Goal: Information Seeking & Learning: Learn about a topic

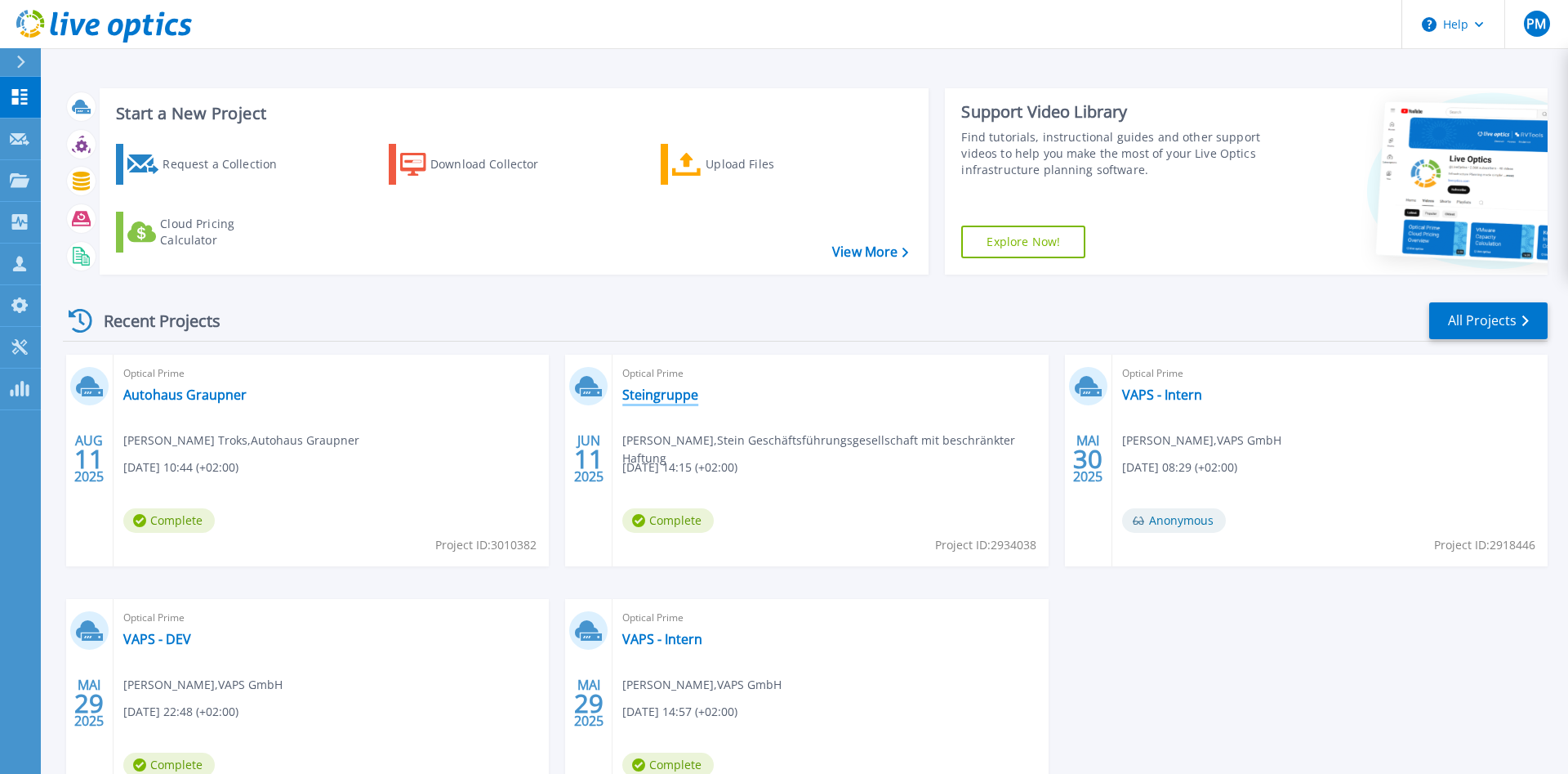
click at [641, 396] on link "Steingruppe" at bounding box center [660, 394] width 76 height 17
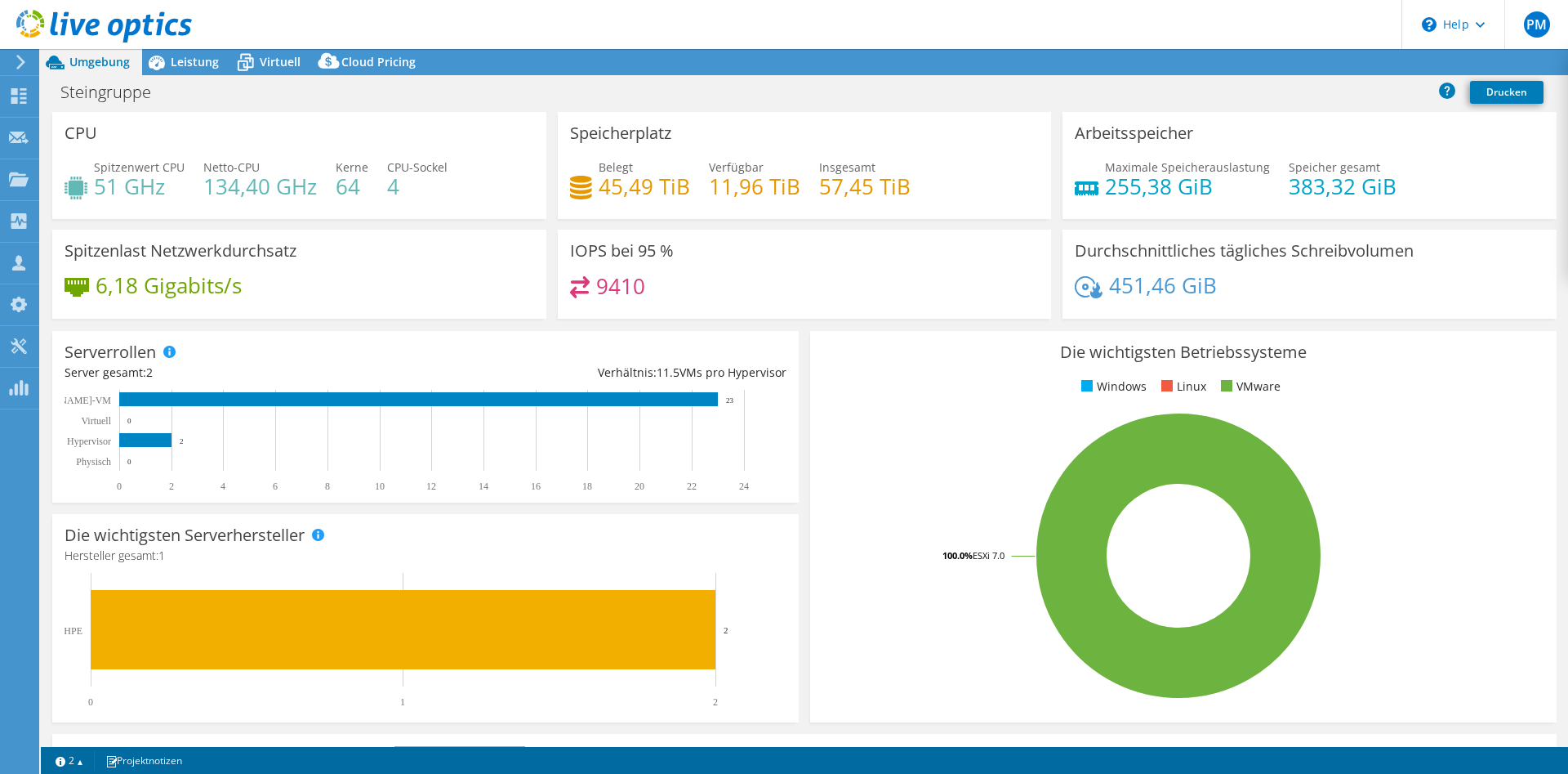
select select "USD"
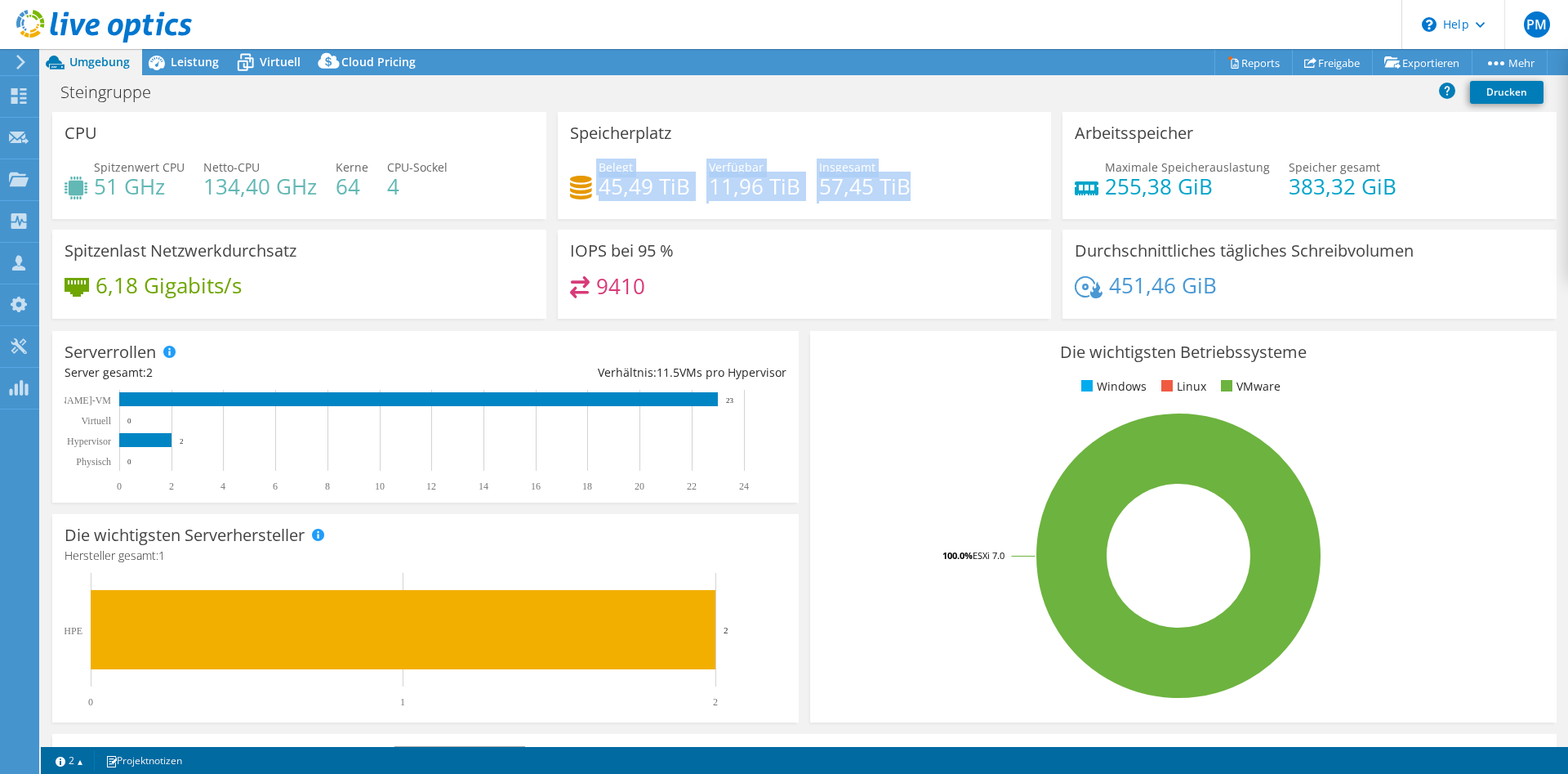
drag, startPoint x: 759, startPoint y: 187, endPoint x: 932, endPoint y: 188, distance: 173.0
click at [932, 188] on div "Belegt 45,49 TiB Verfügbar 11,96 TiB Insgesamt 57,45 TiB" at bounding box center [804, 185] width 469 height 53
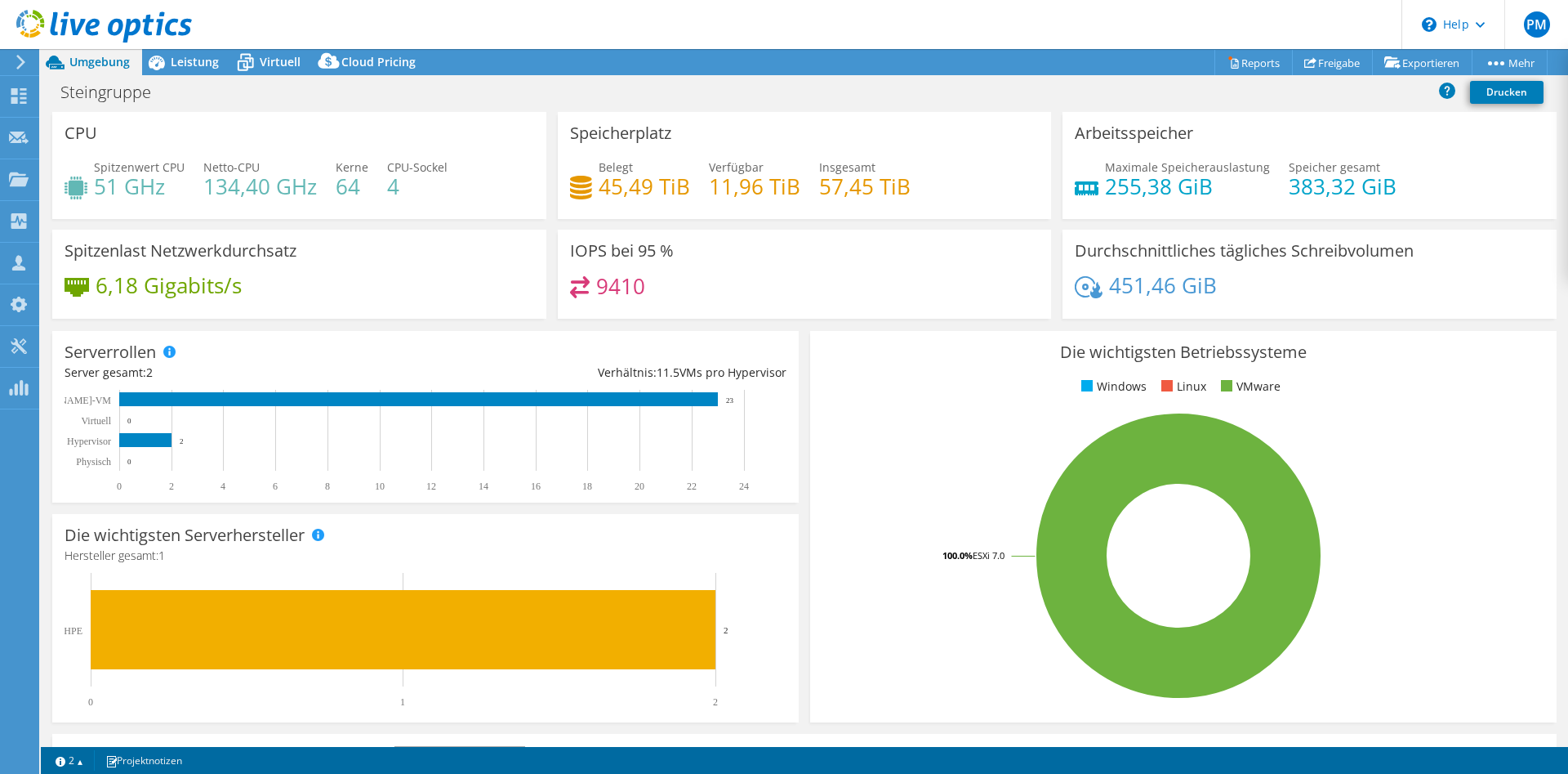
click at [846, 238] on div "IOPS bei 95 % 9410" at bounding box center [805, 274] width 494 height 89
drag, startPoint x: 614, startPoint y: 169, endPoint x: 669, endPoint y: 196, distance: 61.3
click at [669, 196] on div "Belegt 45,49 TiB" at bounding box center [645, 176] width 92 height 37
click at [650, 231] on div "IOPS bei 95 % 9410" at bounding box center [805, 274] width 494 height 89
click at [447, 403] on rect at bounding box center [418, 399] width 599 height 14
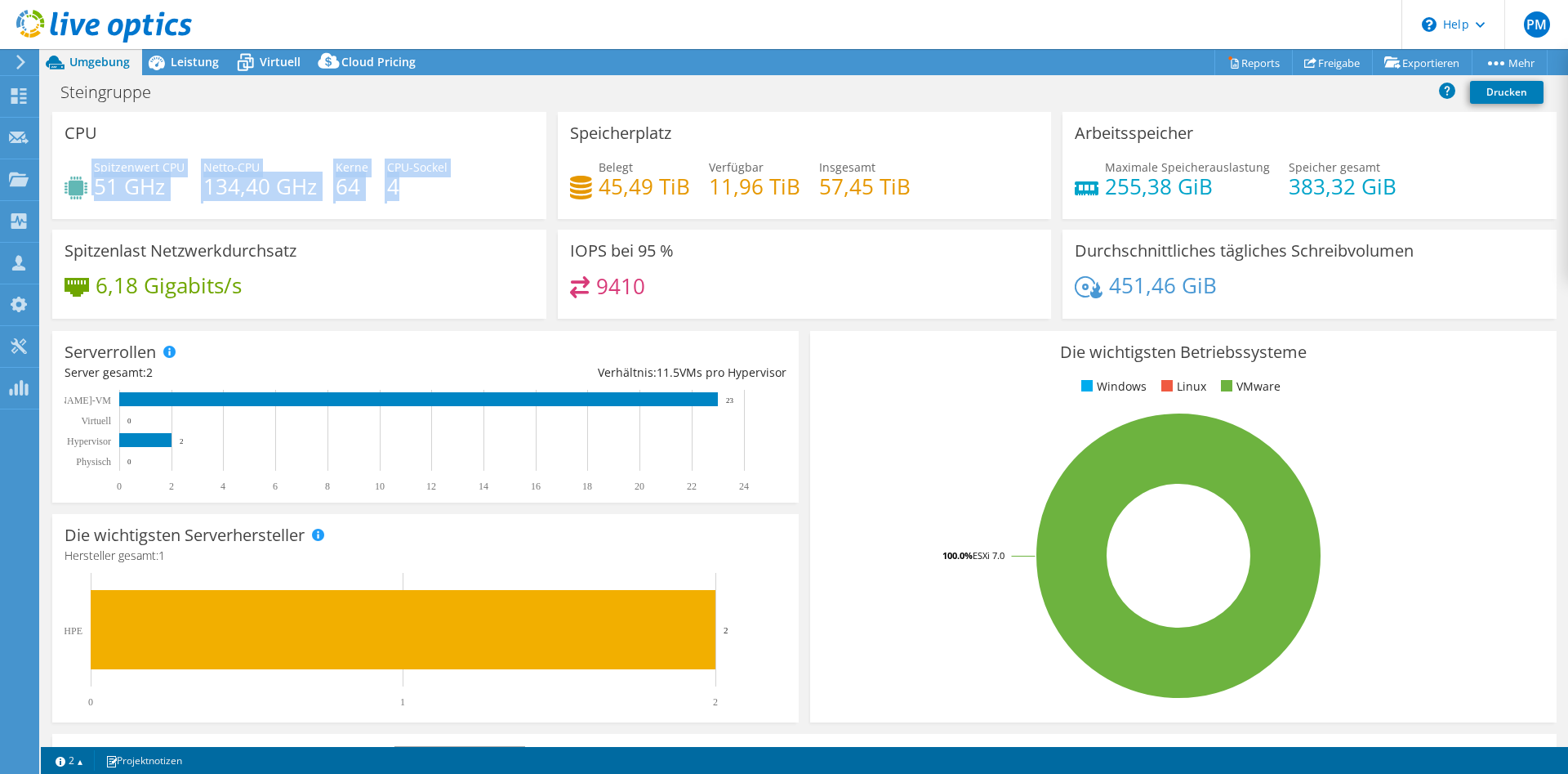
drag, startPoint x: 403, startPoint y: 167, endPoint x: 443, endPoint y: 192, distance: 47.2
click at [443, 192] on div "CPU Spitzenwert CPU 51 GHz Netto-CPU 134,40 GHz Kerne 64 CPU-Sockel 4" at bounding box center [299, 165] width 494 height 107
click at [284, 165] on div "Netto-CPU 134,40 GHz" at bounding box center [260, 176] width 113 height 37
drag, startPoint x: 122, startPoint y: 171, endPoint x: 282, endPoint y: 206, distance: 163.8
click at [282, 206] on div "Spitzenwert CPU 51 GHz Netto-CPU 134,40 GHz Kerne 64 CPU-Sockel 4" at bounding box center [299, 185] width 469 height 53
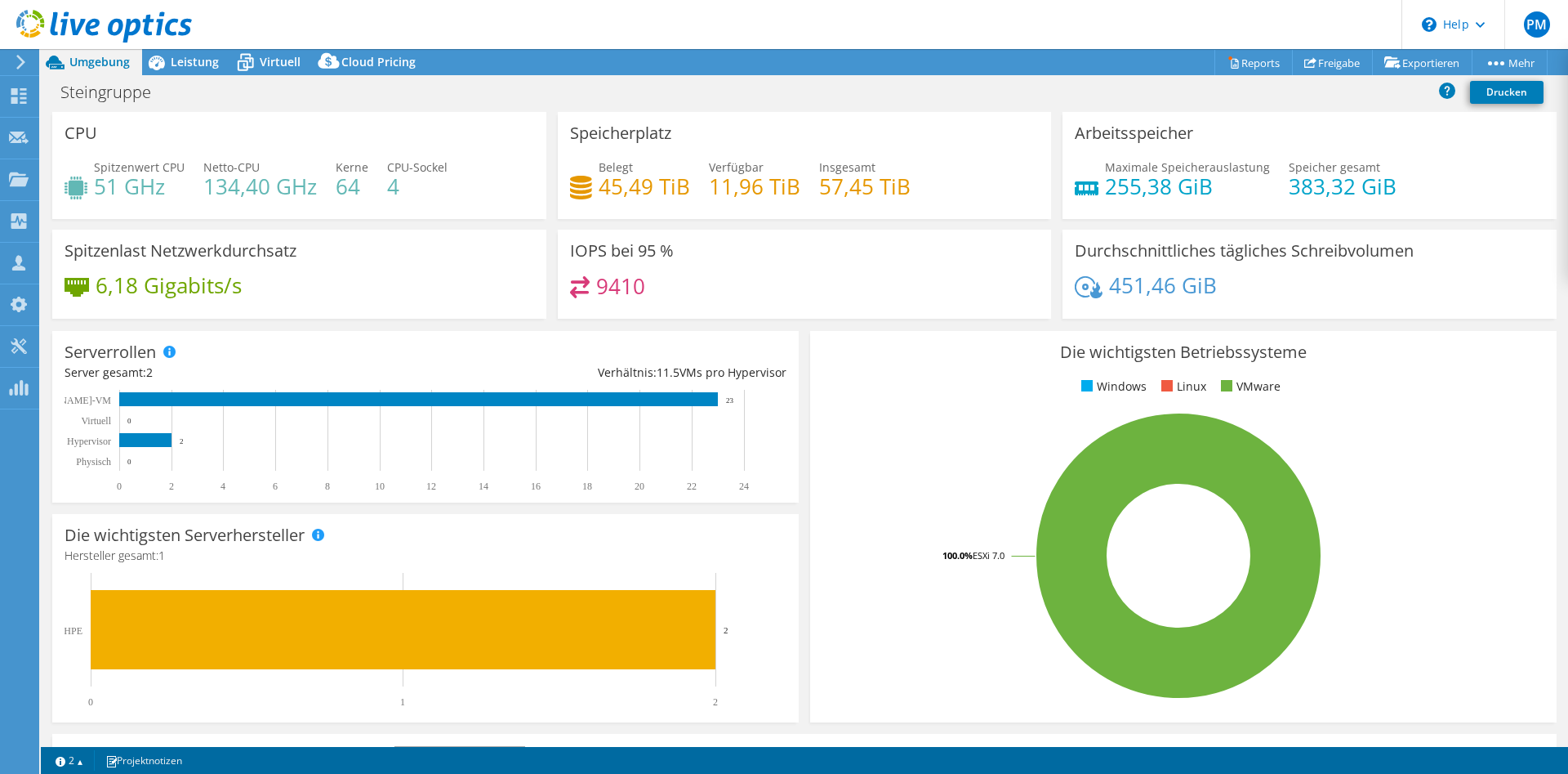
click at [512, 315] on div "Spitzenlast Netzwerkdurchsatz 6,18 Gigabits/s" at bounding box center [299, 274] width 494 height 89
drag, startPoint x: 629, startPoint y: 232, endPoint x: 734, endPoint y: 305, distance: 127.9
click at [734, 305] on div "CPU Spitzenwert CPU 51 GHz Netto-CPU 134,40 GHz Kerne 64 CPU-Sockel 4 Speicherp…" at bounding box center [804, 220] width 1516 height 217
click at [714, 233] on div "IOPS bei 95 % 9410" at bounding box center [805, 274] width 494 height 89
drag, startPoint x: 607, startPoint y: 189, endPoint x: 676, endPoint y: 192, distance: 69.1
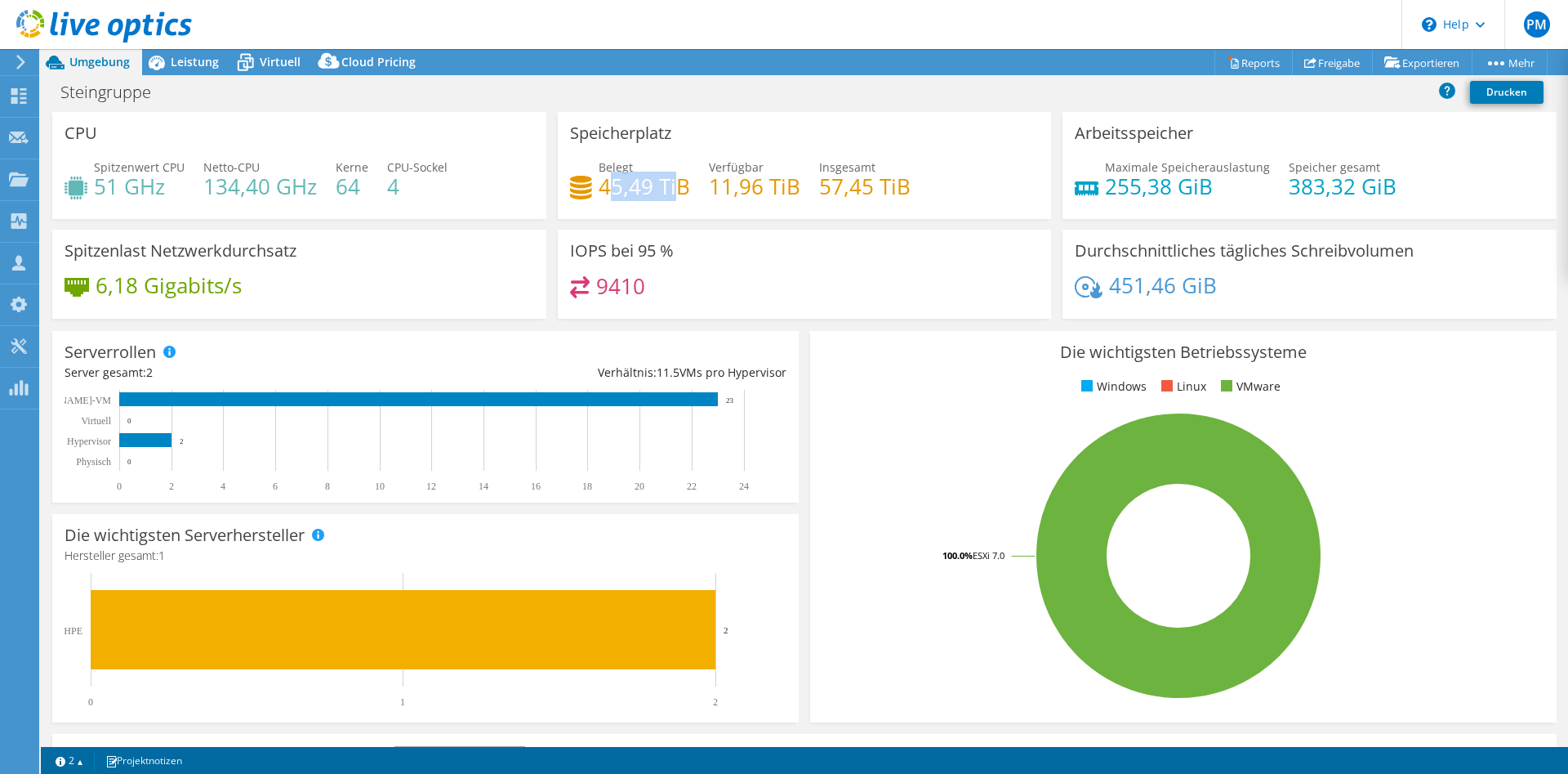
click at [676, 192] on h4 "45,49 TiB" at bounding box center [645, 186] width 92 height 18
click at [1001, 225] on div "Speicherplatz Belegt 45,49 TiB Verfügbar 11,96 TiB Insgesamt 57,45 TiB" at bounding box center [805, 170] width 506 height 117
drag, startPoint x: 918, startPoint y: 177, endPoint x: 606, endPoint y: 180, distance: 312.0
click at [606, 180] on div "Belegt 45,49 TiB Verfügbar 11,96 TiB Insgesamt 57,45 TiB" at bounding box center [804, 185] width 469 height 53
click at [612, 238] on div "IOPS bei 95 % 9410" at bounding box center [805, 274] width 494 height 89
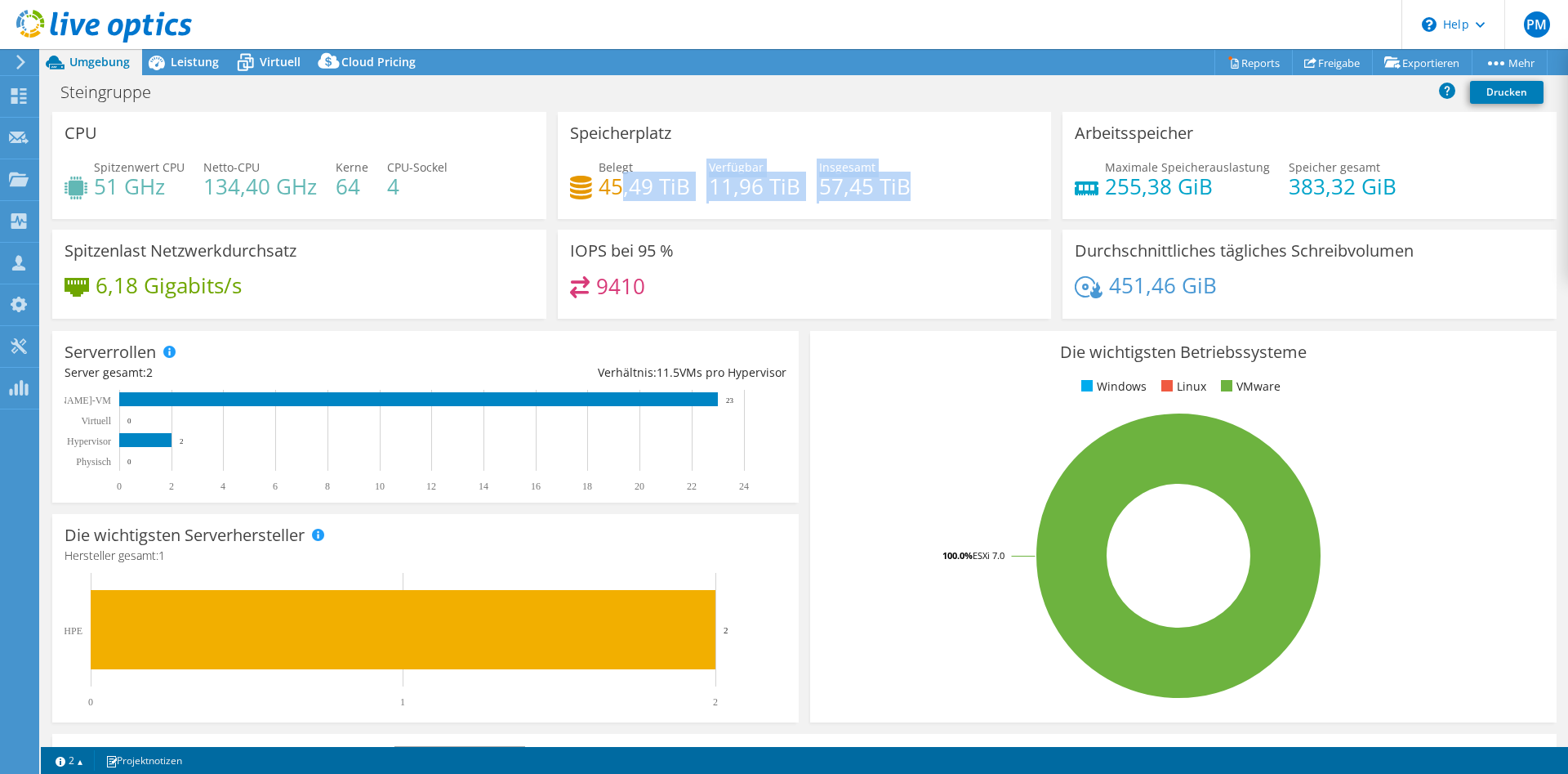
drag, startPoint x: 621, startPoint y: 183, endPoint x: 963, endPoint y: 208, distance: 342.9
click at [963, 208] on div "Belegt 45,49 TiB Verfügbar 11,96 TiB Insgesamt 57,45 TiB" at bounding box center [804, 185] width 469 height 53
click at [752, 299] on div "9410" at bounding box center [804, 294] width 469 height 35
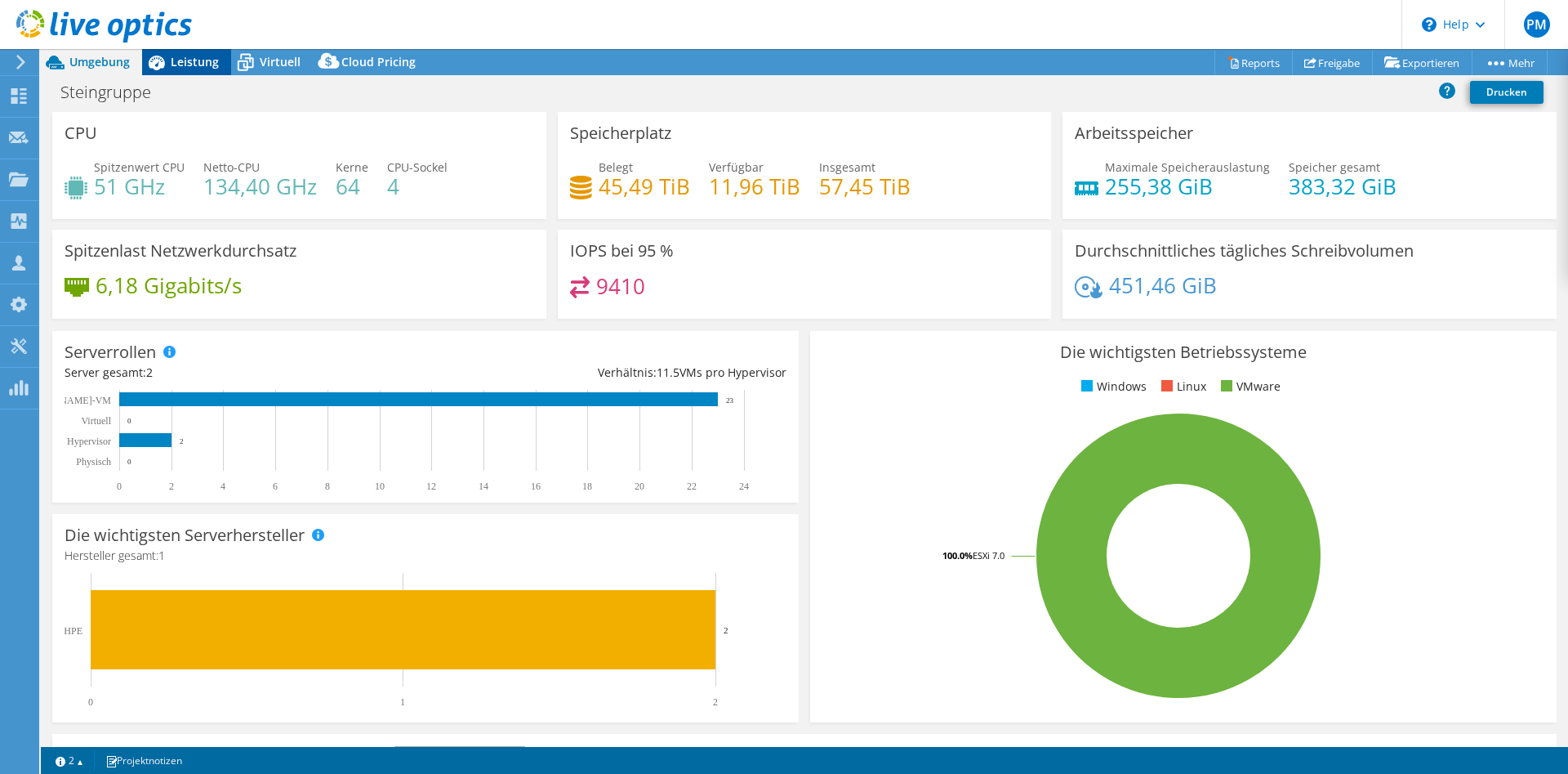
click at [200, 58] on span "Leistung" at bounding box center [195, 62] width 48 height 16
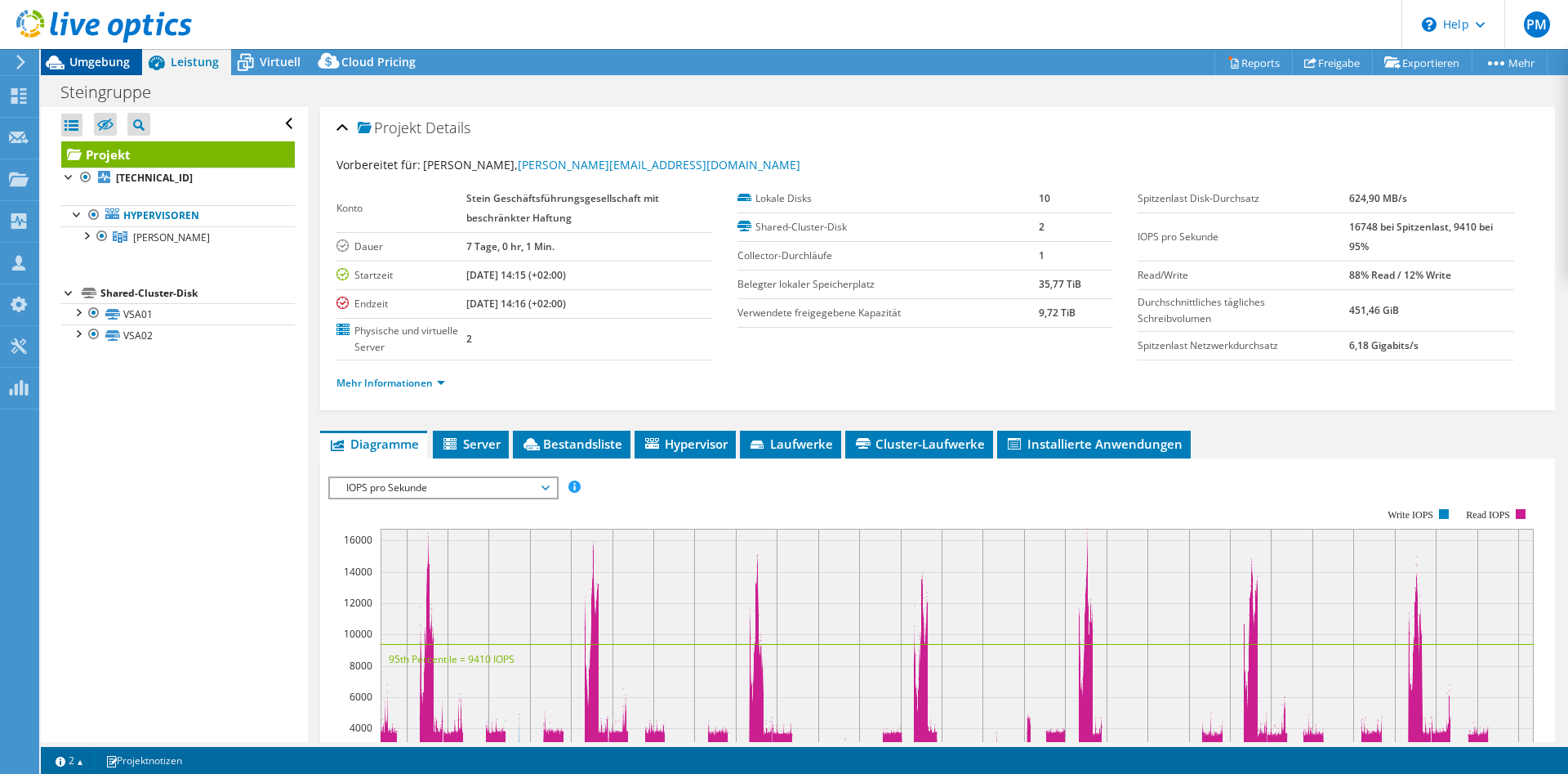
click at [122, 71] on div "Umgebung" at bounding box center [92, 62] width 101 height 26
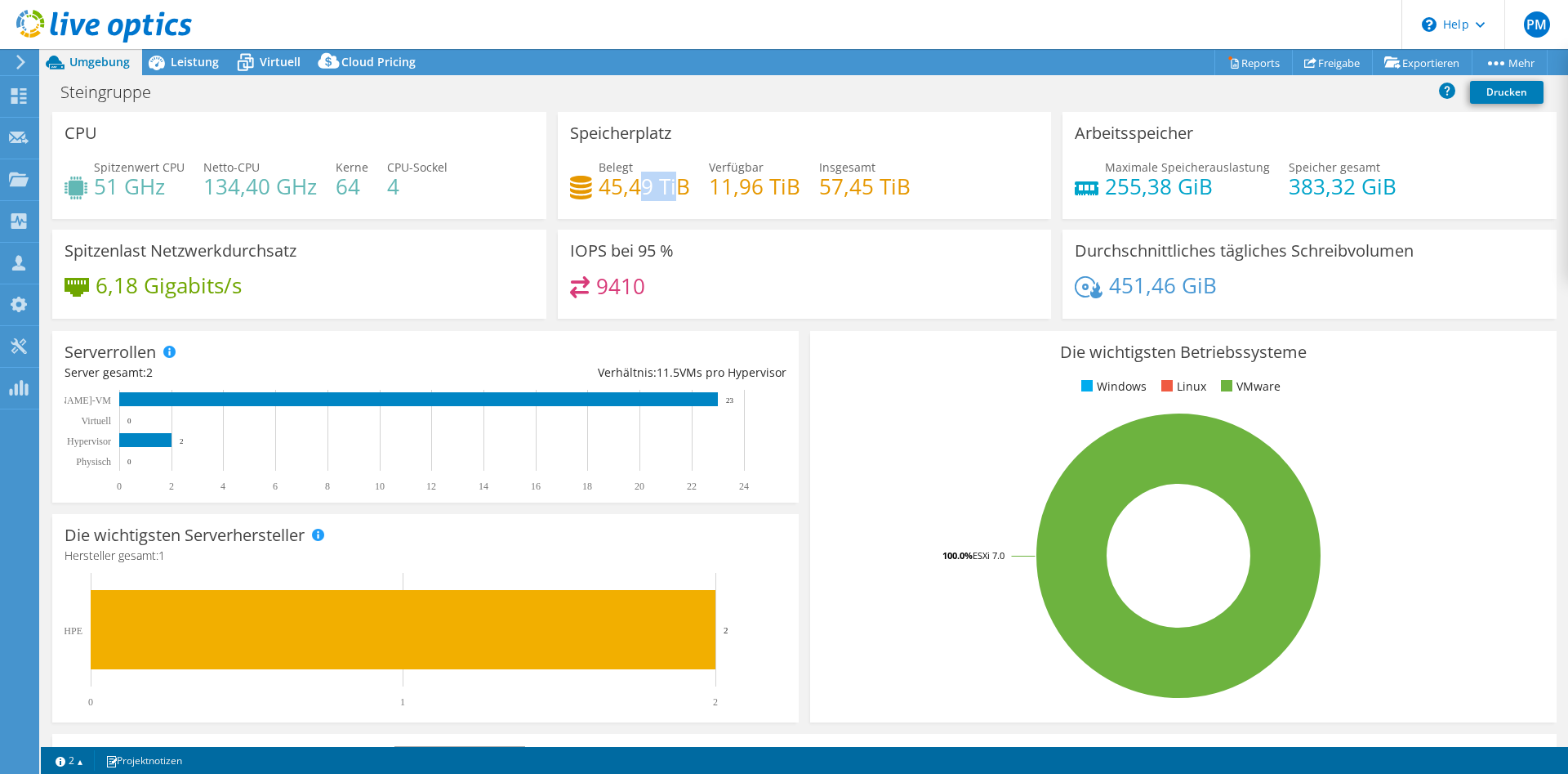
drag, startPoint x: 635, startPoint y: 195, endPoint x: 677, endPoint y: 196, distance: 42.0
click at [677, 196] on h4 "45,49 TiB" at bounding box center [645, 186] width 92 height 18
click at [180, 72] on div "Leistung" at bounding box center [186, 62] width 89 height 26
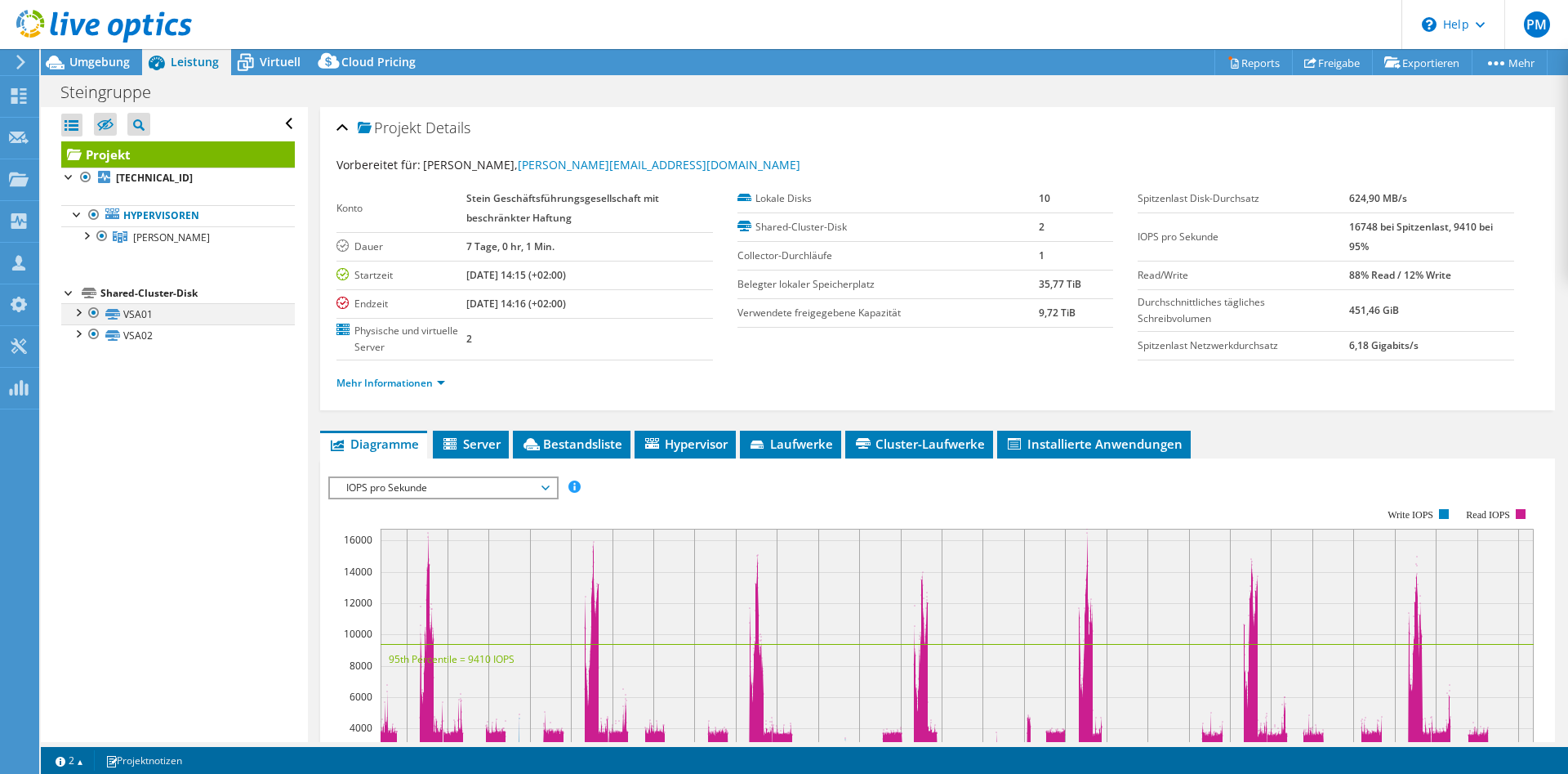
click at [73, 316] on div at bounding box center [77, 311] width 17 height 17
click at [169, 340] on link "VSA01 | [TECHNICAL_ID]" at bounding box center [178, 335] width 234 height 22
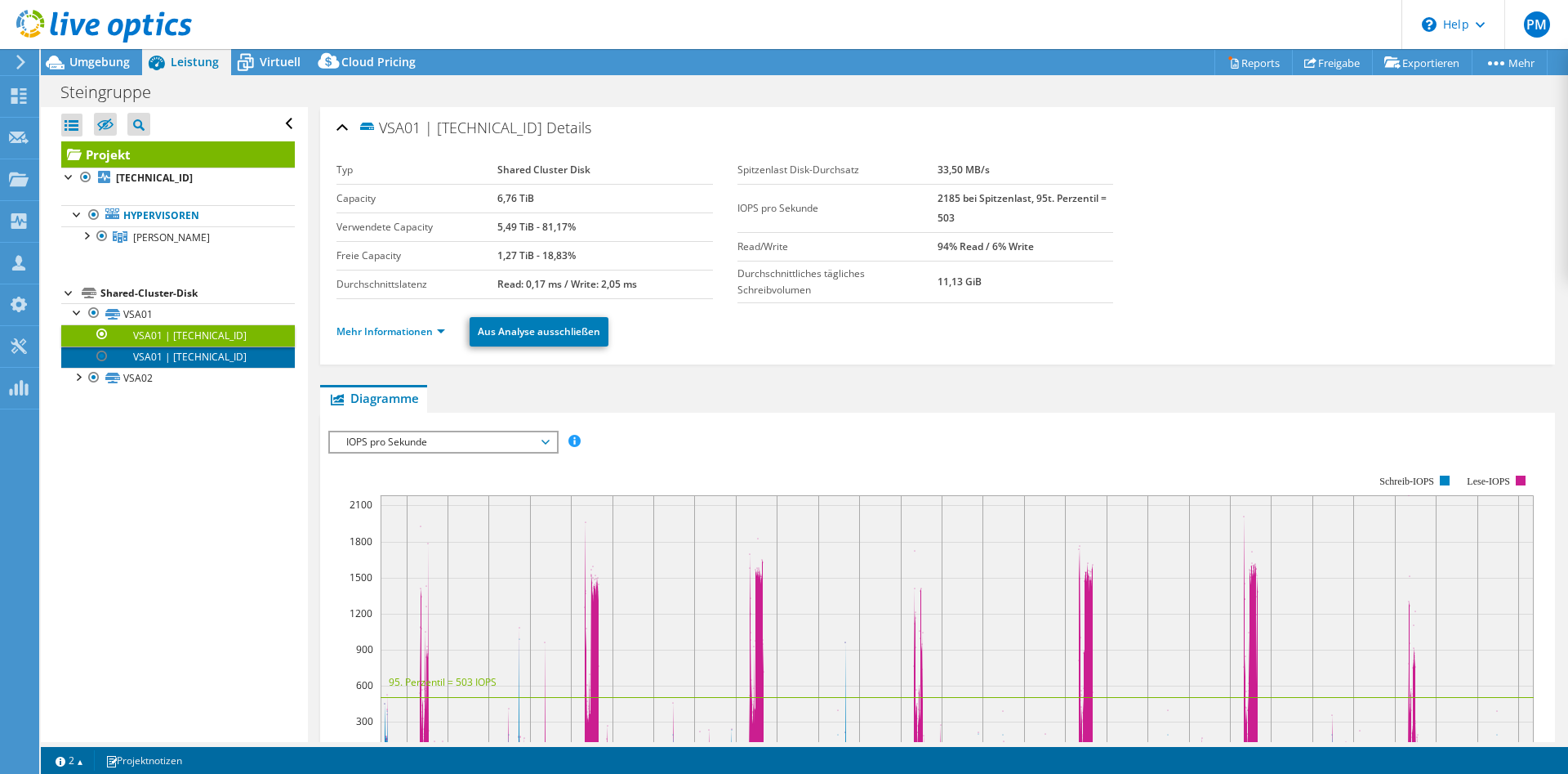
click at [164, 352] on link "VSA01 | [TECHNICAL_ID]" at bounding box center [178, 357] width 234 height 22
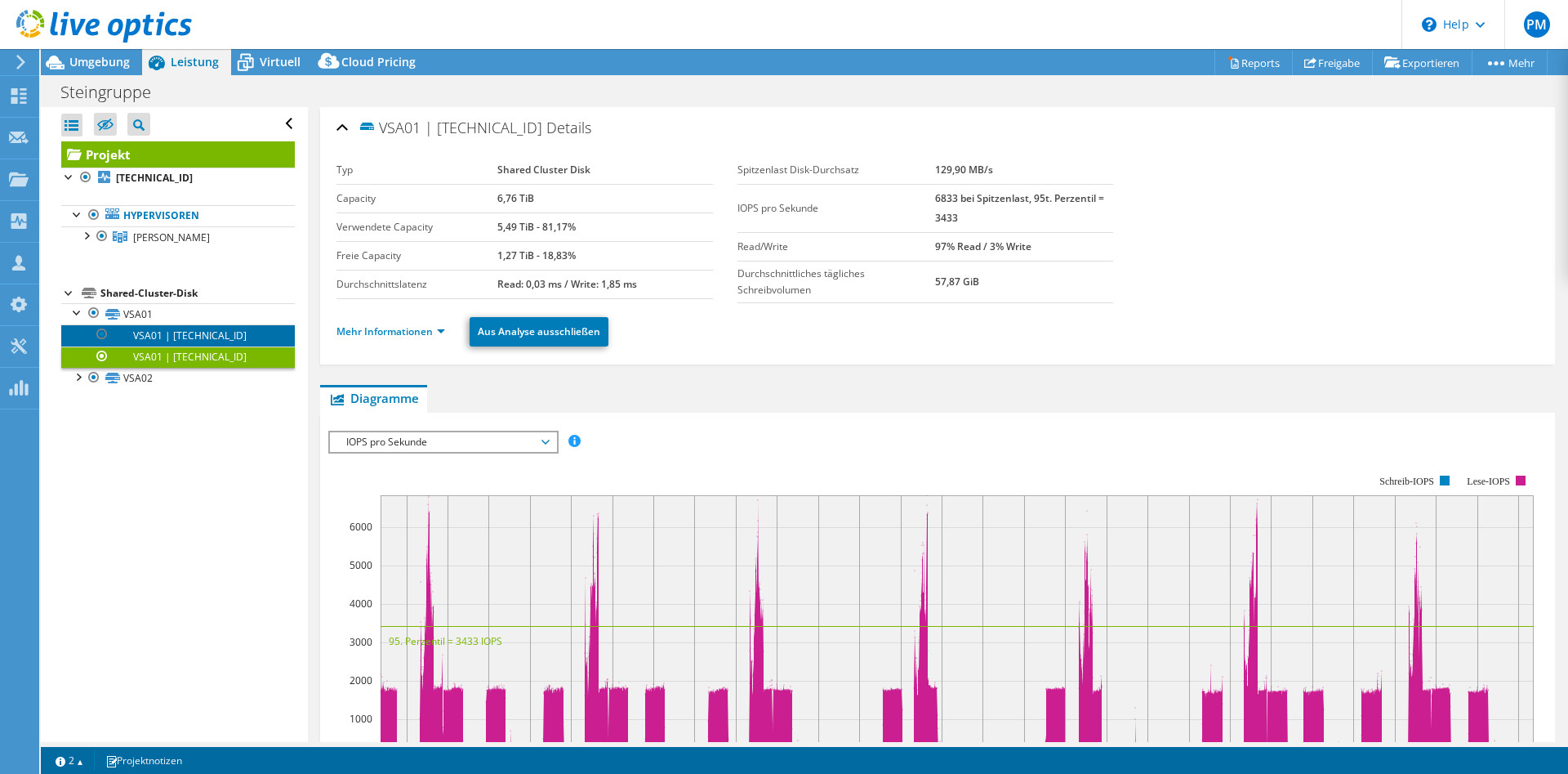
click at [166, 336] on link "VSA01 | [TECHNICAL_ID]" at bounding box center [178, 335] width 234 height 22
click at [165, 318] on link "VSA01" at bounding box center [178, 314] width 234 height 22
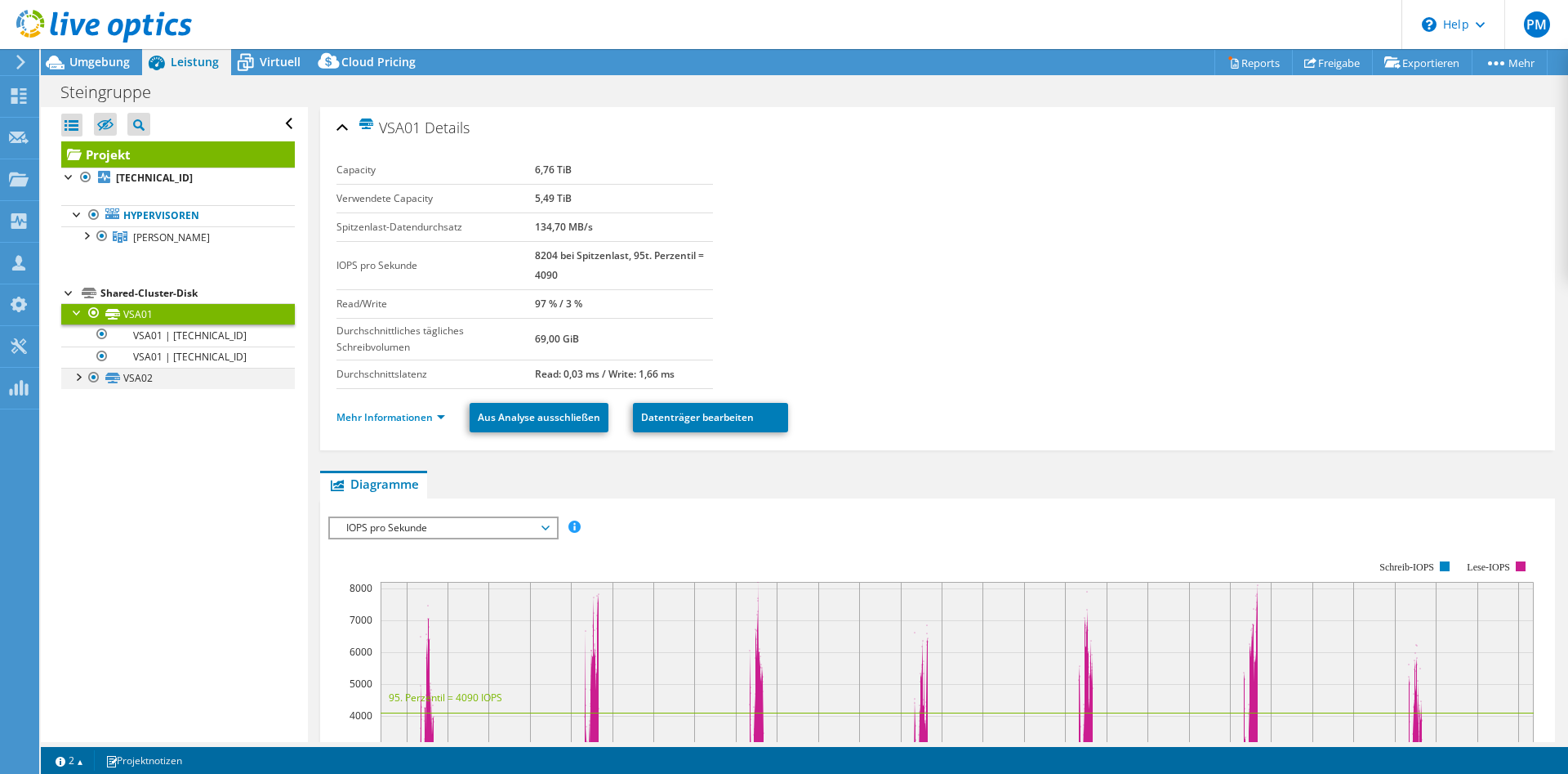
click at [80, 374] on div at bounding box center [77, 376] width 17 height 17
click at [147, 377] on link "VSA02" at bounding box center [178, 379] width 234 height 22
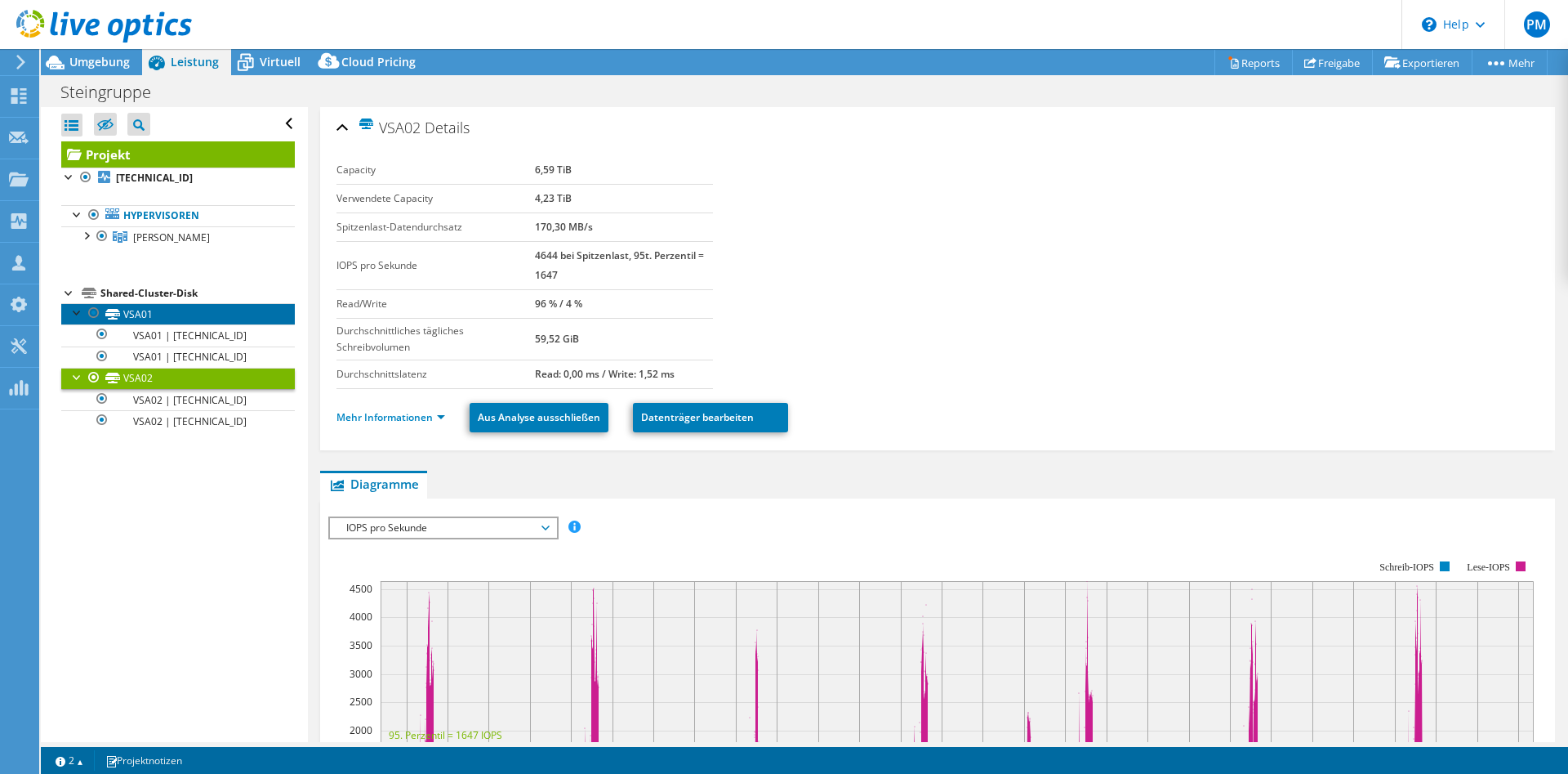
click at [152, 311] on link "VSA01" at bounding box center [178, 314] width 234 height 22
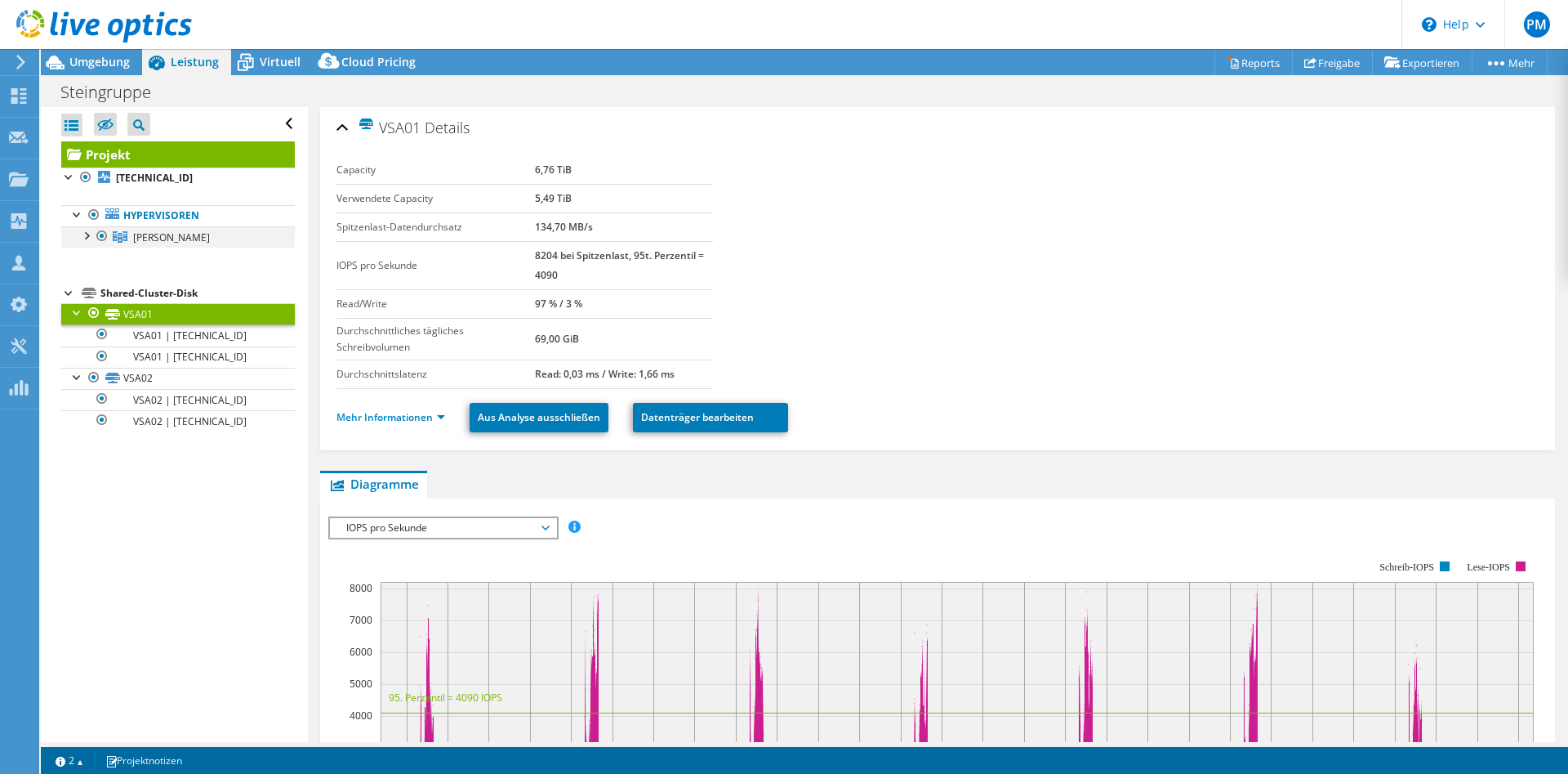
click at [95, 230] on div at bounding box center [102, 236] width 17 height 20
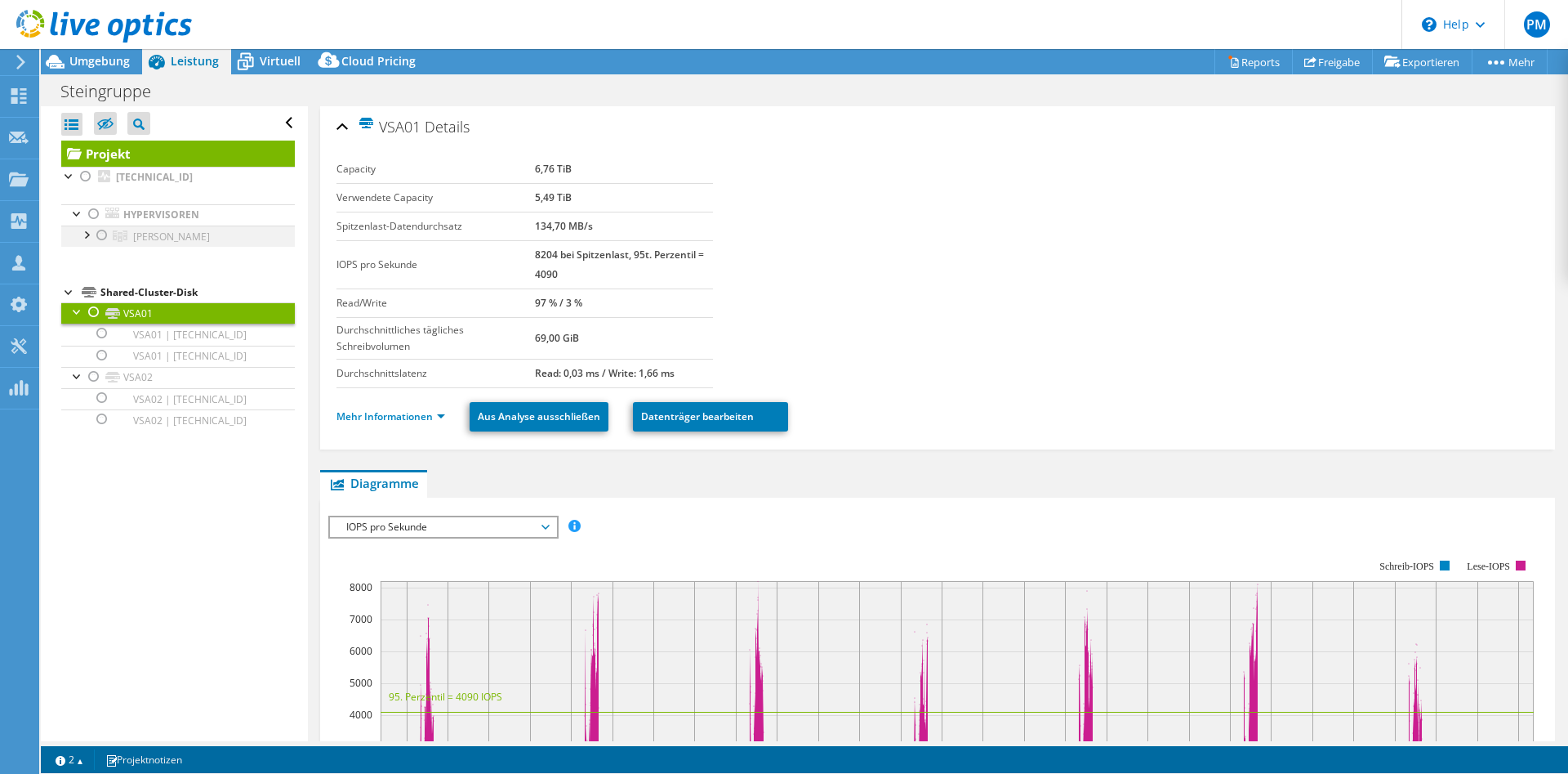
click at [106, 232] on div at bounding box center [102, 236] width 17 height 20
click at [83, 234] on div at bounding box center [86, 234] width 17 height 17
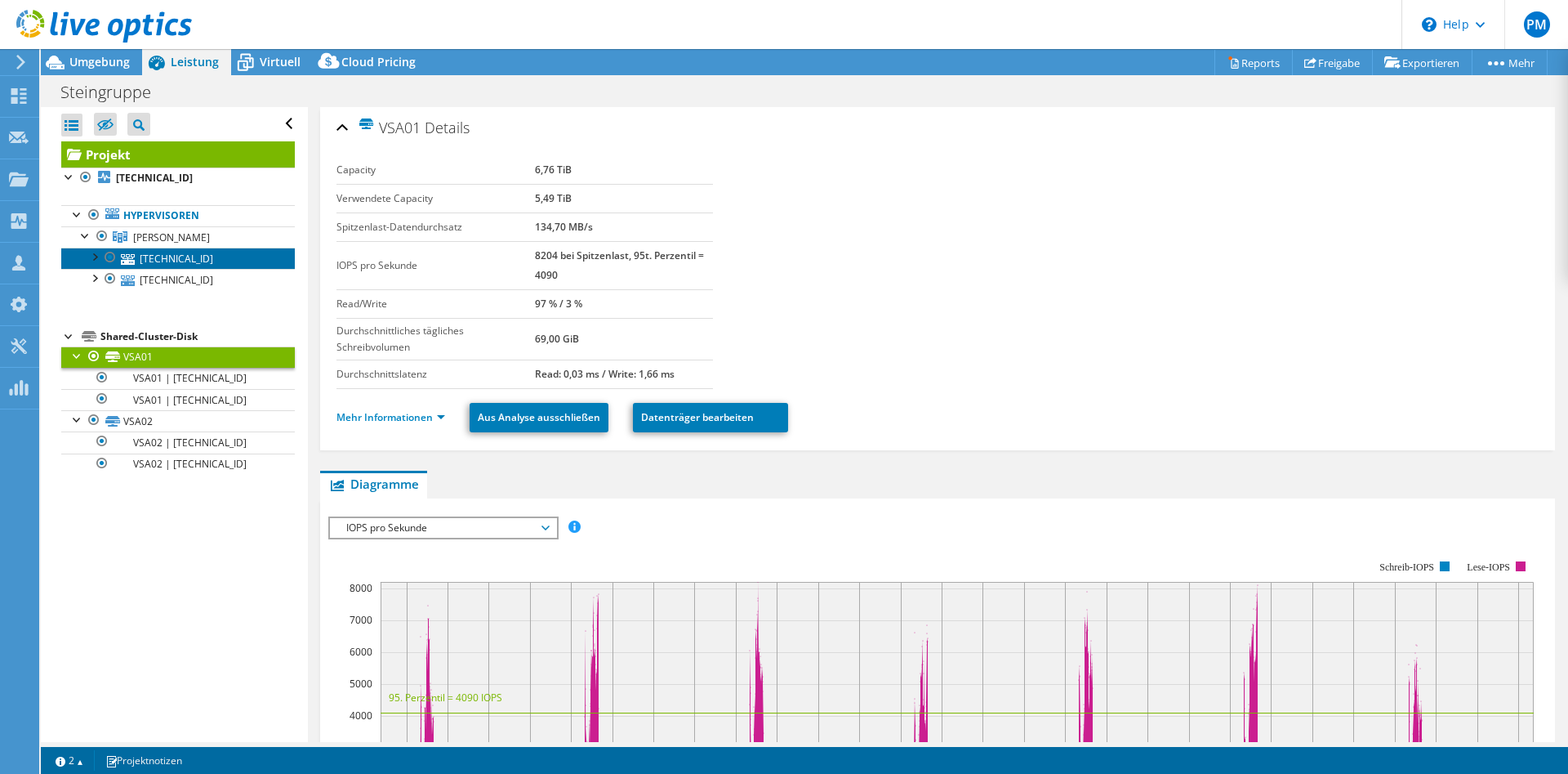
click at [128, 256] on icon at bounding box center [127, 259] width 14 height 11
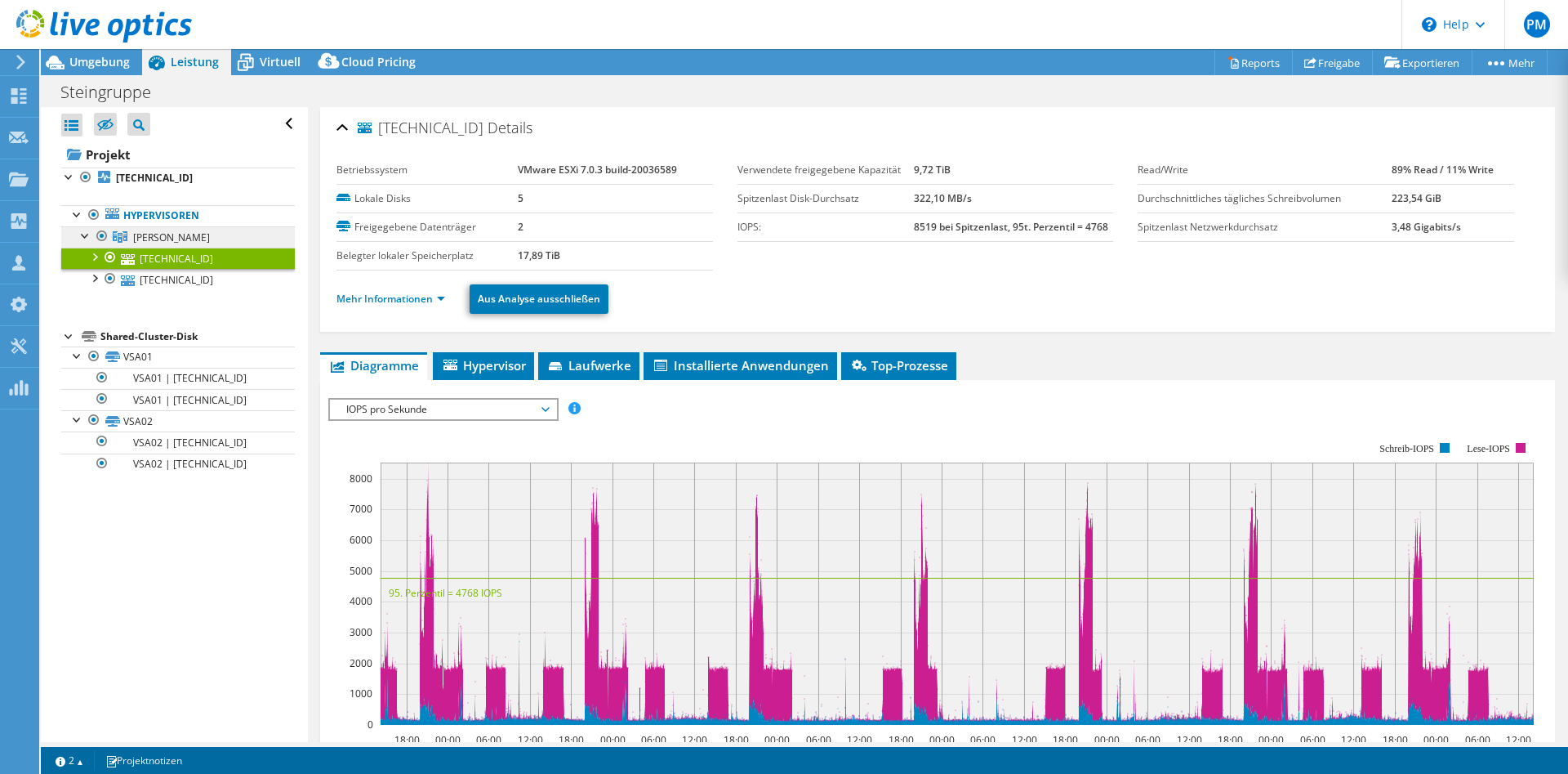
click at [98, 247] on link "[PERSON_NAME]" at bounding box center [178, 237] width 234 height 22
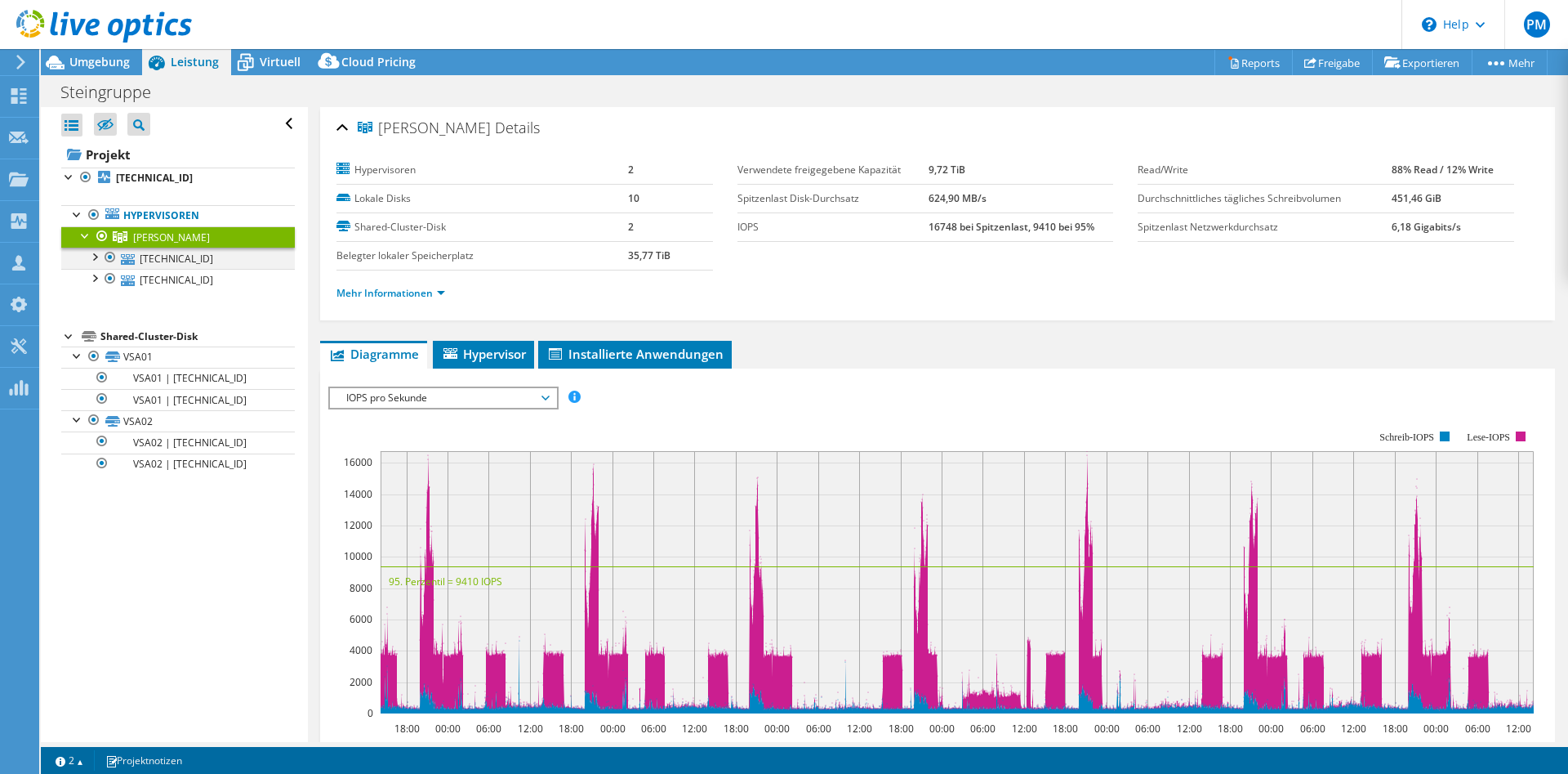
click at [97, 259] on div at bounding box center [94, 256] width 17 height 17
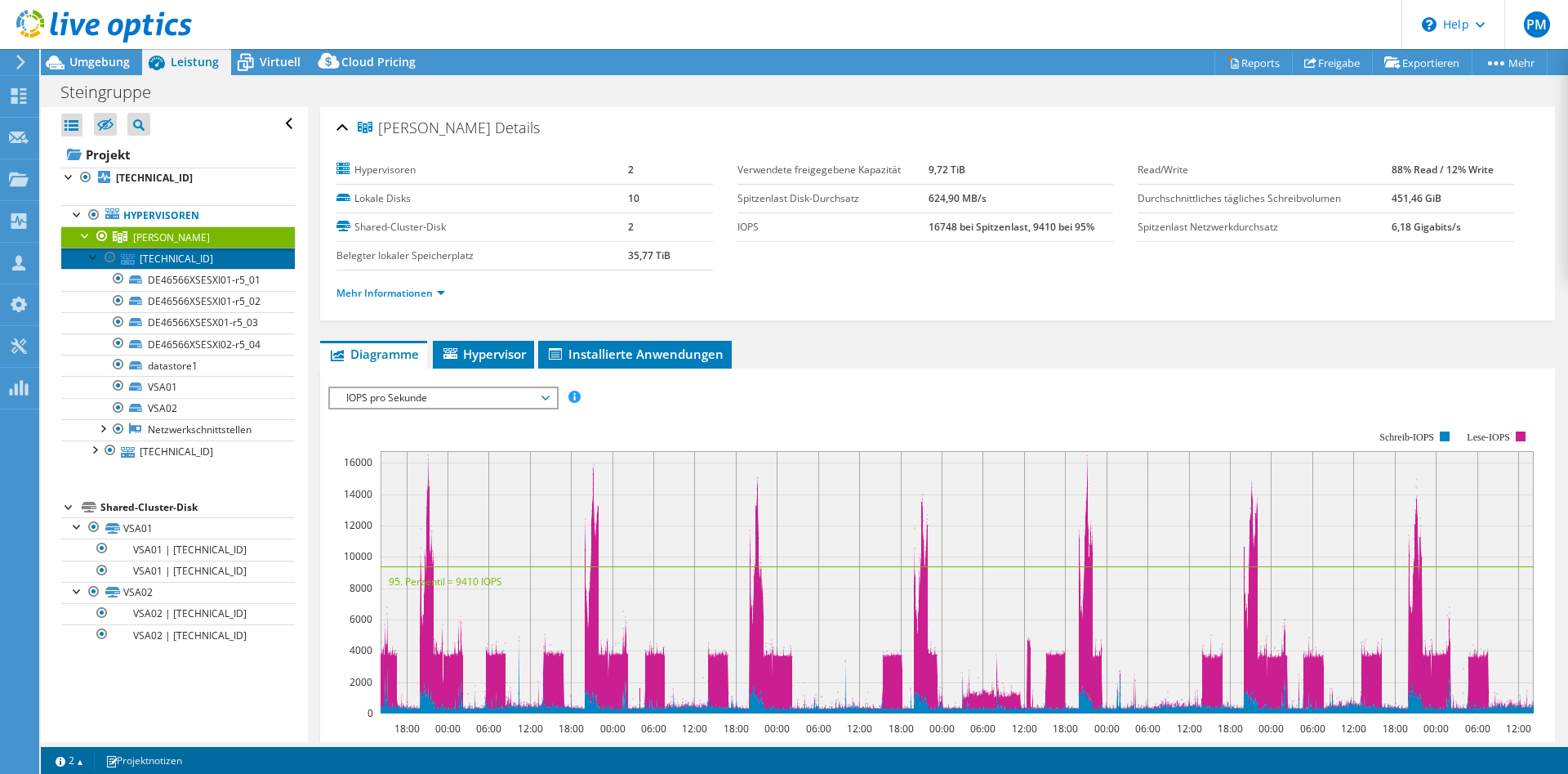
click at [151, 261] on link "[TECHNICAL_ID]" at bounding box center [178, 258] width 234 height 22
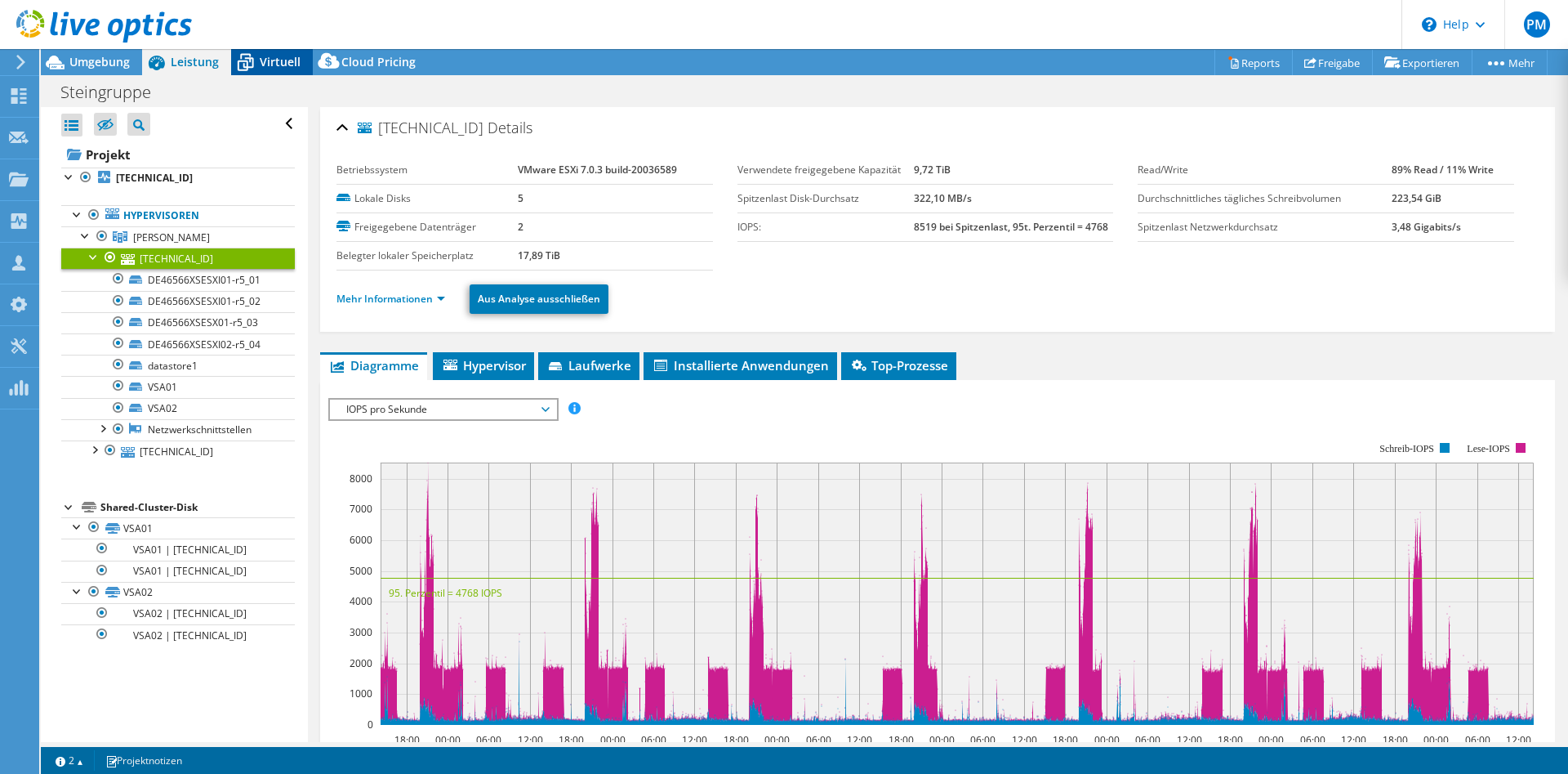
click at [275, 67] on span "Virtuell" at bounding box center [279, 62] width 41 height 16
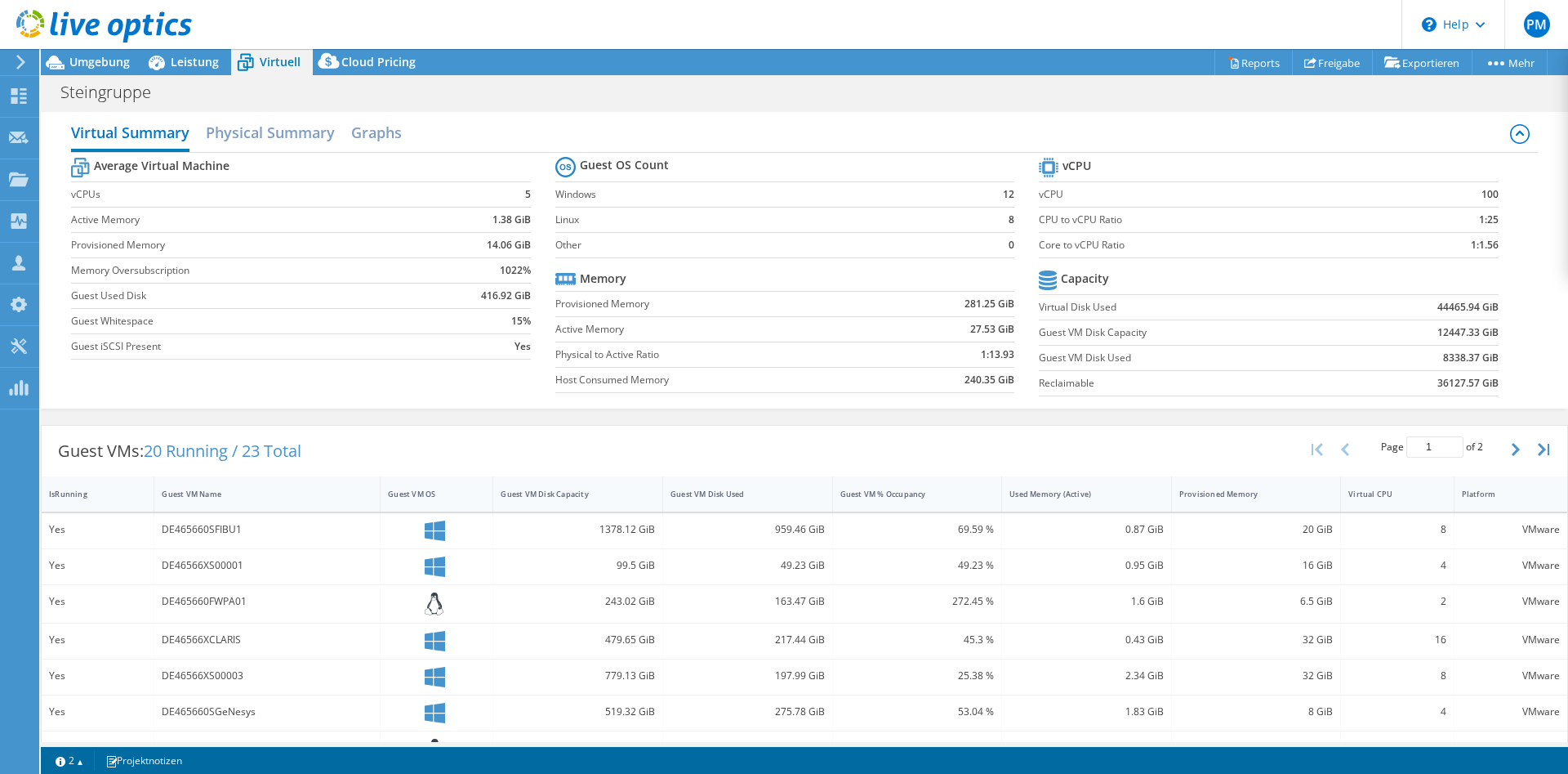
scroll to position [336, 0]
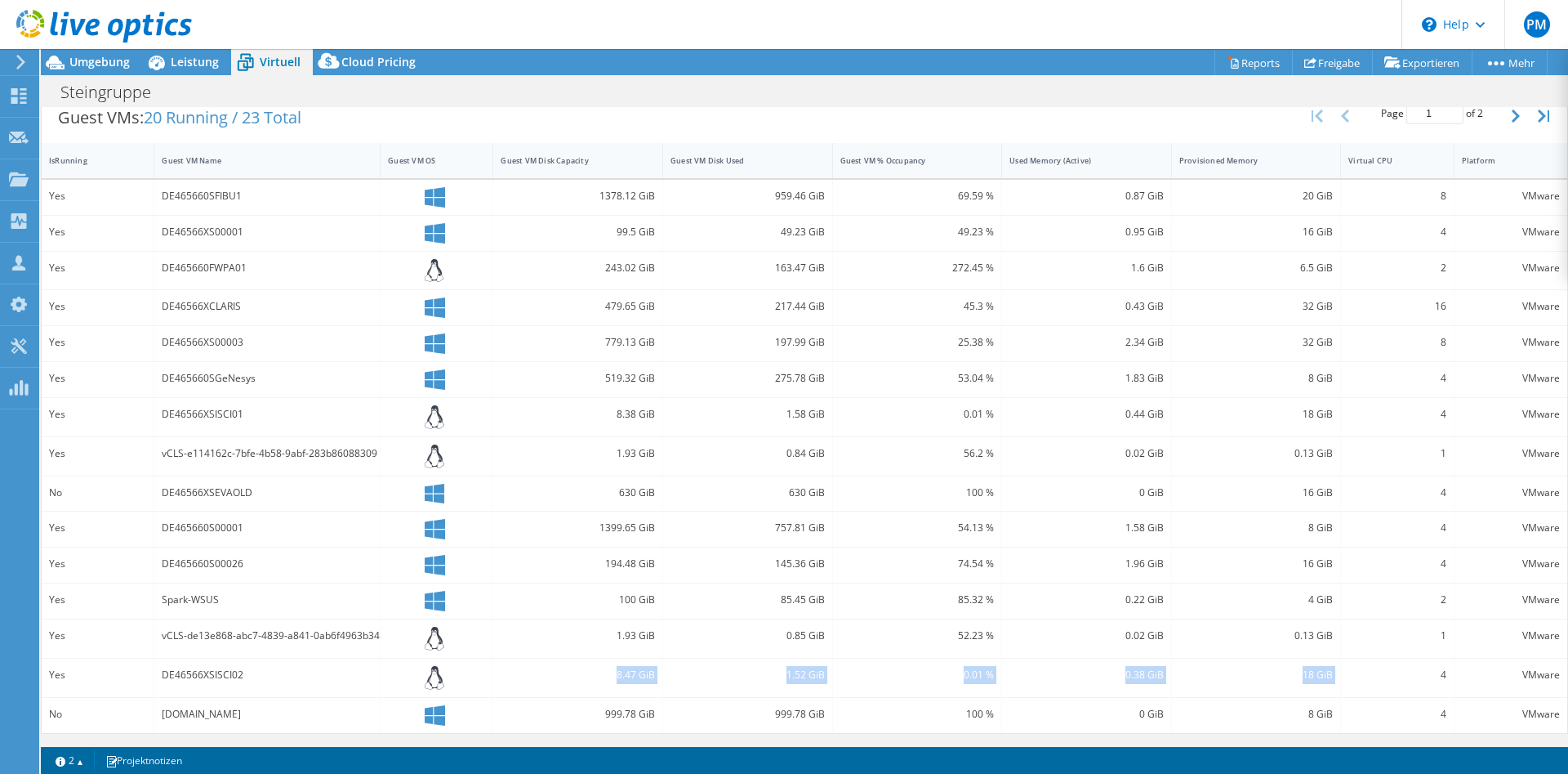
drag, startPoint x: 564, startPoint y: 667, endPoint x: 1418, endPoint y: 681, distance: 854.1
click at [663, 681] on div "8.47 GiB" at bounding box center [578, 677] width 170 height 38
click at [1512, 122] on icon "button" at bounding box center [1516, 117] width 8 height 13
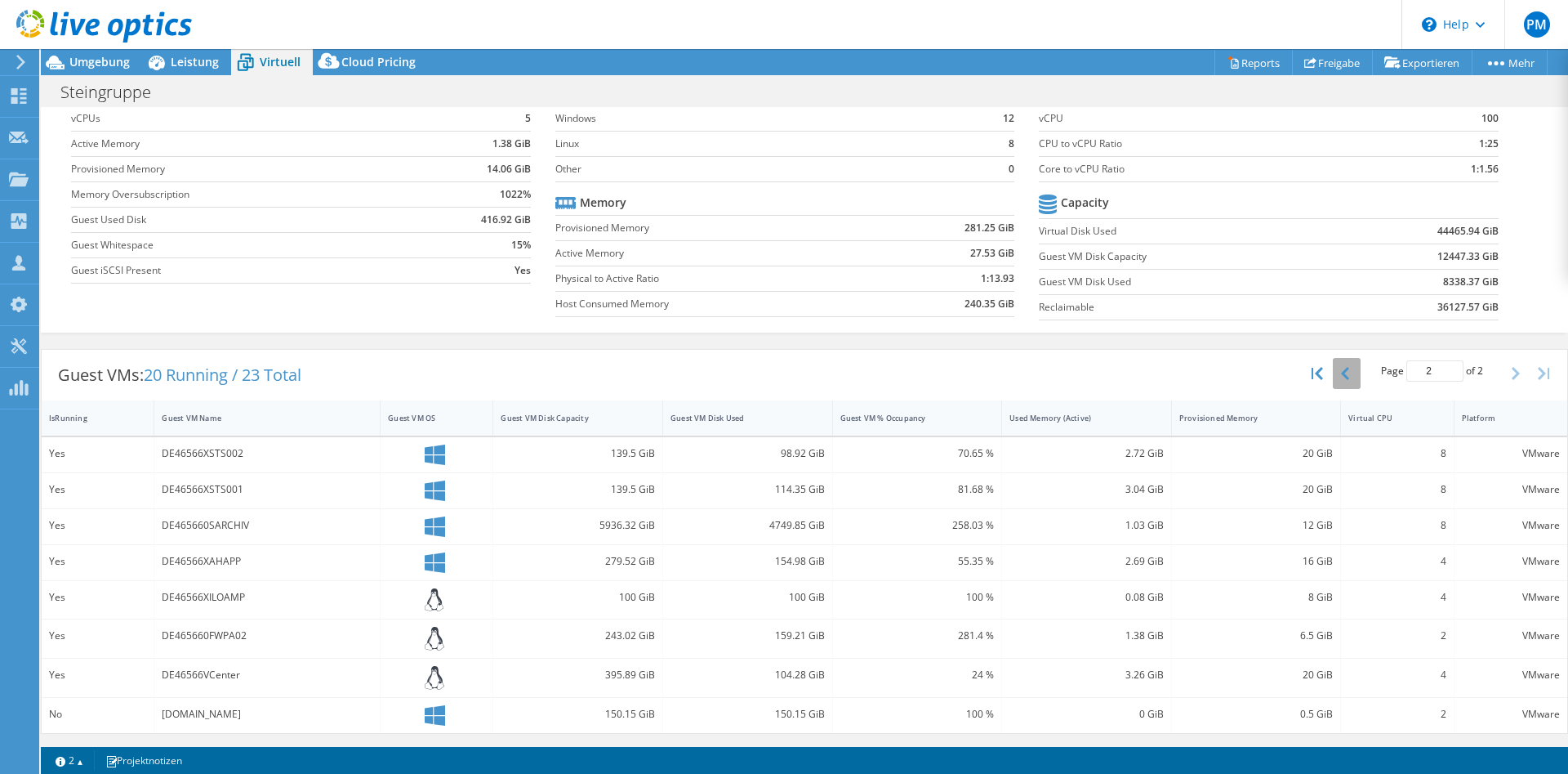
click at [1346, 373] on icon "button" at bounding box center [1345, 374] width 8 height 13
type input "1"
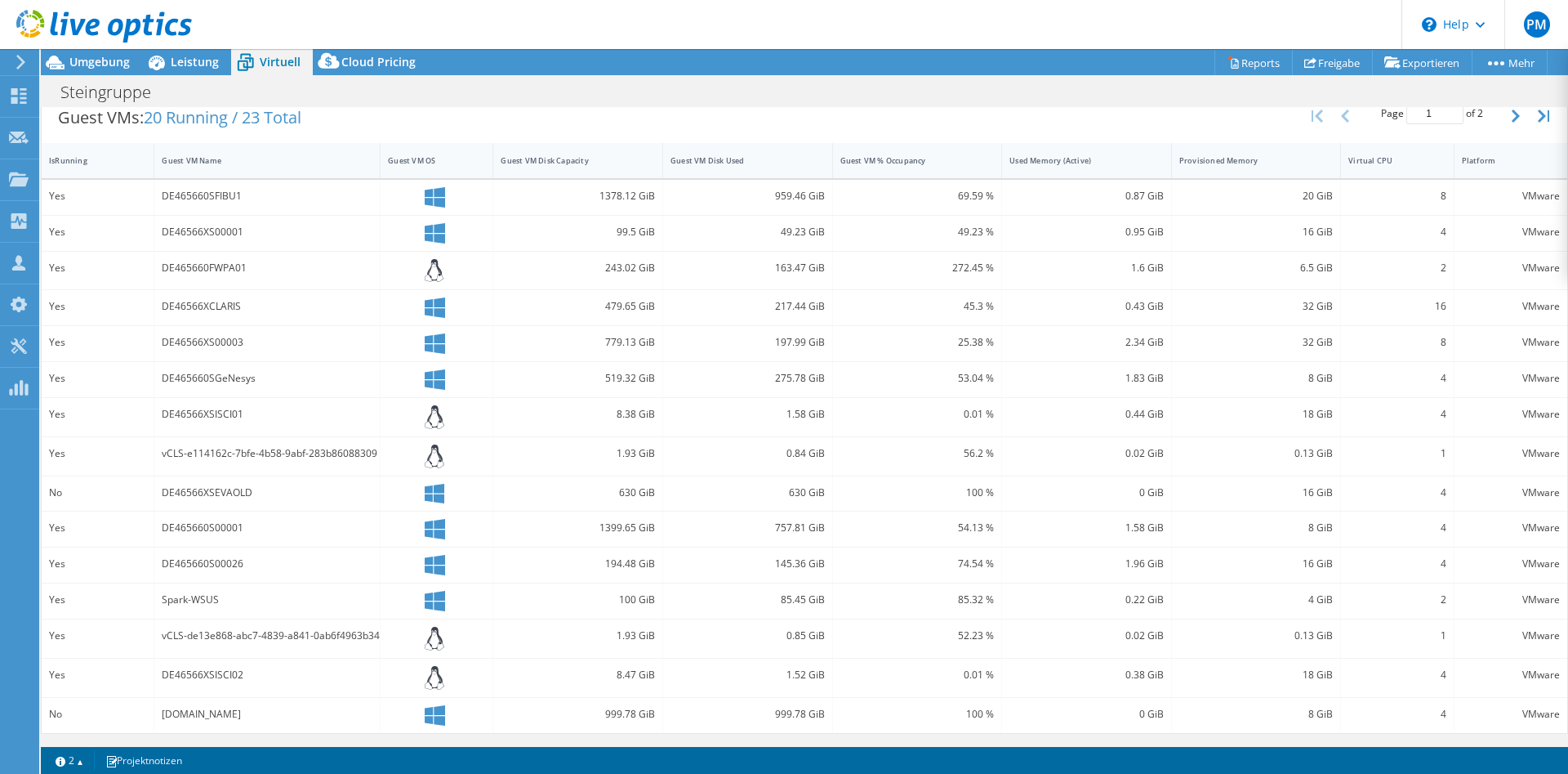
scroll to position [0, 0]
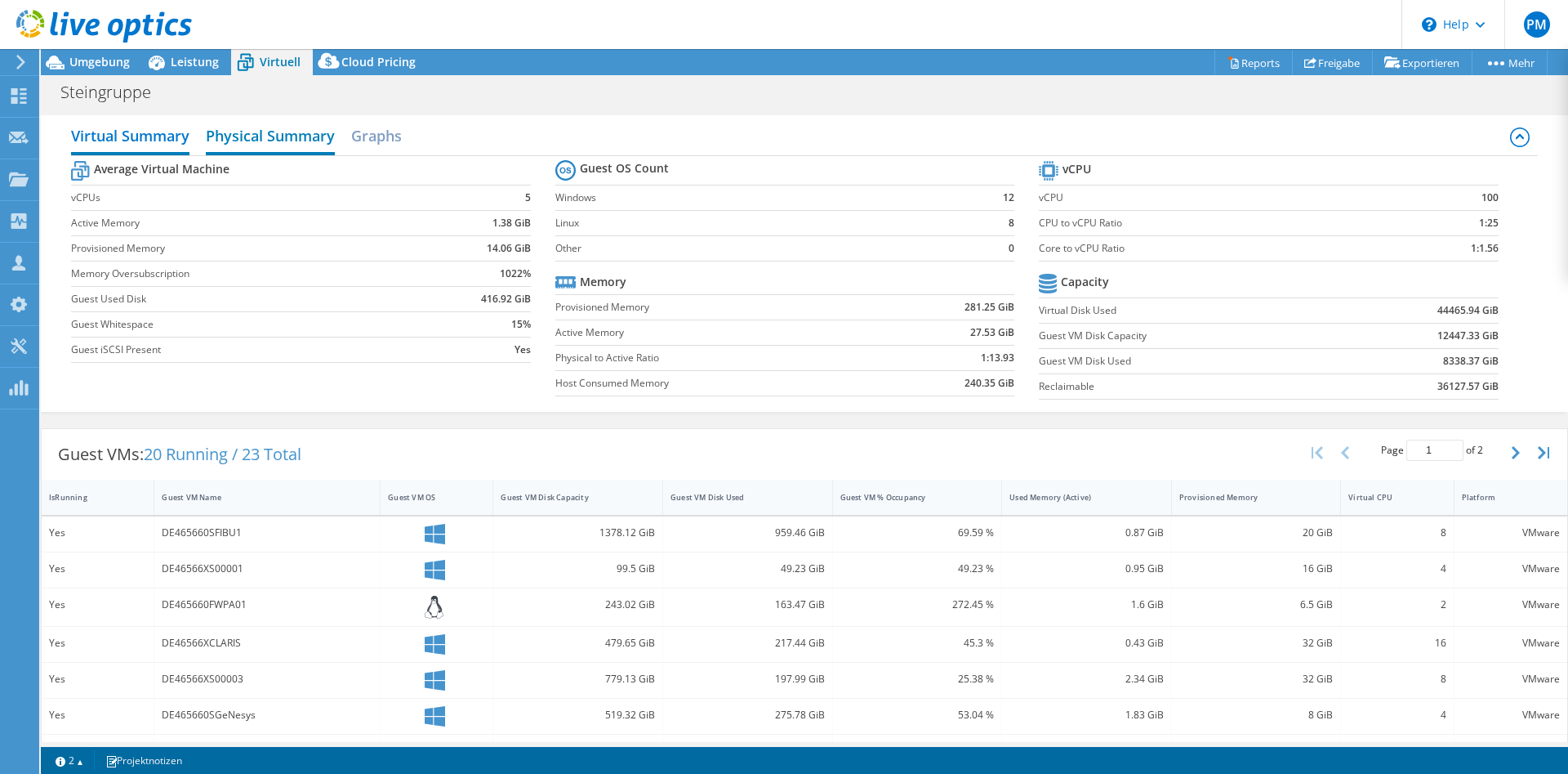
click at [240, 136] on h2 "Physical Summary" at bounding box center [270, 136] width 129 height 36
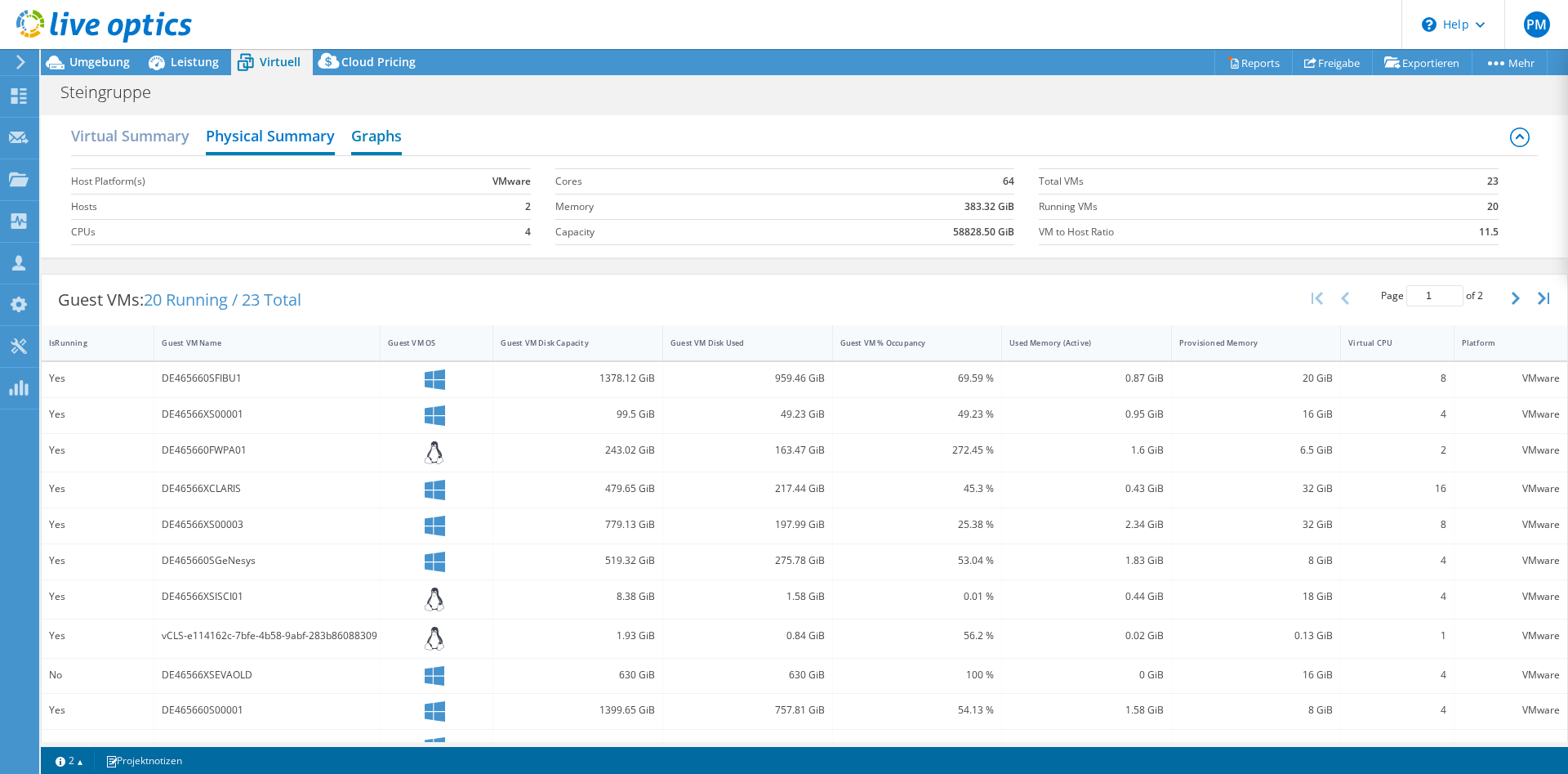
click at [369, 142] on h2 "Graphs" at bounding box center [376, 136] width 51 height 36
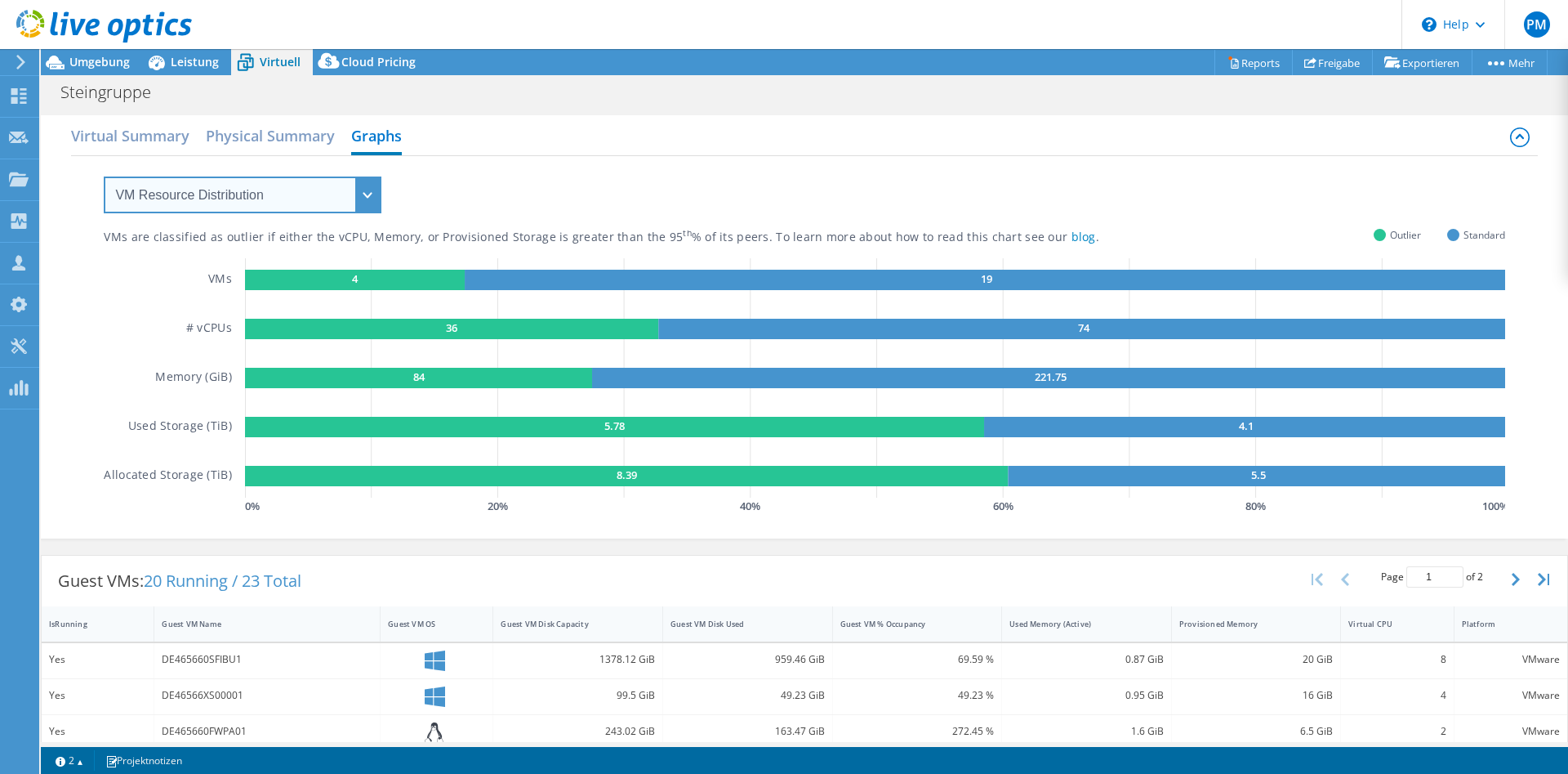
click at [104, 176] on select "VM Resource Distribution Provisioning Contrast Over Provisioning" at bounding box center [243, 195] width 278 height 37
click option "Provisioning Contrast" at bounding box center [0, 0] width 0 height 0
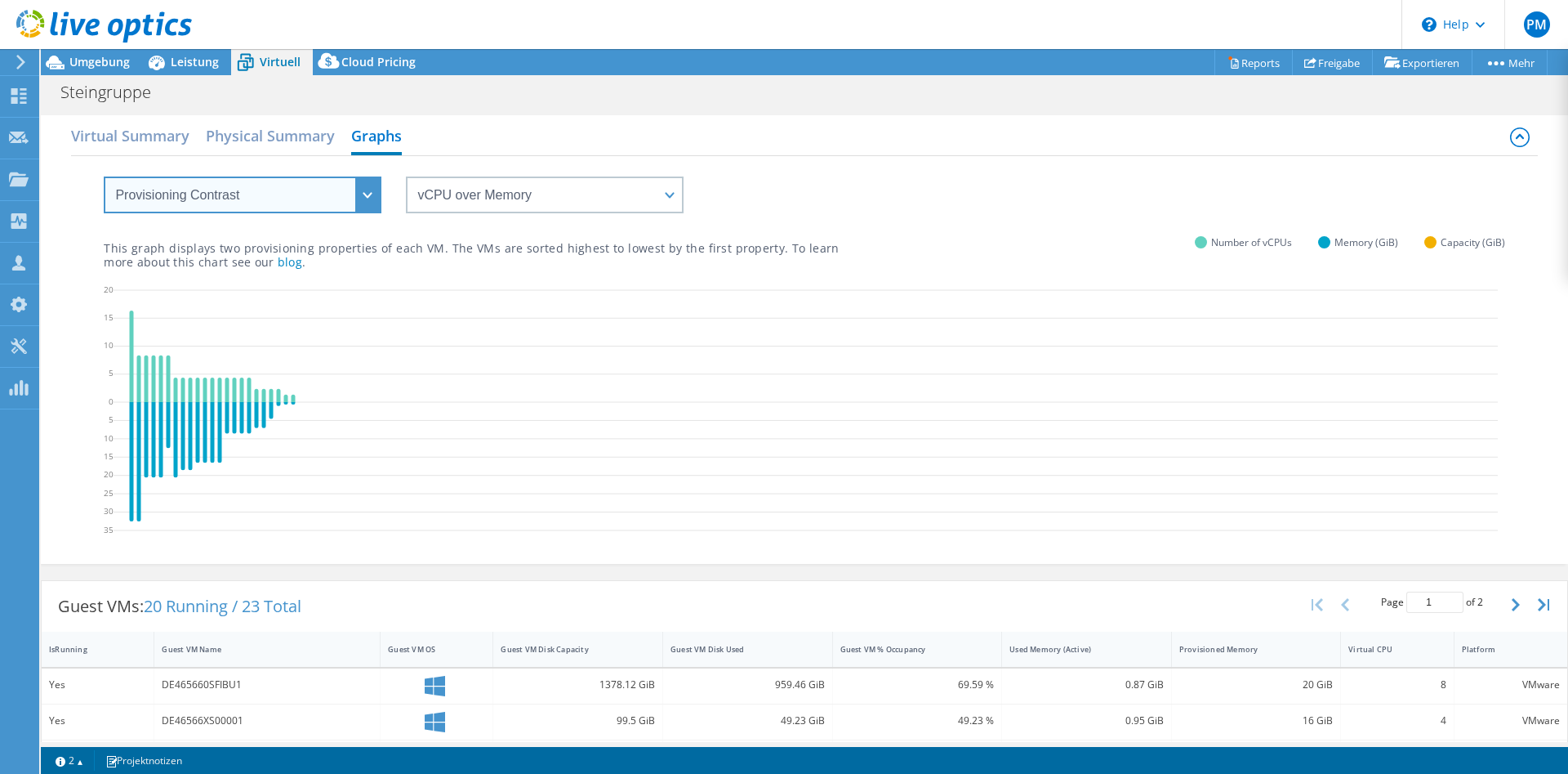
click at [104, 176] on select "VM Resource Distribution Provisioning Contrast Over Provisioning" at bounding box center [243, 195] width 278 height 37
select select "Over Provisioning"
click option "Over Provisioning" at bounding box center [0, 0] width 0 height 0
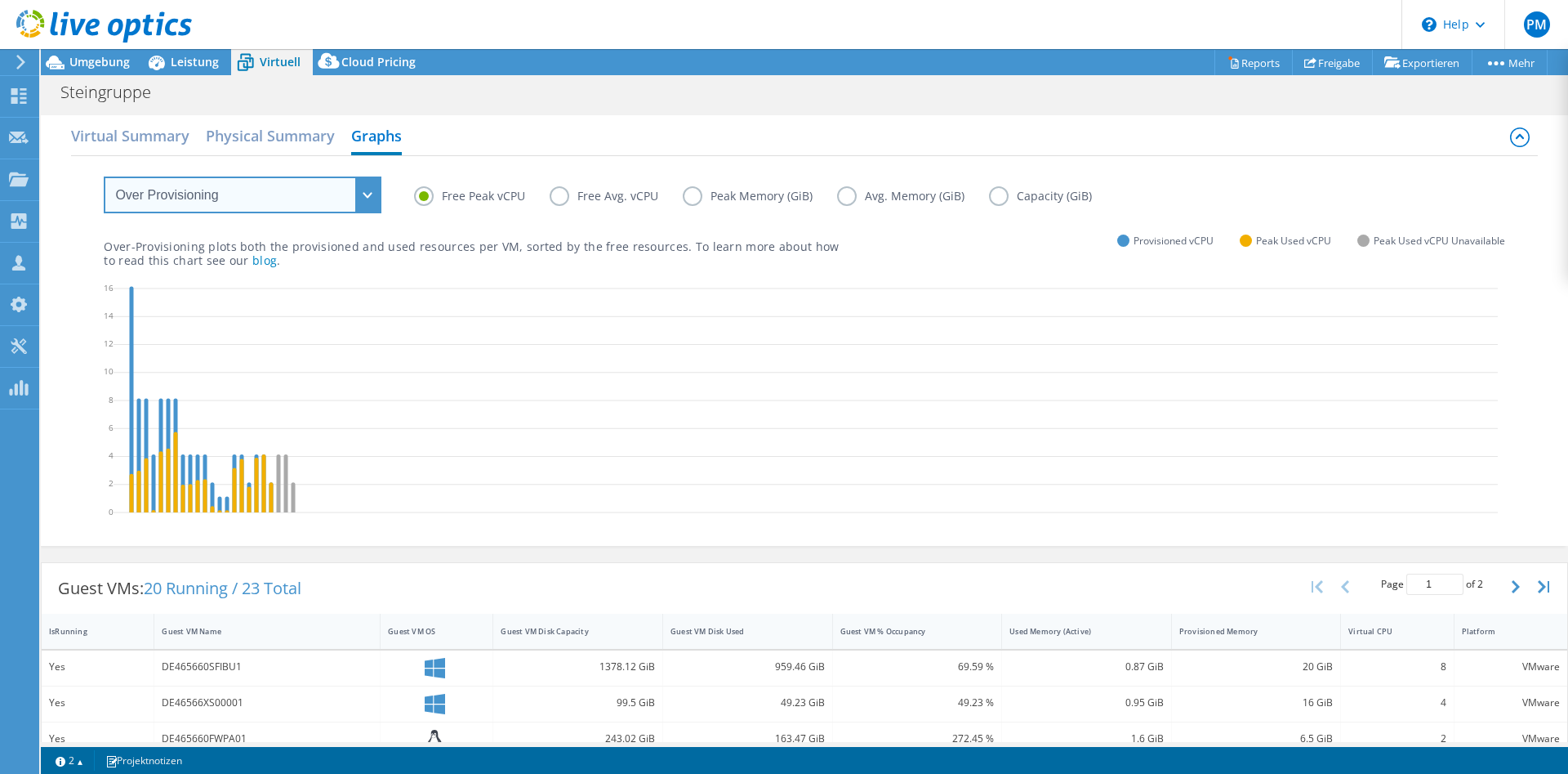
click at [104, 176] on select "VM Resource Distribution Provisioning Contrast Over Provisioning" at bounding box center [243, 195] width 278 height 37
click at [750, 196] on label "Peak Memory (GiB)" at bounding box center [760, 196] width 155 height 20
click at [0, 0] on input "Peak Memory (GiB)" at bounding box center [0, 0] width 0 height 0
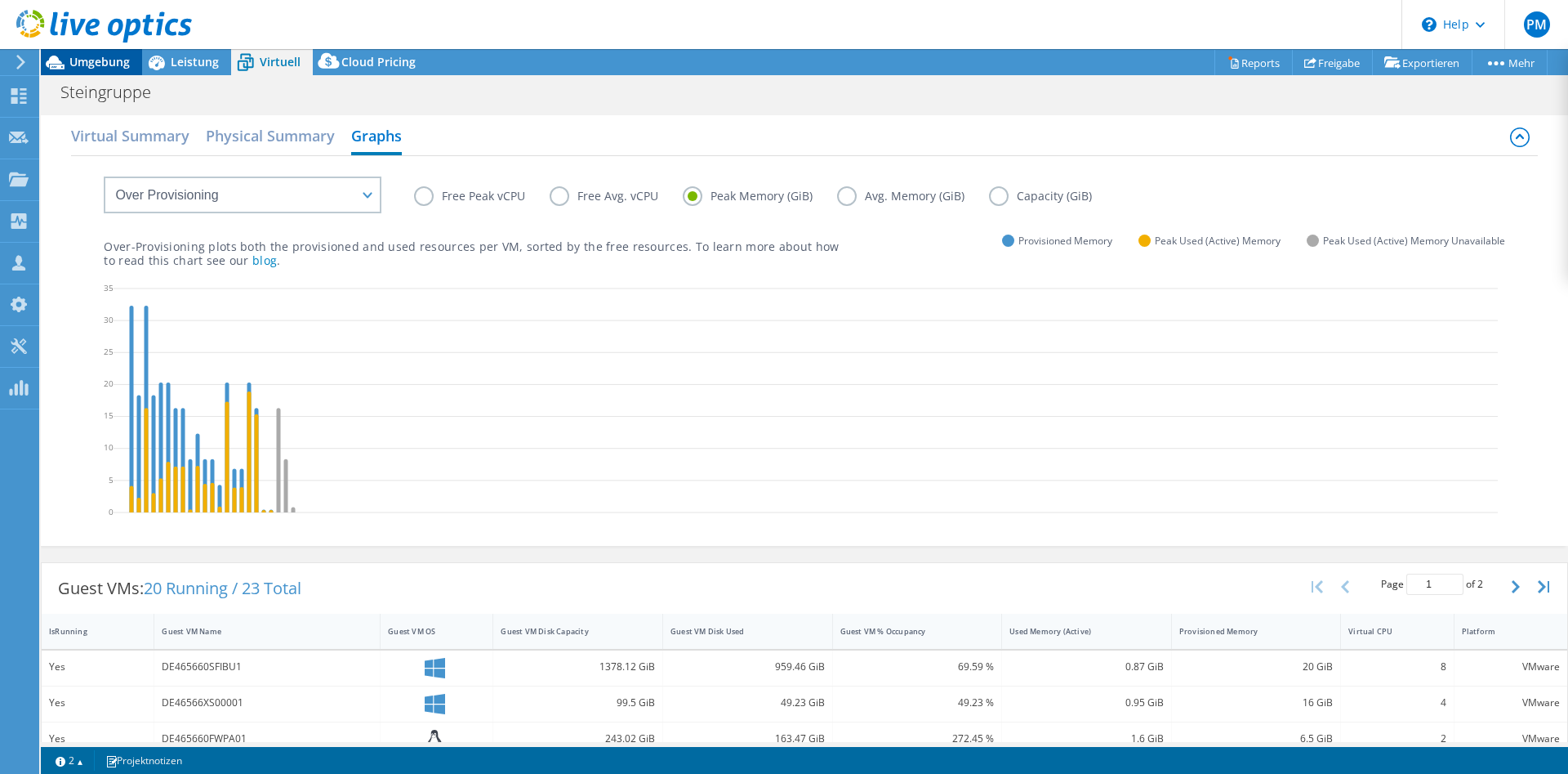
click at [101, 65] on span "Umgebung" at bounding box center [99, 62] width 61 height 16
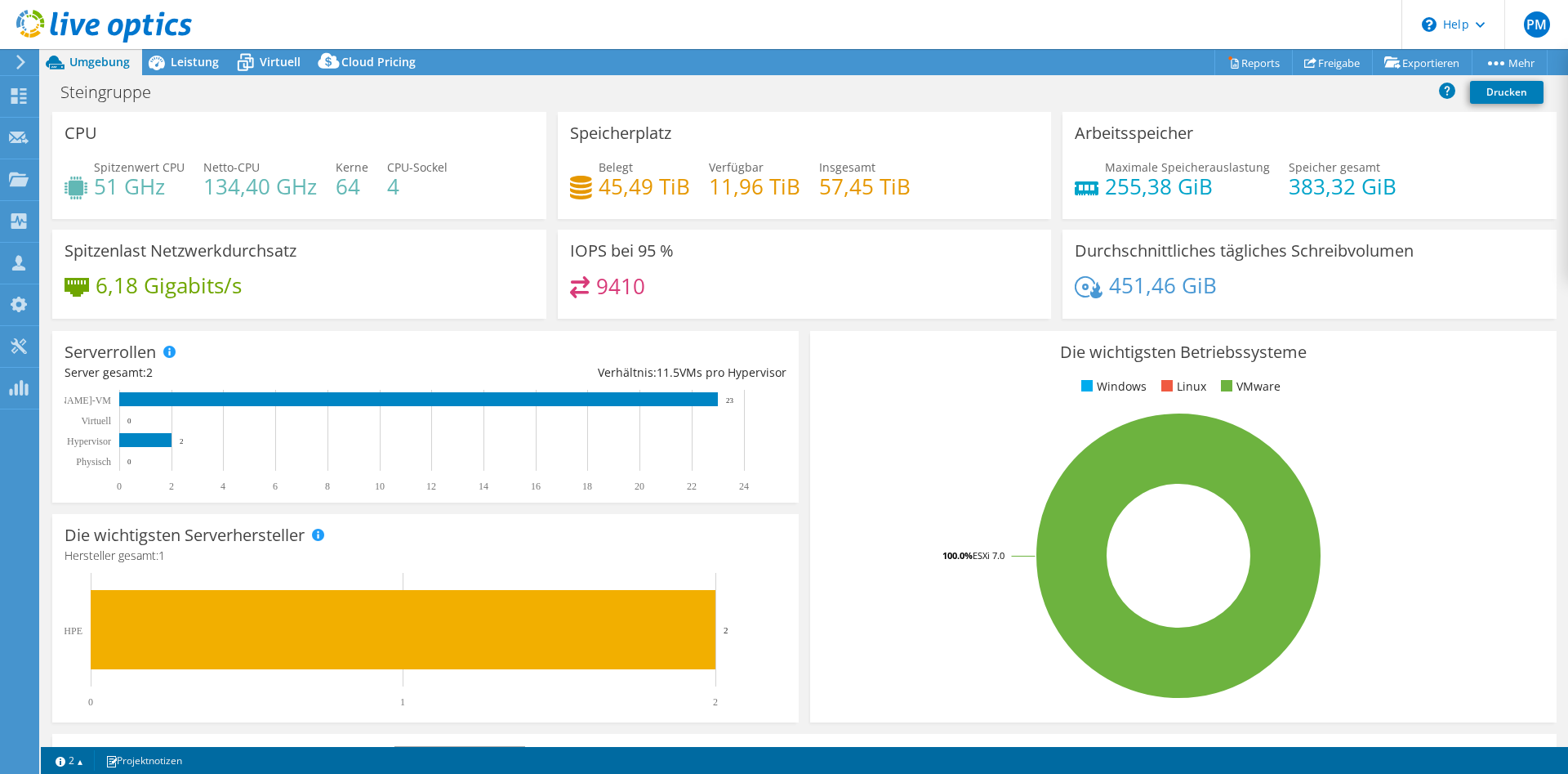
drag, startPoint x: 1402, startPoint y: 186, endPoint x: 1074, endPoint y: 190, distance: 328.0
click at [1074, 190] on div "Arbeitsspeicher Maximale Speicherauslastung 255,38 GiB Speicher gesamt 383,32 G…" at bounding box center [1309, 165] width 494 height 107
click at [1144, 196] on h4 "255,38 GiB" at bounding box center [1187, 186] width 165 height 18
drag, startPoint x: 222, startPoint y: 186, endPoint x: 479, endPoint y: 199, distance: 257.3
click at [479, 199] on div "Spitzenwert CPU 51 GHz Netto-CPU 134,40 GHz Kerne 64 CPU-Sockel 4" at bounding box center [299, 185] width 469 height 53
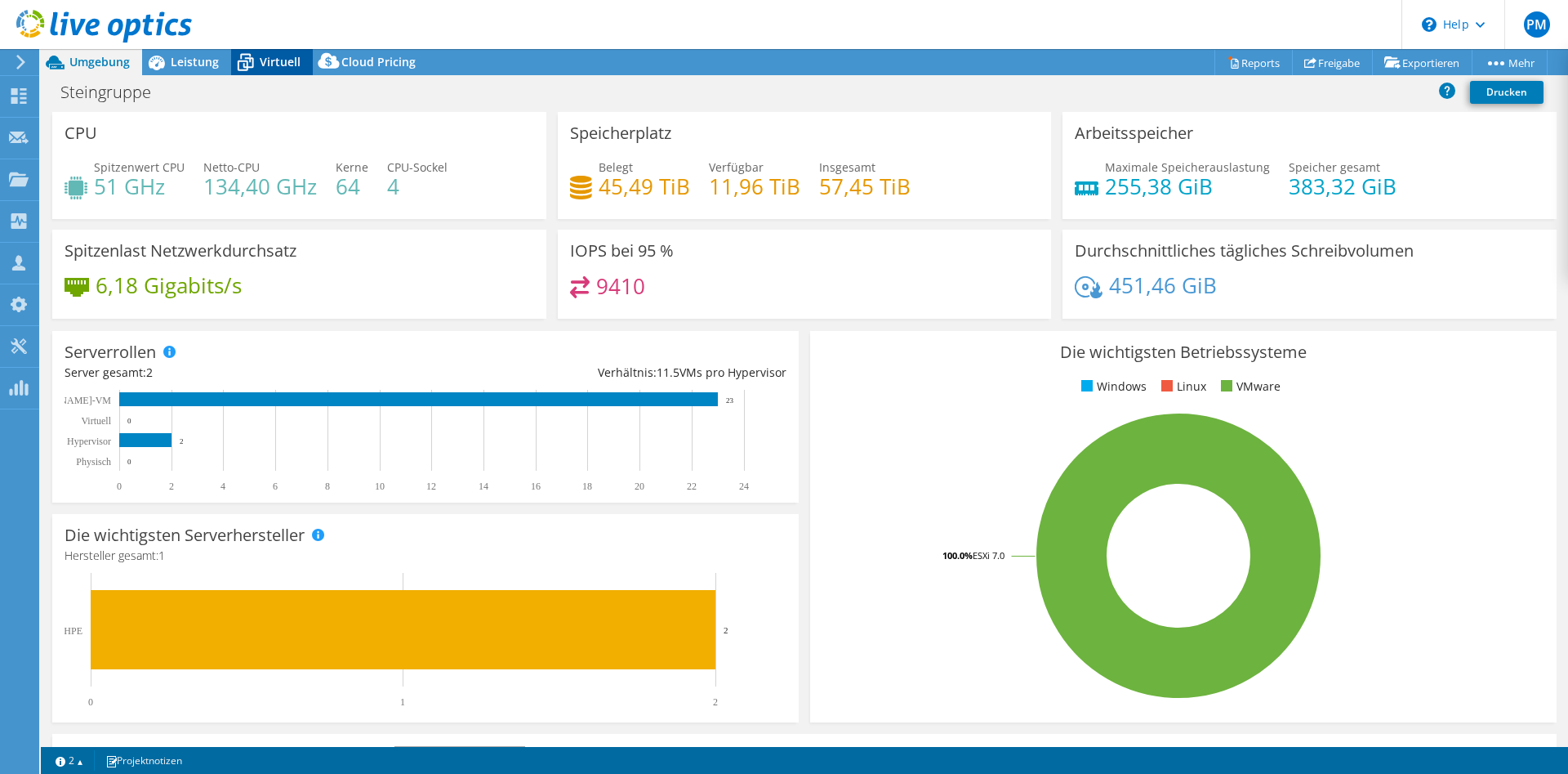
click at [269, 62] on span "Virtuell" at bounding box center [279, 62] width 41 height 16
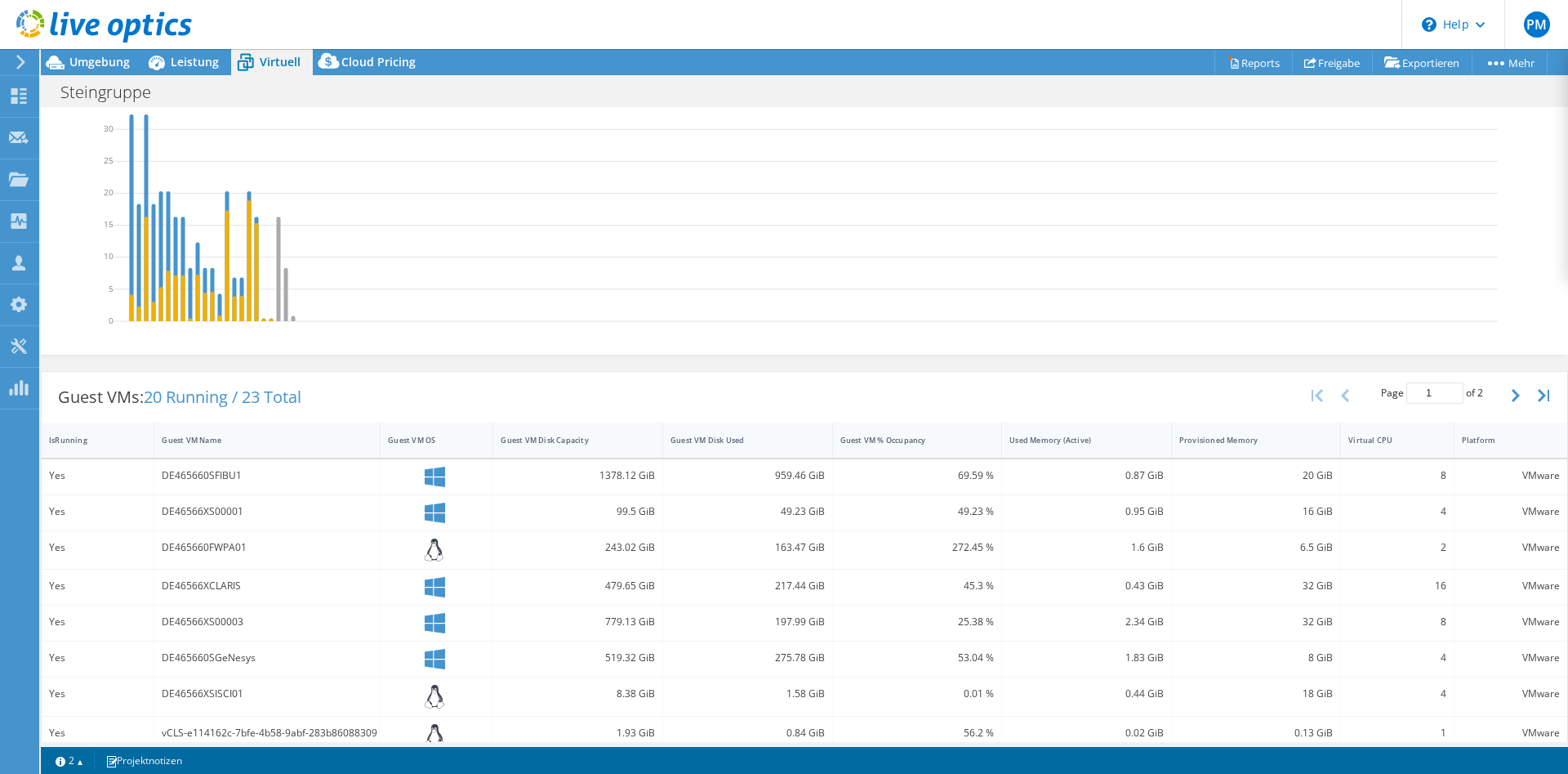
scroll to position [334, 0]
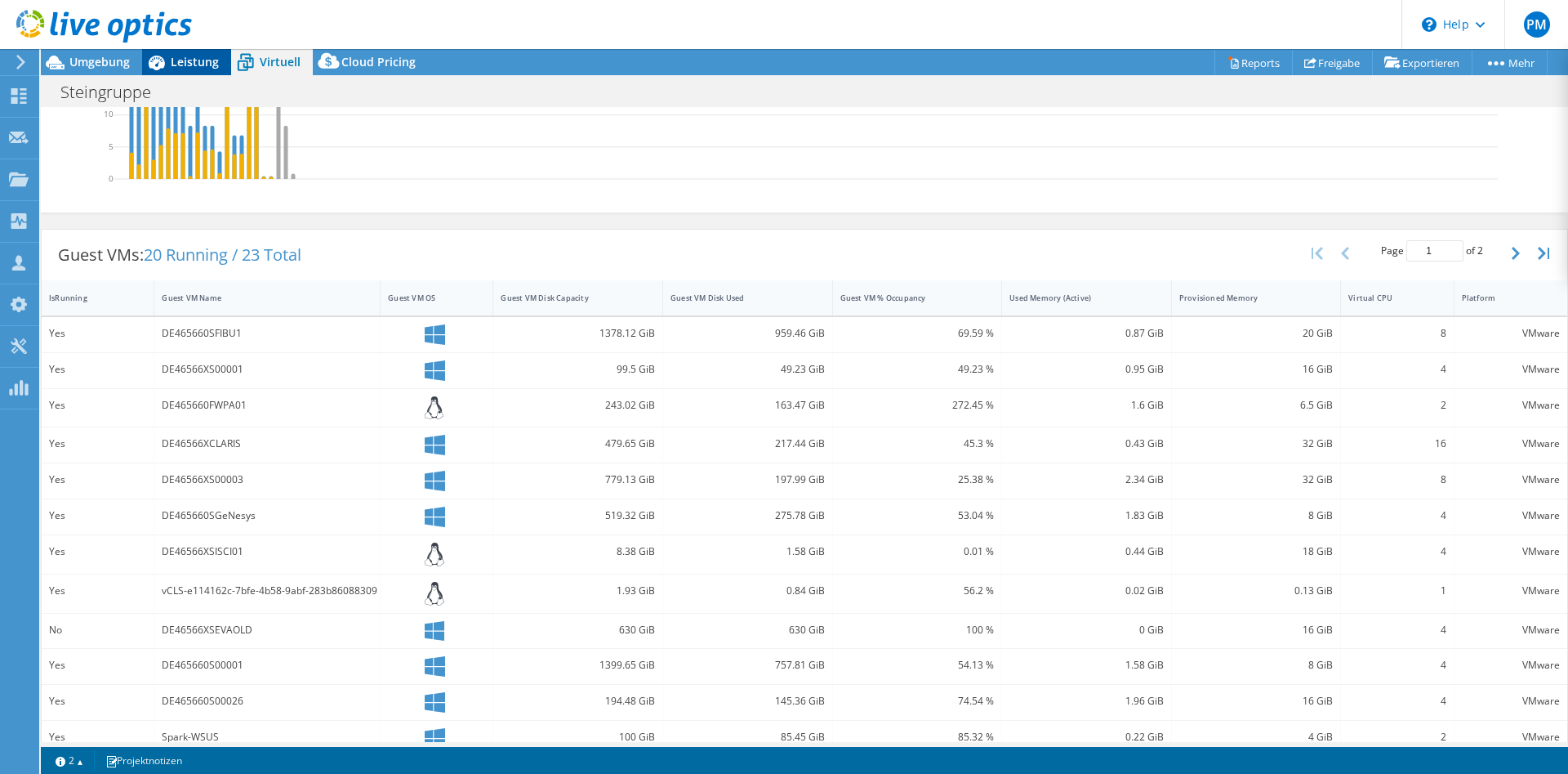
click at [171, 65] on span "Leistung" at bounding box center [195, 62] width 48 height 16
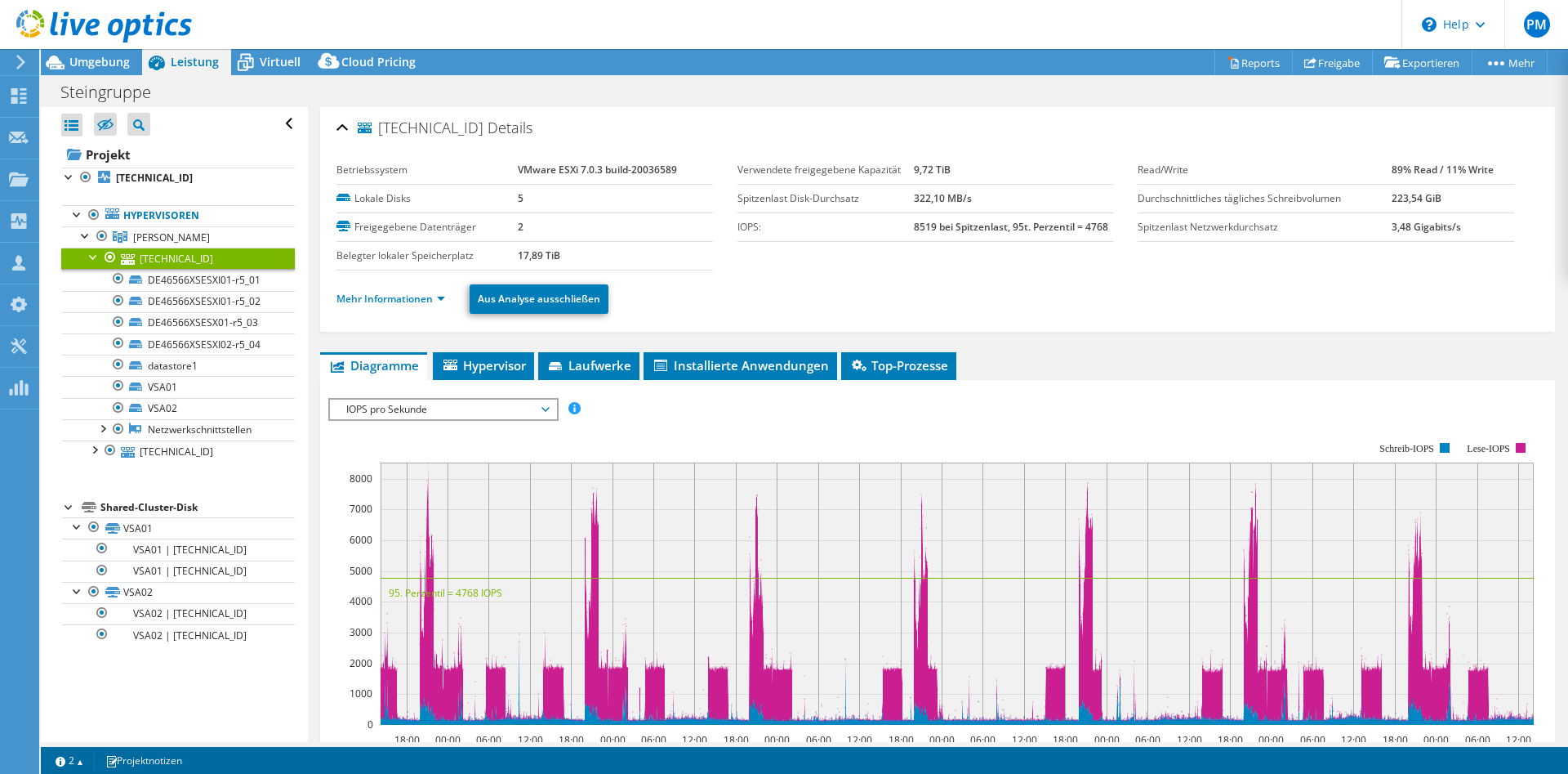
scroll to position [0, 0]
click at [163, 236] on link "[PERSON_NAME]" at bounding box center [178, 237] width 234 height 22
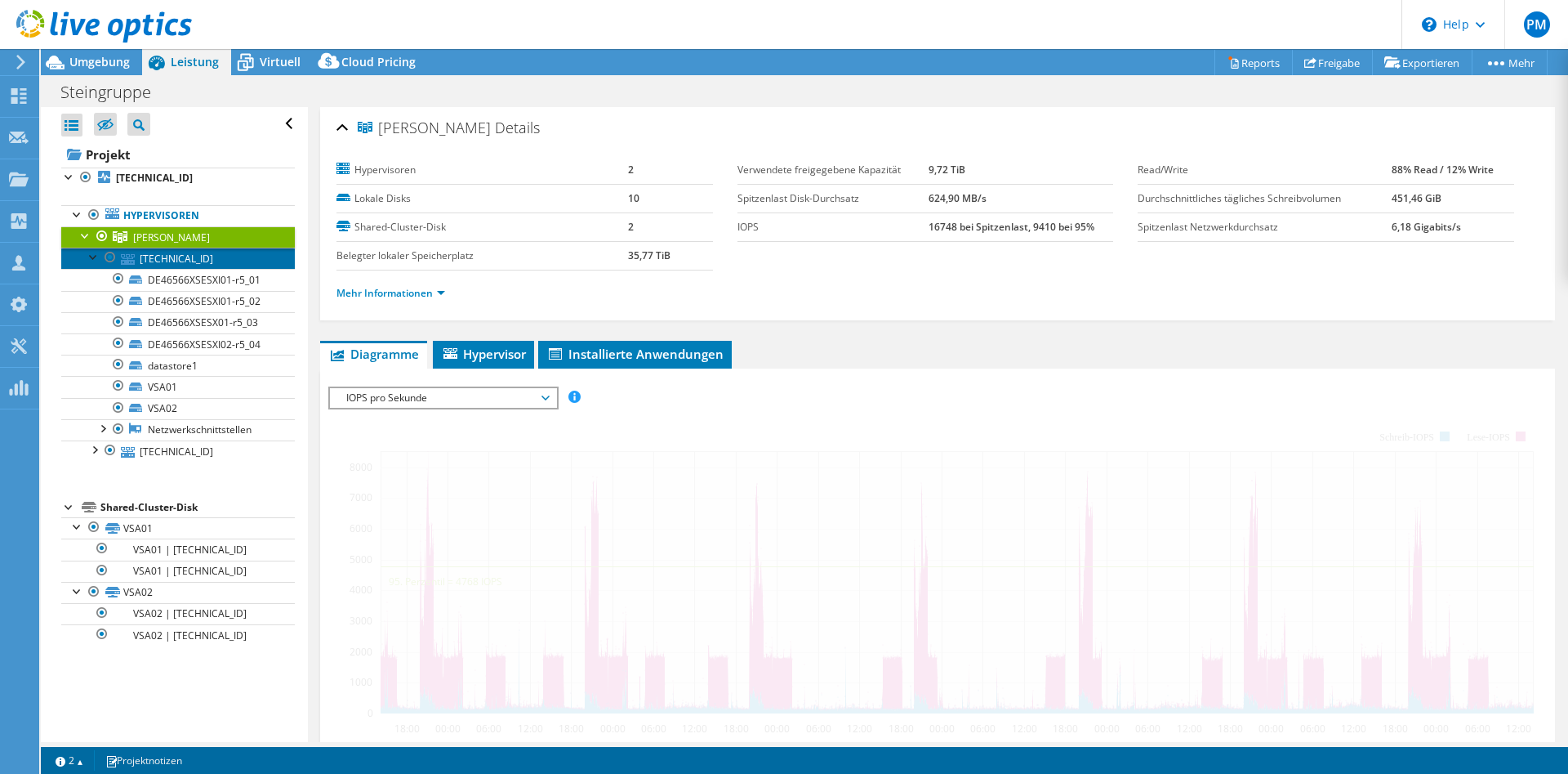
click at [162, 251] on link "[TECHNICAL_ID]" at bounding box center [178, 258] width 234 height 22
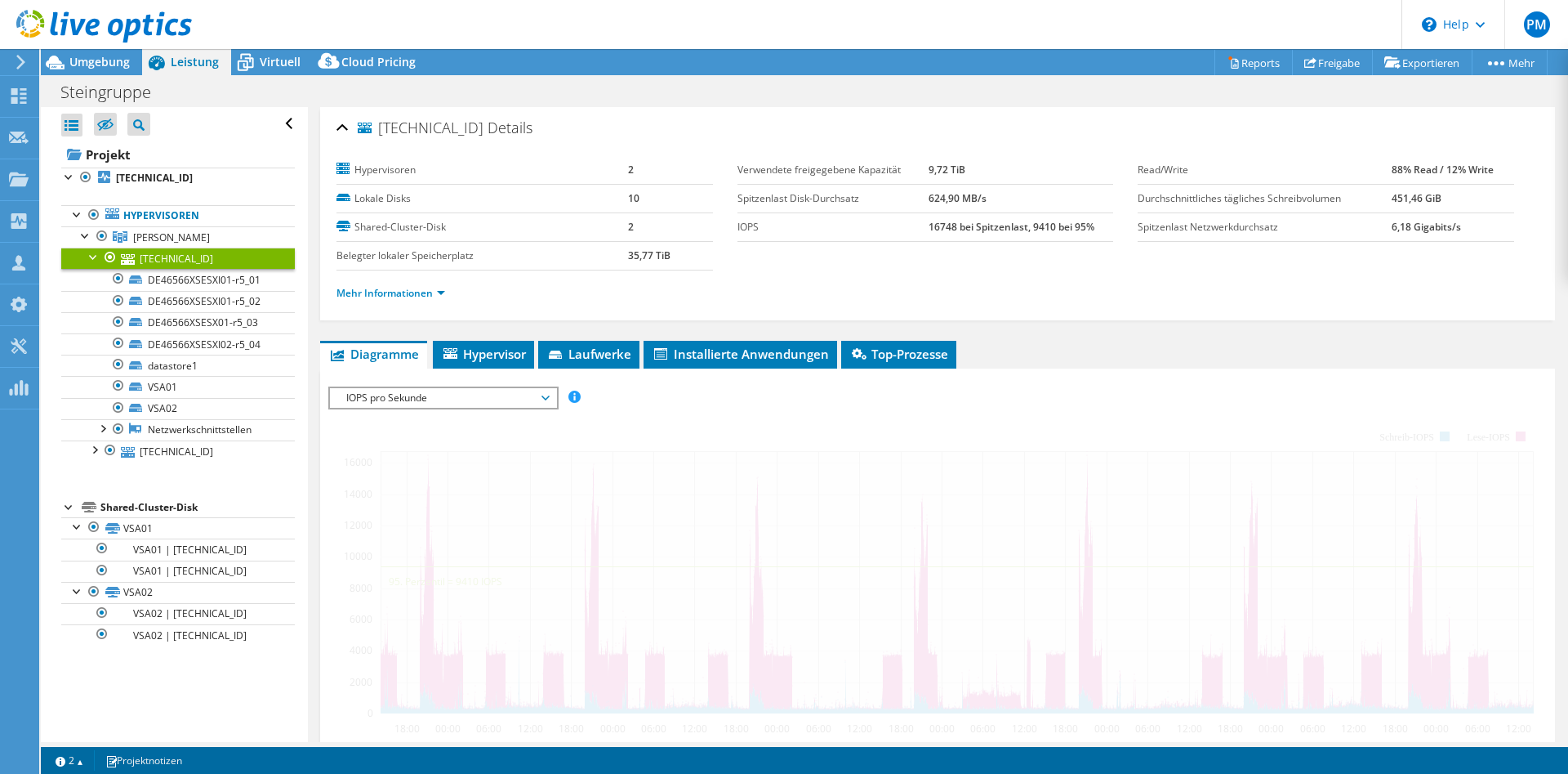
click at [412, 303] on div "Mehr Informationen" at bounding box center [937, 293] width 1202 height 46
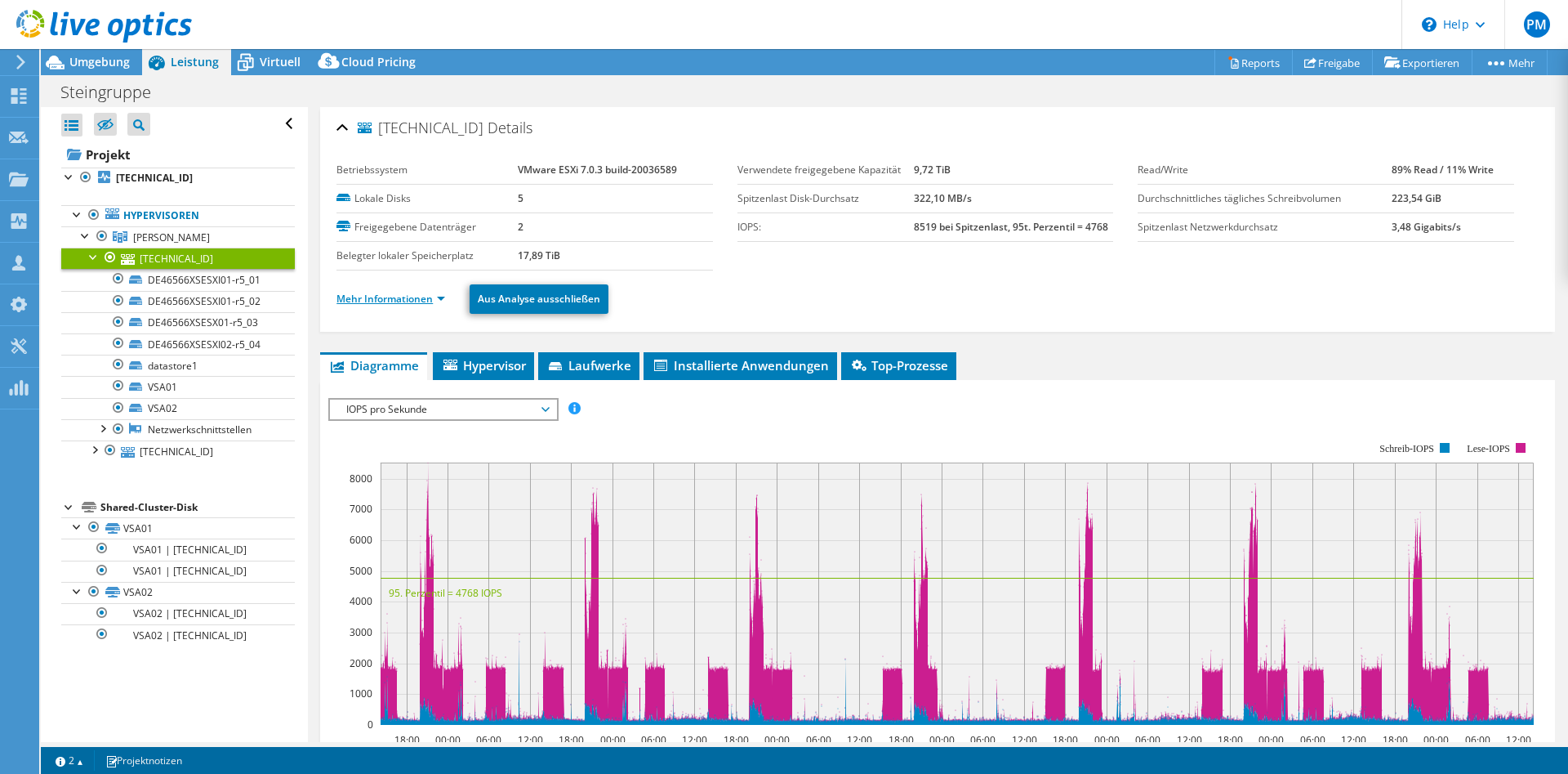
click at [396, 297] on link "Mehr Informationen" at bounding box center [390, 298] width 109 height 14
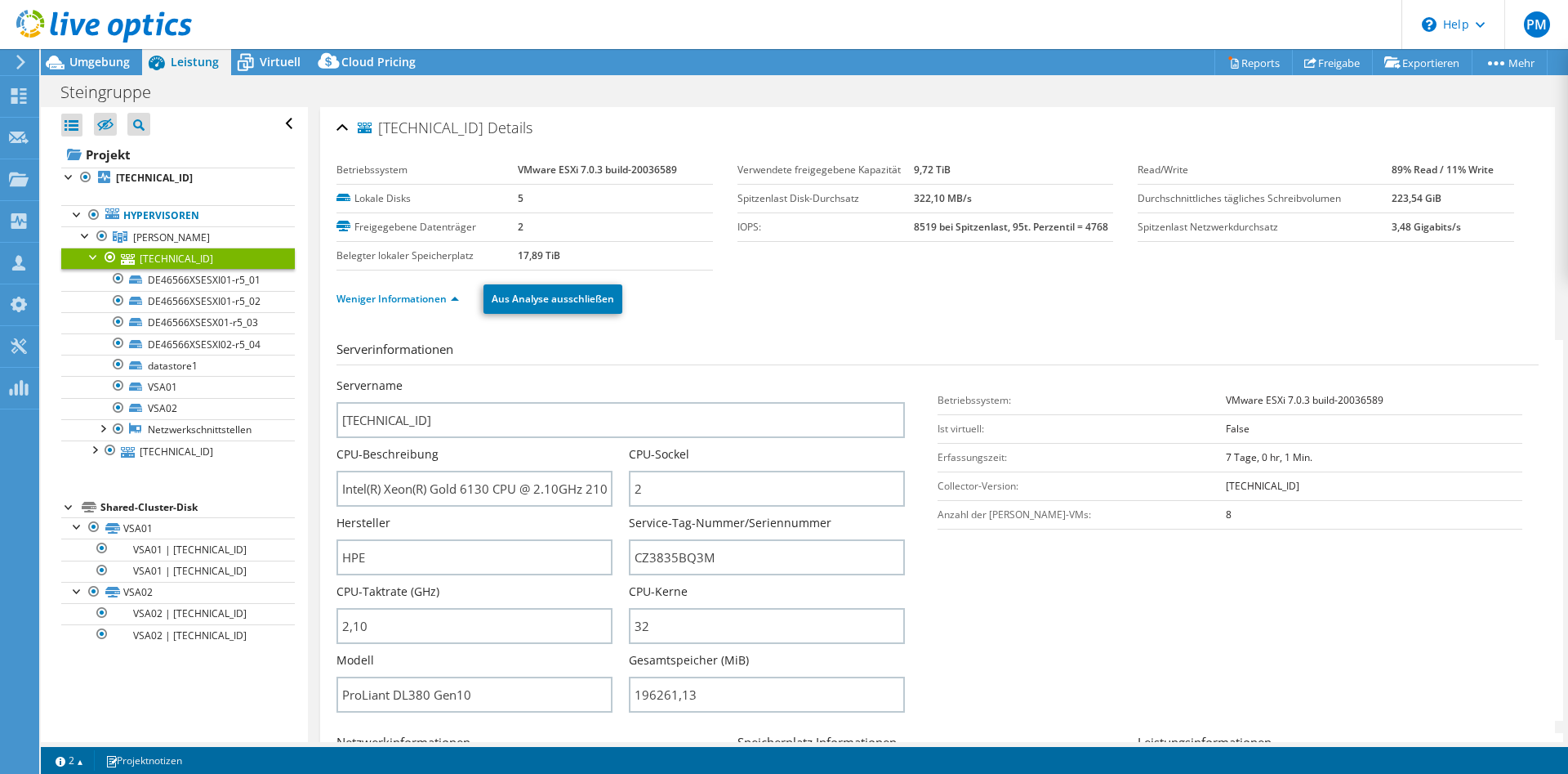
drag, startPoint x: 1387, startPoint y: 167, endPoint x: 1501, endPoint y: 167, distance: 114.0
click at [1501, 167] on tr "Read/Write 89% Read / 11% Write" at bounding box center [1326, 171] width 377 height 28
click at [886, 266] on section "Betriebssystem VMware ESXi 7.0.3 build-20036589 Lokale Disks 5 Freigegebene Dat…" at bounding box center [736, 213] width 801 height 114
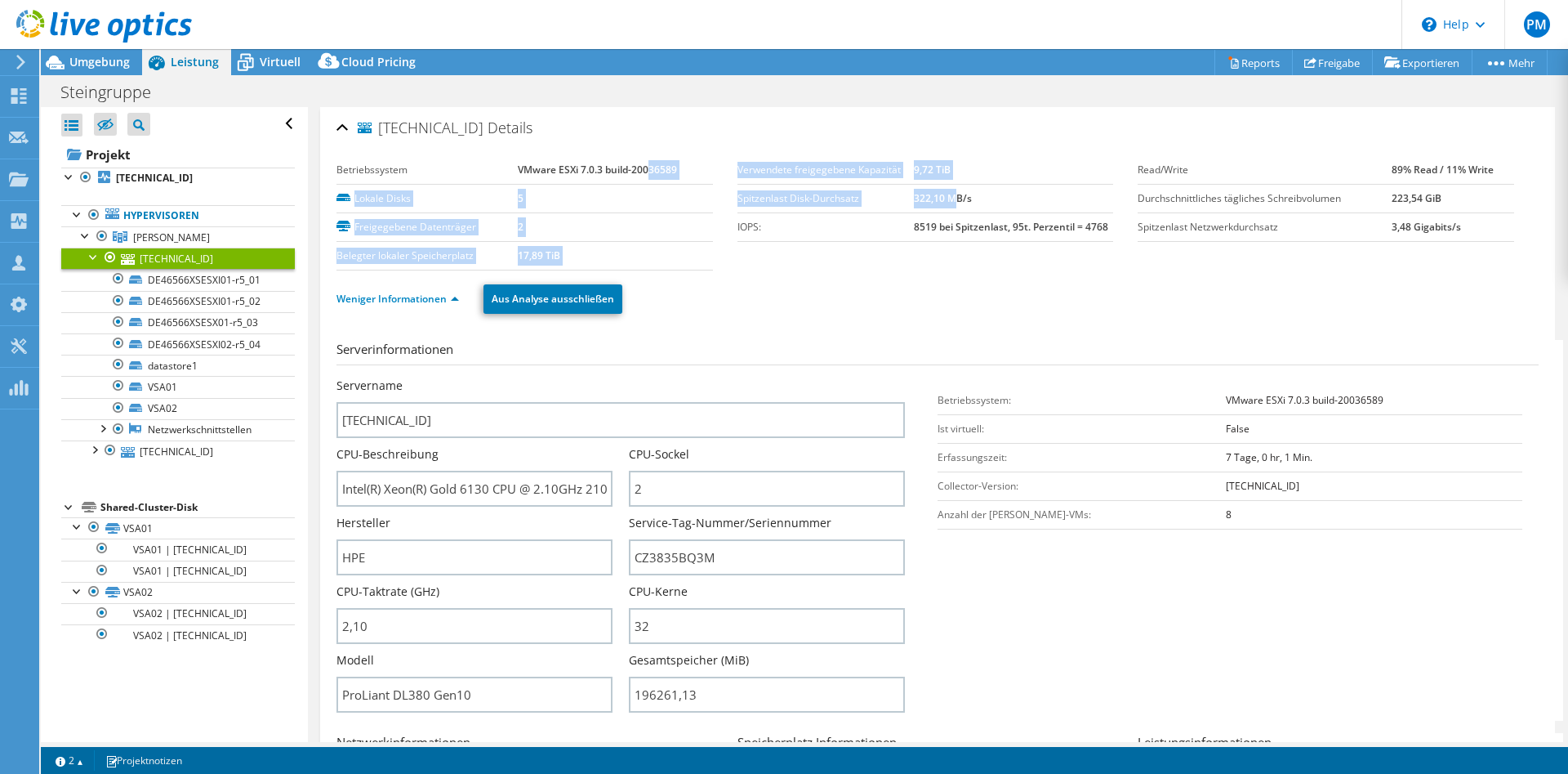
drag, startPoint x: 676, startPoint y: 174, endPoint x: 958, endPoint y: 201, distance: 283.3
click at [958, 200] on section "Betriebssystem VMware ESXi 7.0.3 build-20036589 Lokale Disks 5 Freigegebene Dat…" at bounding box center [736, 213] width 801 height 114
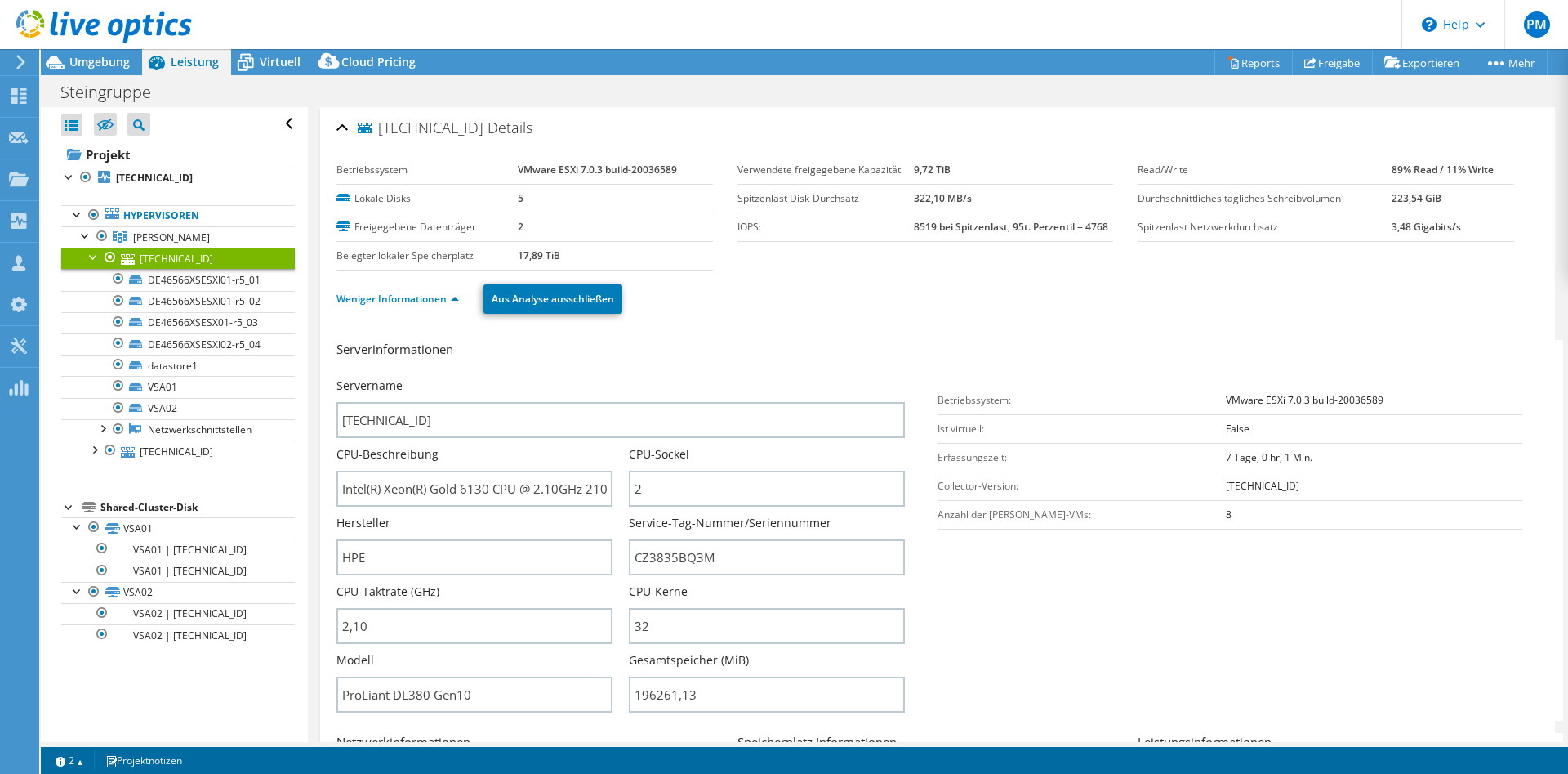
click at [919, 250] on section "Betriebssystem VMware ESXi 7.0.3 build-20036589 Lokale Disks 5 Freigegebene Dat…" at bounding box center [736, 213] width 801 height 114
drag, startPoint x: 968, startPoint y: 172, endPoint x: 1139, endPoint y: 230, distance: 180.6
click at [1139, 230] on section "Betriebssystem VMware ESXi 7.0.3 build-20036589 Lokale Disks 5 Freigegebene Dat…" at bounding box center [937, 213] width 1202 height 114
click at [1041, 261] on section "Betriebssystem VMware ESXi 7.0.3 build-20036589 Lokale Disks 5 Freigegebene Dat…" at bounding box center [736, 213] width 801 height 114
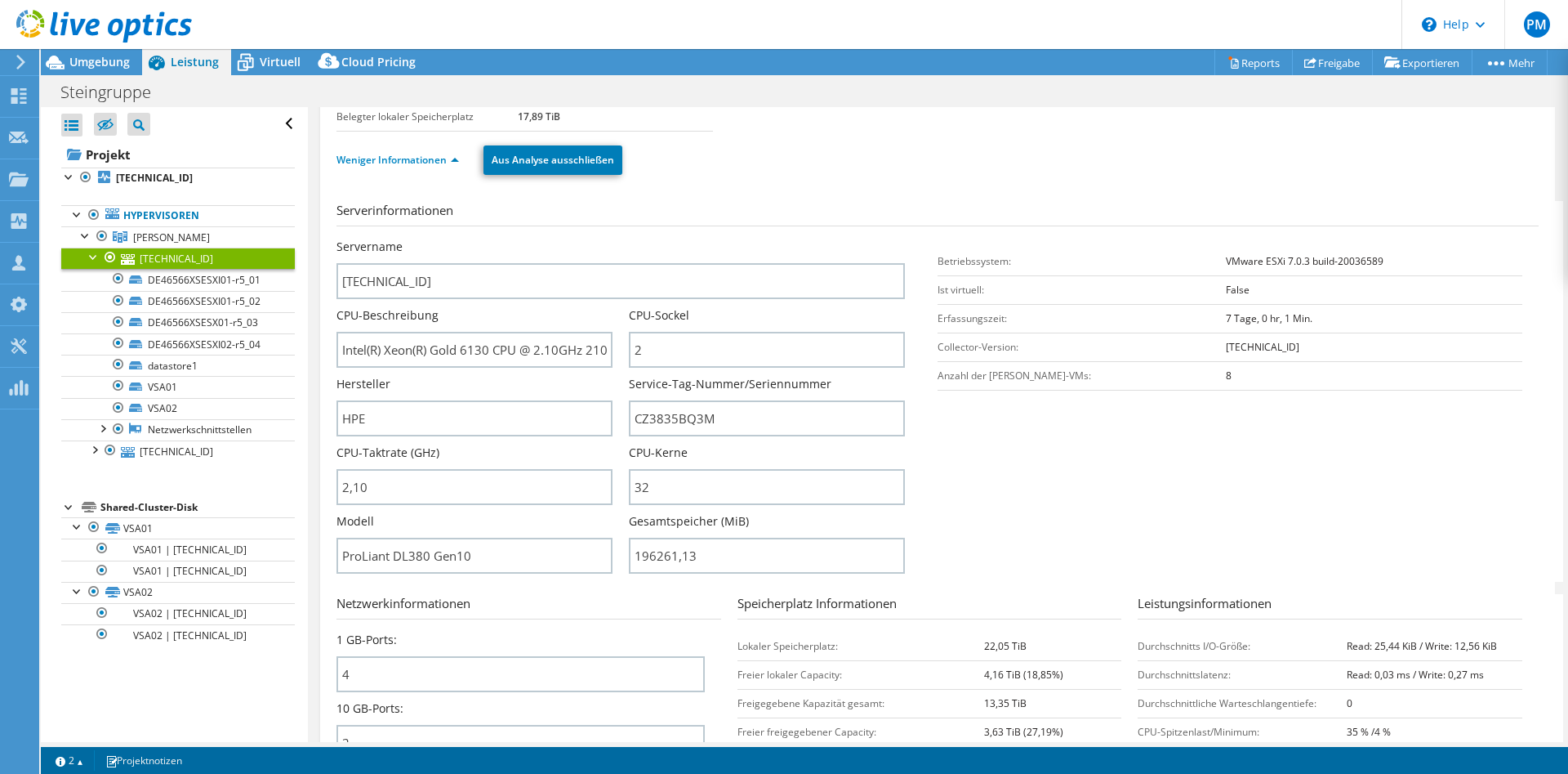
scroll to position [83, 0]
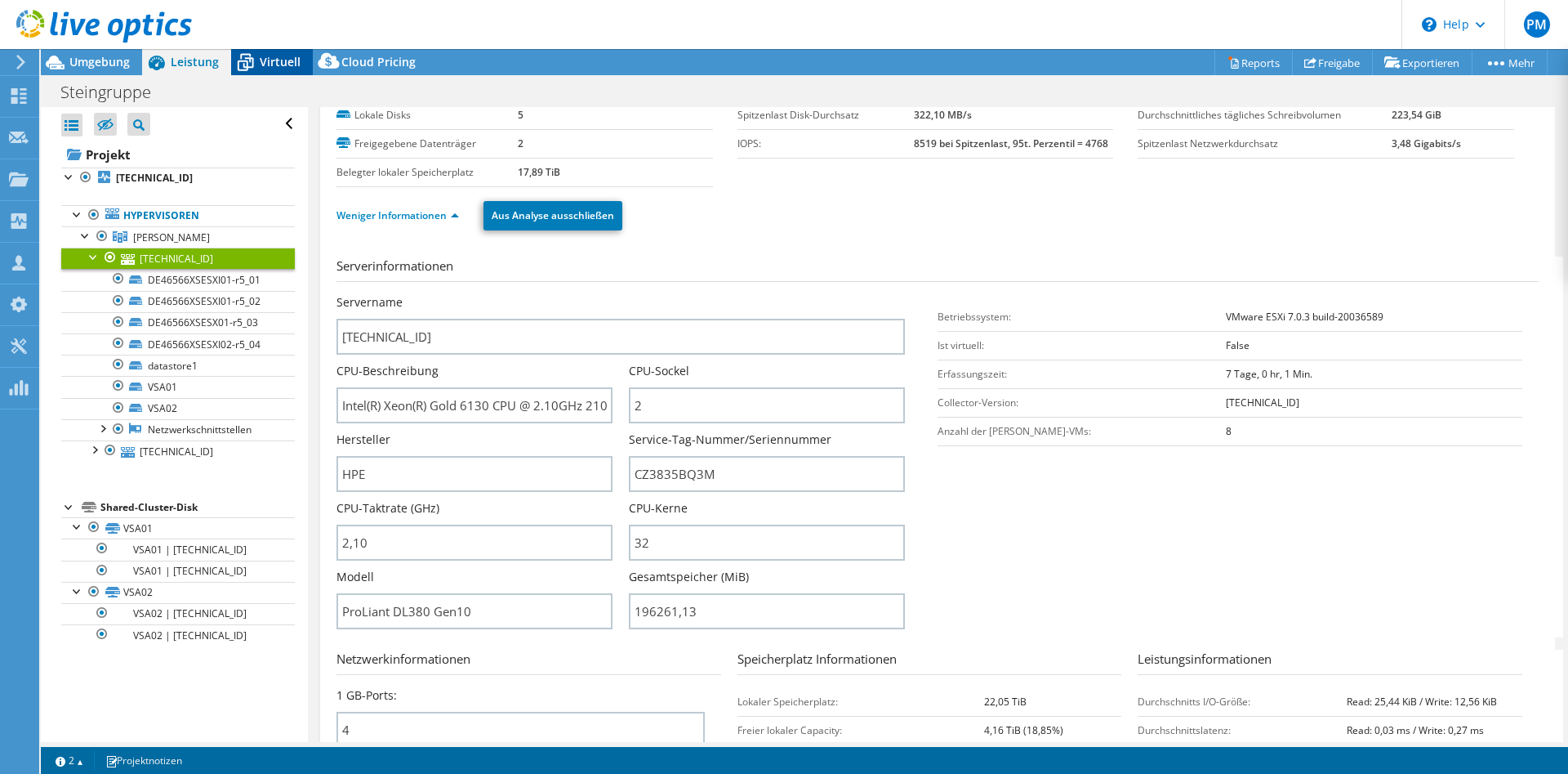
click at [286, 63] on span "Virtuell" at bounding box center [279, 62] width 41 height 16
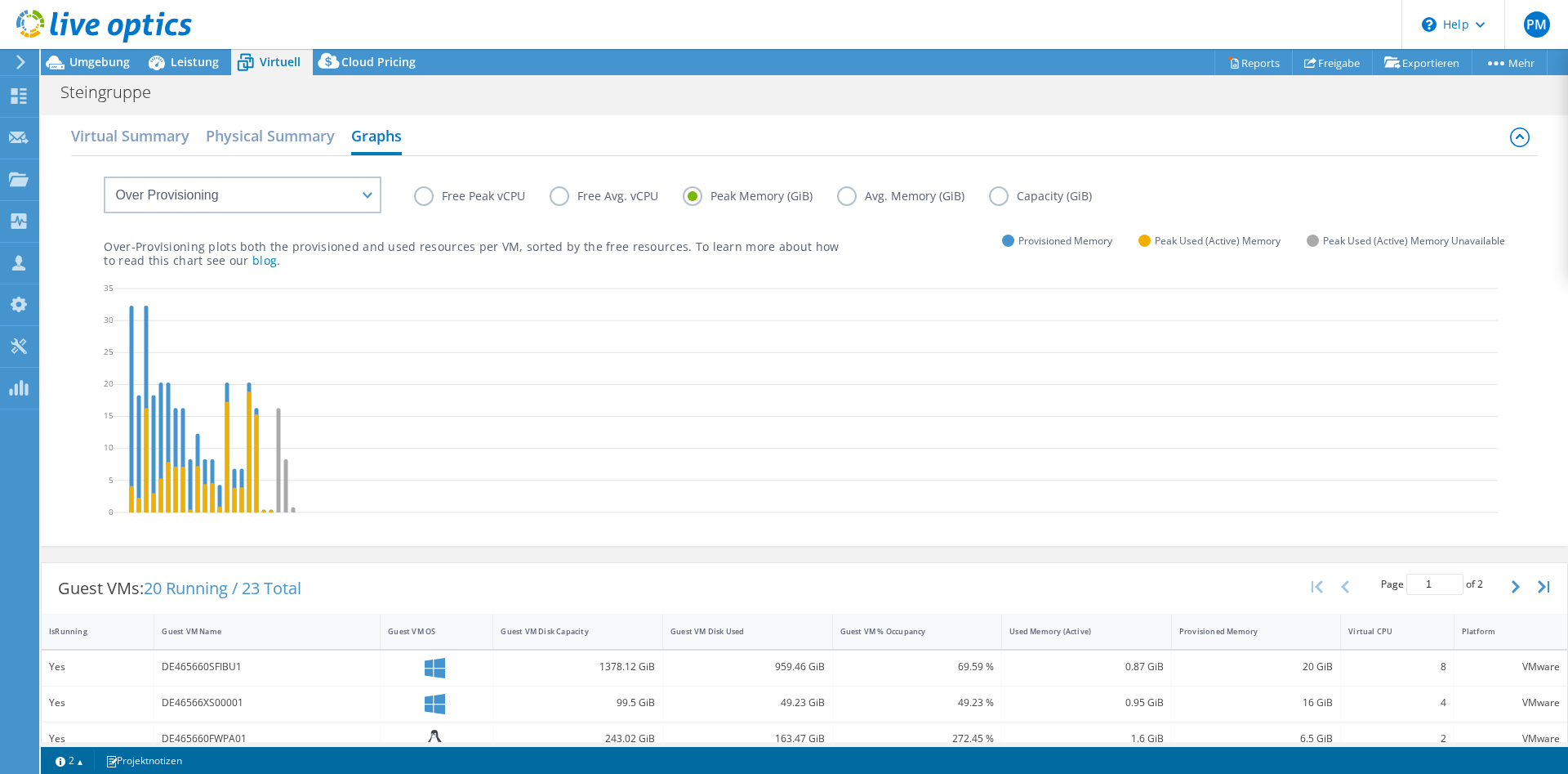
click at [431, 196] on label "Free Peak vCPU" at bounding box center [482, 196] width 136 height 20
click at [0, 0] on input "Free Peak vCPU" at bounding box center [0, 0] width 0 height 0
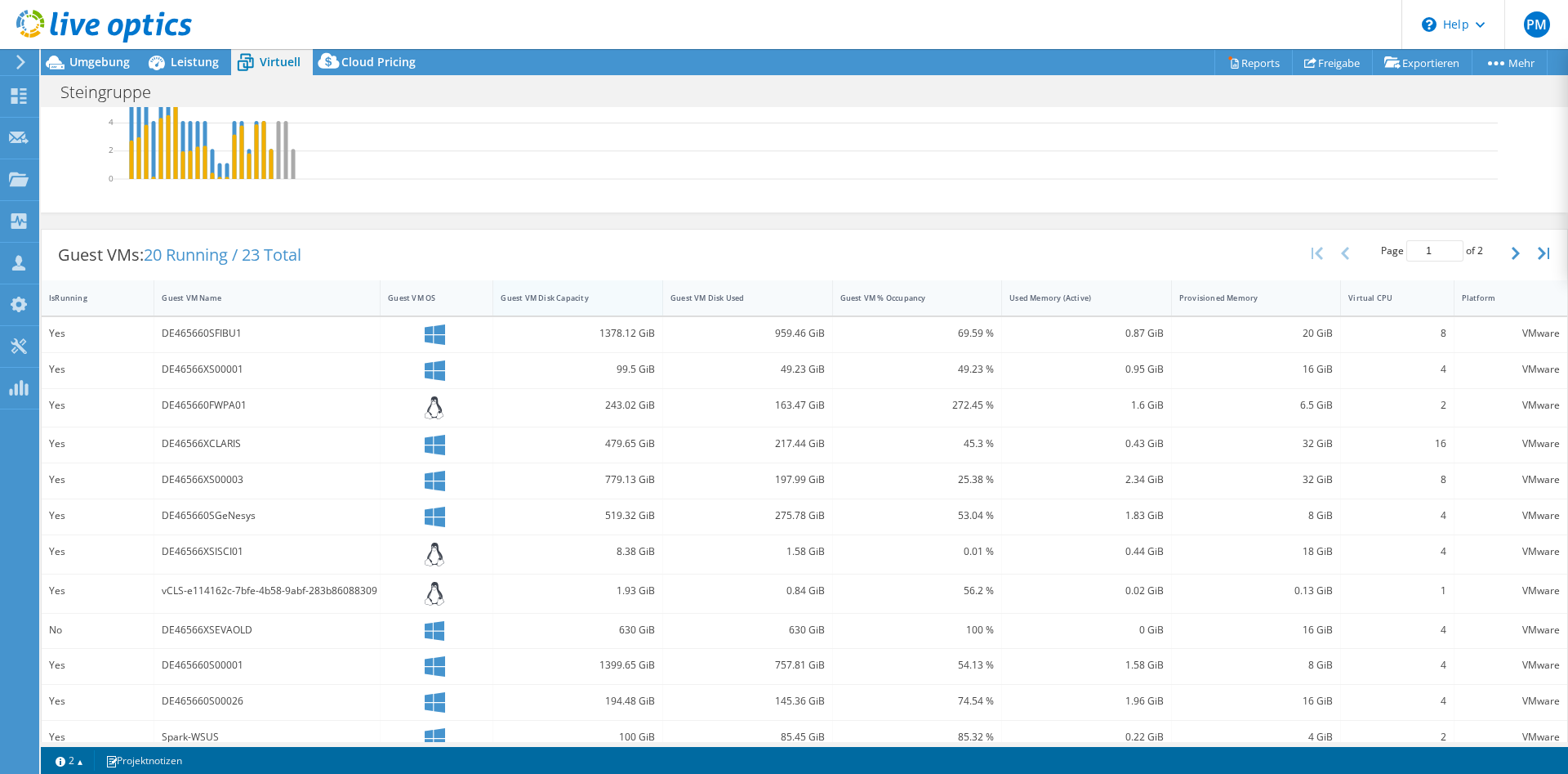
scroll to position [0, 0]
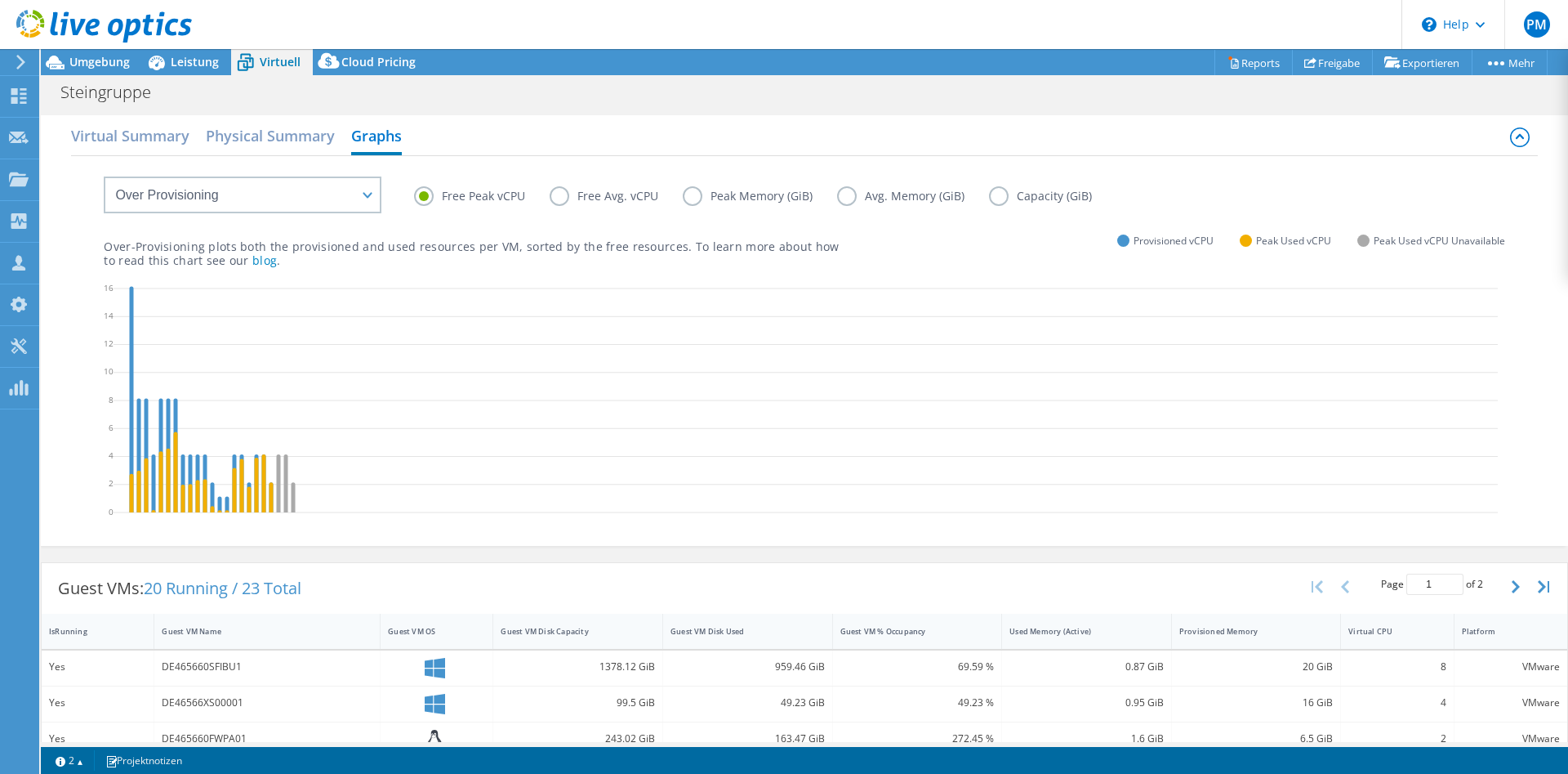
click at [982, 191] on label "Avg. Memory (GiB)" at bounding box center [913, 196] width 152 height 20
click at [0, 0] on input "Avg. Memory (GiB)" at bounding box center [0, 0] width 0 height 0
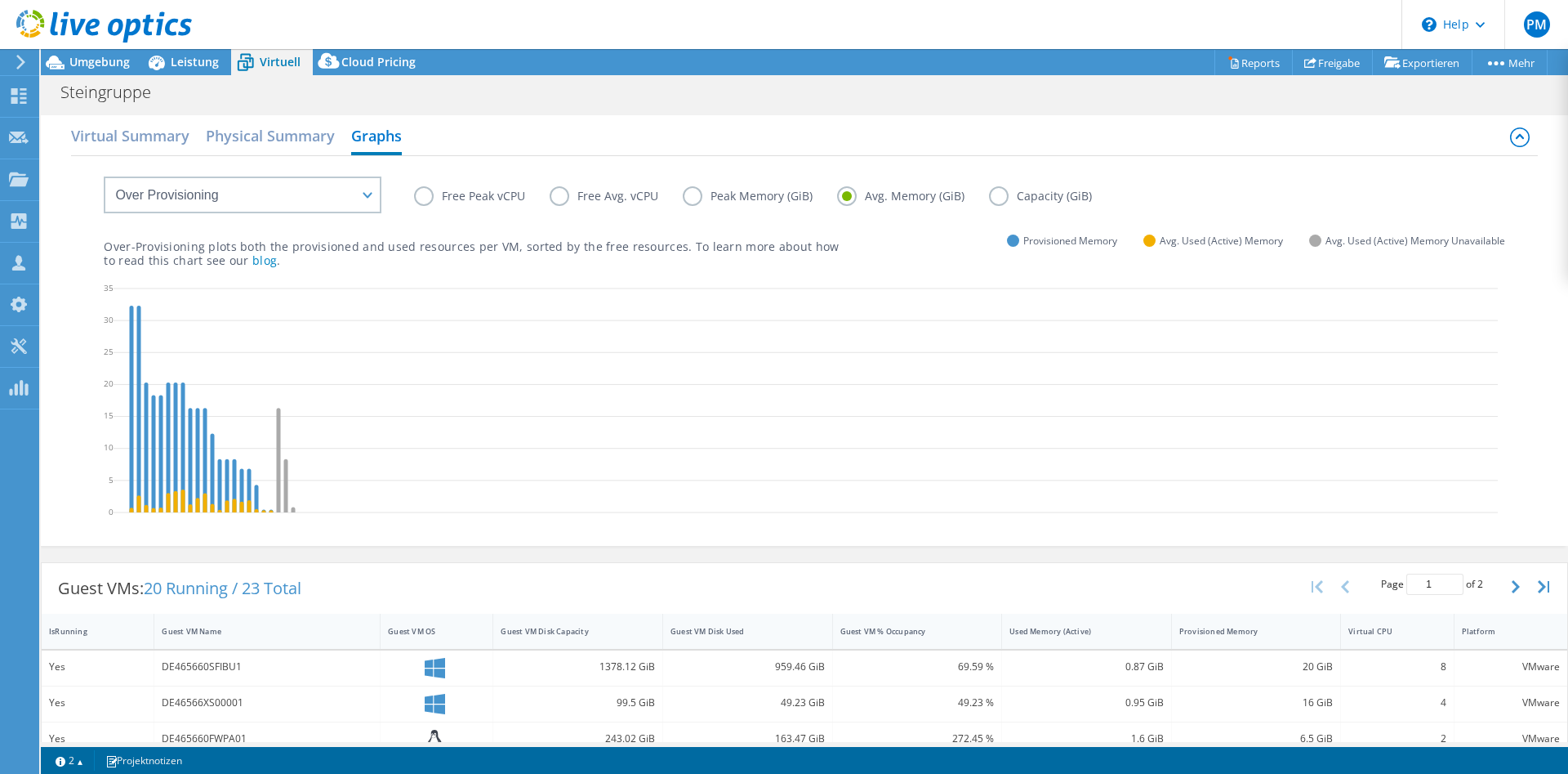
click at [996, 199] on label "Capacity (GiB)" at bounding box center [1052, 196] width 127 height 20
click at [0, 0] on input "Capacity (GiB)" at bounding box center [0, 0] width 0 height 0
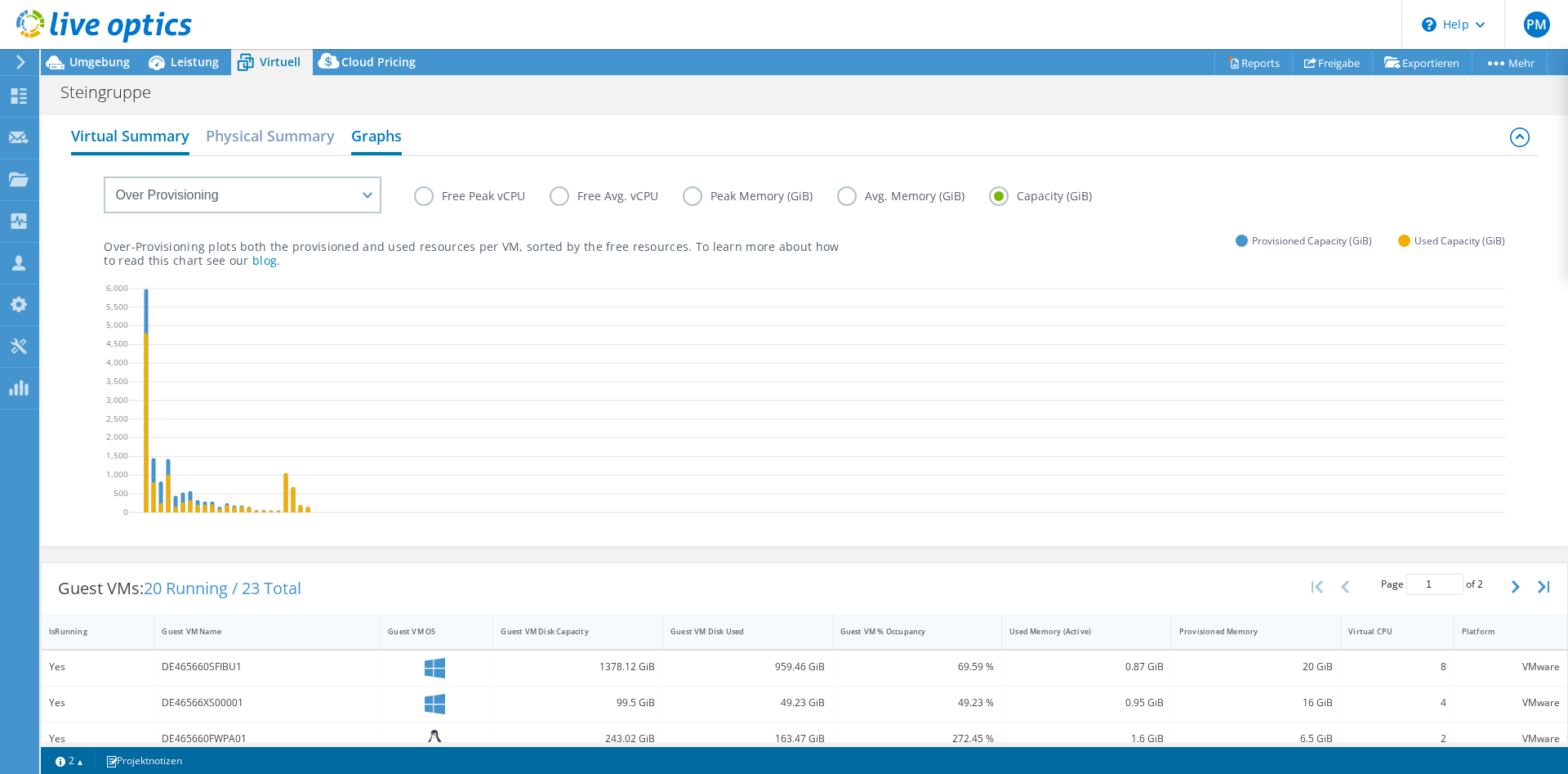
click at [141, 151] on h2 "Virtual Summary" at bounding box center [130, 136] width 118 height 36
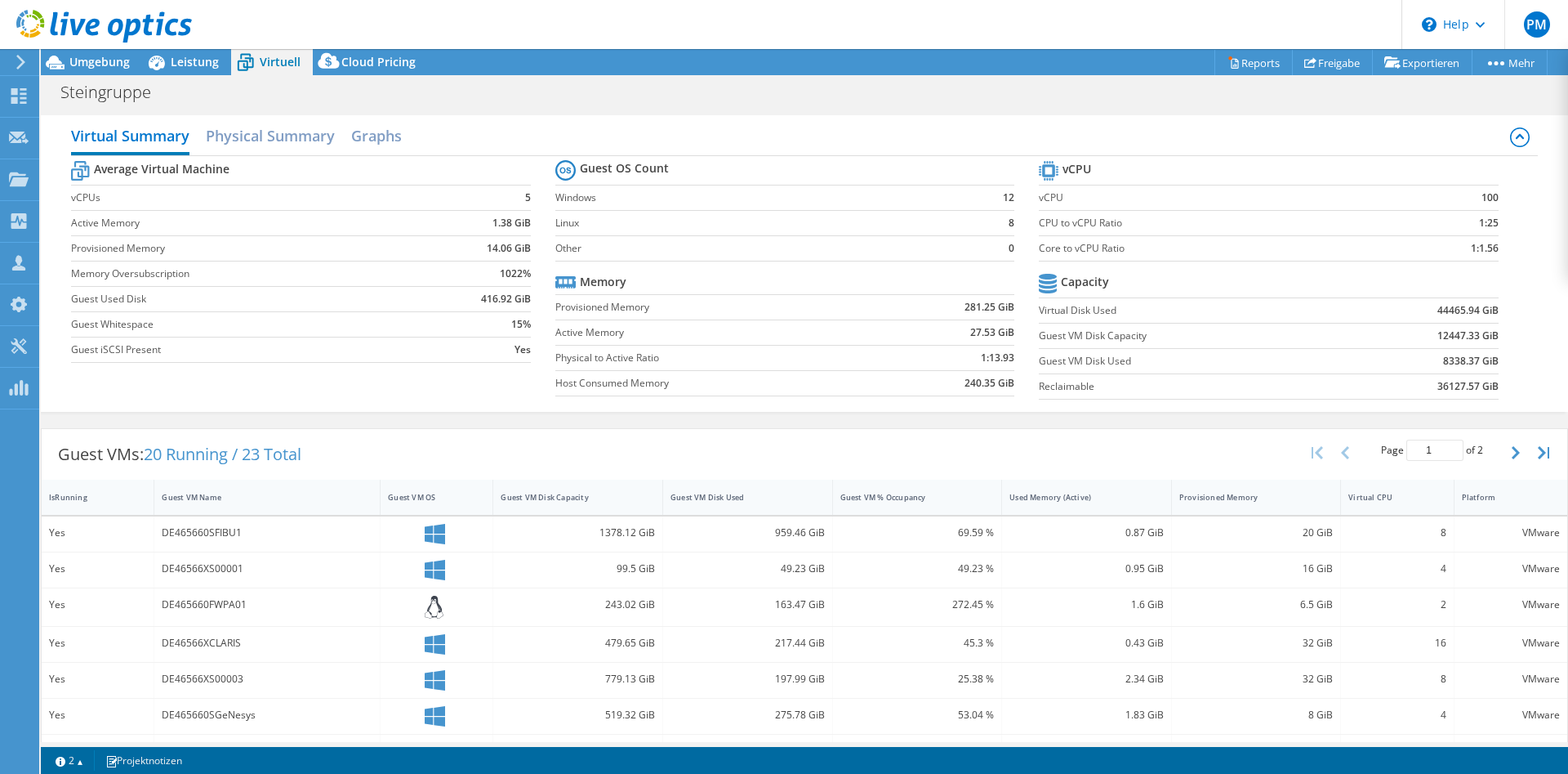
click at [77, 77] on div "Steingruppe Drucken" at bounding box center [804, 92] width 1527 height 30
click at [78, 65] on span "Umgebung" at bounding box center [99, 62] width 61 height 16
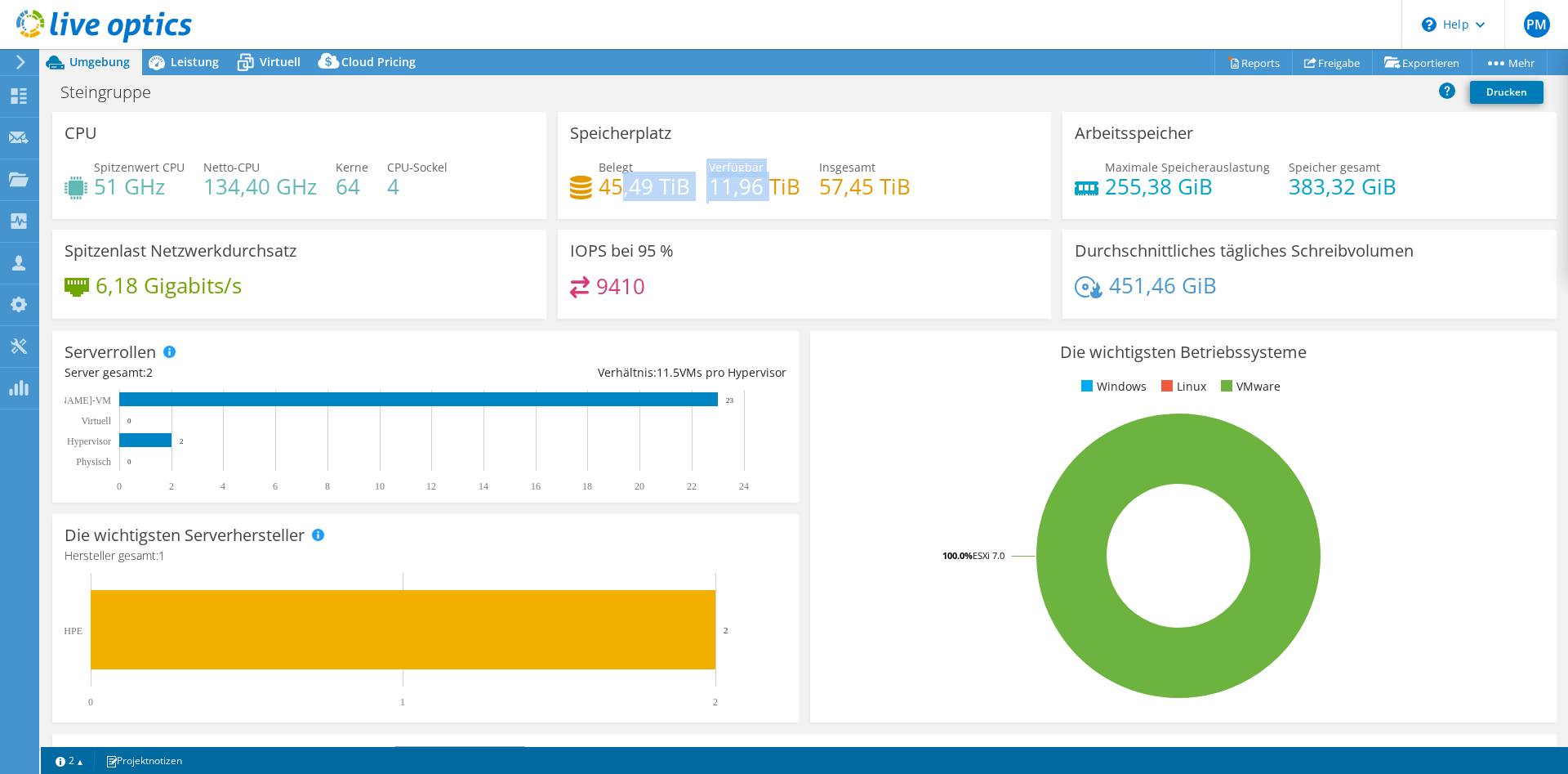
drag, startPoint x: 624, startPoint y: 186, endPoint x: 771, endPoint y: 195, distance: 147.3
click at [771, 195] on div "Belegt 45,49 TiB Verfügbar 11,96 TiB Insgesamt 57,45 TiB" at bounding box center [804, 185] width 469 height 53
click at [181, 66] on span "Leistung" at bounding box center [195, 62] width 48 height 16
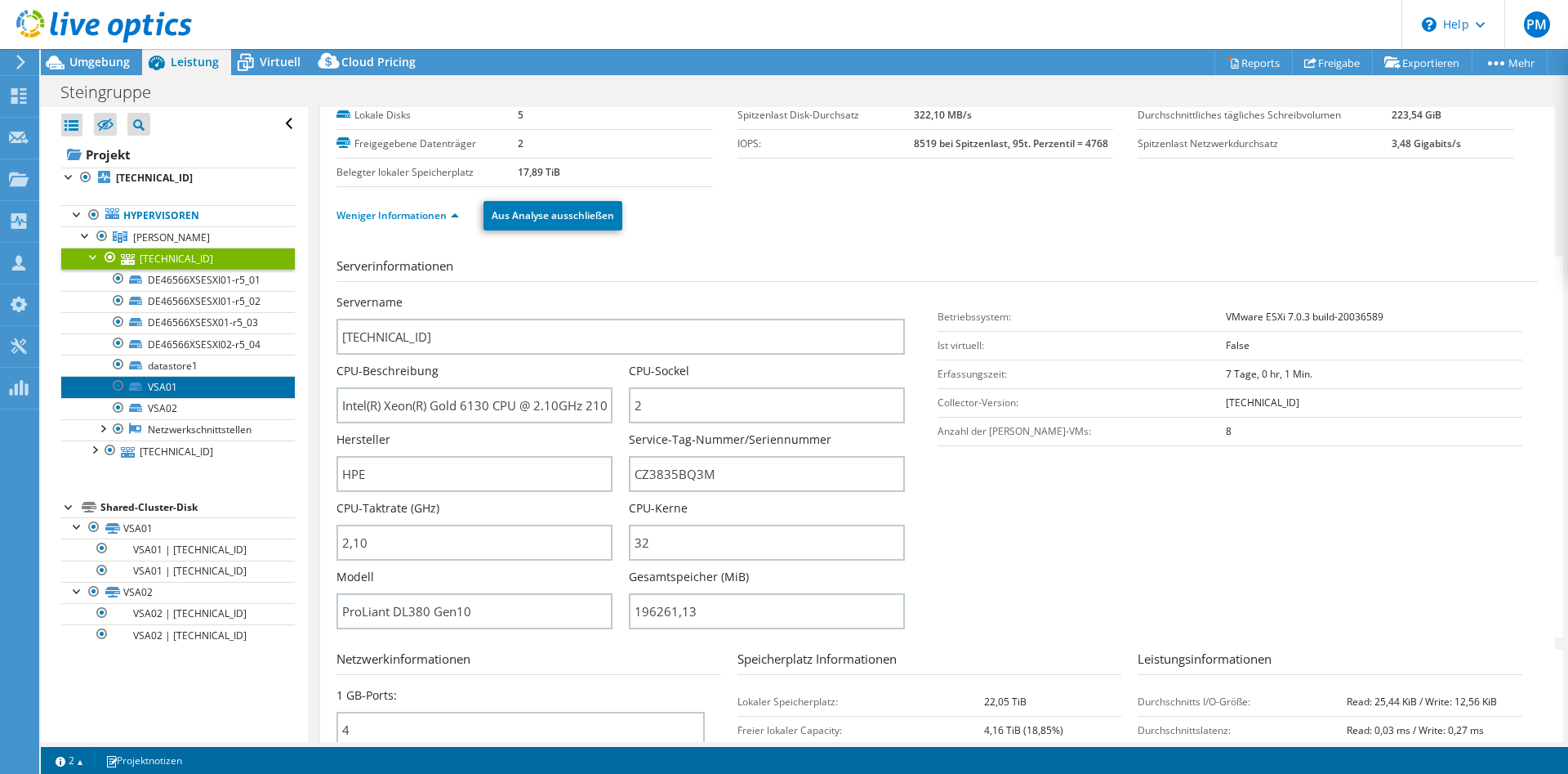
click at [147, 380] on link "VSA01" at bounding box center [178, 387] width 234 height 22
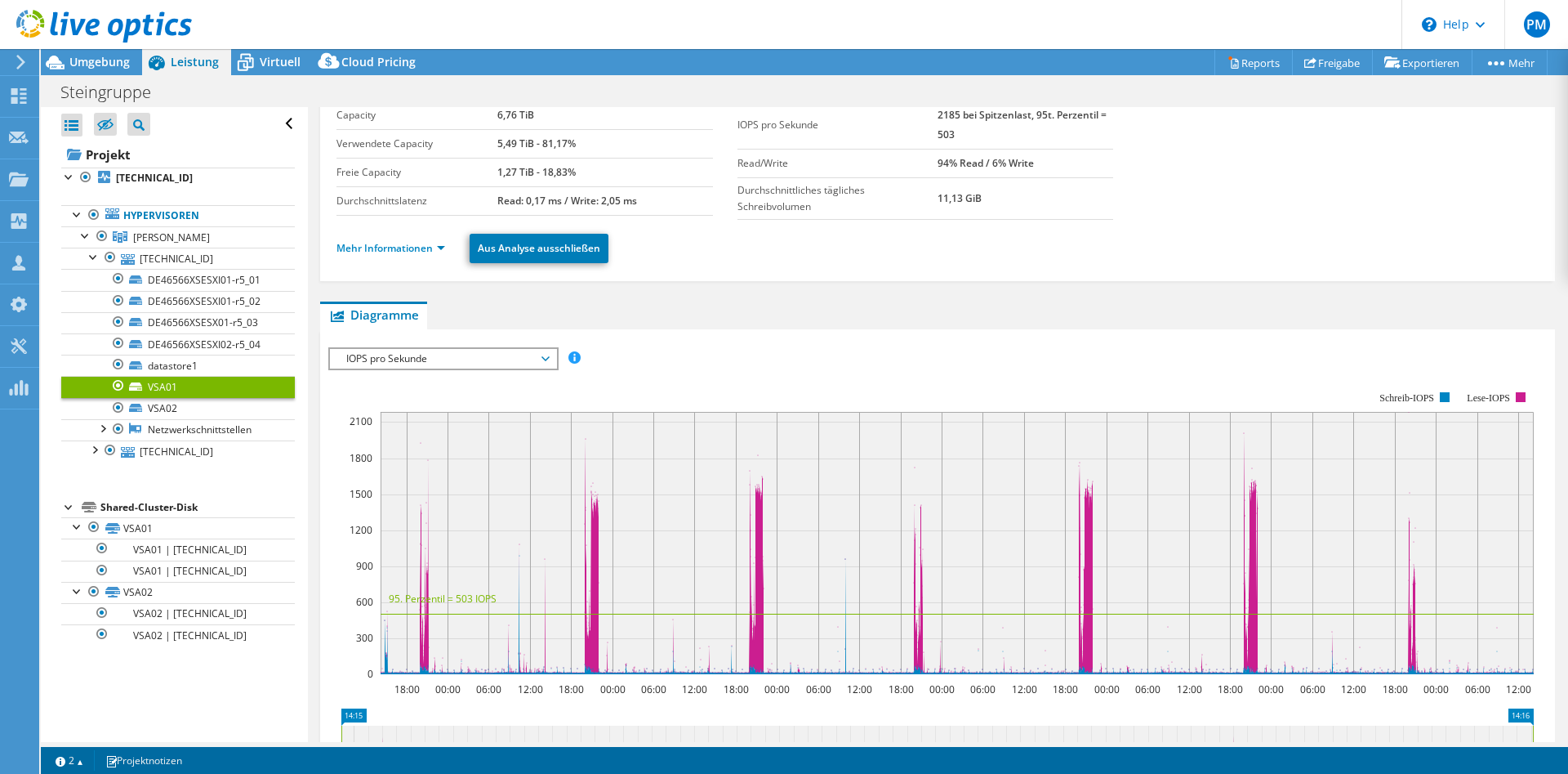
scroll to position [0, 0]
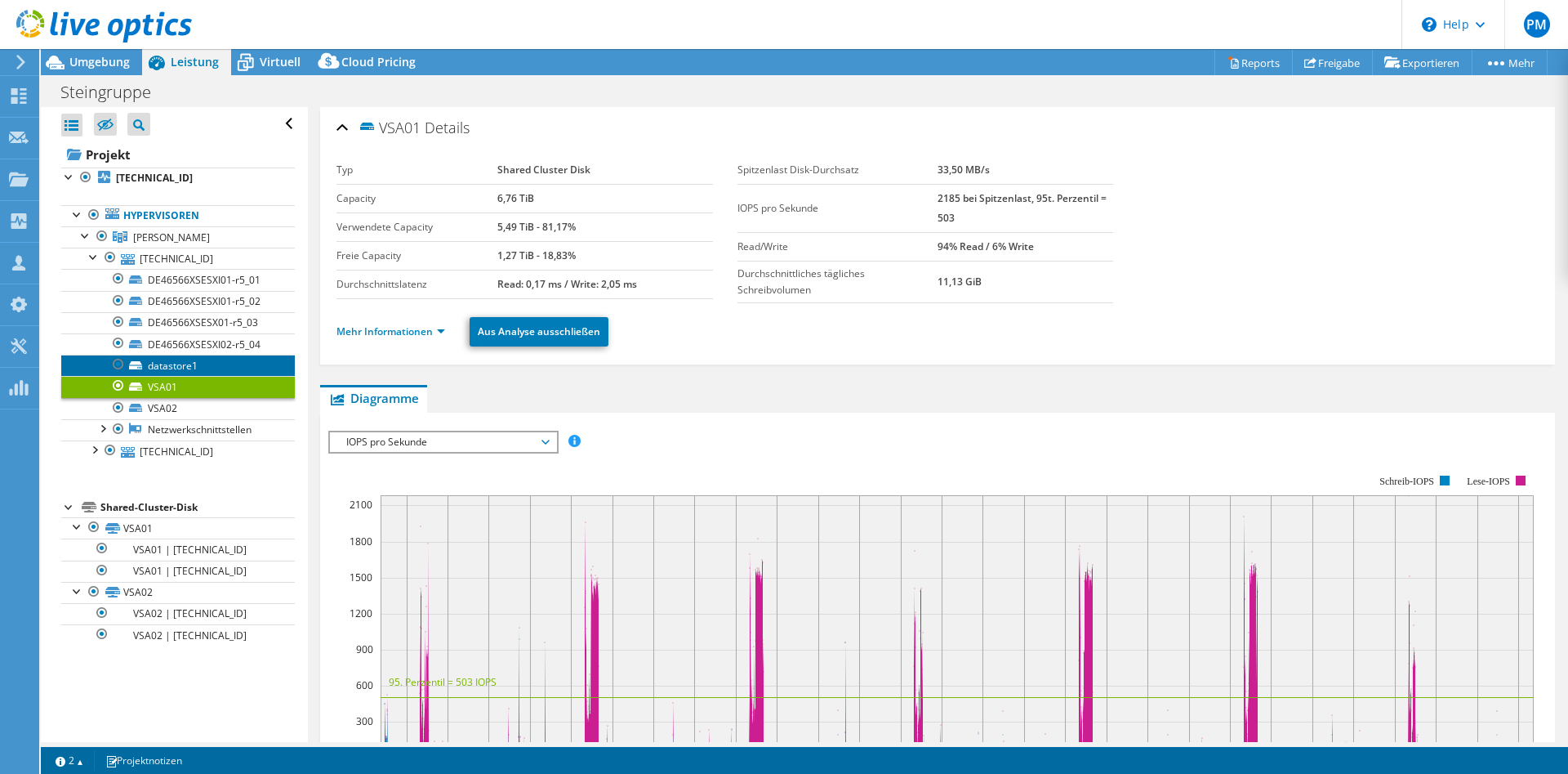
click at [185, 361] on link "datastore1" at bounding box center [178, 365] width 234 height 22
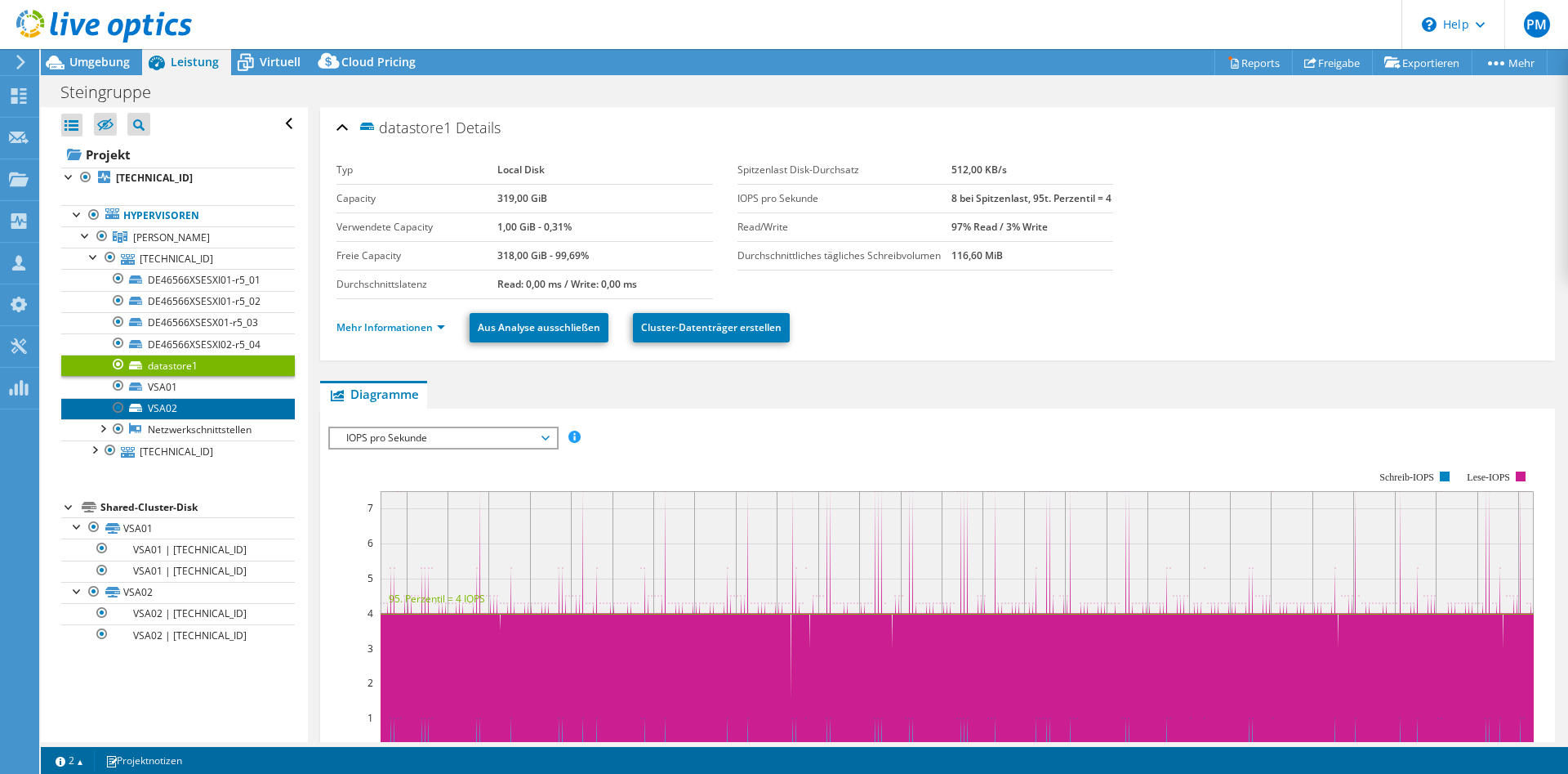
click at [184, 398] on link "VSA02" at bounding box center [178, 409] width 234 height 22
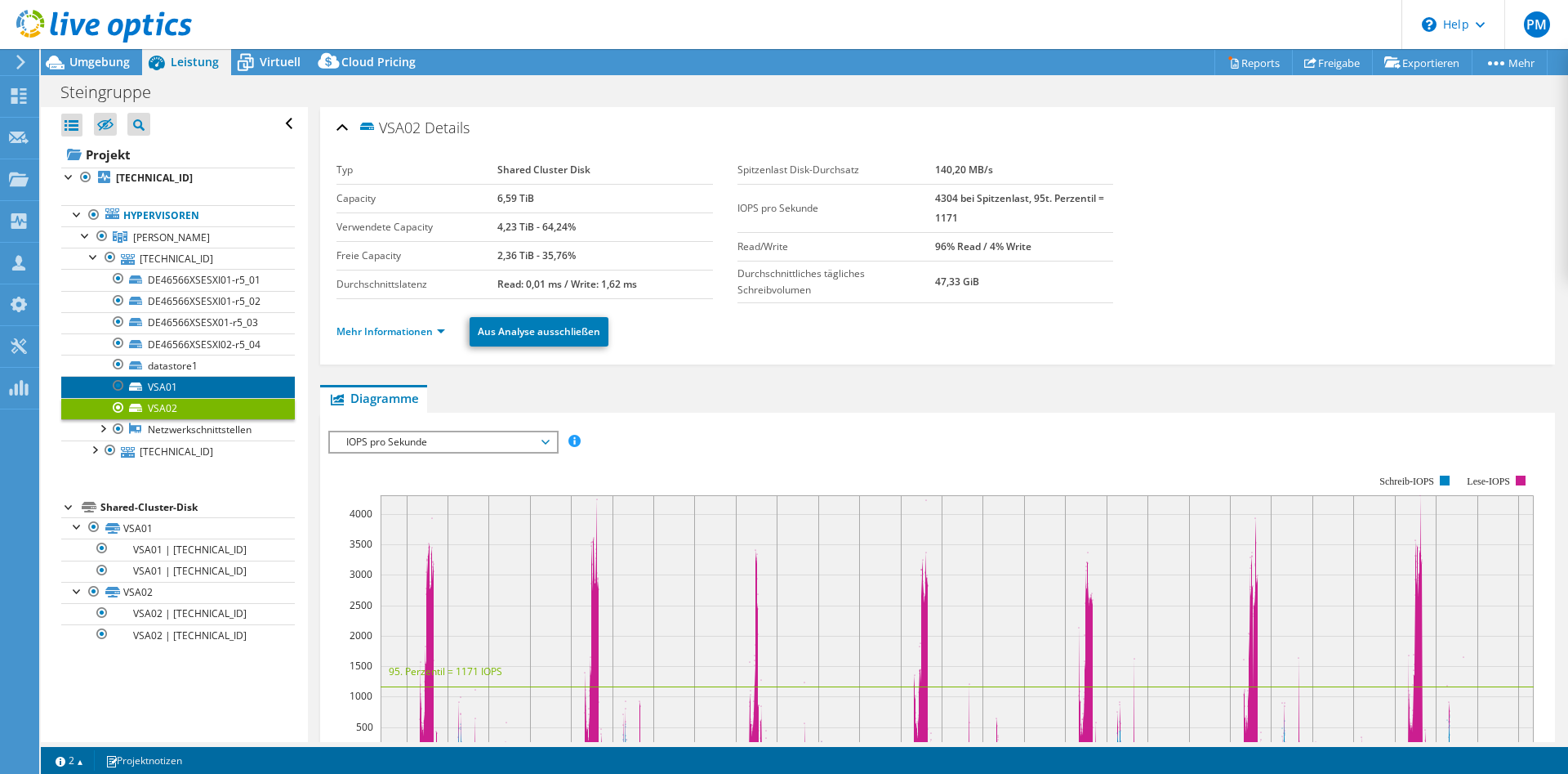
click at [176, 383] on link "VSA01" at bounding box center [178, 387] width 234 height 22
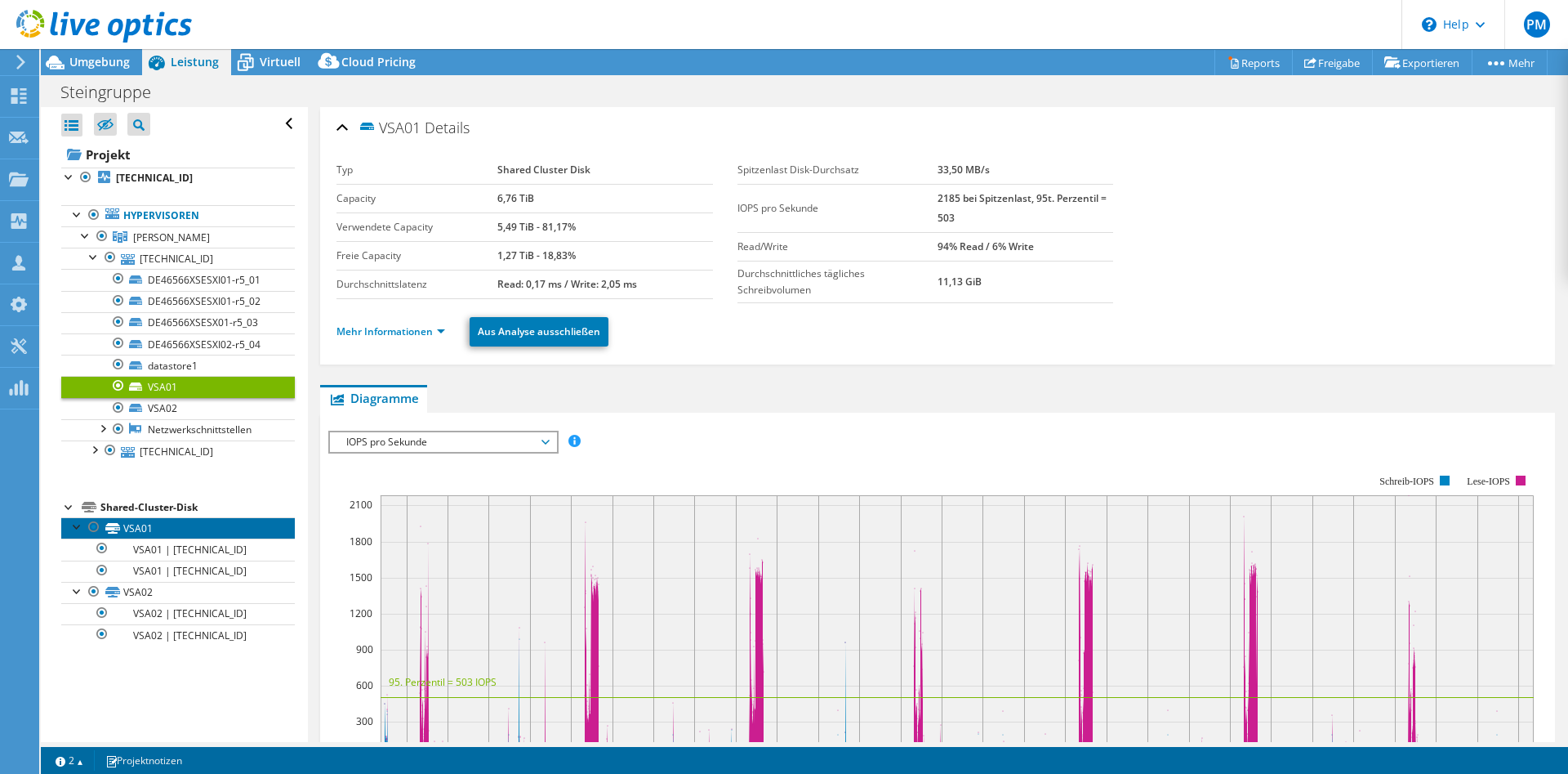
click at [139, 528] on link "VSA01" at bounding box center [178, 528] width 234 height 22
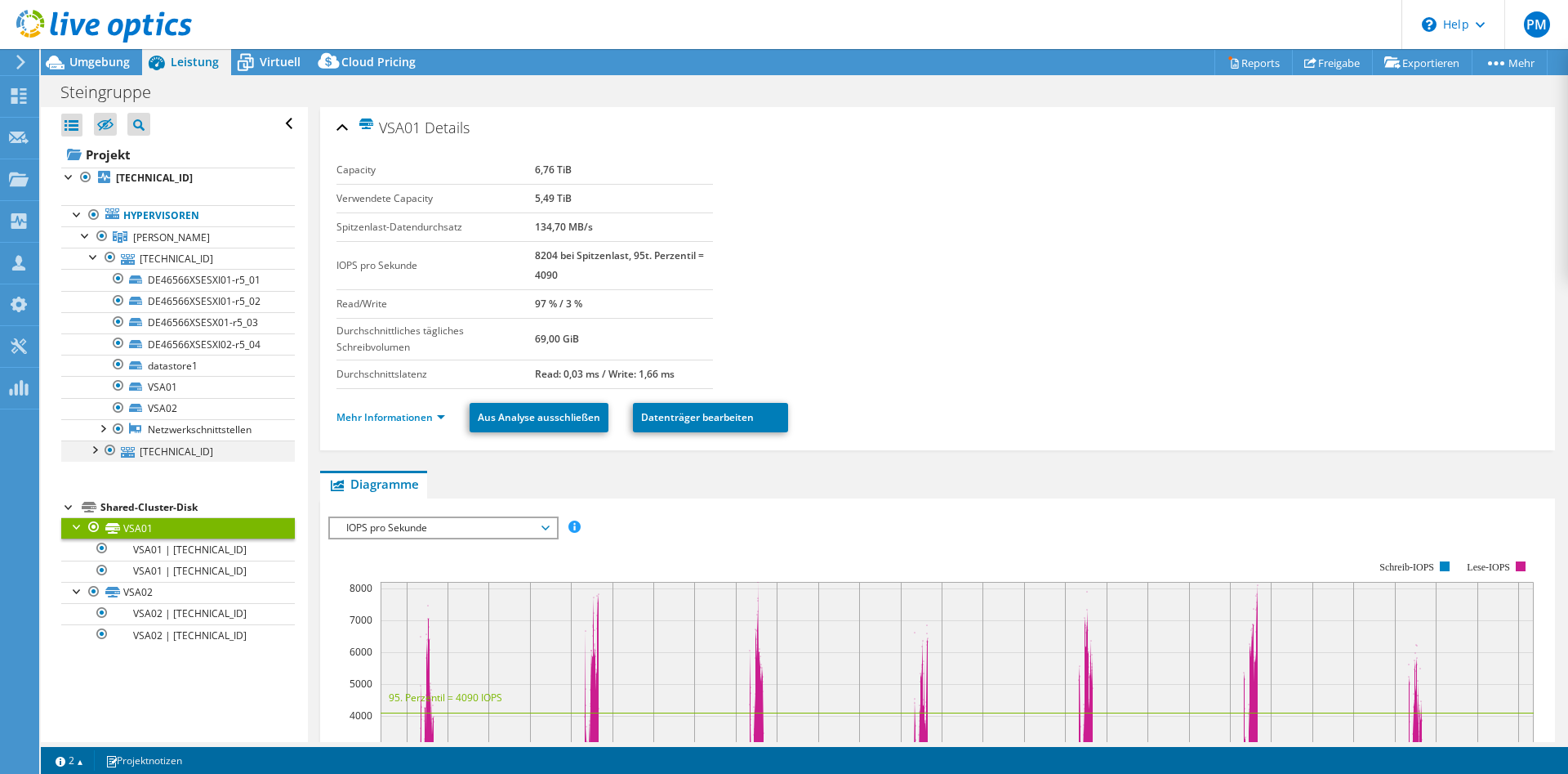
click at [90, 448] on div at bounding box center [94, 449] width 17 height 17
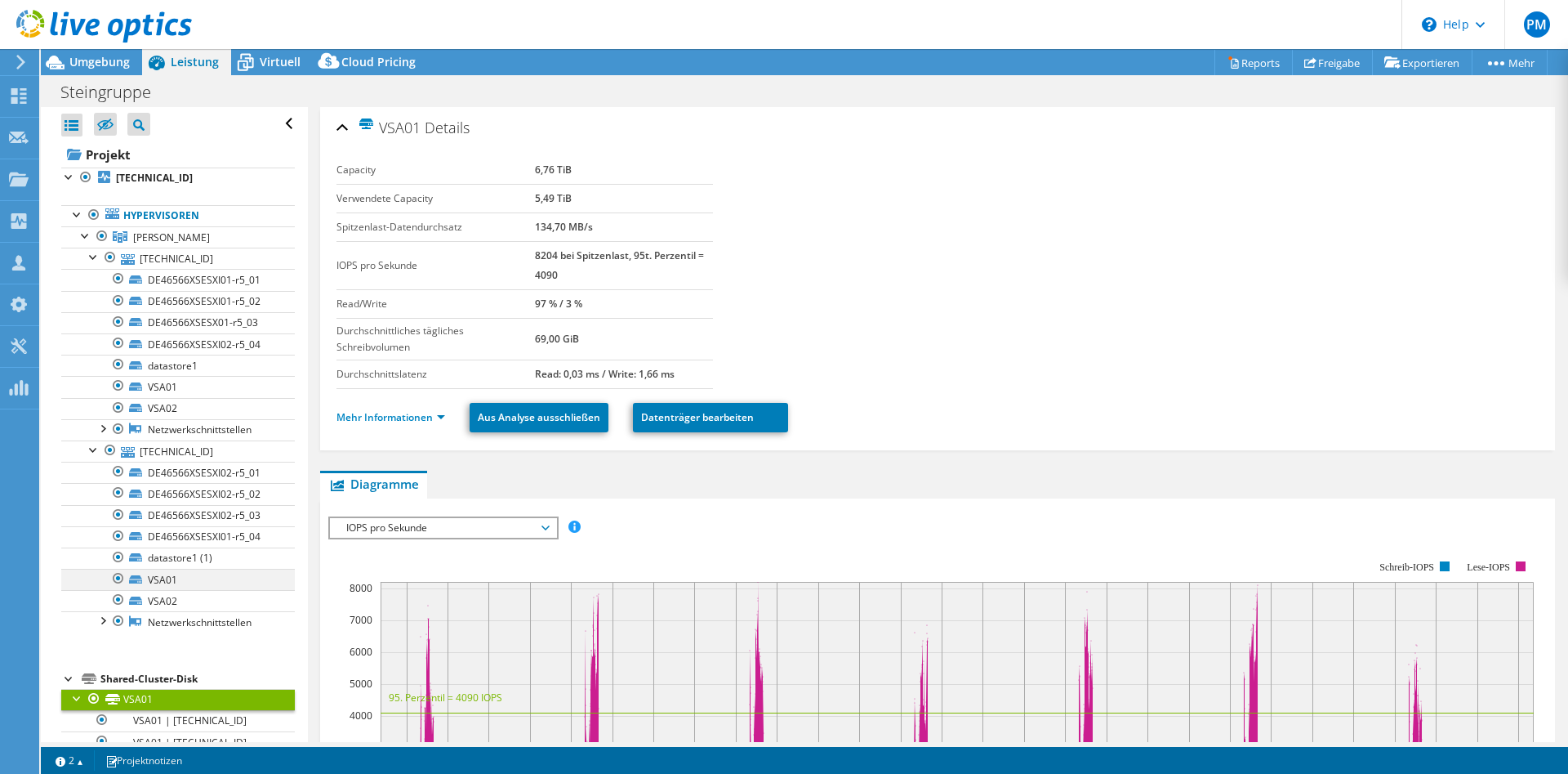
click at [116, 576] on div at bounding box center [119, 578] width 17 height 20
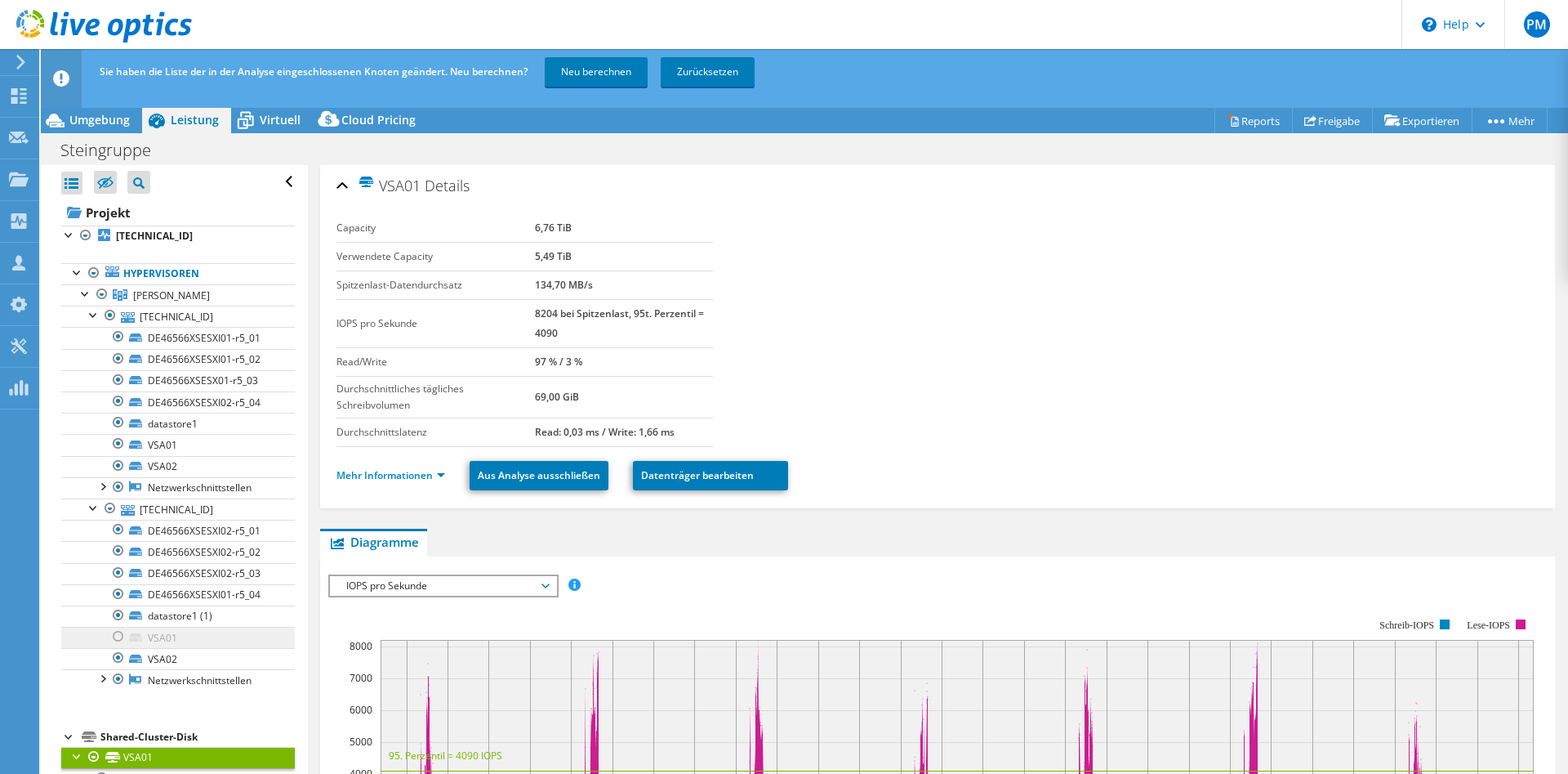
click at [117, 601] on ul "DE46566XSESXI02-r5_01 DE46566XSESXI02-r5_02 DE46566XSESXI02-r5_03" at bounding box center [178, 605] width 234 height 171
click at [116, 661] on div at bounding box center [119, 658] width 17 height 20
click at [116, 468] on div at bounding box center [119, 466] width 17 height 20
click at [115, 448] on div at bounding box center [119, 444] width 17 height 20
click at [121, 428] on div at bounding box center [119, 423] width 17 height 20
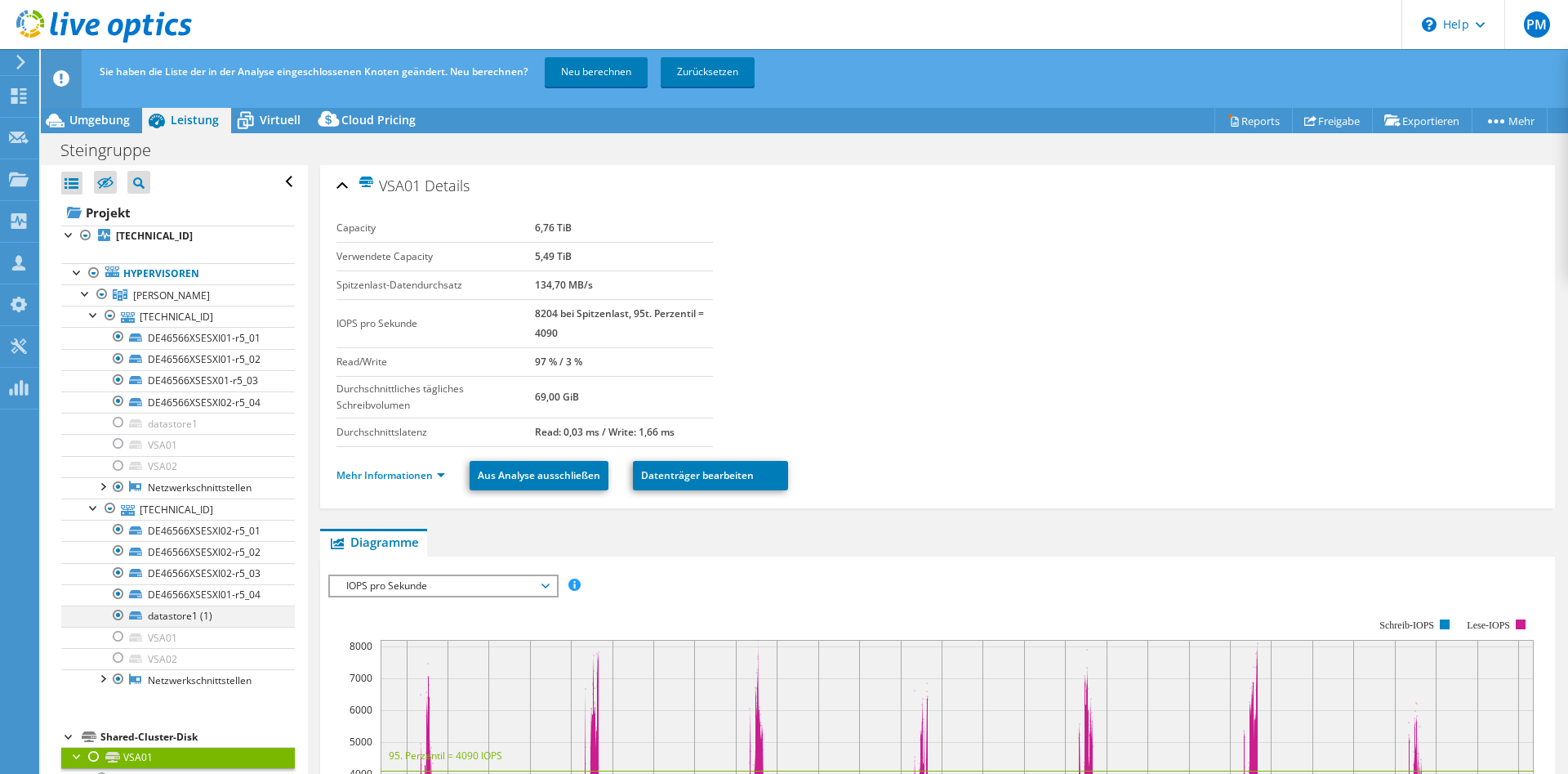
click at [119, 613] on div at bounding box center [119, 615] width 17 height 20
select select "USD"
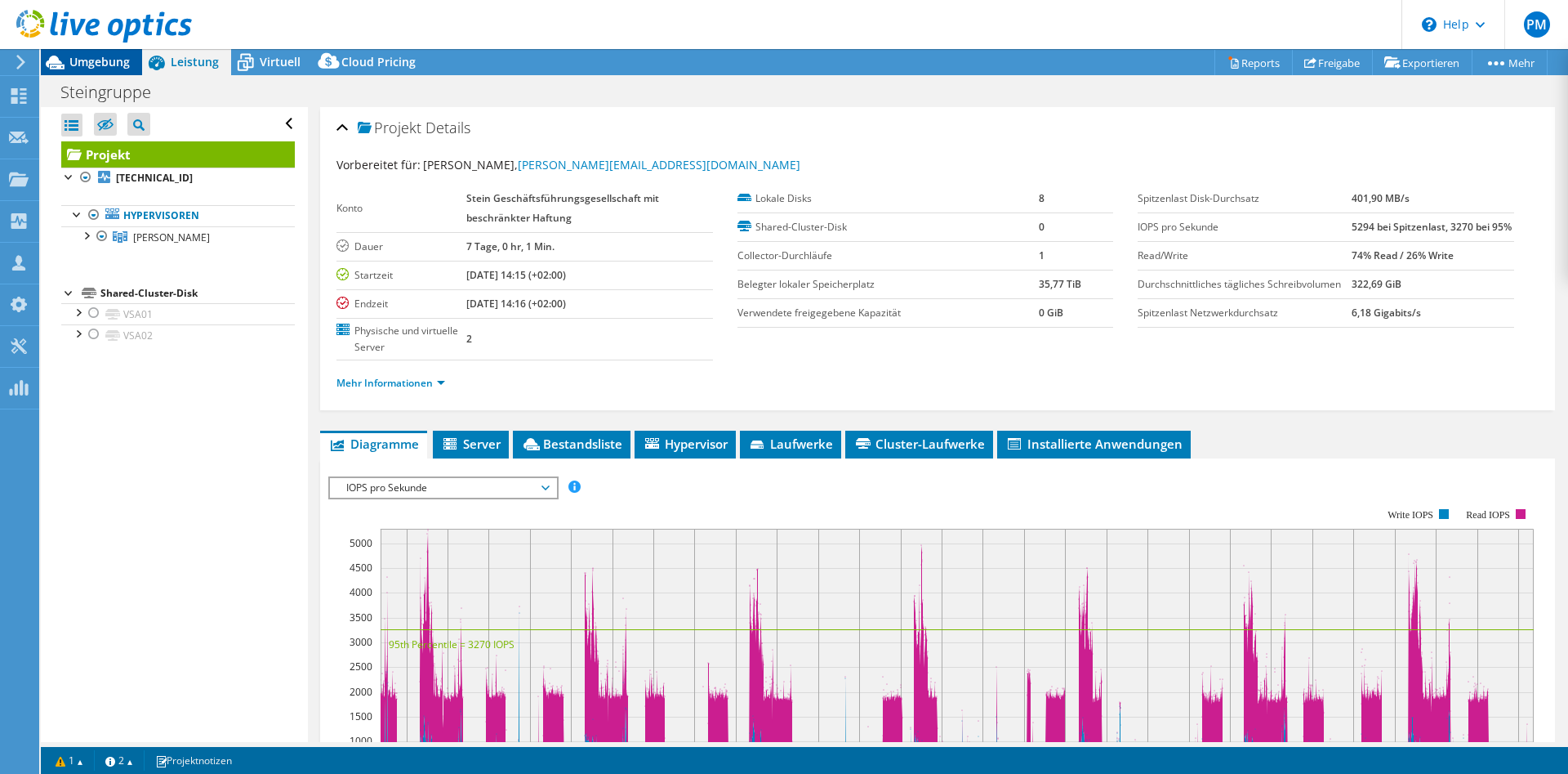
click at [105, 68] on span "Umgebung" at bounding box center [99, 62] width 61 height 16
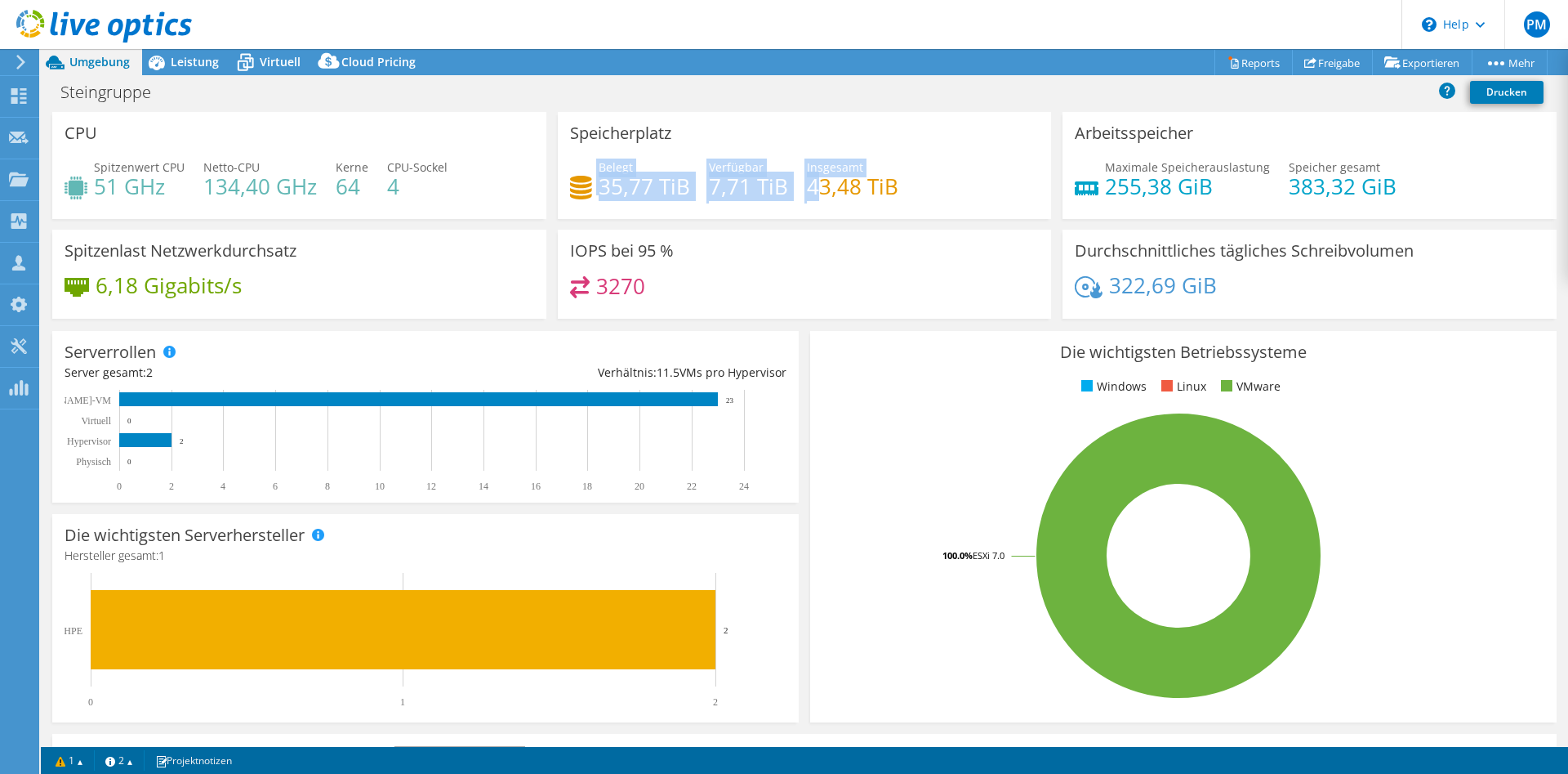
drag, startPoint x: 722, startPoint y: 206, endPoint x: 816, endPoint y: 206, distance: 94.0
click at [816, 206] on div "Belegt 35,77 TiB Verfügbar 7,71 TiB Insgesamt 43,48 TiB" at bounding box center [804, 185] width 469 height 53
click at [633, 180] on h4 "35,77 TiB" at bounding box center [645, 186] width 92 height 18
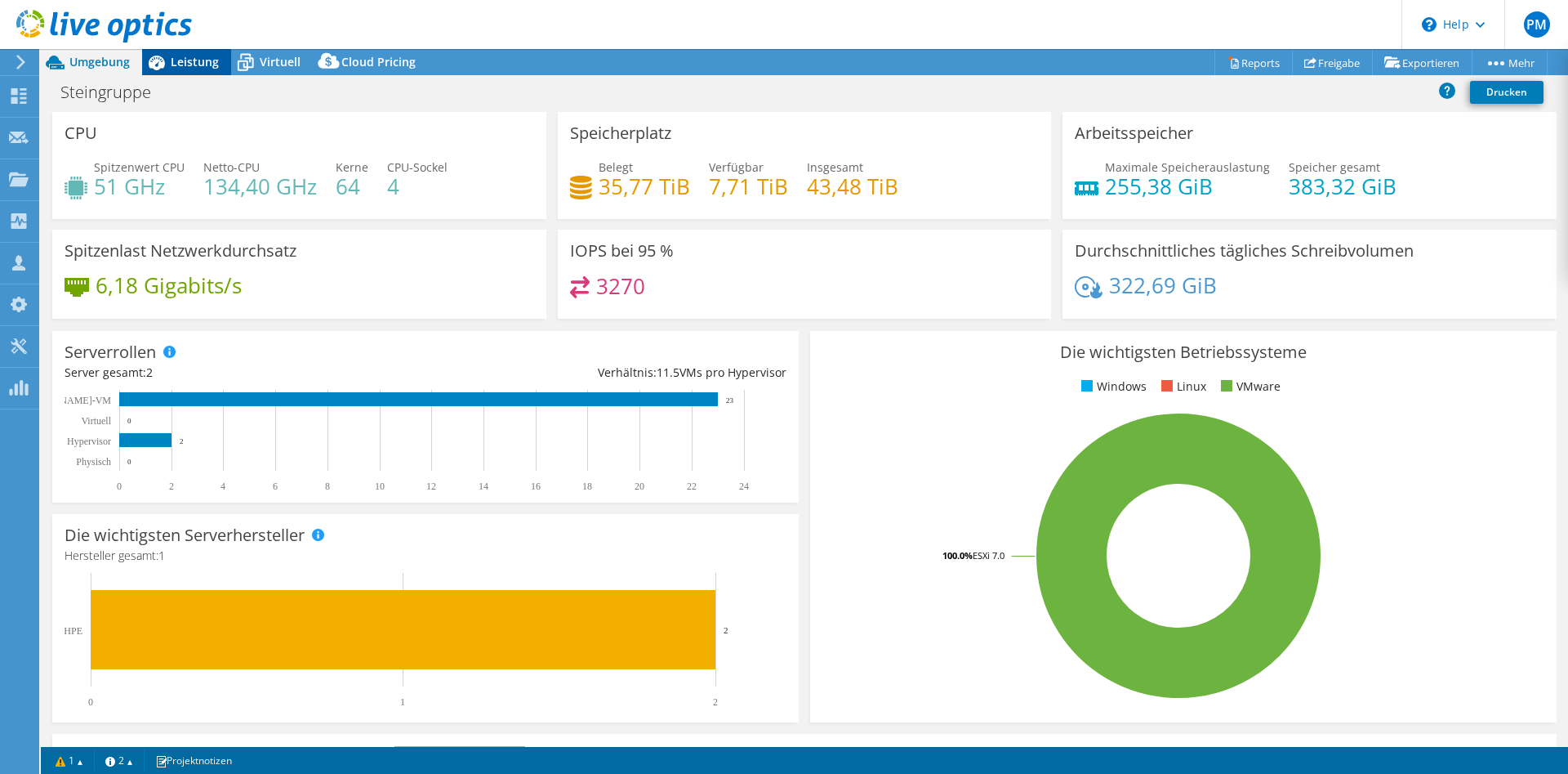
click at [193, 59] on span "Leistung" at bounding box center [195, 62] width 48 height 16
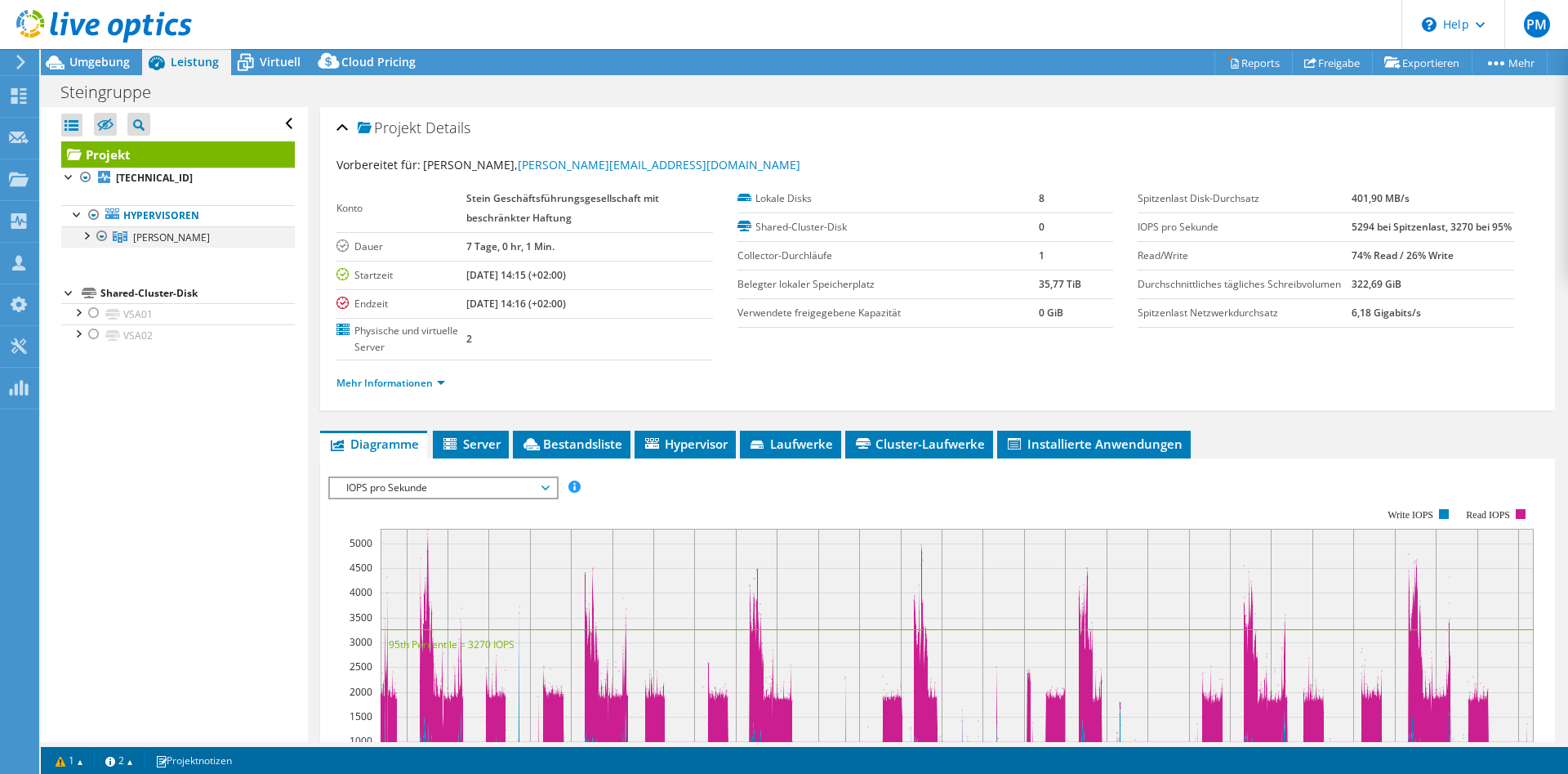
click at [87, 236] on div at bounding box center [86, 235] width 17 height 17
click at [94, 256] on div at bounding box center [94, 256] width 17 height 17
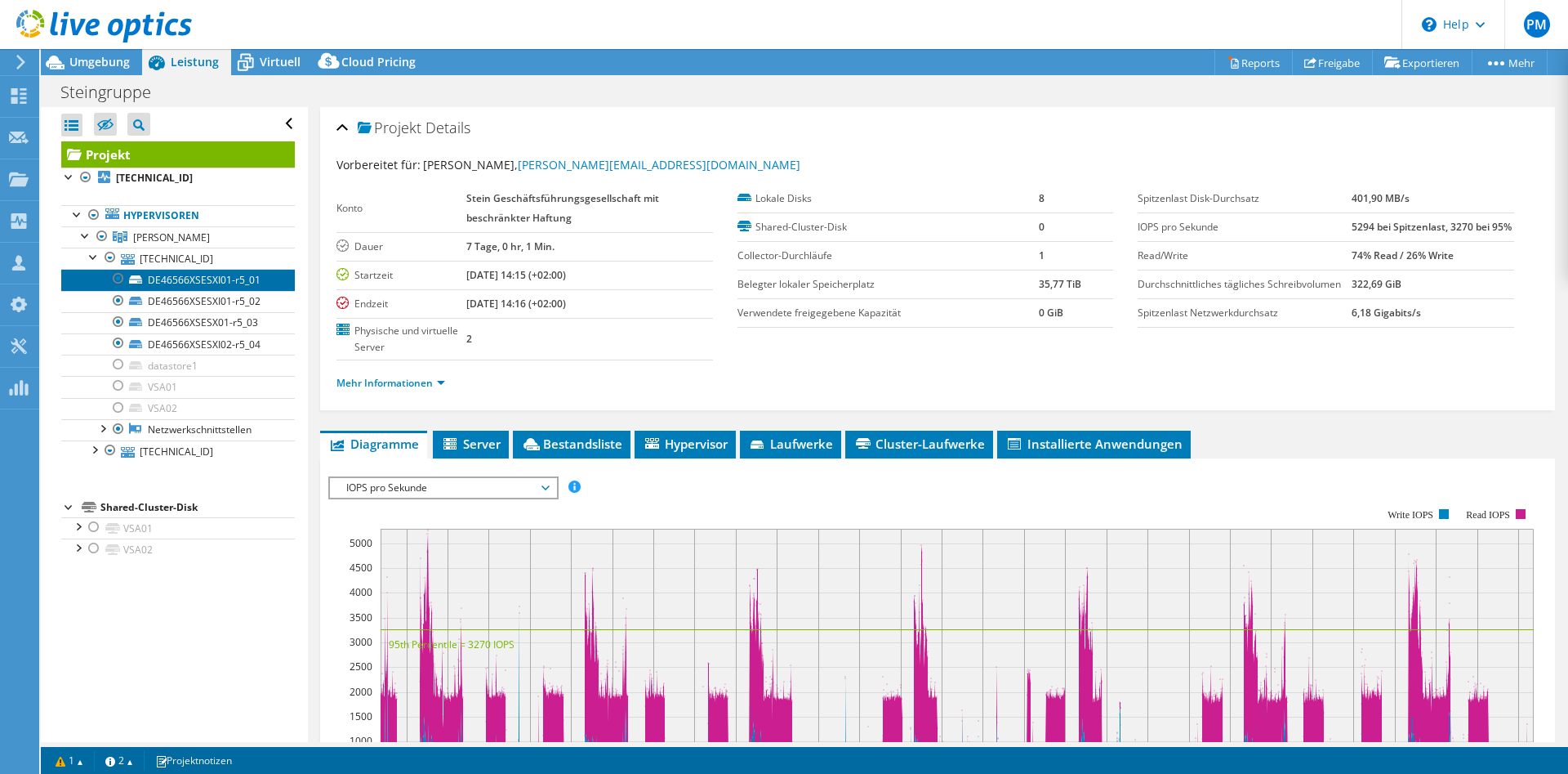
click at [178, 287] on link "DE46566XSESXI01-r5_01" at bounding box center [178, 280] width 234 height 22
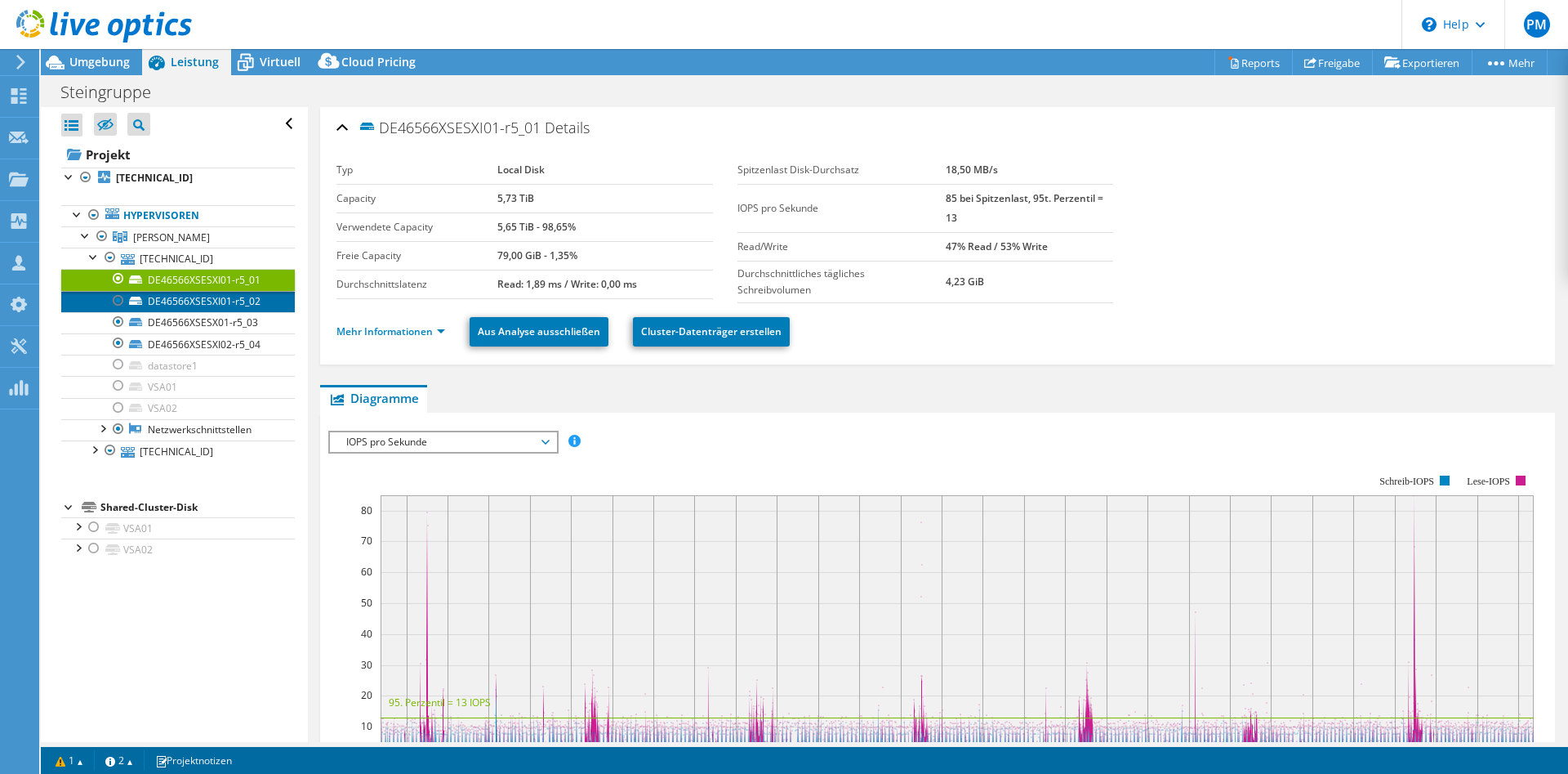
click at [208, 309] on link "DE46566XSESXI01-r5_02" at bounding box center [178, 301] width 234 height 22
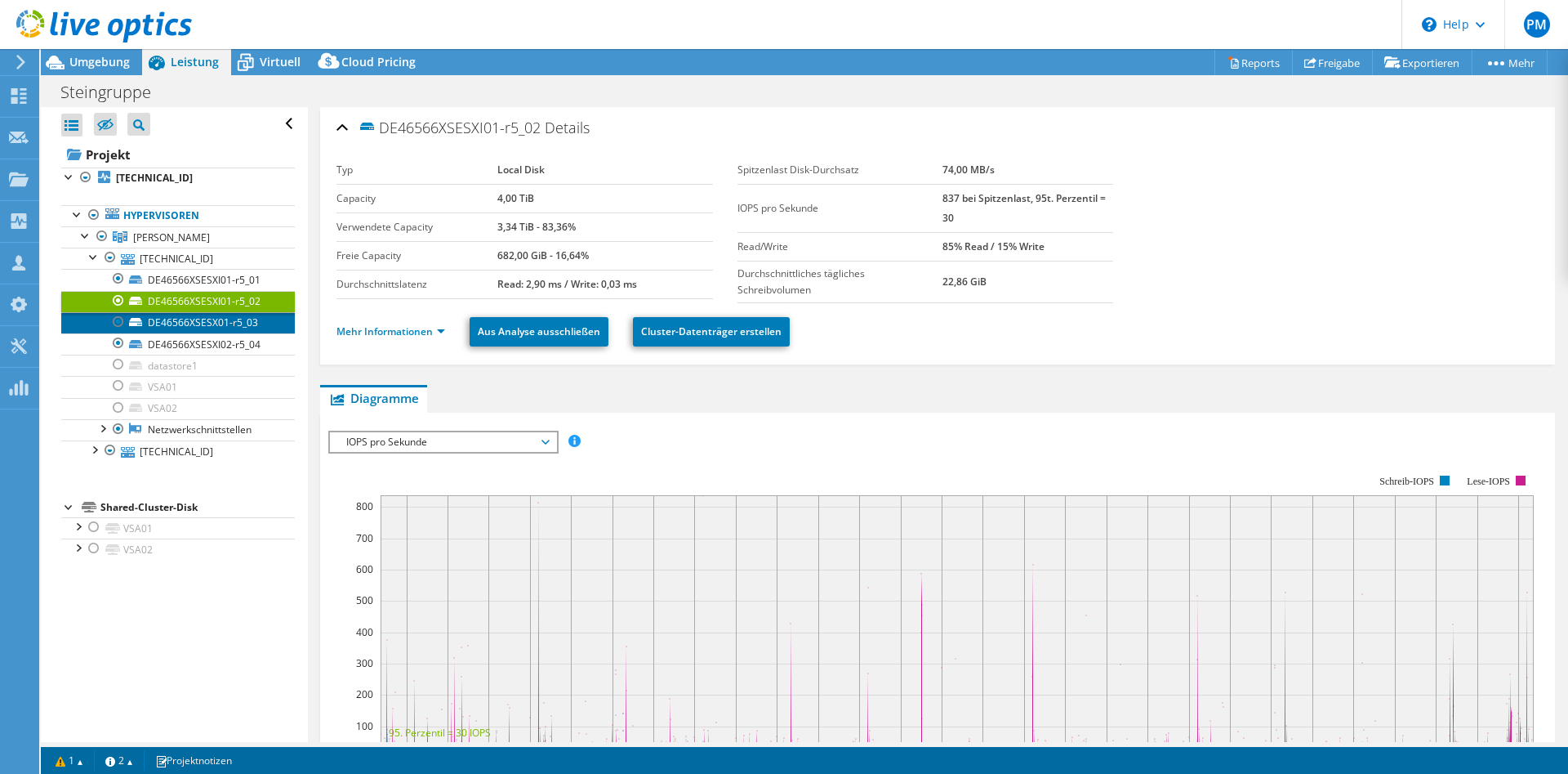
click at [208, 319] on link "DE46566XSESX01-r5_03" at bounding box center [178, 323] width 234 height 22
click at [206, 338] on link "DE46566XSESXI02-r5_04" at bounding box center [178, 345] width 234 height 22
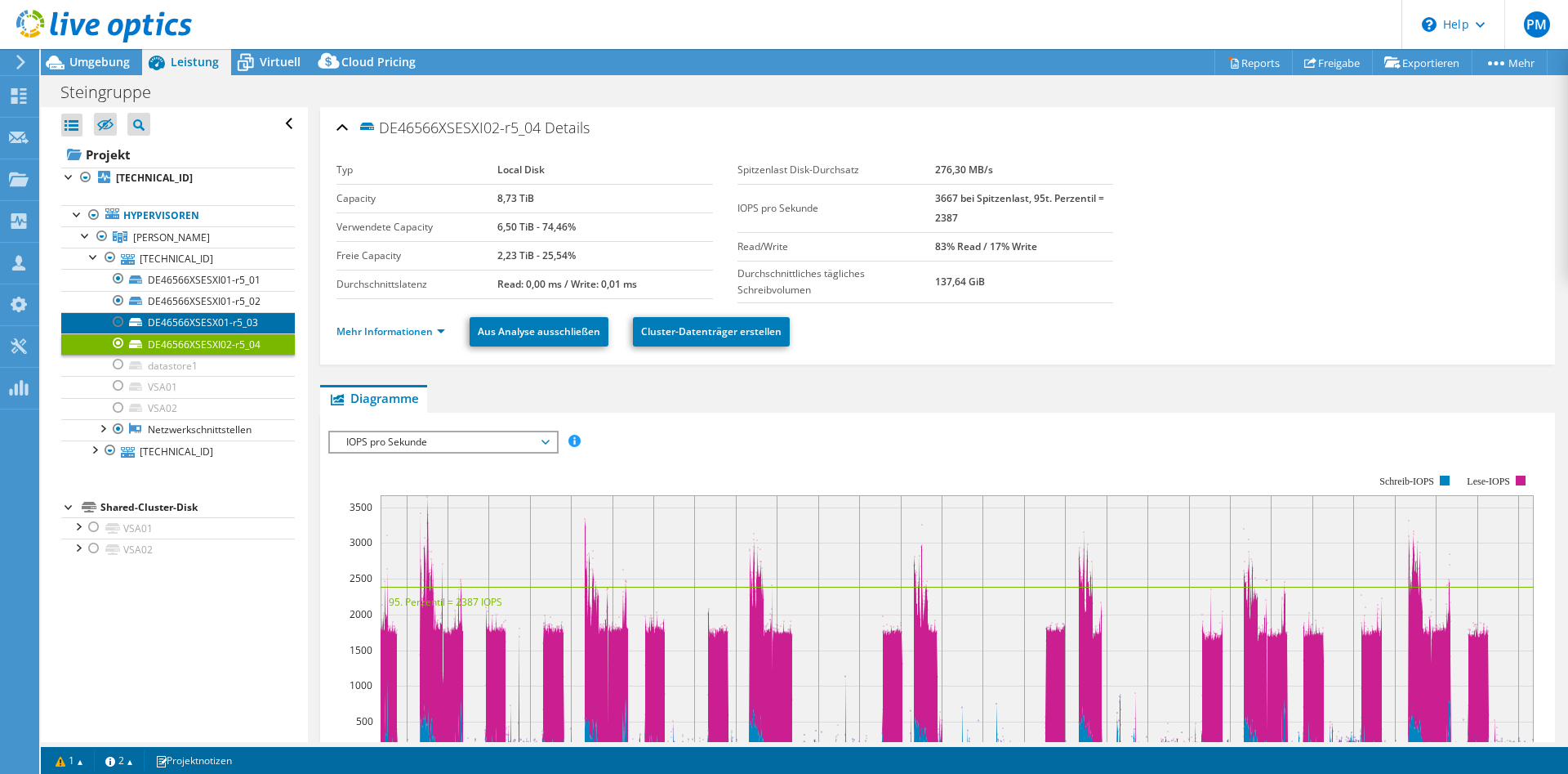
click at [209, 326] on link "DE46566XSESX01-r5_03" at bounding box center [178, 323] width 234 height 22
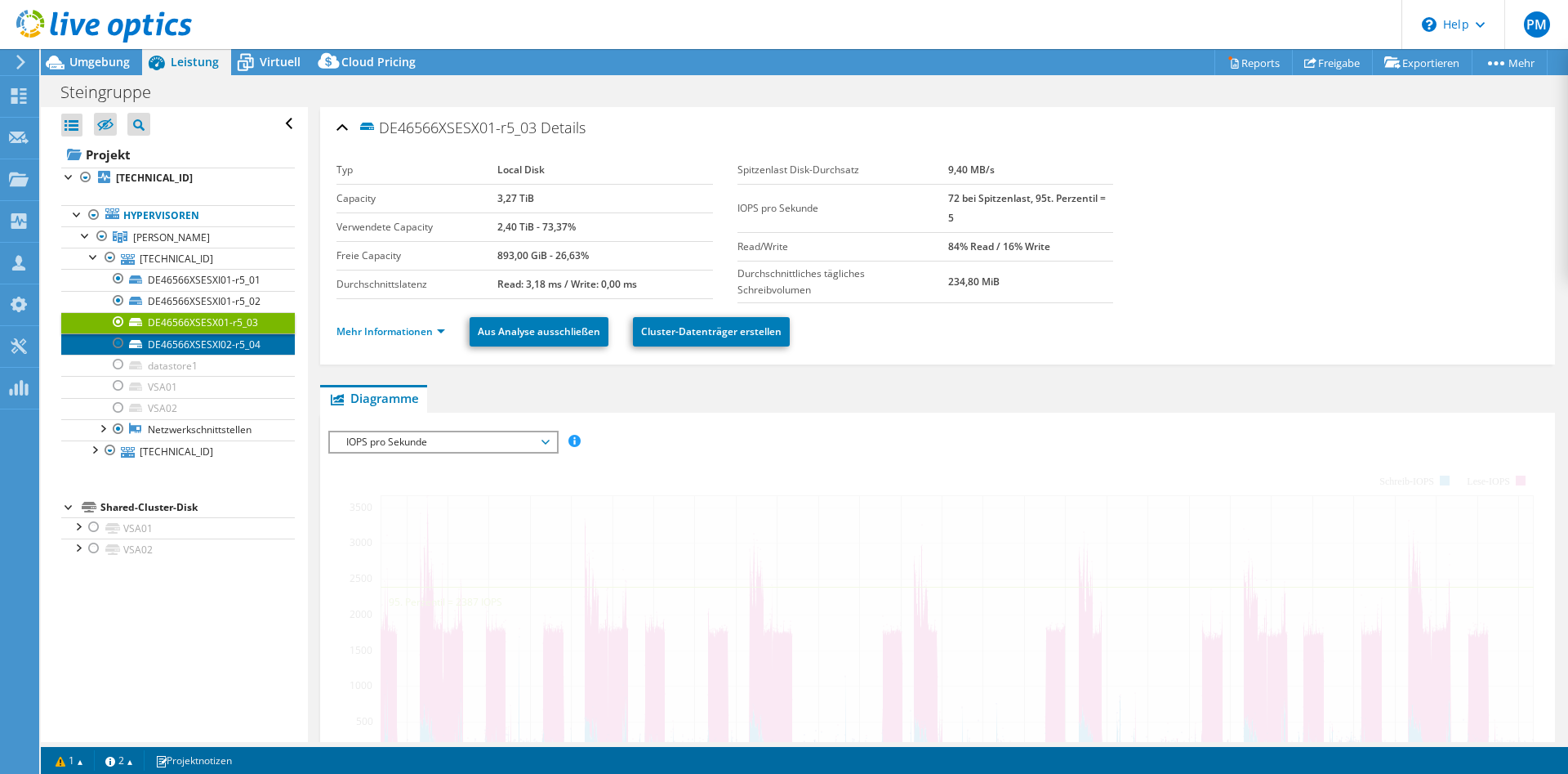
click at [200, 350] on link "DE46566XSESXI02-r5_04" at bounding box center [178, 345] width 234 height 22
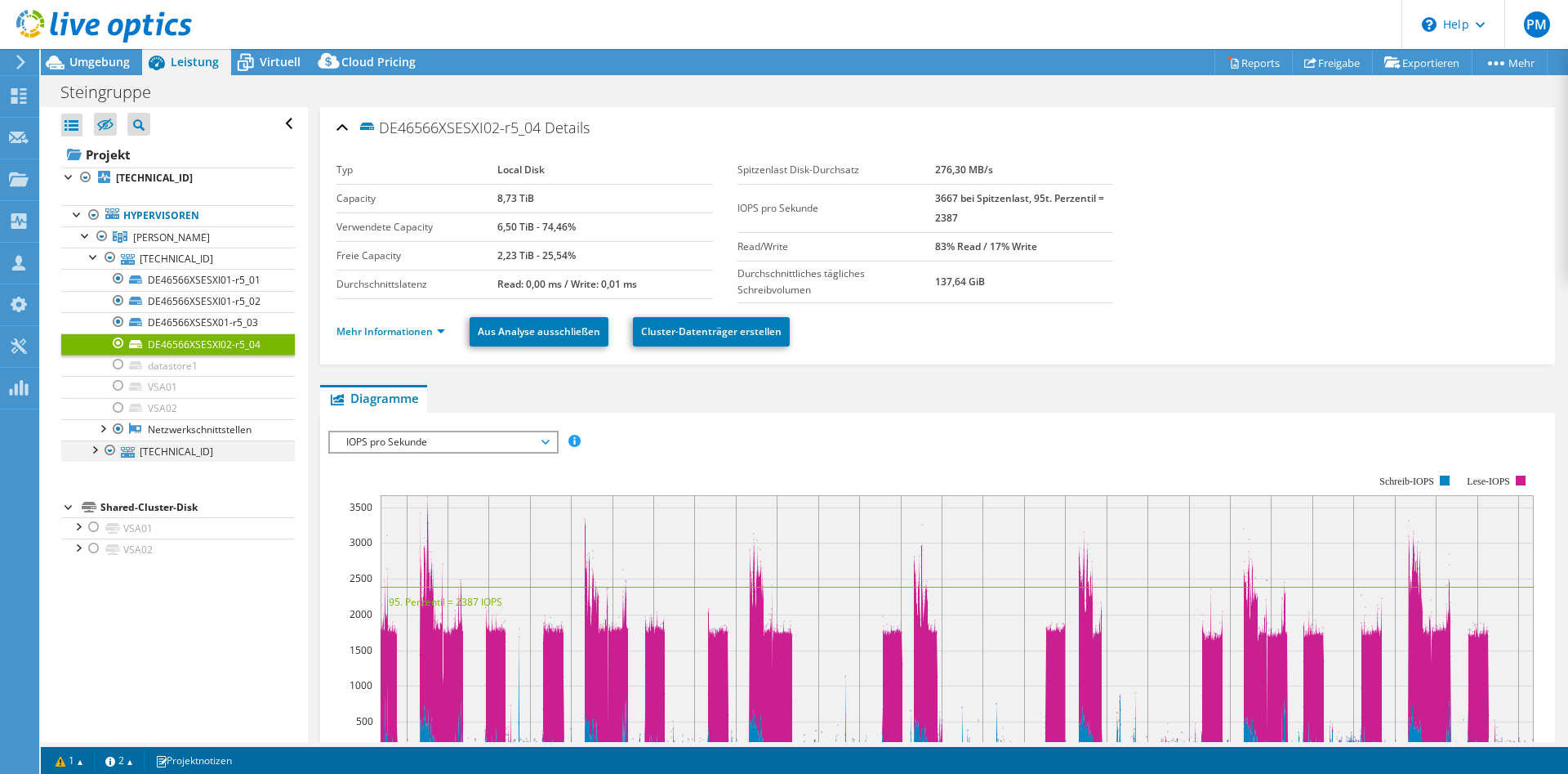
click at [89, 446] on div at bounding box center [94, 449] width 17 height 17
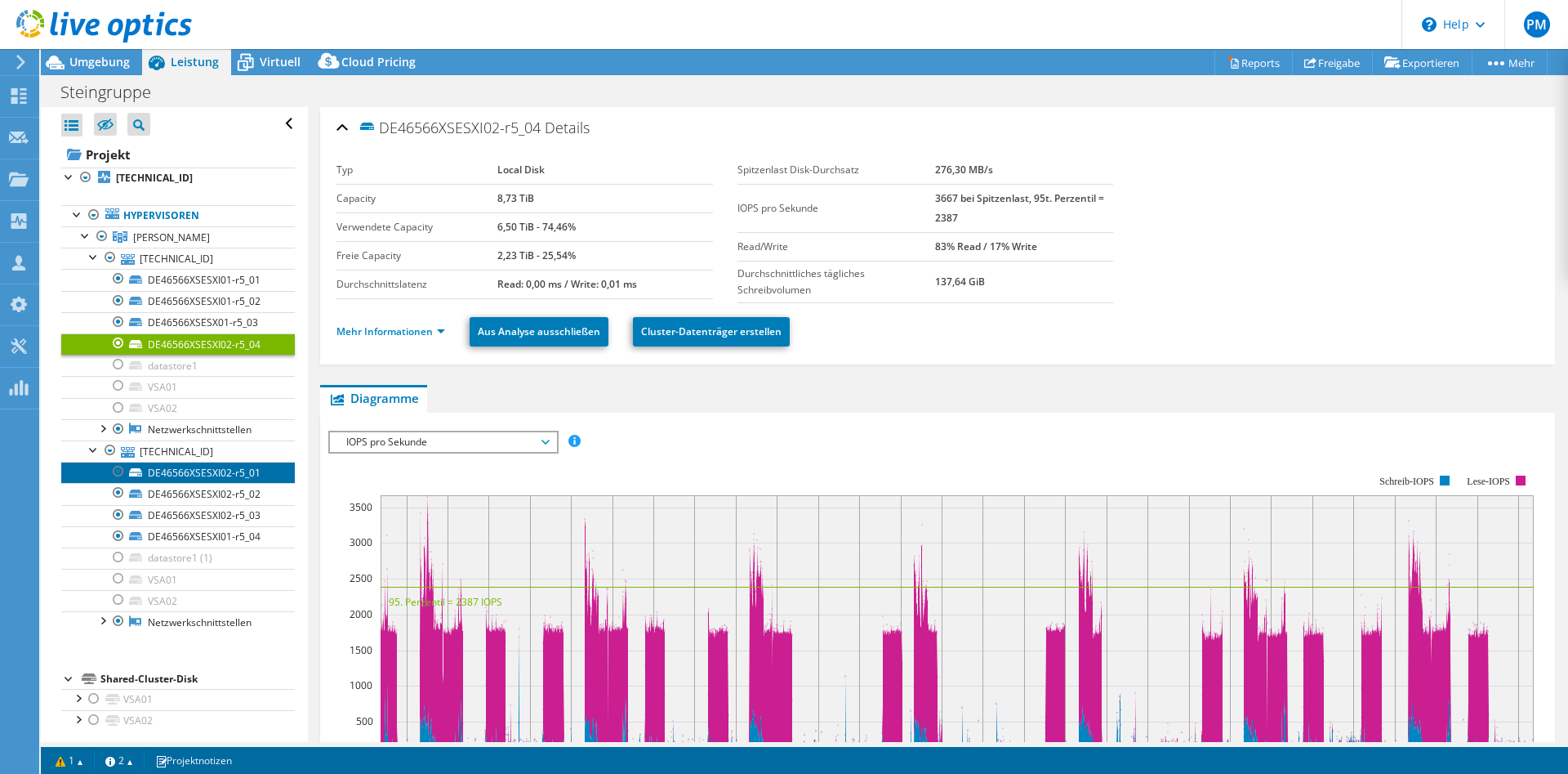
click at [161, 472] on link "DE46566XSESXI02-r5_01" at bounding box center [178, 473] width 234 height 22
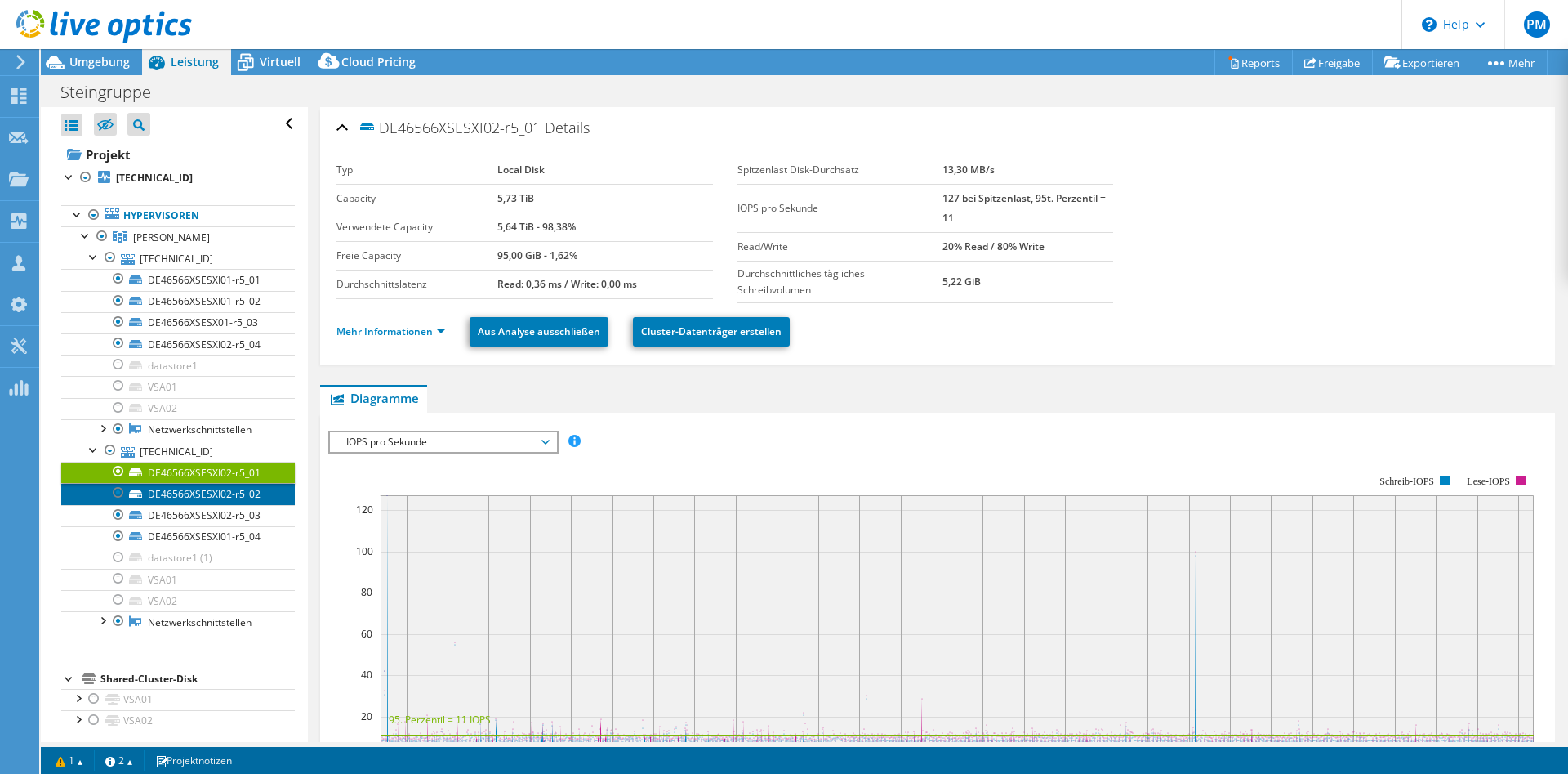
click at [168, 494] on link "DE46566XSESXI02-r5_02" at bounding box center [178, 494] width 234 height 22
click at [171, 509] on link "DE46566XSESXI02-r5_03" at bounding box center [178, 516] width 234 height 22
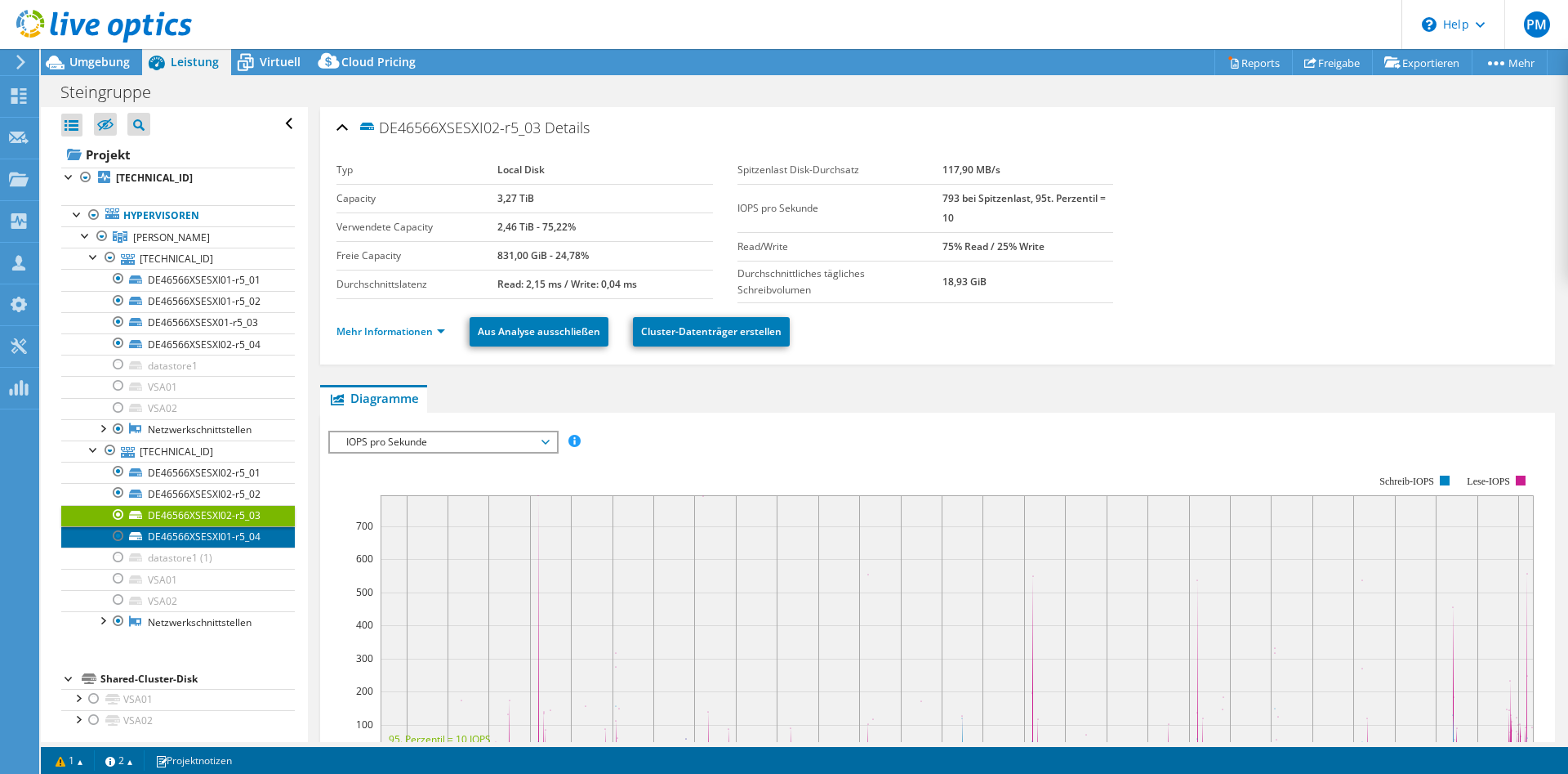
click at [171, 531] on link "DE46566XSESXI01-r5_04" at bounding box center [178, 537] width 234 height 22
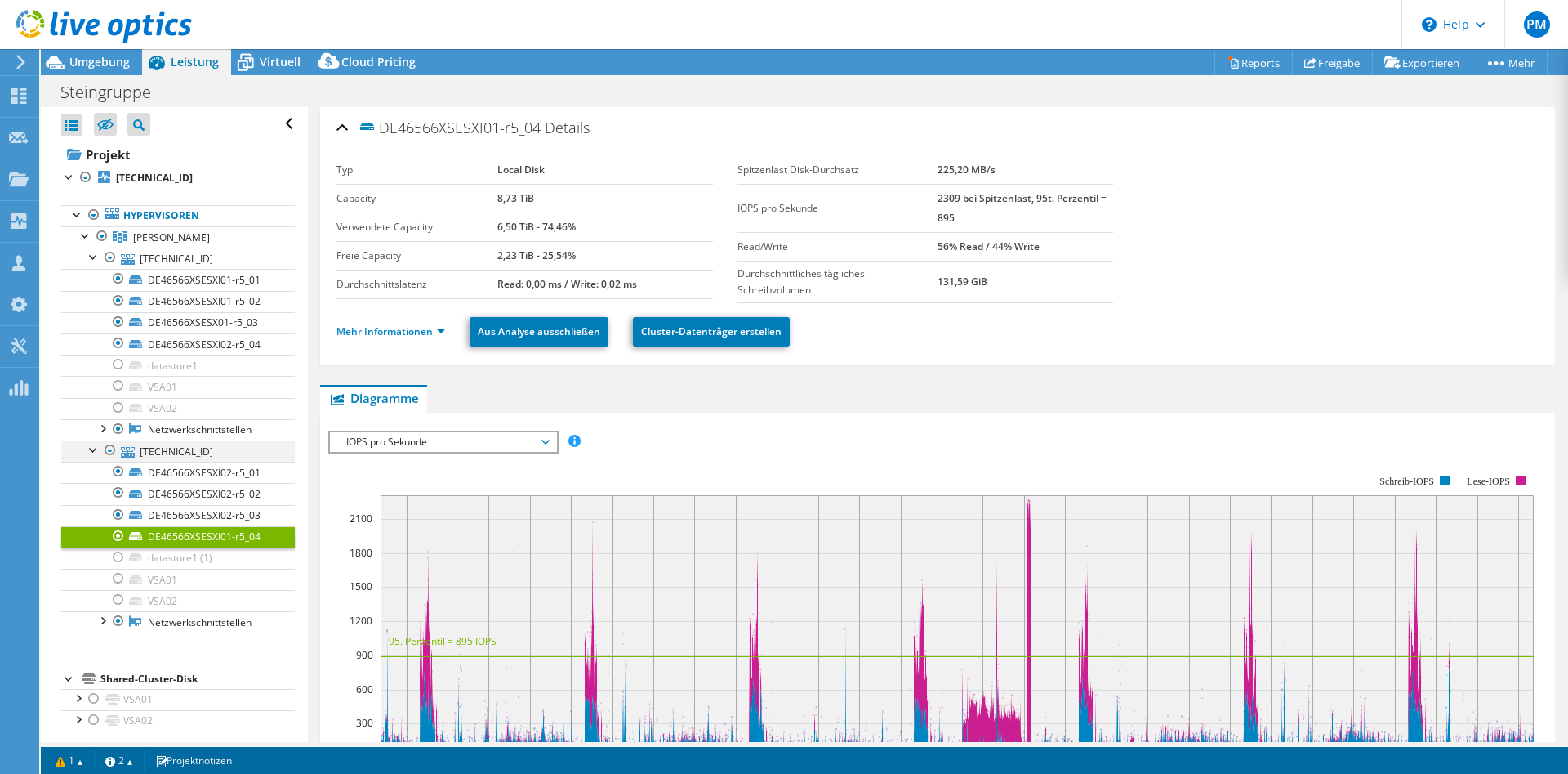
click at [111, 448] on div at bounding box center [111, 450] width 17 height 20
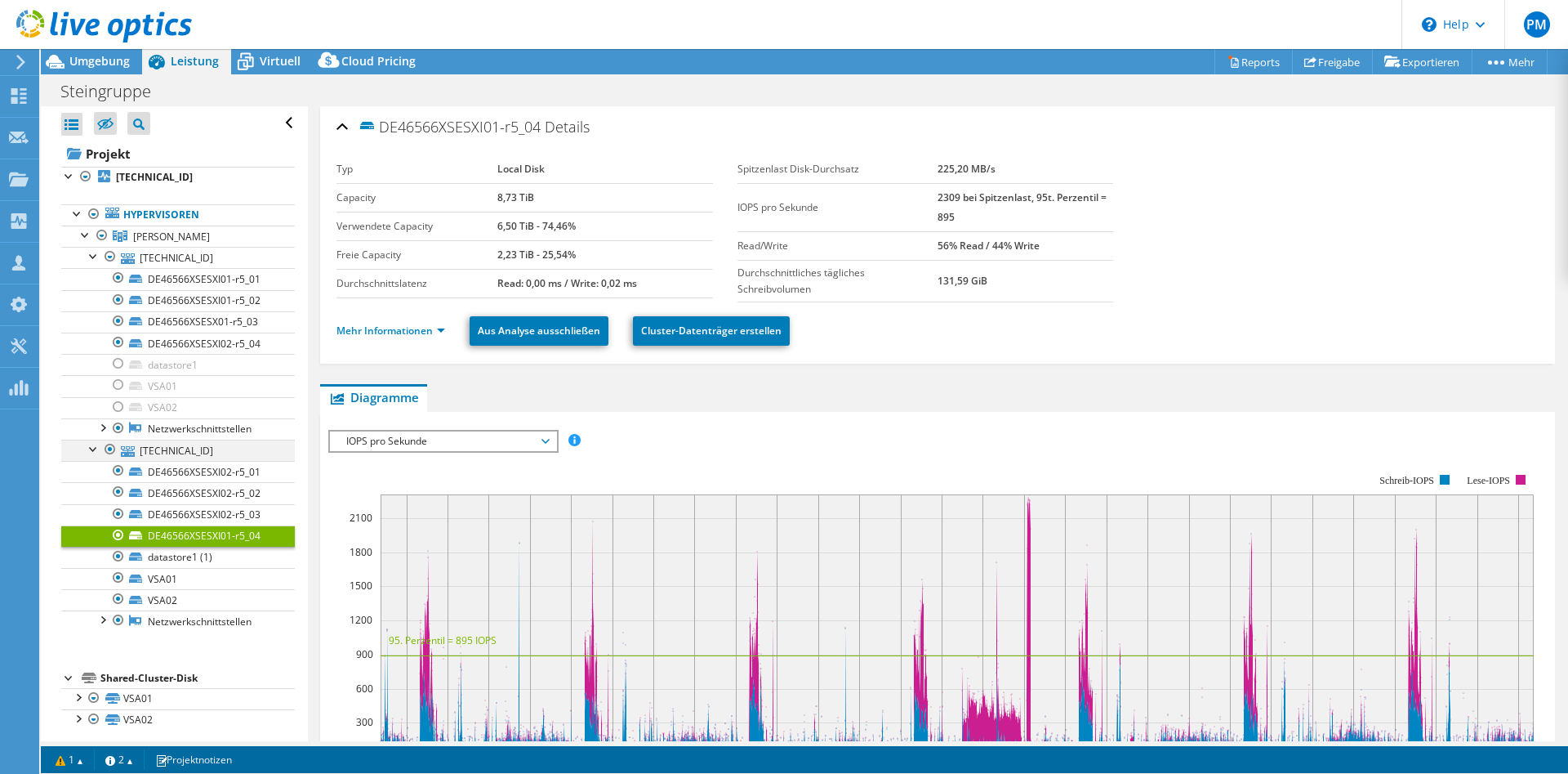
click at [108, 447] on div at bounding box center [111, 449] width 17 height 20
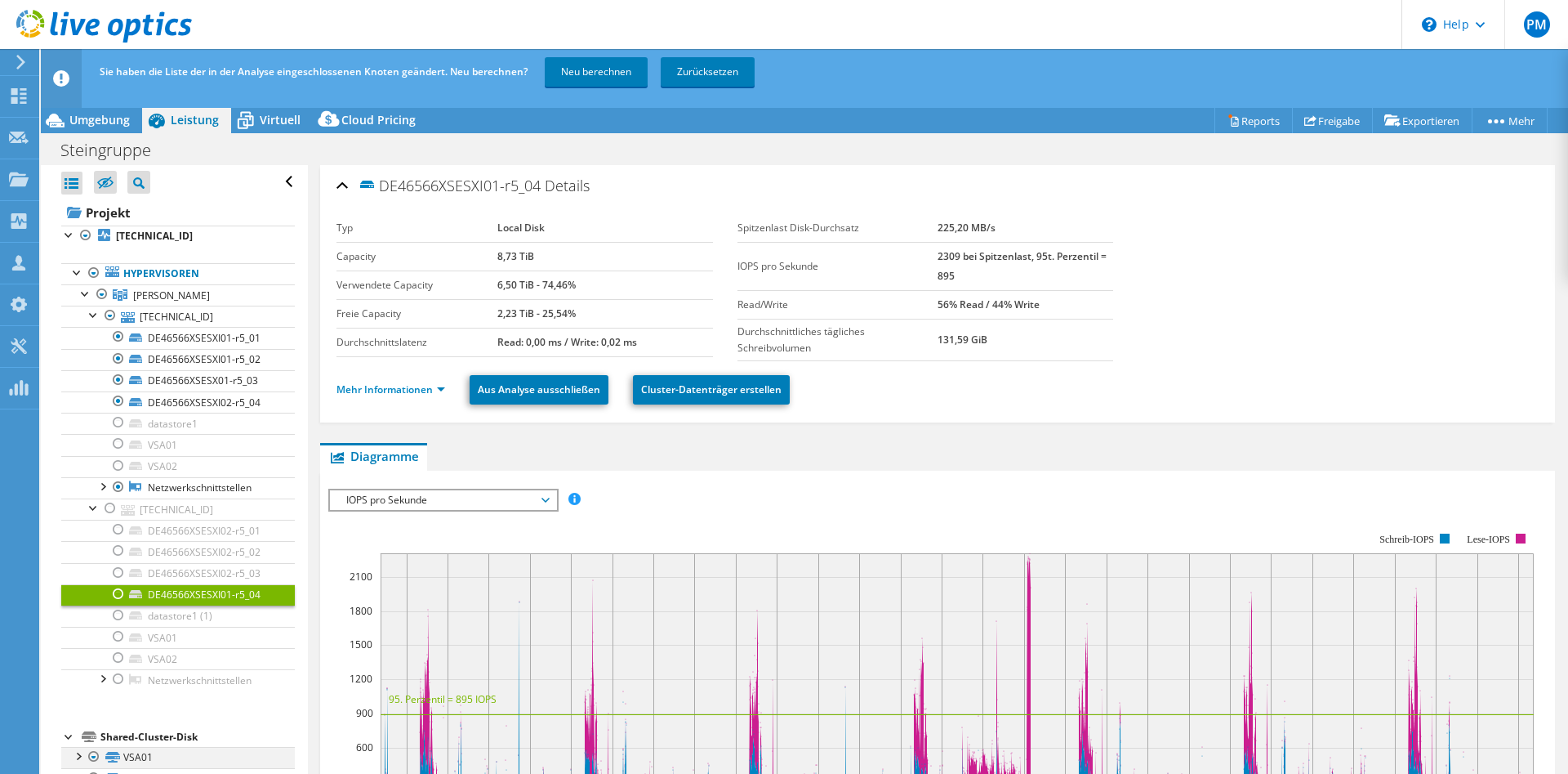
scroll to position [9, 0]
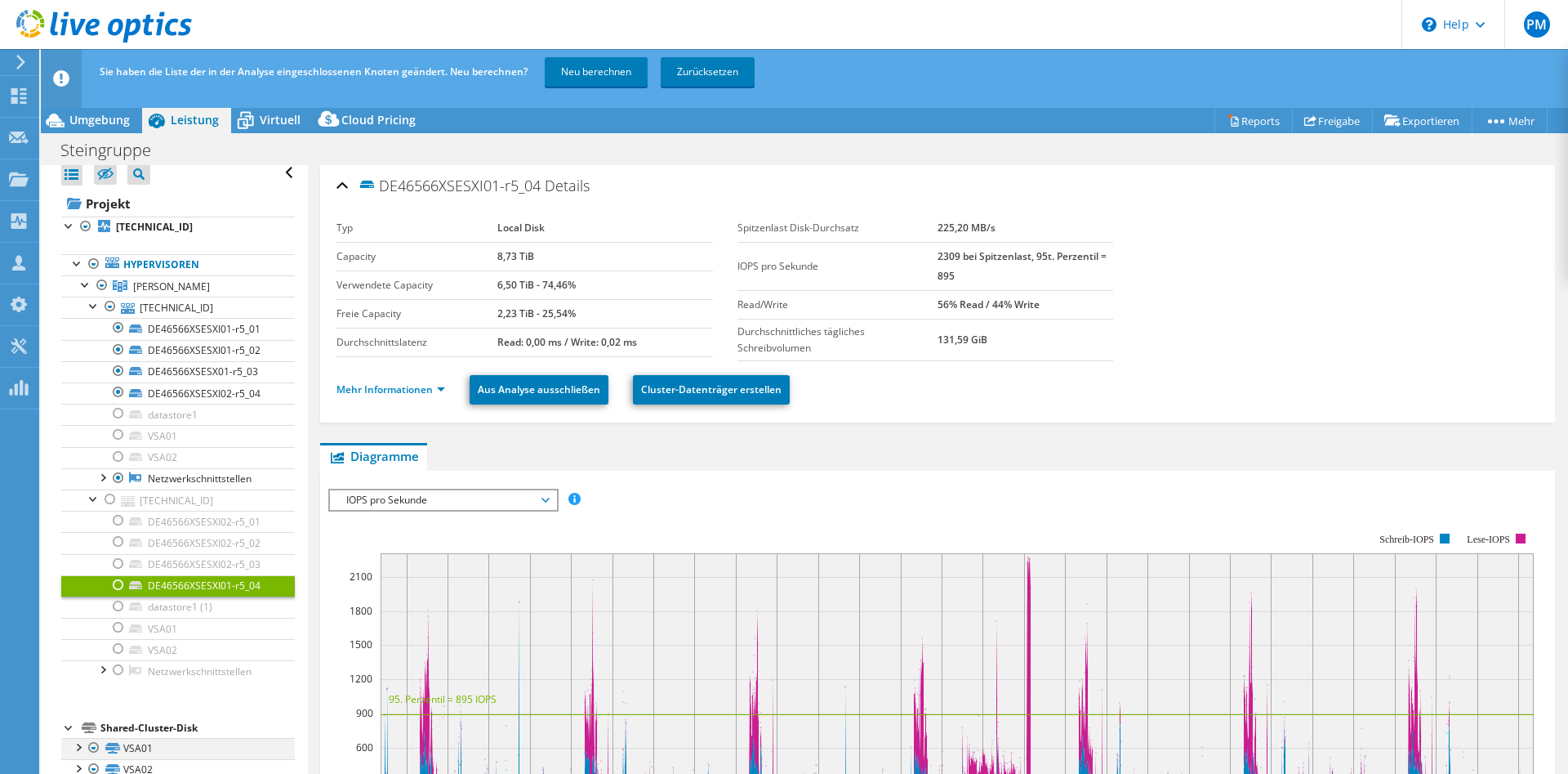
click at [93, 751] on div at bounding box center [94, 748] width 17 height 20
click at [93, 748] on div at bounding box center [94, 748] width 17 height 20
click at [571, 68] on link "Neu berechnen" at bounding box center [596, 72] width 103 height 29
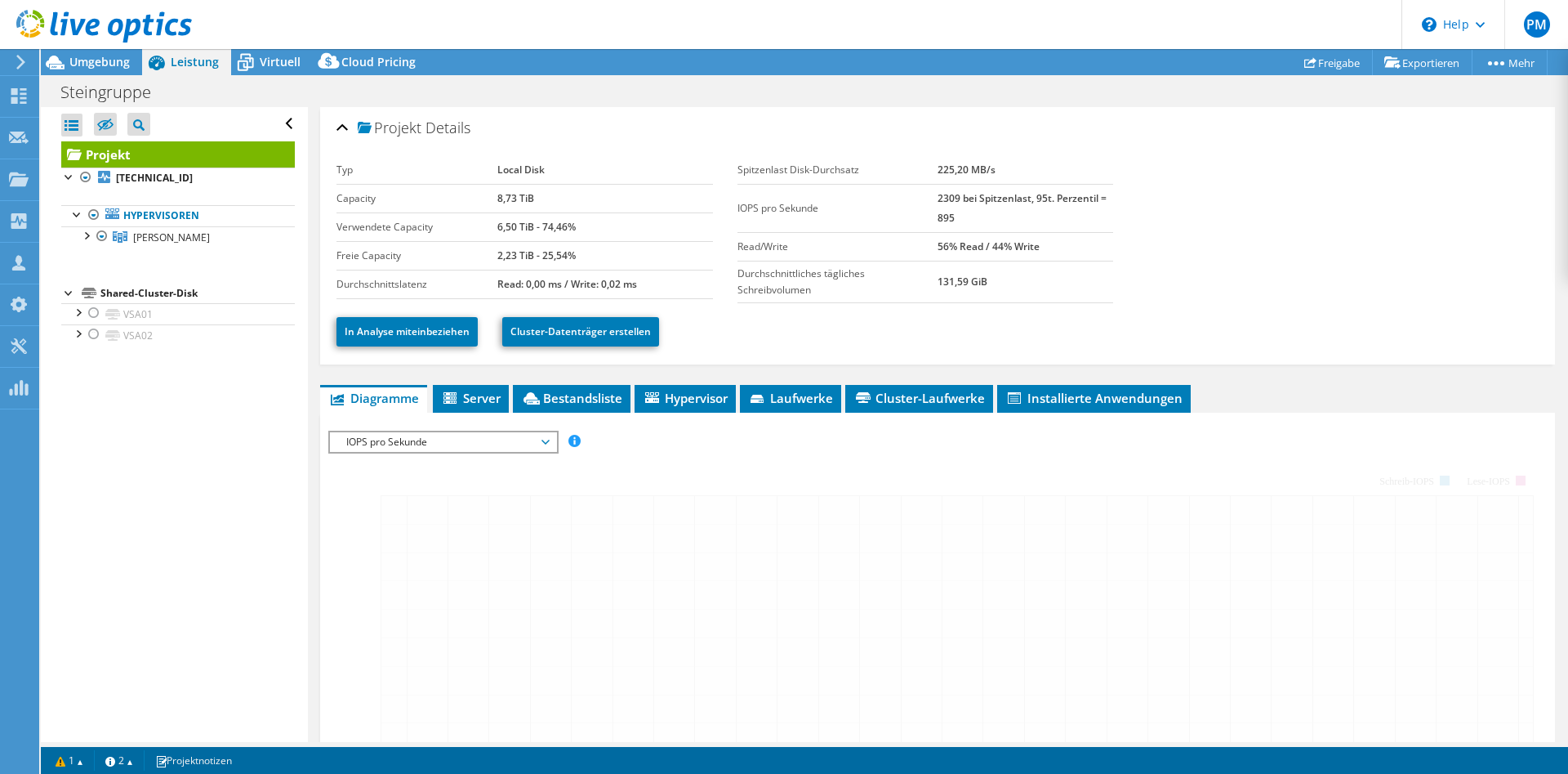
scroll to position [0, 0]
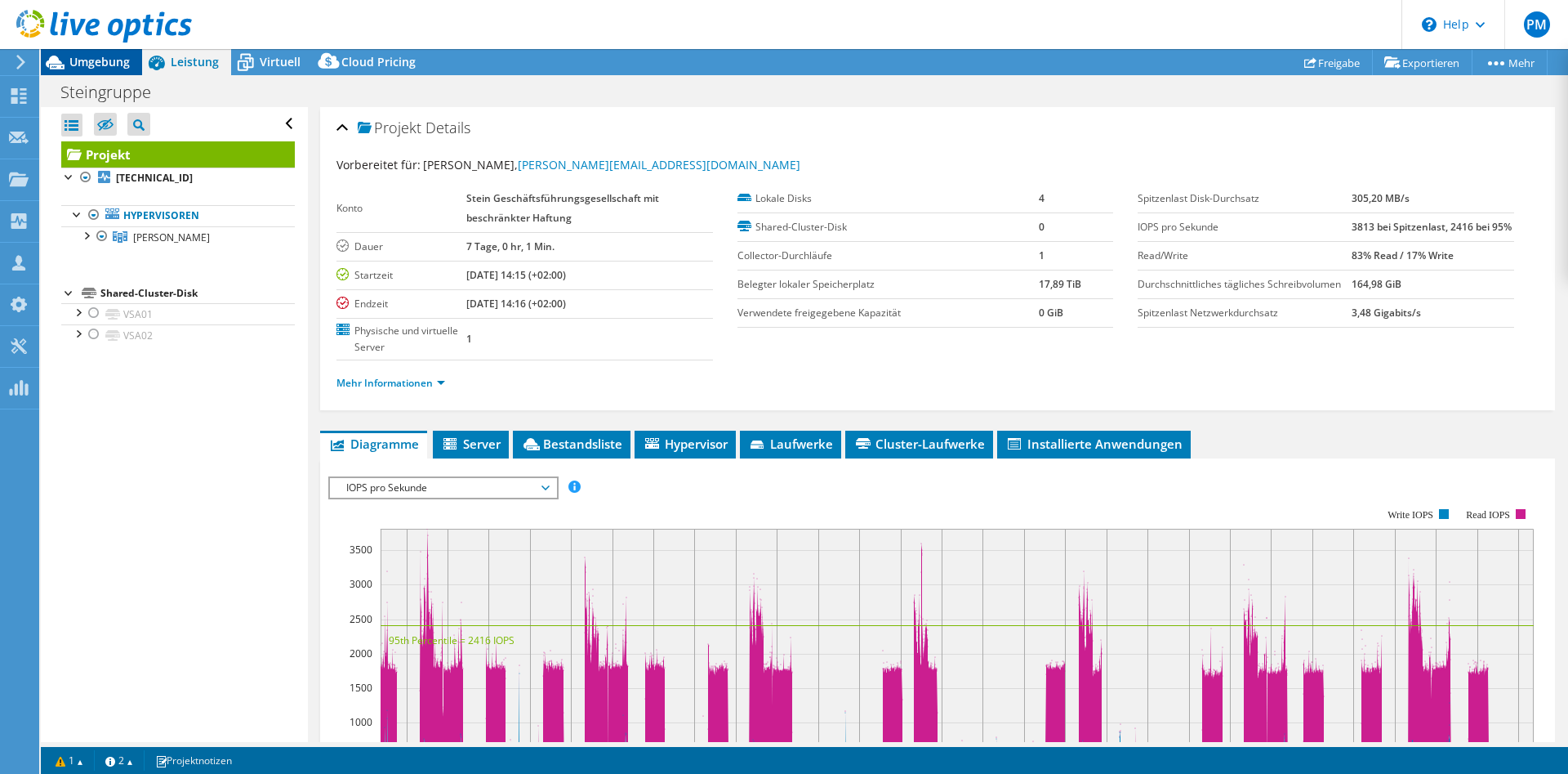
click at [83, 65] on span "Umgebung" at bounding box center [99, 62] width 61 height 16
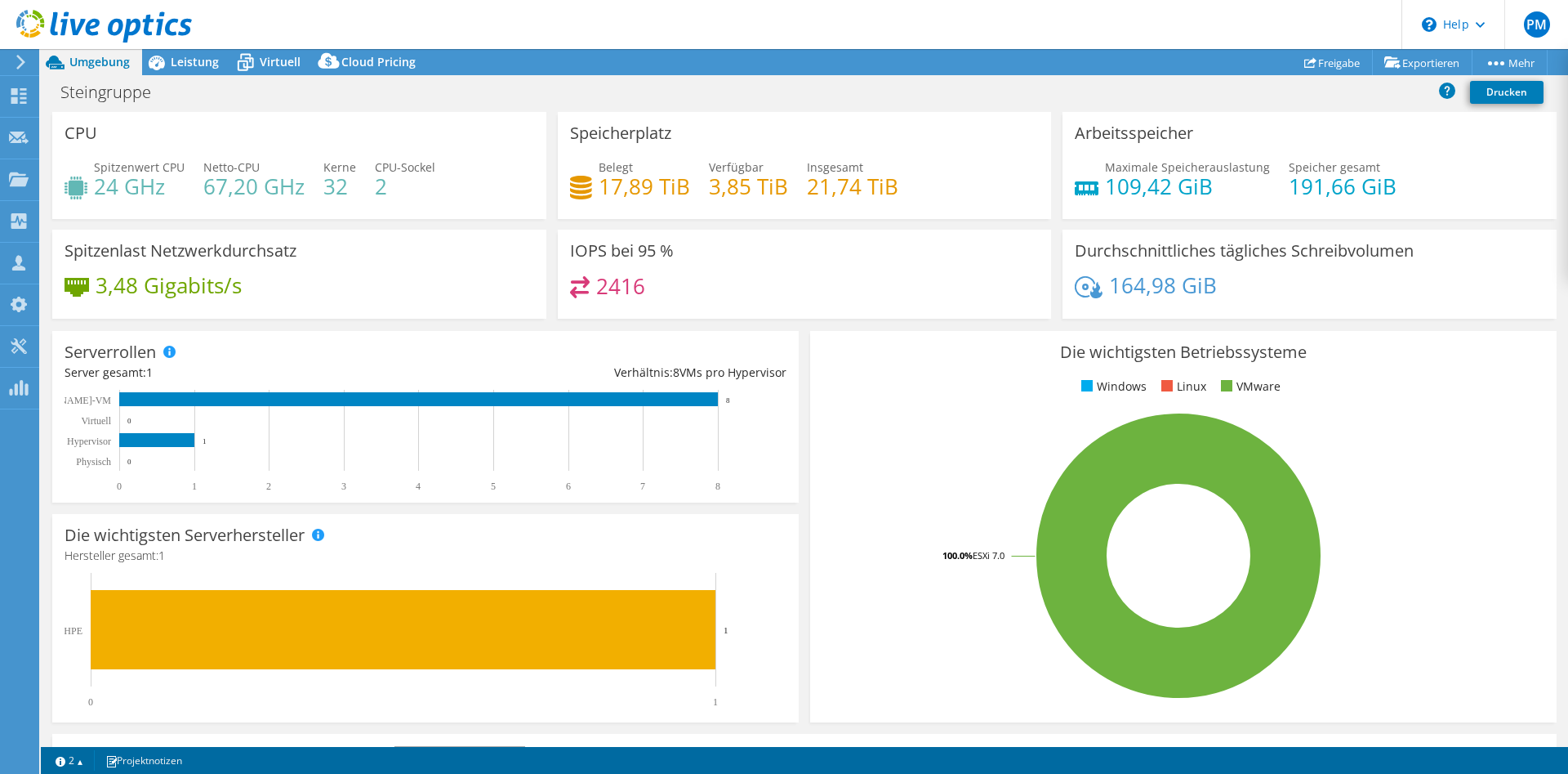
click at [828, 206] on div "Belegt 17,89 TiB Verfügbar 3,85 TiB Insgesamt 21,74 TiB" at bounding box center [804, 185] width 469 height 53
click at [829, 212] on div "Speicherplatz Belegt 17,89 TiB Verfügbar 3,85 TiB Insgesamt 21,74 TiB" at bounding box center [805, 165] width 494 height 107
click at [22, 62] on icon at bounding box center [21, 62] width 12 height 15
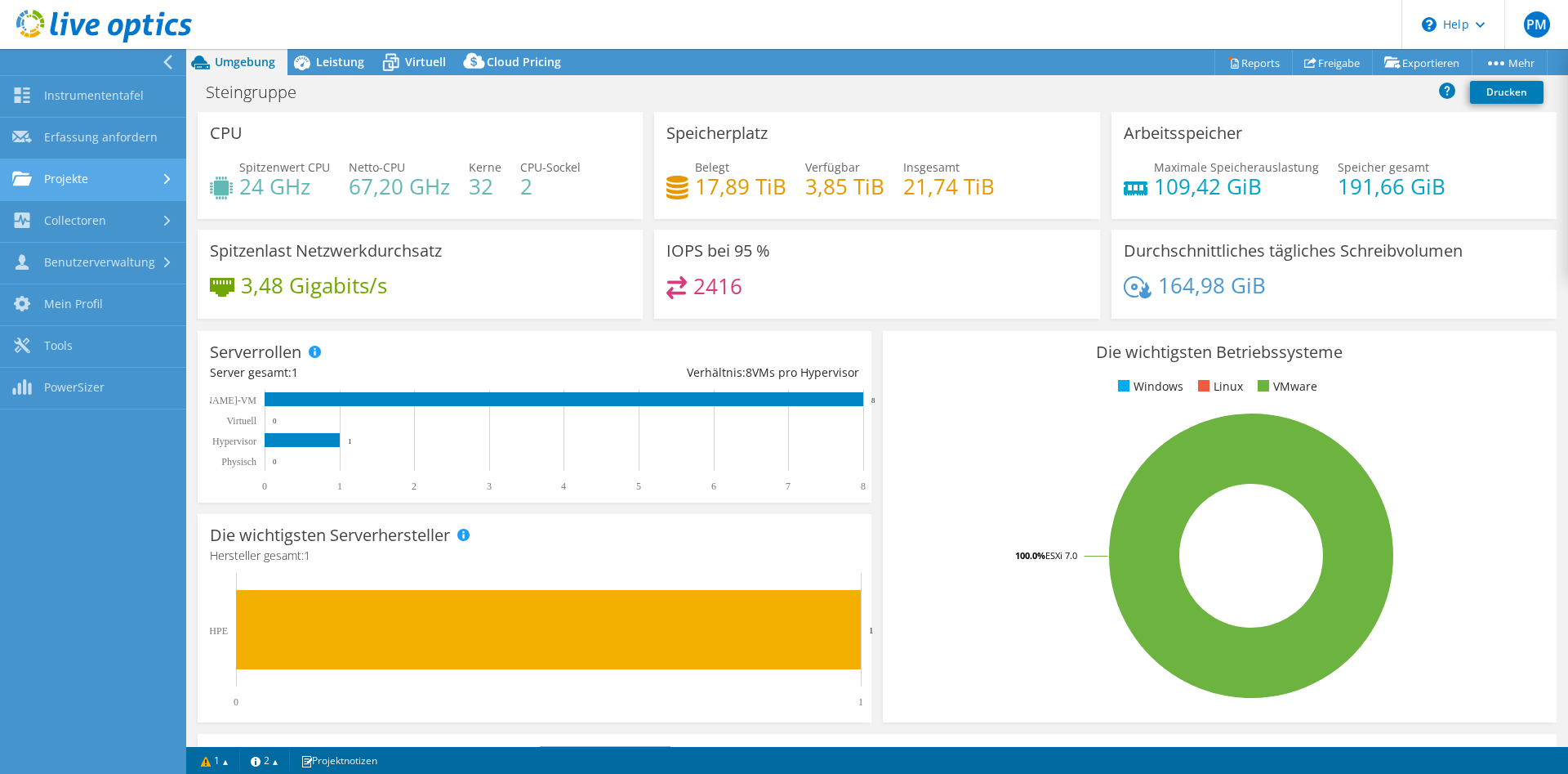
click at [87, 172] on link "Projekte" at bounding box center [93, 180] width 186 height 42
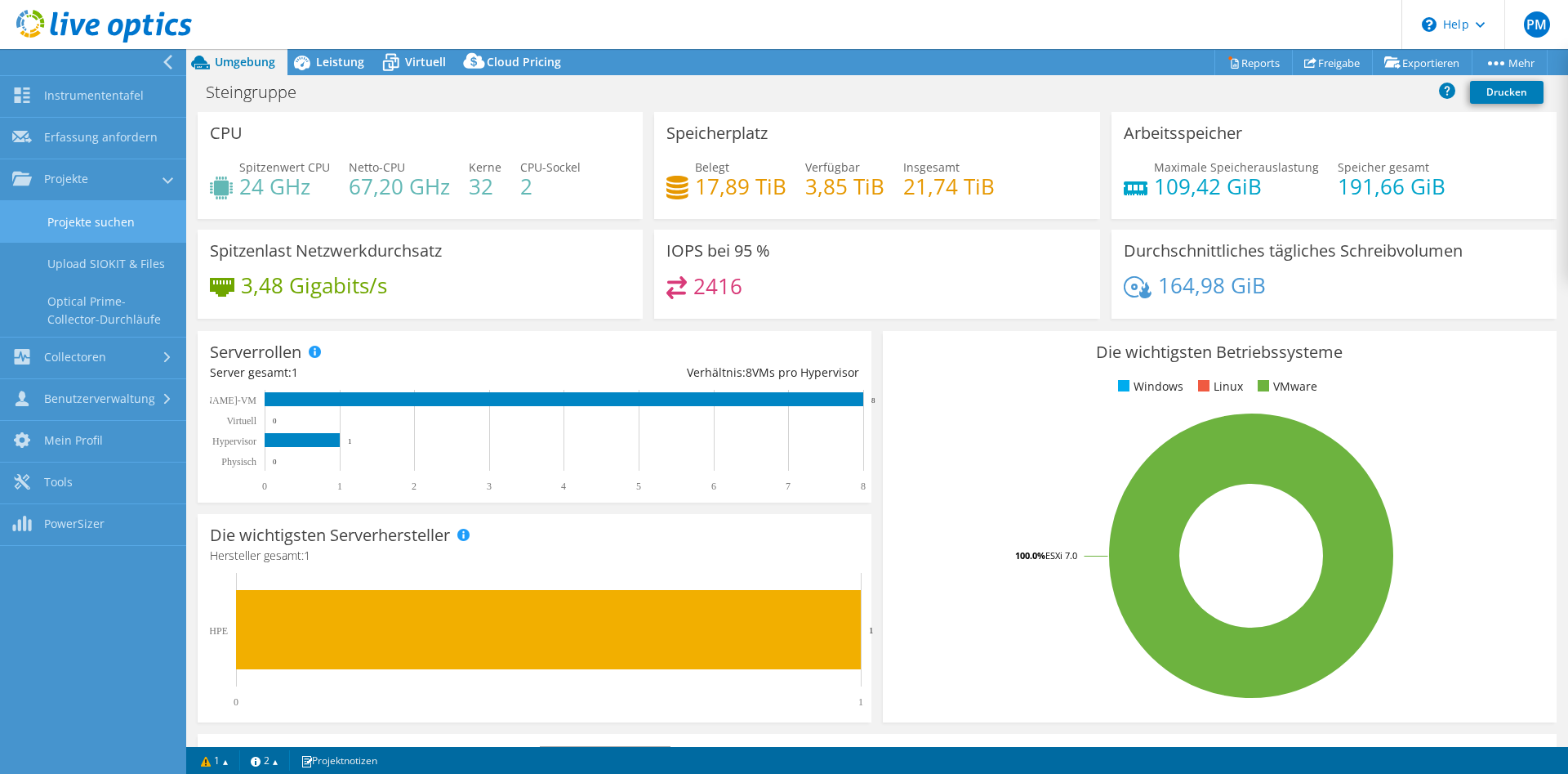
click at [77, 227] on link "Projekte suchen" at bounding box center [93, 222] width 186 height 42
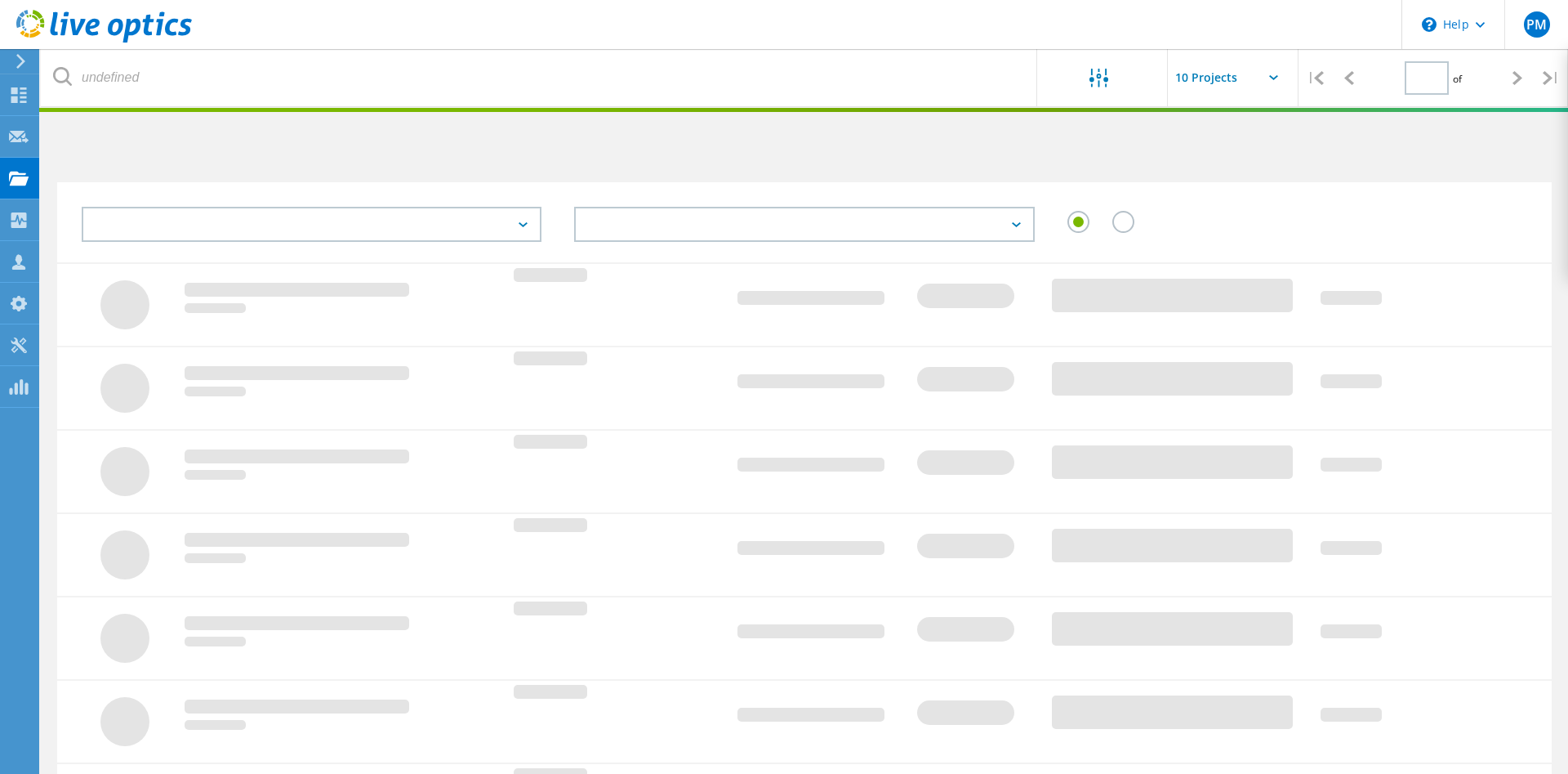
type input "1"
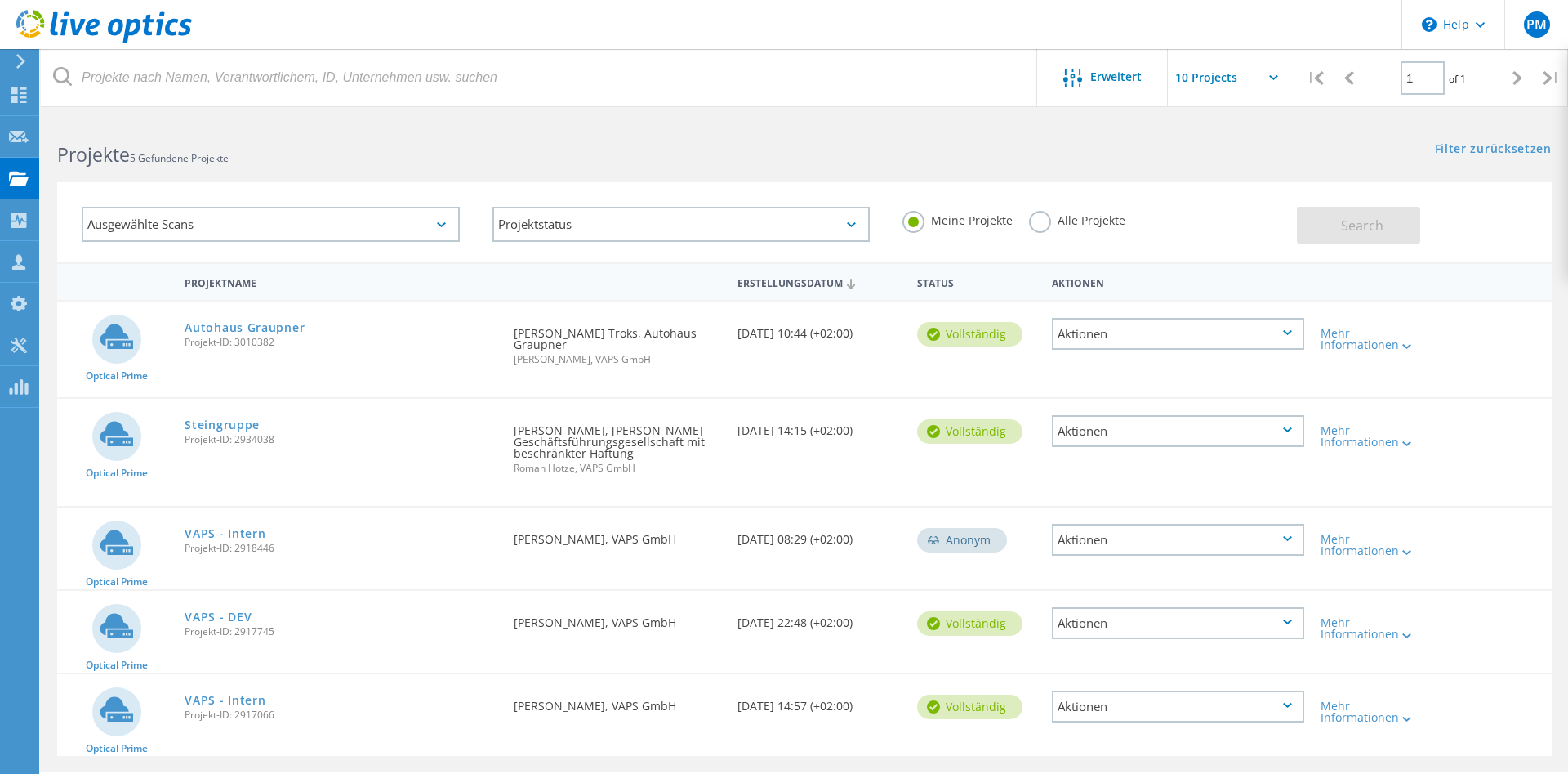
click at [248, 327] on link "Autohaus Graupner" at bounding box center [245, 328] width 120 height 12
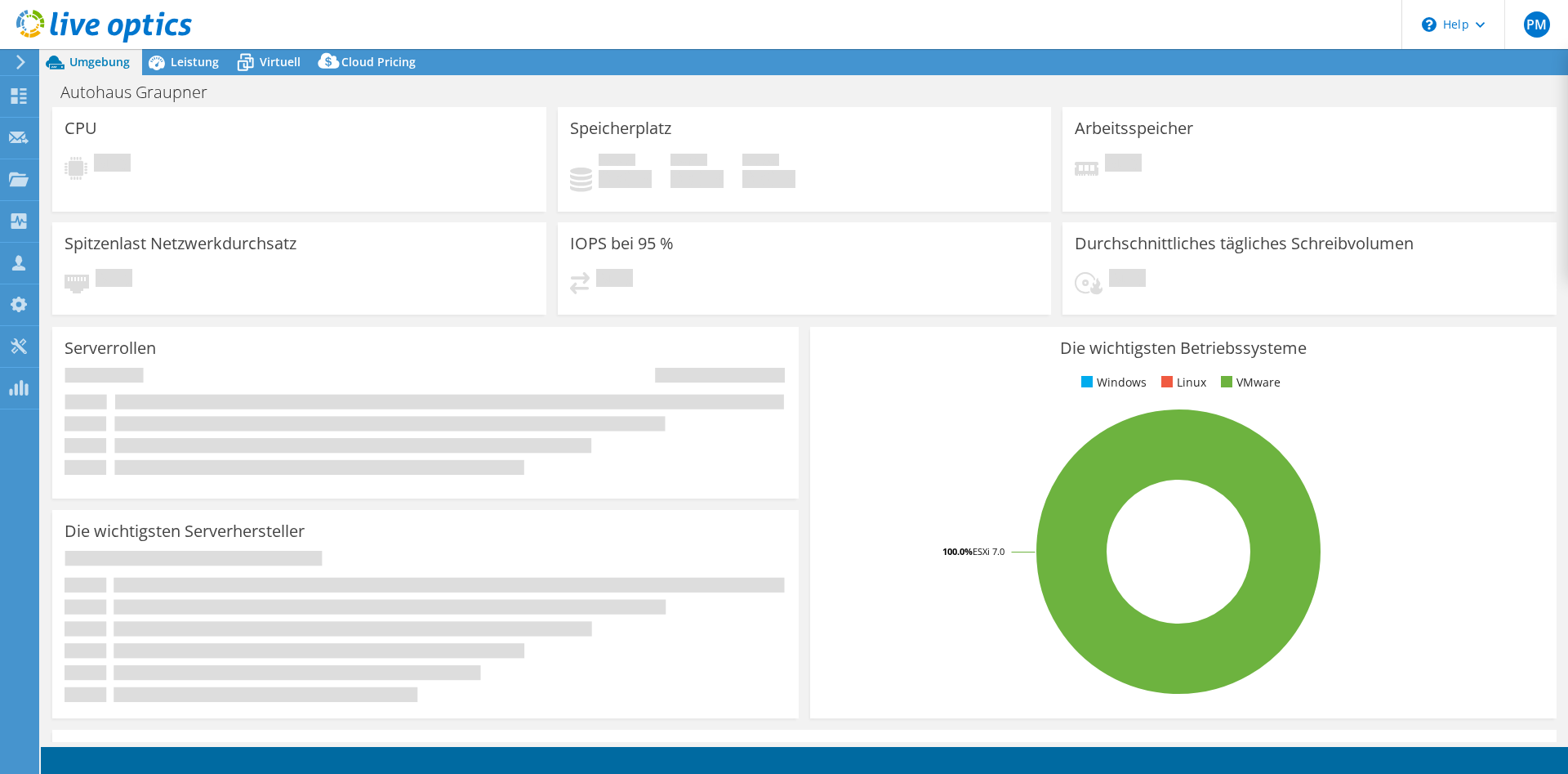
select select "USD"
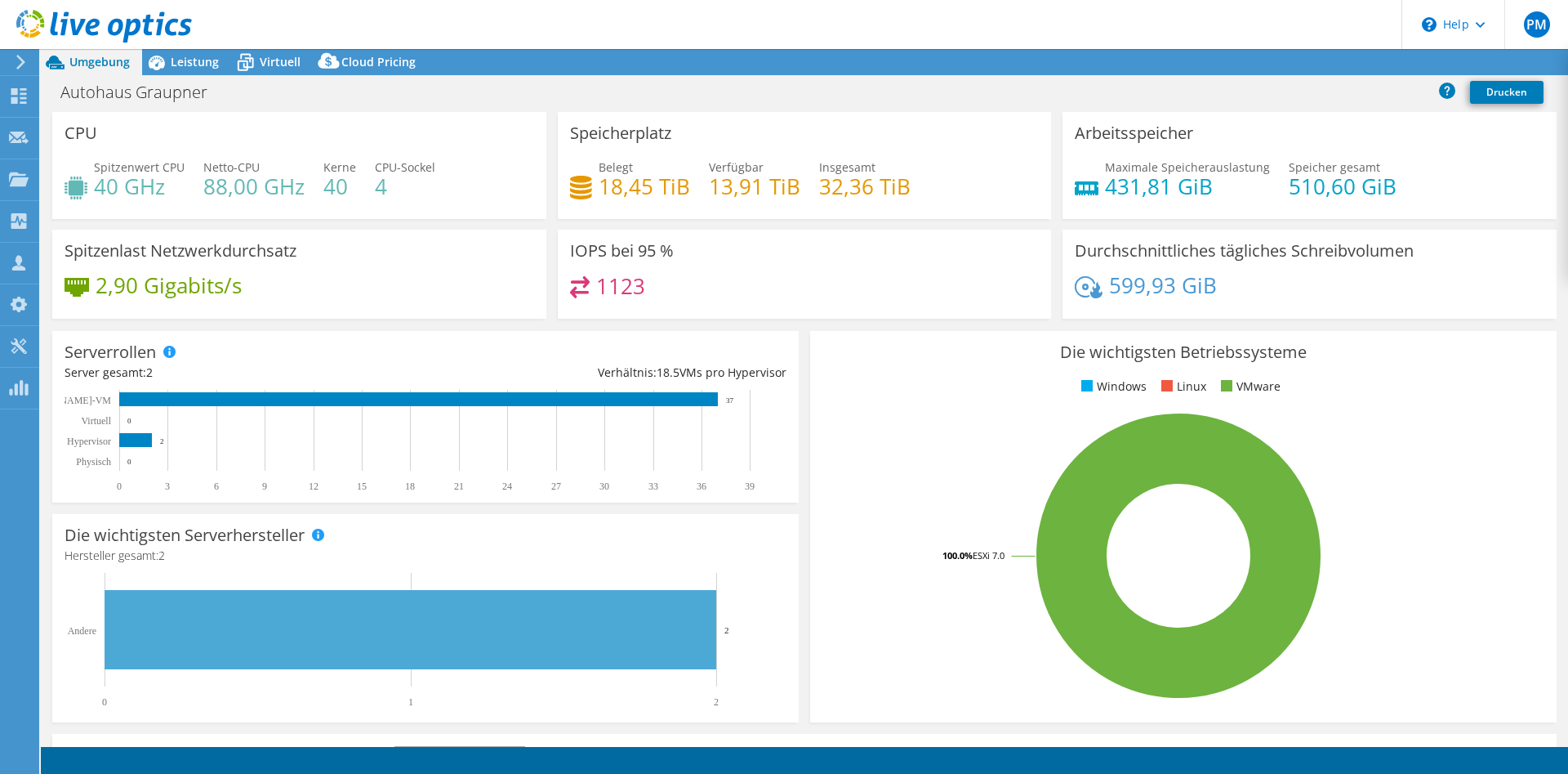
click at [590, 200] on div "CPU Spitzenwert CPU 40 GHz Netto-CPU 88,00 GHz Kerne 40 CPU-Sockel 4 Speicherpl…" at bounding box center [804, 220] width 1516 height 217
click at [413, 212] on div "CPU Spitzenwert CPU 40 GHz Netto-CPU 88,00 GHz Kerne 40 CPU-Sockel 4" at bounding box center [299, 165] width 494 height 107
drag, startPoint x: 843, startPoint y: 173, endPoint x: 744, endPoint y: 184, distance: 99.6
click at [923, 193] on div "Belegt 18,45 TiB Verfügbar 13,91 TiB Insgesamt 32,36 TiB" at bounding box center [804, 185] width 469 height 53
click at [699, 186] on div "Belegt 18,45 TiB Verfügbar 13,91 TiB Insgesamt 32,36 TiB" at bounding box center [804, 185] width 469 height 53
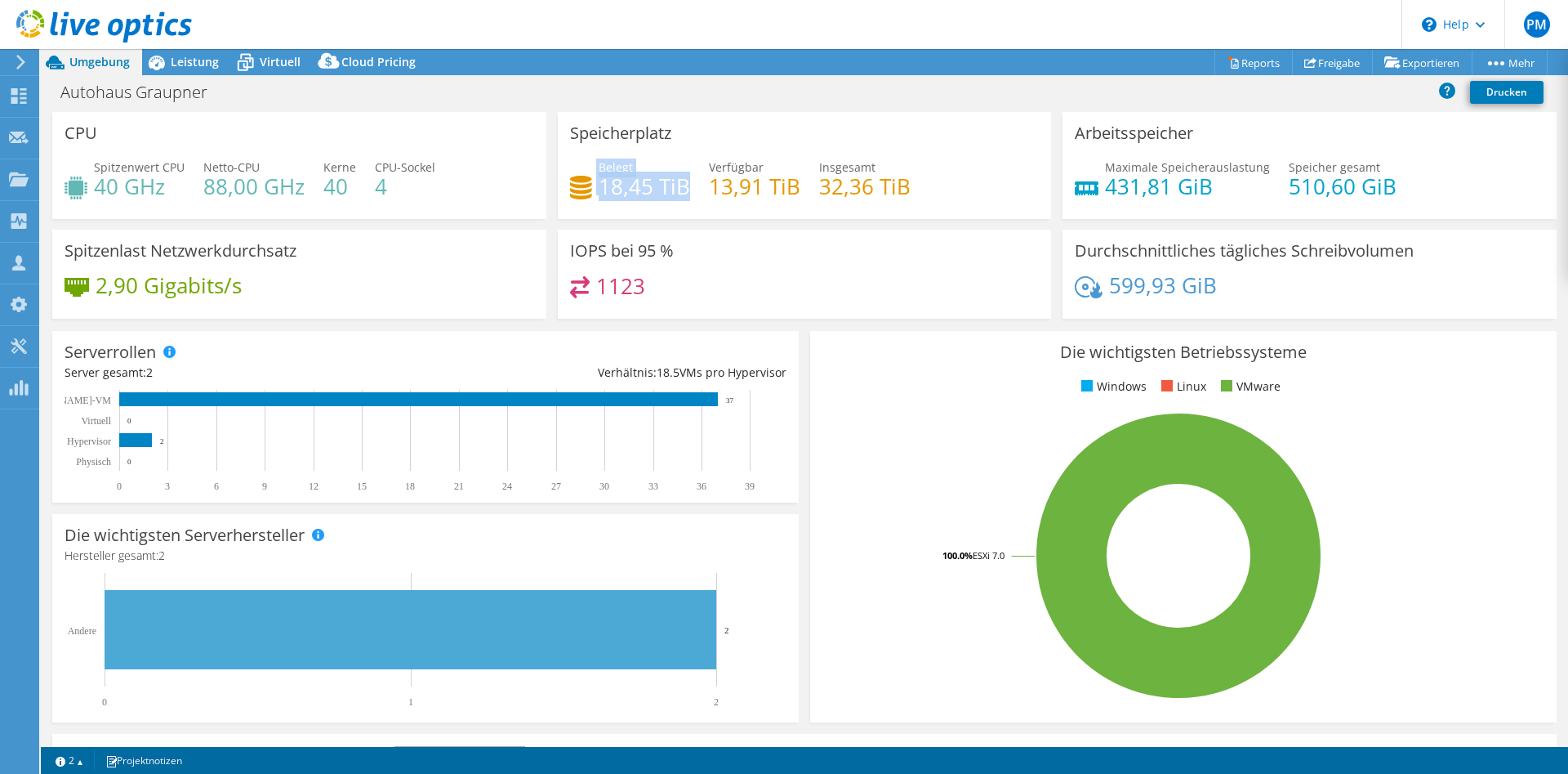
drag, startPoint x: 606, startPoint y: 161, endPoint x: 695, endPoint y: 201, distance: 97.6
click at [695, 201] on div "Speicherplatz Belegt 18,45 TiB Verfügbar 13,91 TiB Insgesamt 32,36 TiB" at bounding box center [805, 165] width 494 height 107
drag, startPoint x: 718, startPoint y: 260, endPoint x: 681, endPoint y: 290, distance: 47.6
click at [714, 267] on div "IOPS bei 95 % 1123" at bounding box center [805, 274] width 494 height 89
drag, startPoint x: 668, startPoint y: 300, endPoint x: 557, endPoint y: 248, distance: 122.6
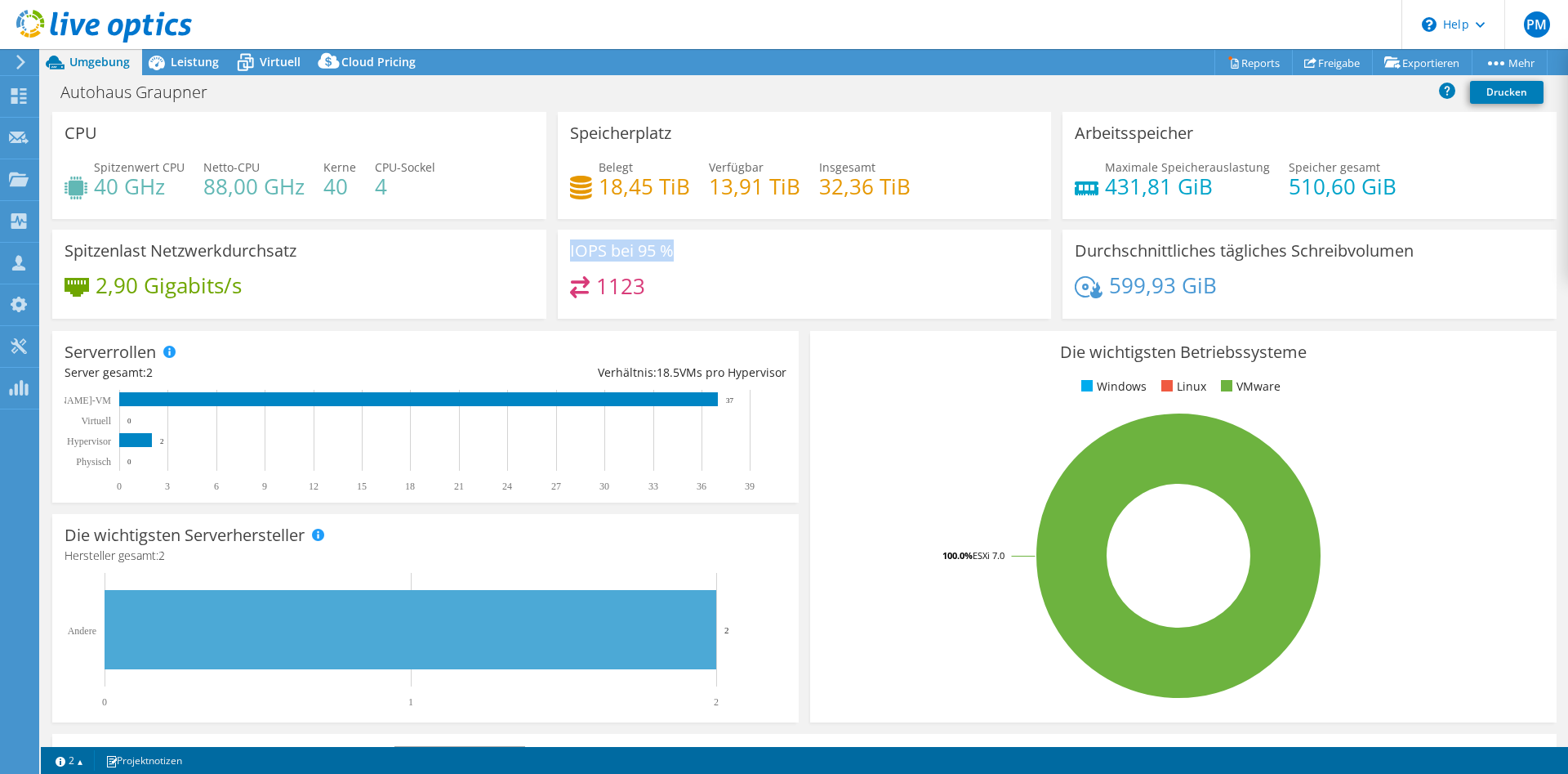
click at [557, 248] on div "IOPS bei 95 % 1123" at bounding box center [805, 274] width 506 height 89
click at [633, 289] on h4 "1123" at bounding box center [621, 286] width 49 height 18
drag, startPoint x: 1228, startPoint y: 172, endPoint x: 1274, endPoint y: 191, distance: 49.8
click at [1289, 196] on div "Maximale Speicherauslastung 431,81 GiB Speicher gesamt 510,60 GiB" at bounding box center [1309, 185] width 469 height 53
click at [1175, 196] on h4 "431,81 GiB" at bounding box center [1187, 186] width 165 height 18
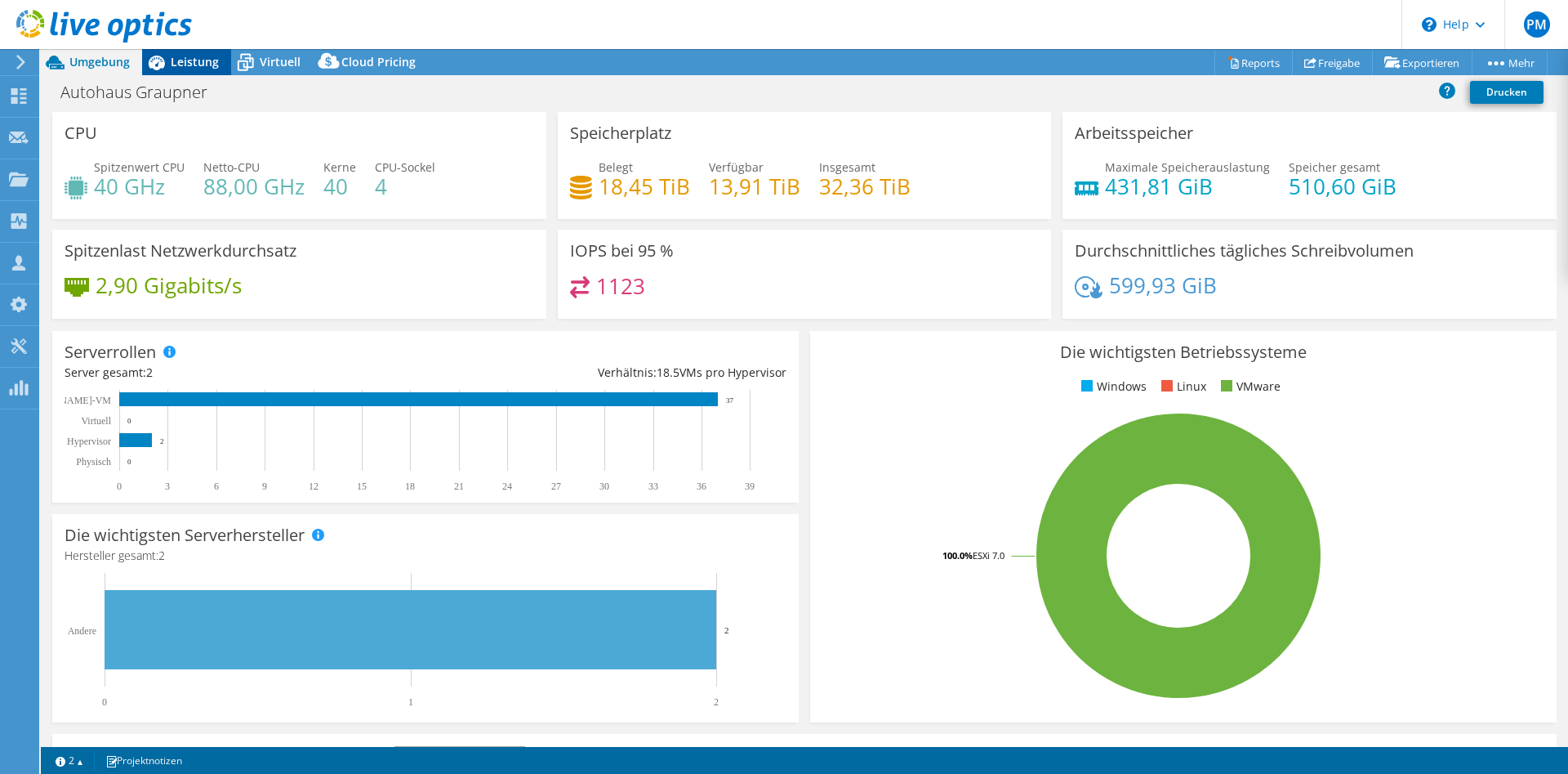
click at [201, 63] on span "Leistung" at bounding box center [195, 62] width 48 height 16
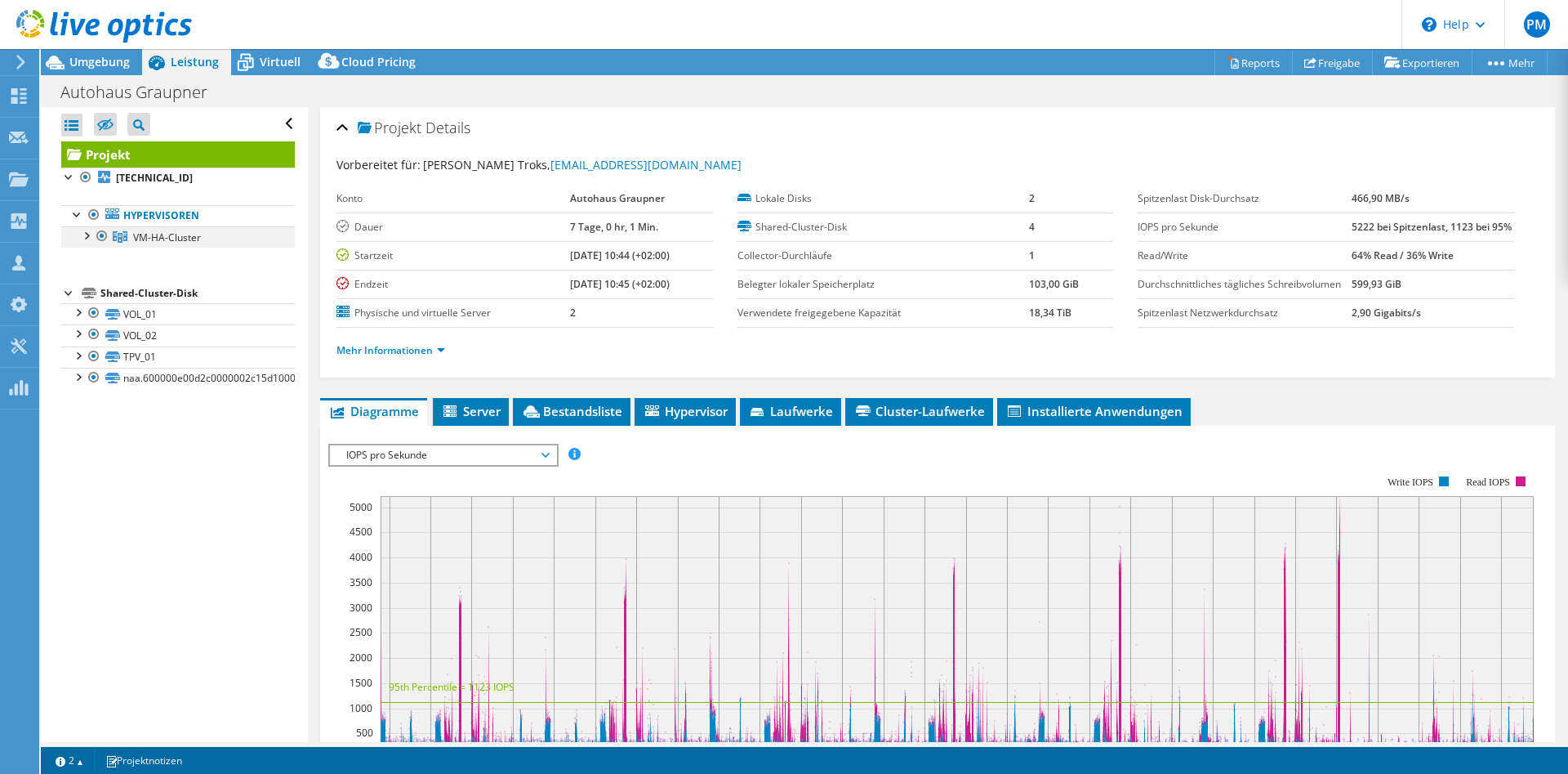
click at [82, 234] on div at bounding box center [86, 235] width 17 height 17
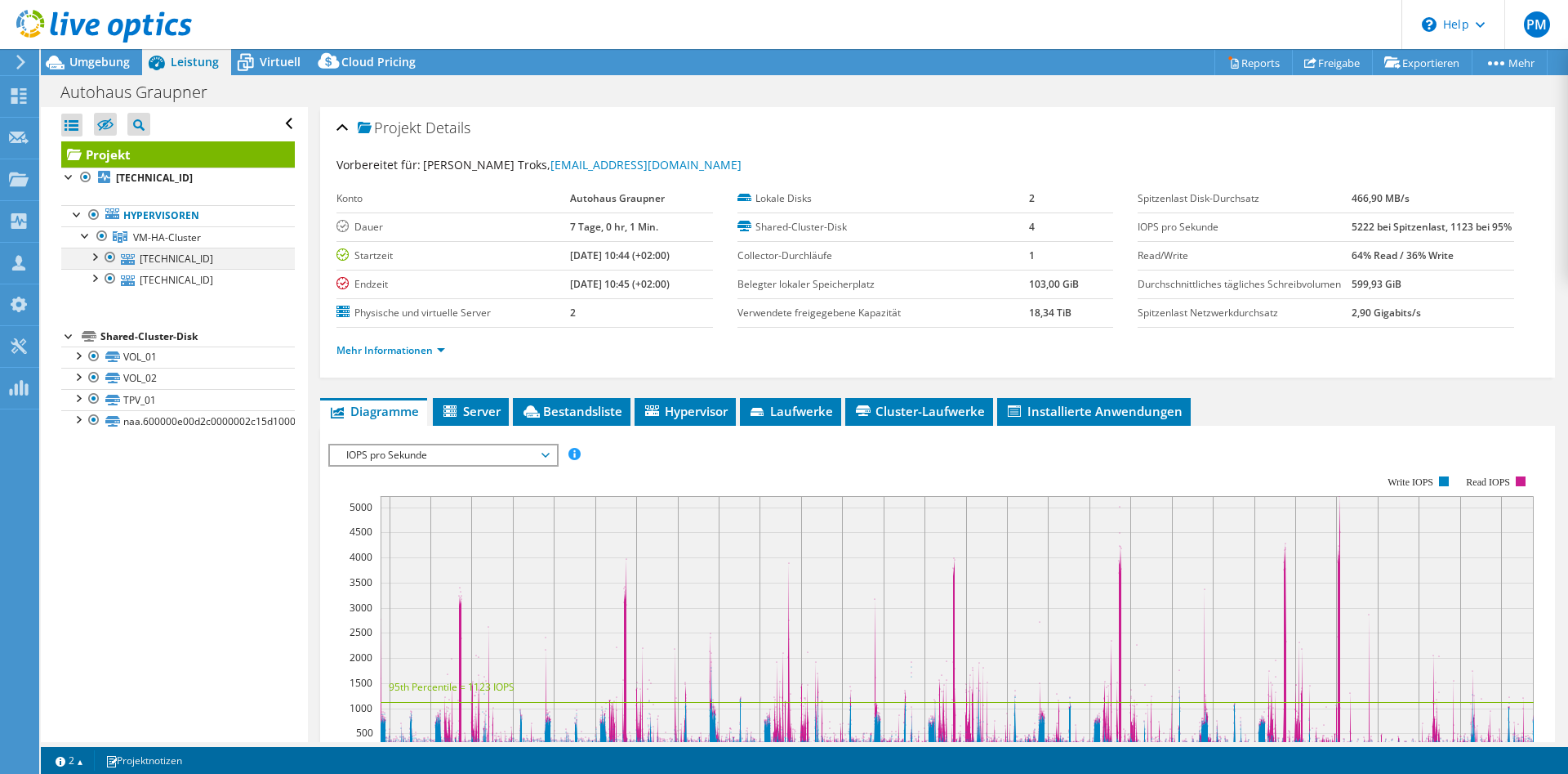
click at [101, 260] on li "10.56.131.211 DS_DE401850ESX211 VOL_01" at bounding box center [178, 258] width 234 height 22
click at [146, 260] on link "10.56.131.211" at bounding box center [178, 258] width 234 height 22
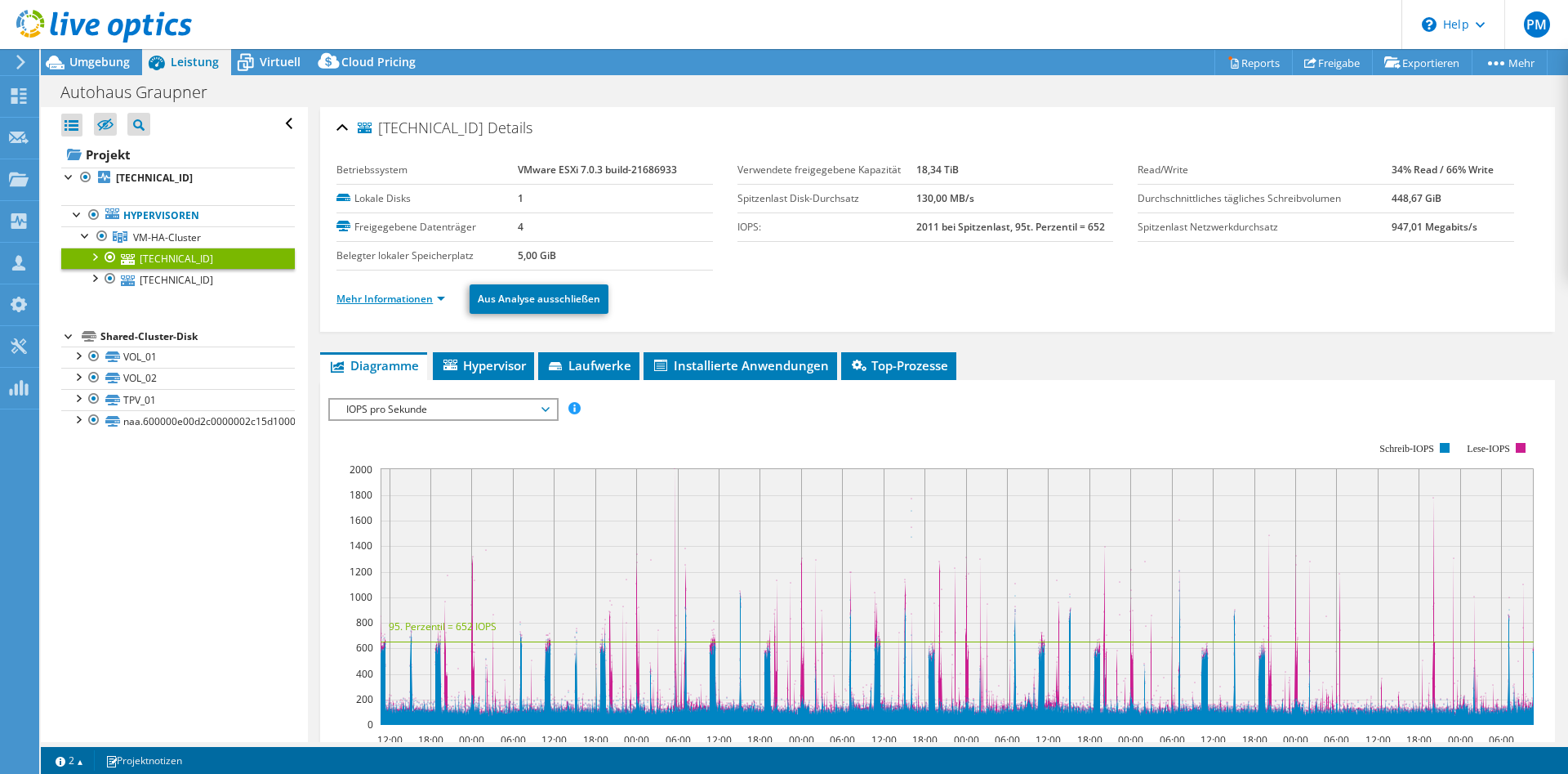
click at [425, 295] on link "Mehr Informationen" at bounding box center [390, 298] width 109 height 14
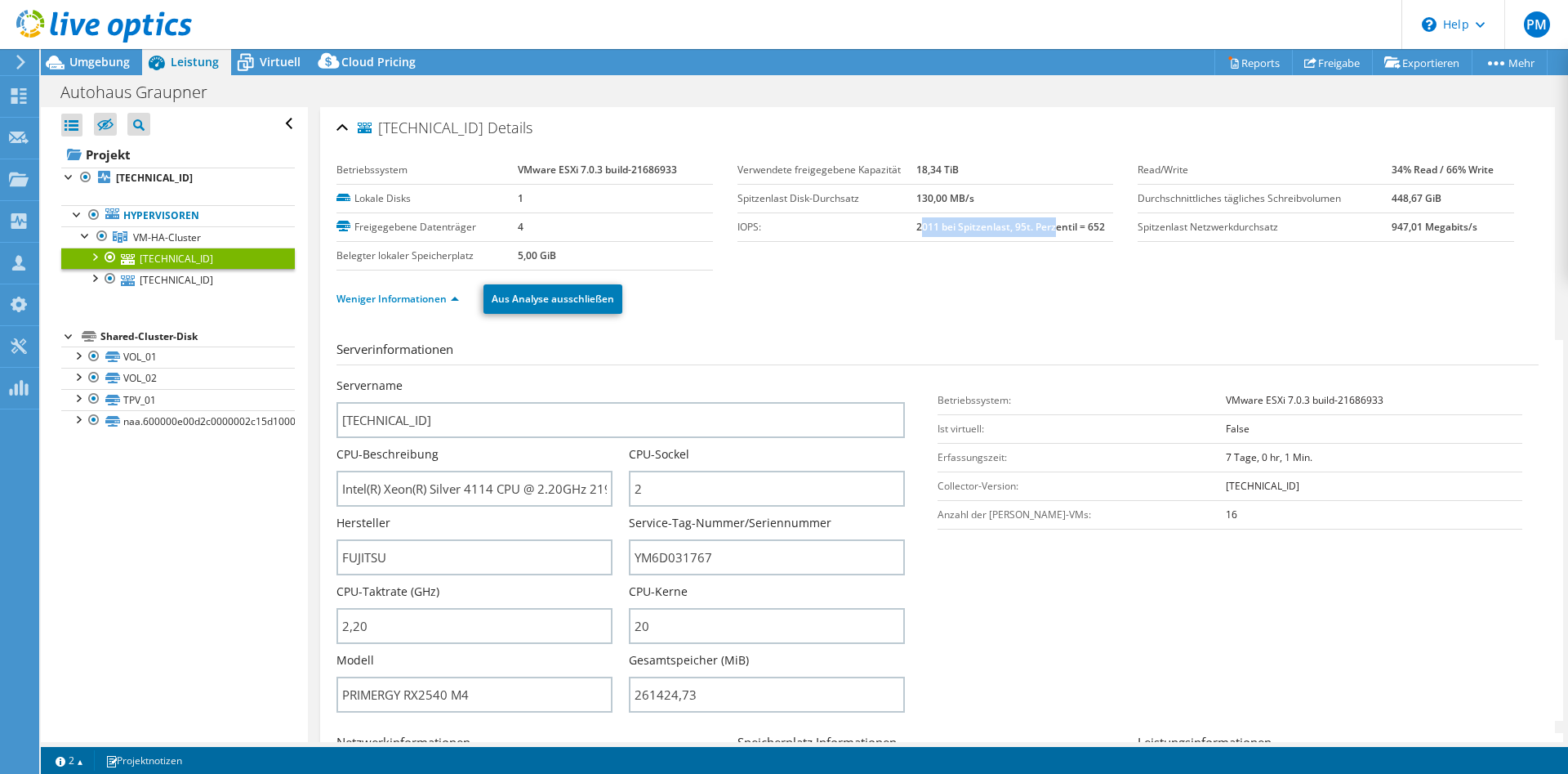
drag, startPoint x: 927, startPoint y: 225, endPoint x: 1031, endPoint y: 236, distance: 104.6
click at [1051, 229] on b "2011 bei Spitzenlast, 95t. Perzentil = 652" at bounding box center [1011, 226] width 189 height 14
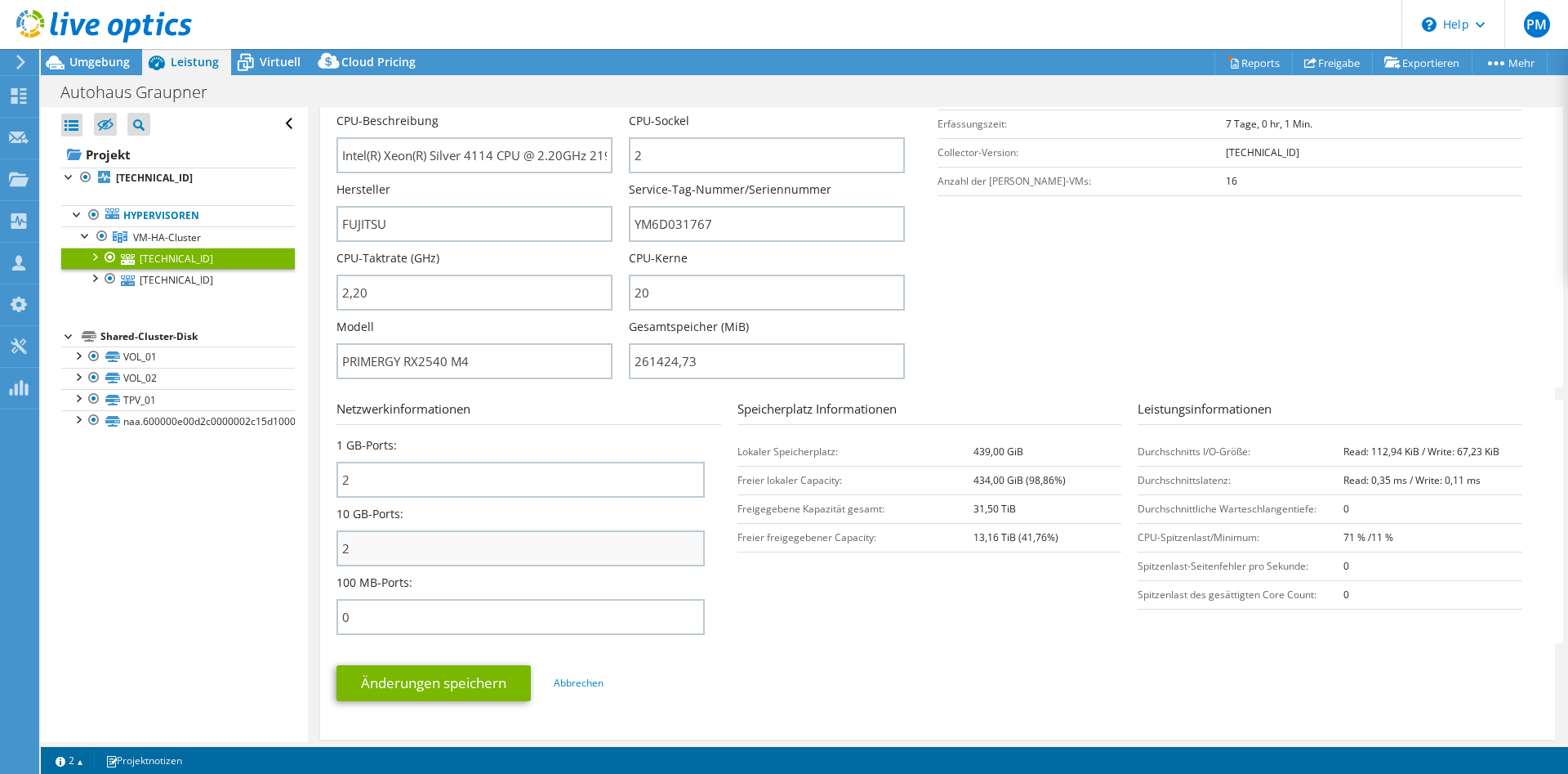
scroll to position [417, 0]
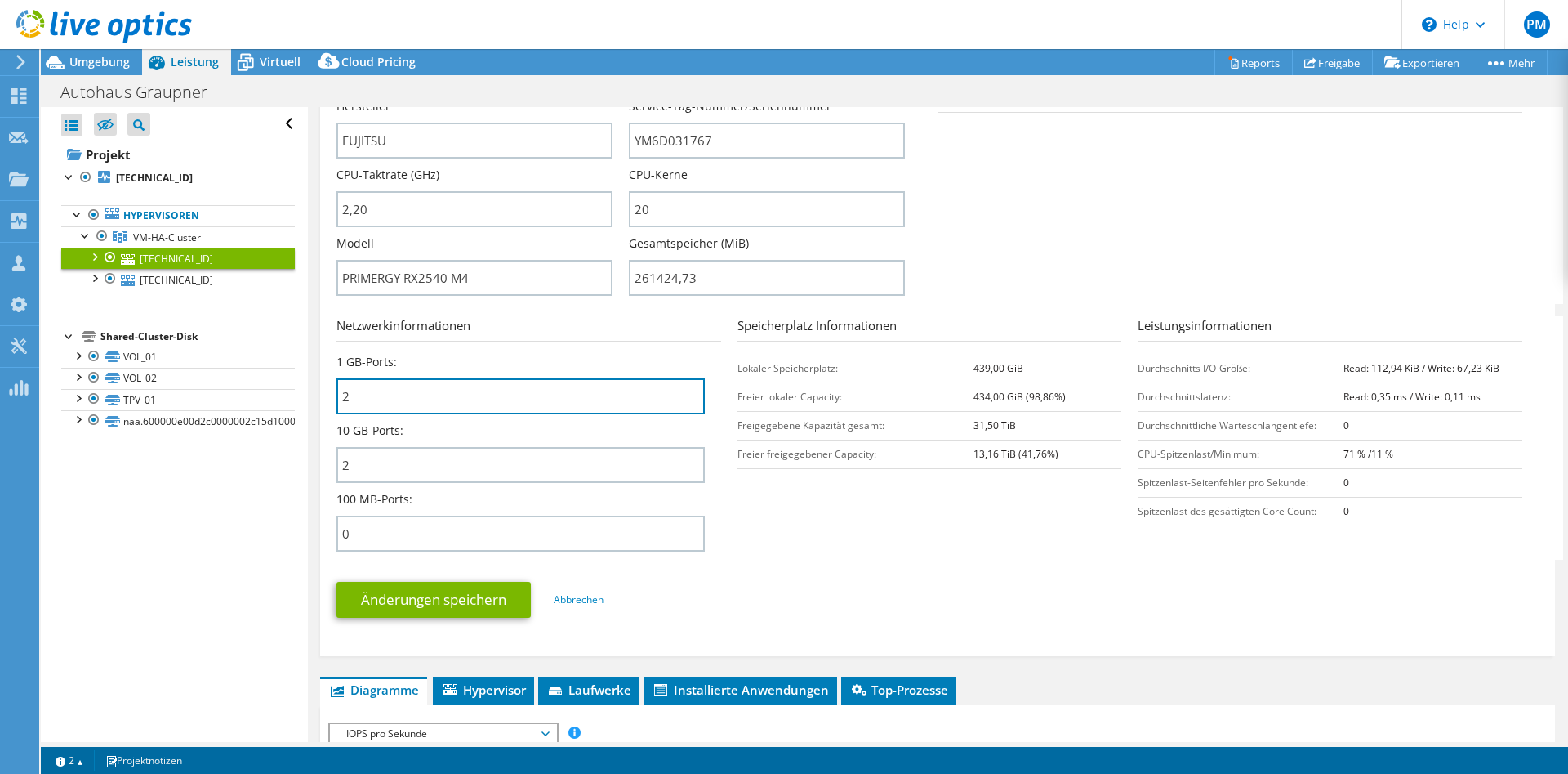
click at [522, 394] on input "2" at bounding box center [520, 396] width 369 height 36
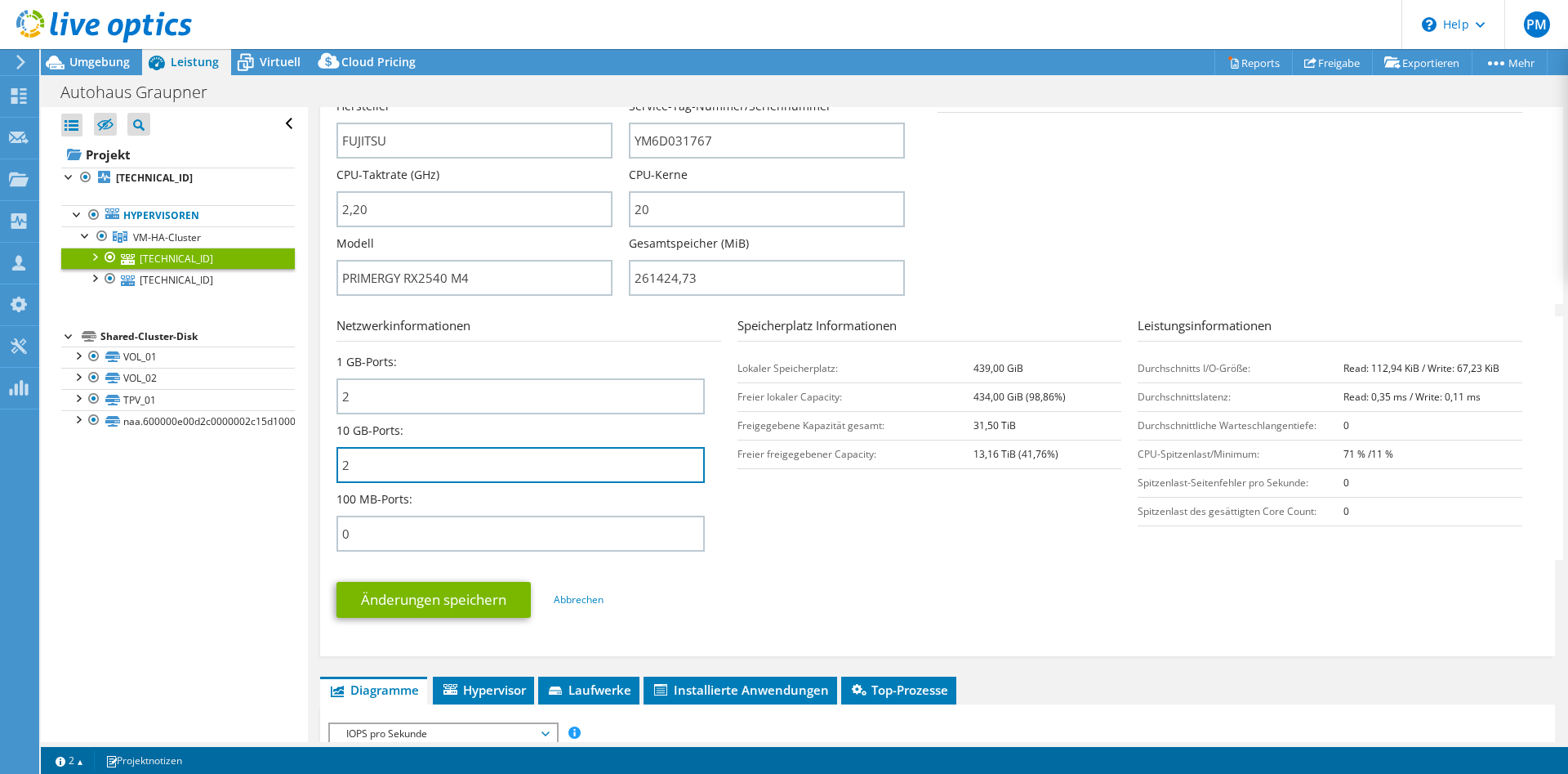
click at [477, 462] on input "2" at bounding box center [520, 464] width 369 height 36
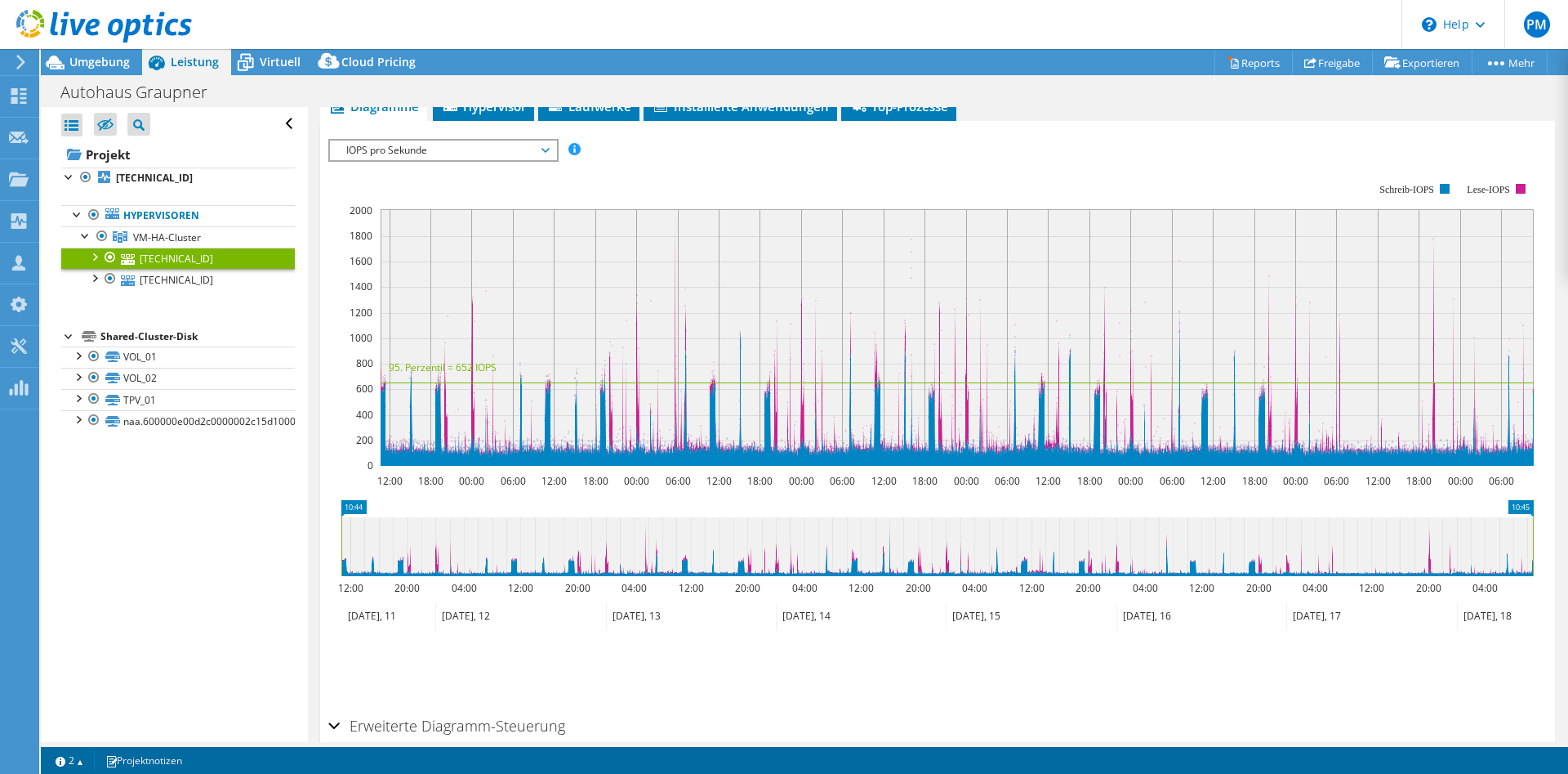
scroll to position [917, 0]
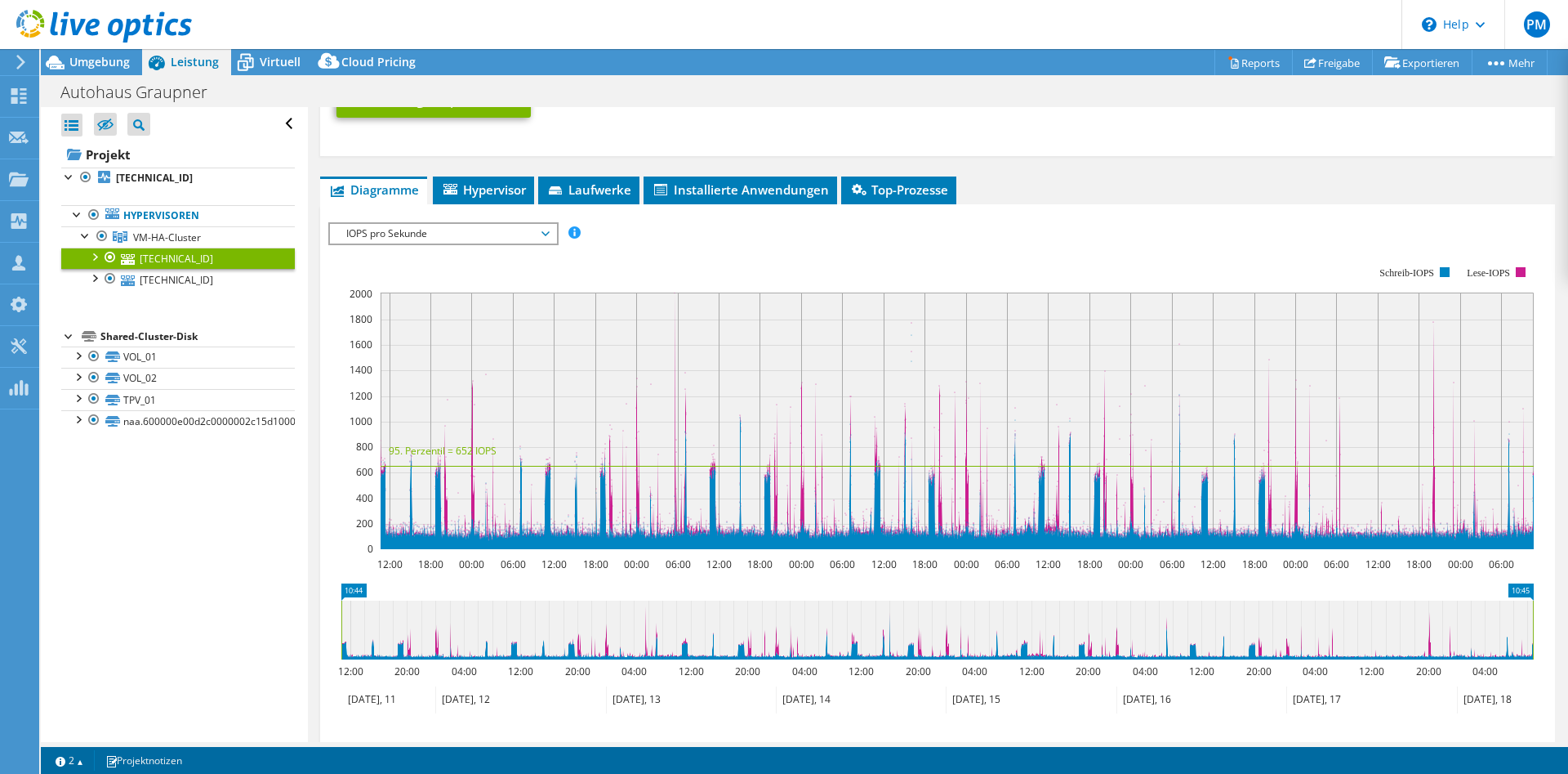
click at [485, 169] on div "10.56.131.211 Details Betriebssystem VMware ESXi 7.0.3 build-21686933 Lokale Di…" at bounding box center [937, 47] width 1259 height 1715
click at [479, 182] on span "Hypervisor" at bounding box center [483, 190] width 85 height 17
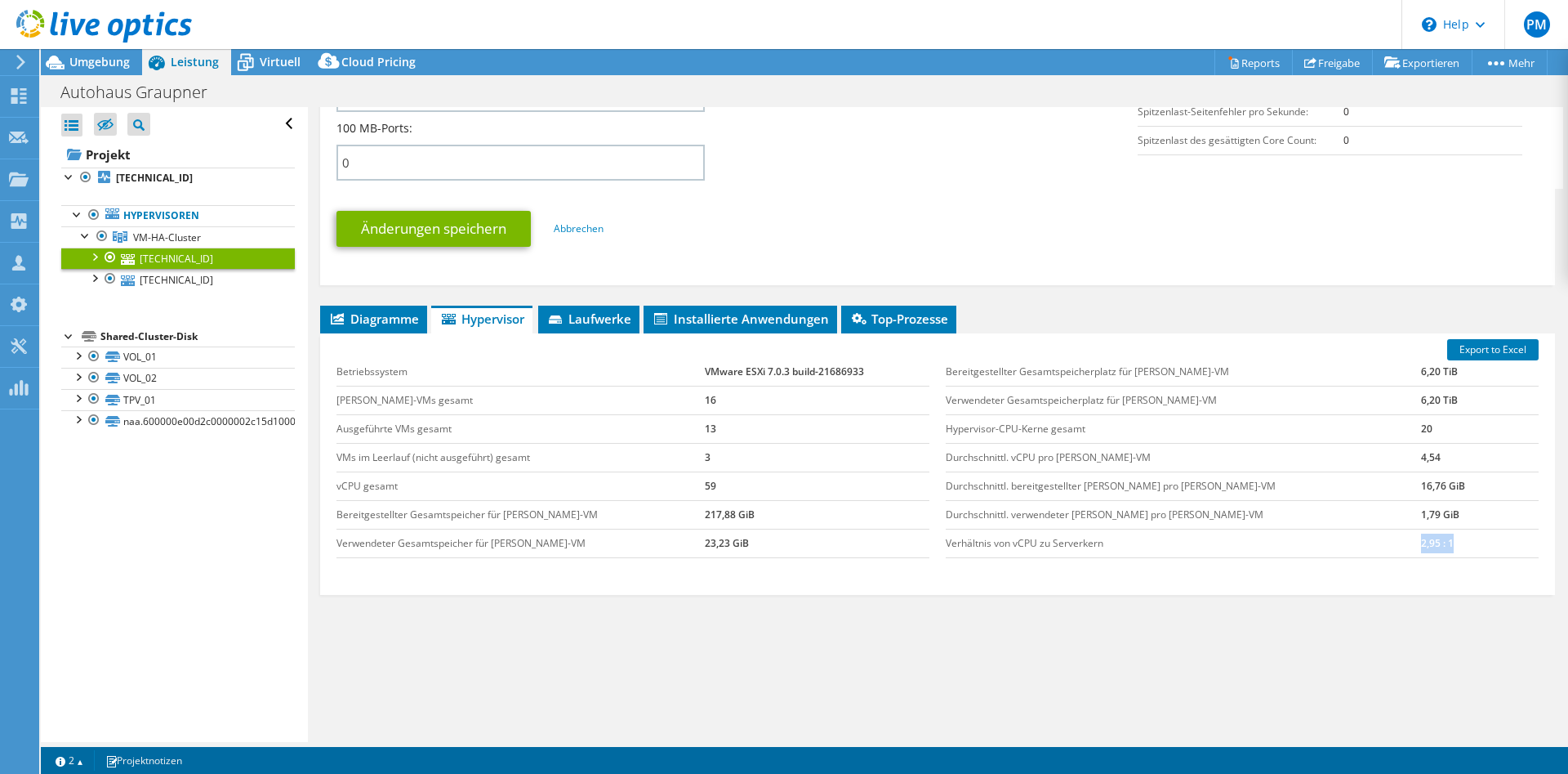
drag, startPoint x: 1377, startPoint y: 548, endPoint x: 1466, endPoint y: 547, distance: 89.0
click at [1466, 547] on tr "Verhältnis von vCPU zu Serverkern 2,95 : 1" at bounding box center [1242, 543] width 593 height 28
click at [400, 329] on li "Diagramme" at bounding box center [373, 319] width 107 height 27
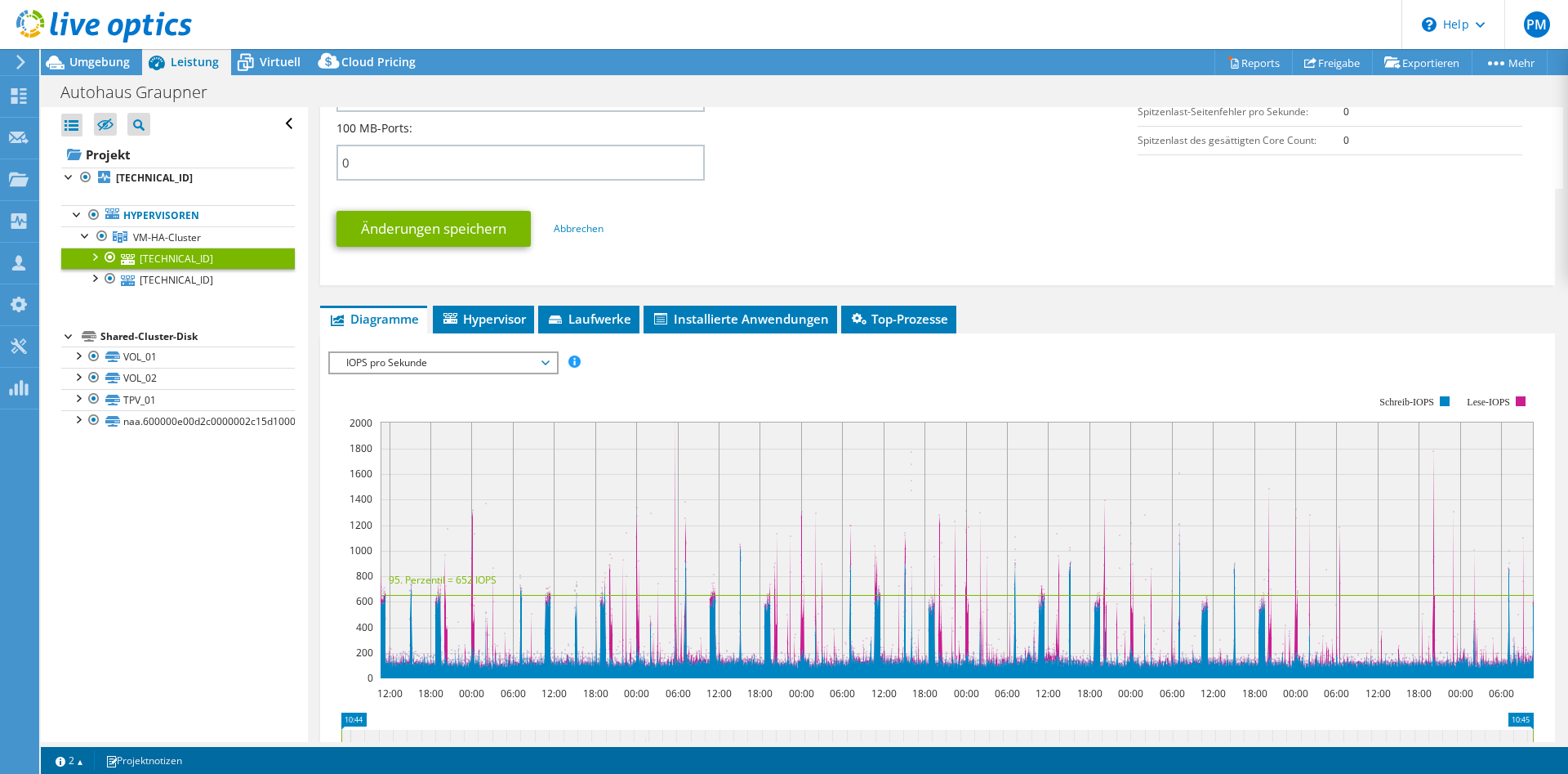
click at [521, 354] on span "IOPS pro Sekunde" at bounding box center [443, 363] width 210 height 20
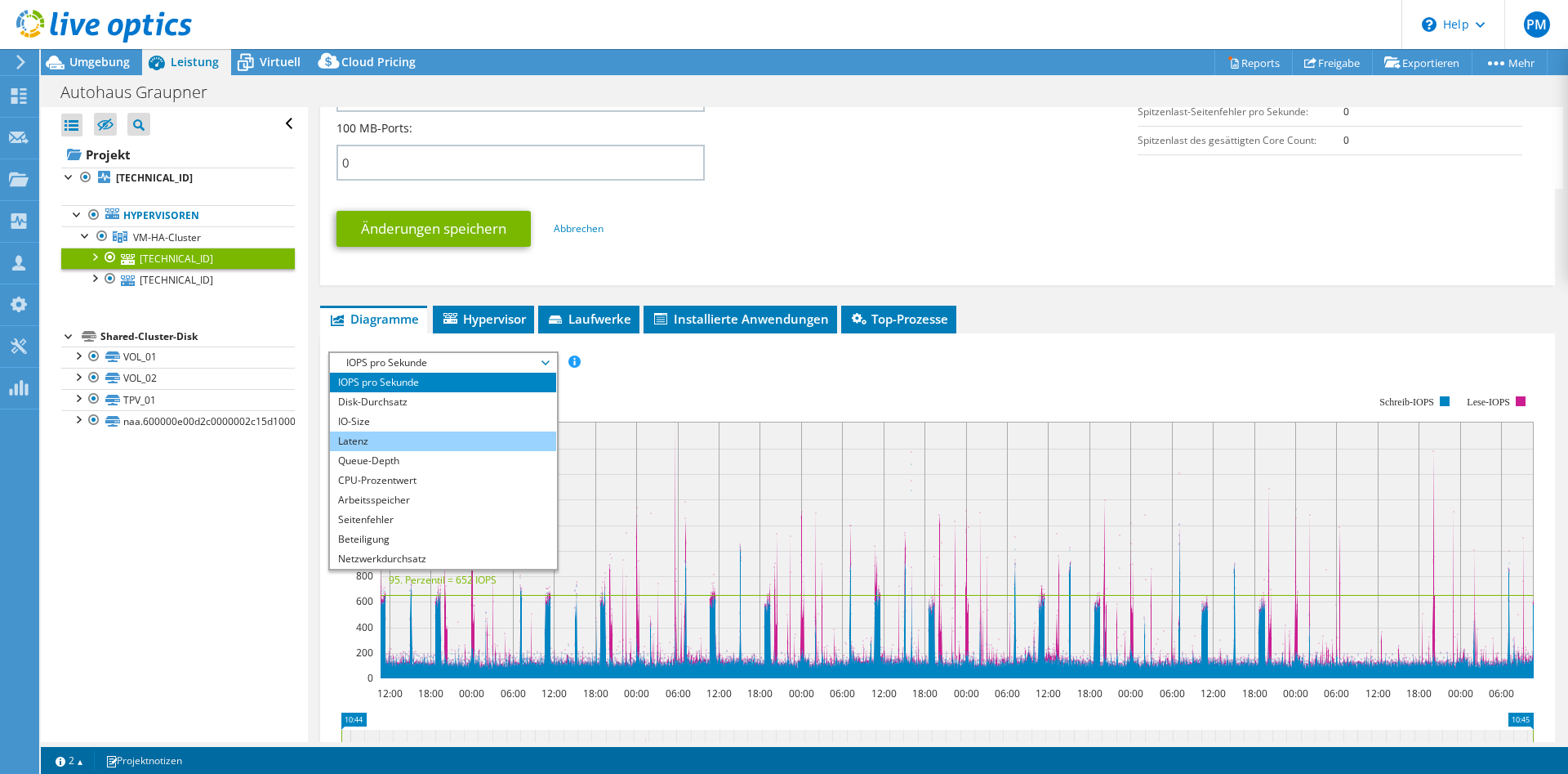
click at [375, 439] on li "Latenz" at bounding box center [443, 441] width 226 height 20
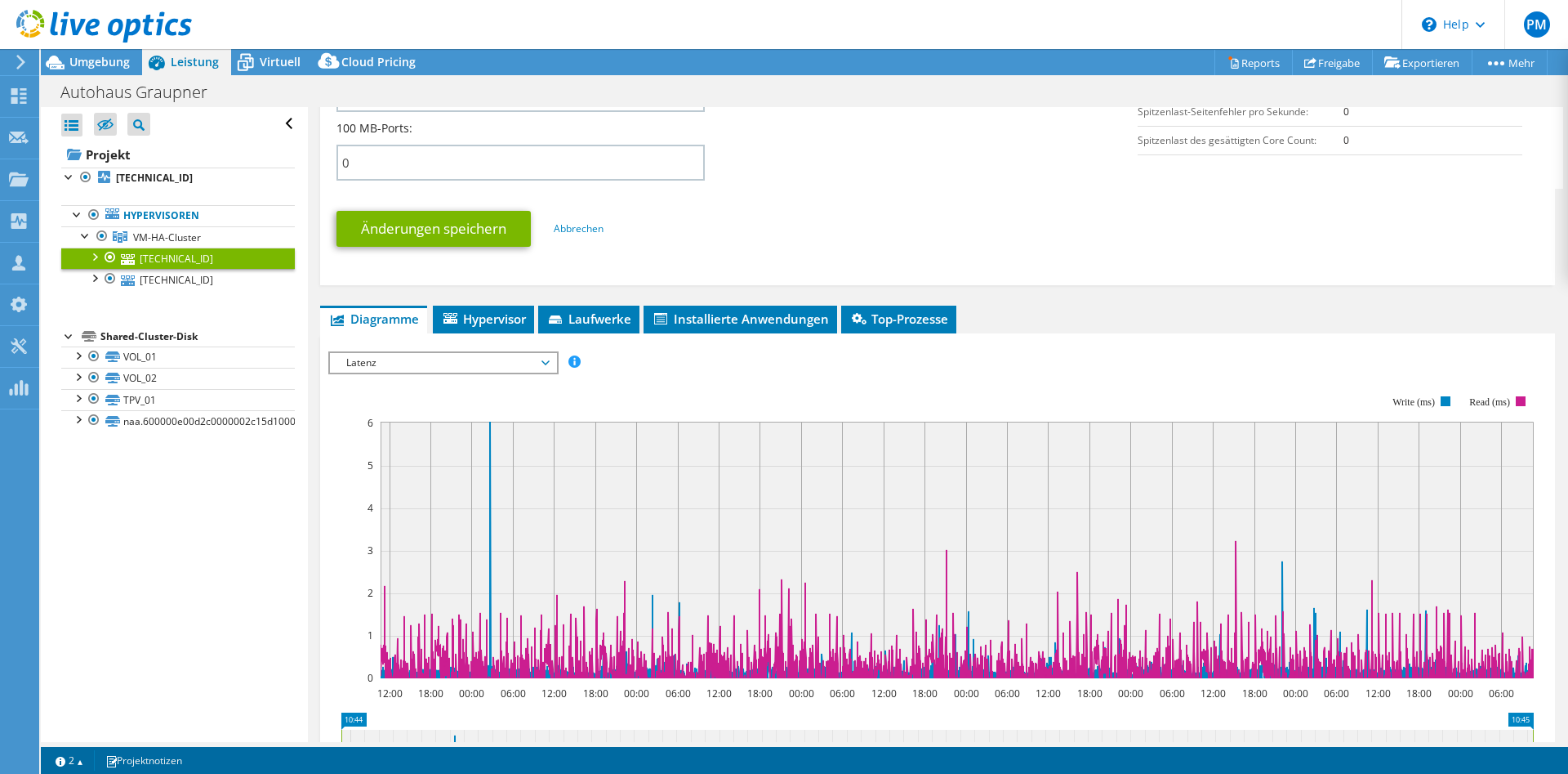
scroll to position [871, 0]
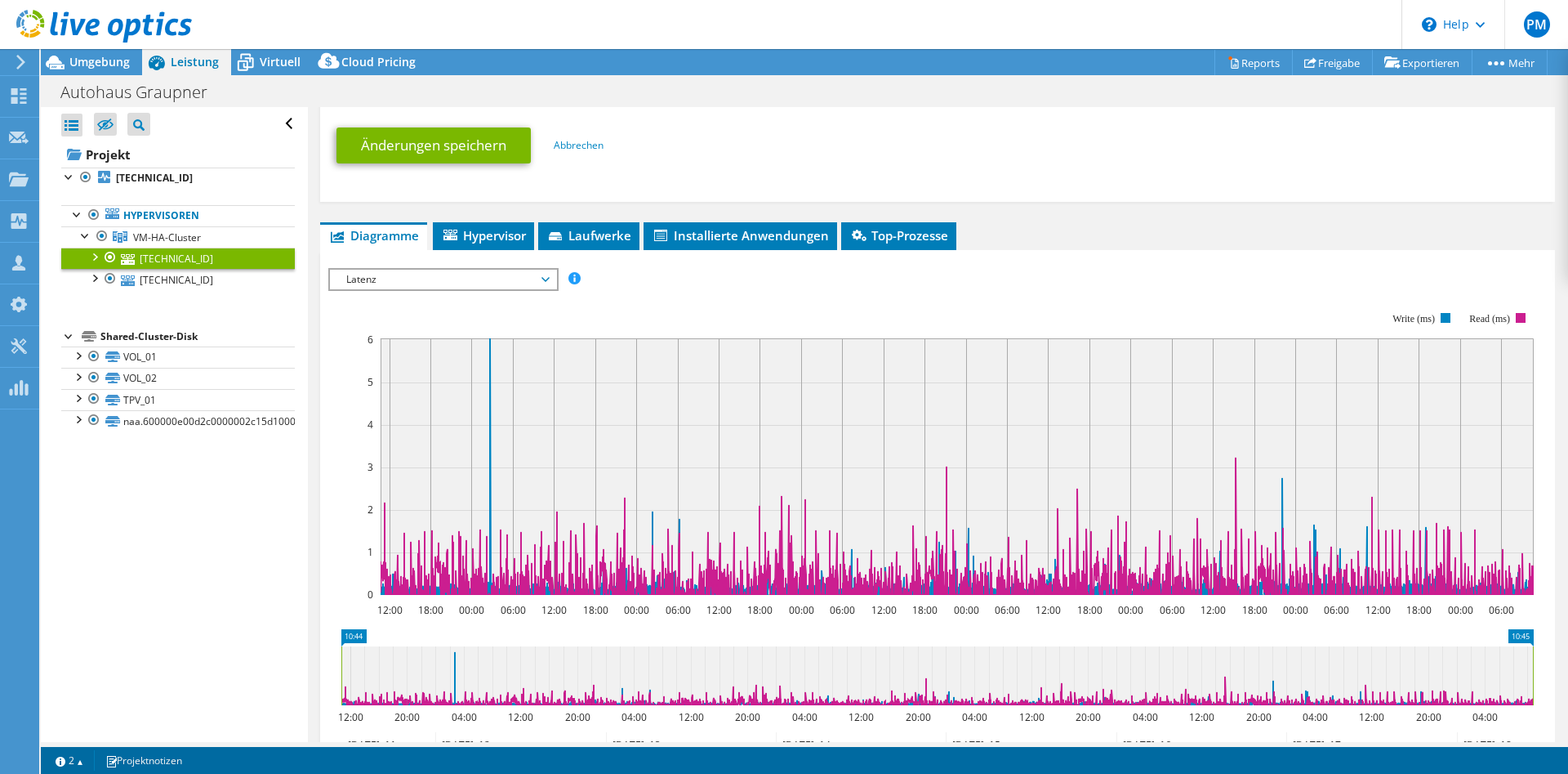
click at [501, 284] on span "Latenz" at bounding box center [443, 280] width 210 height 20
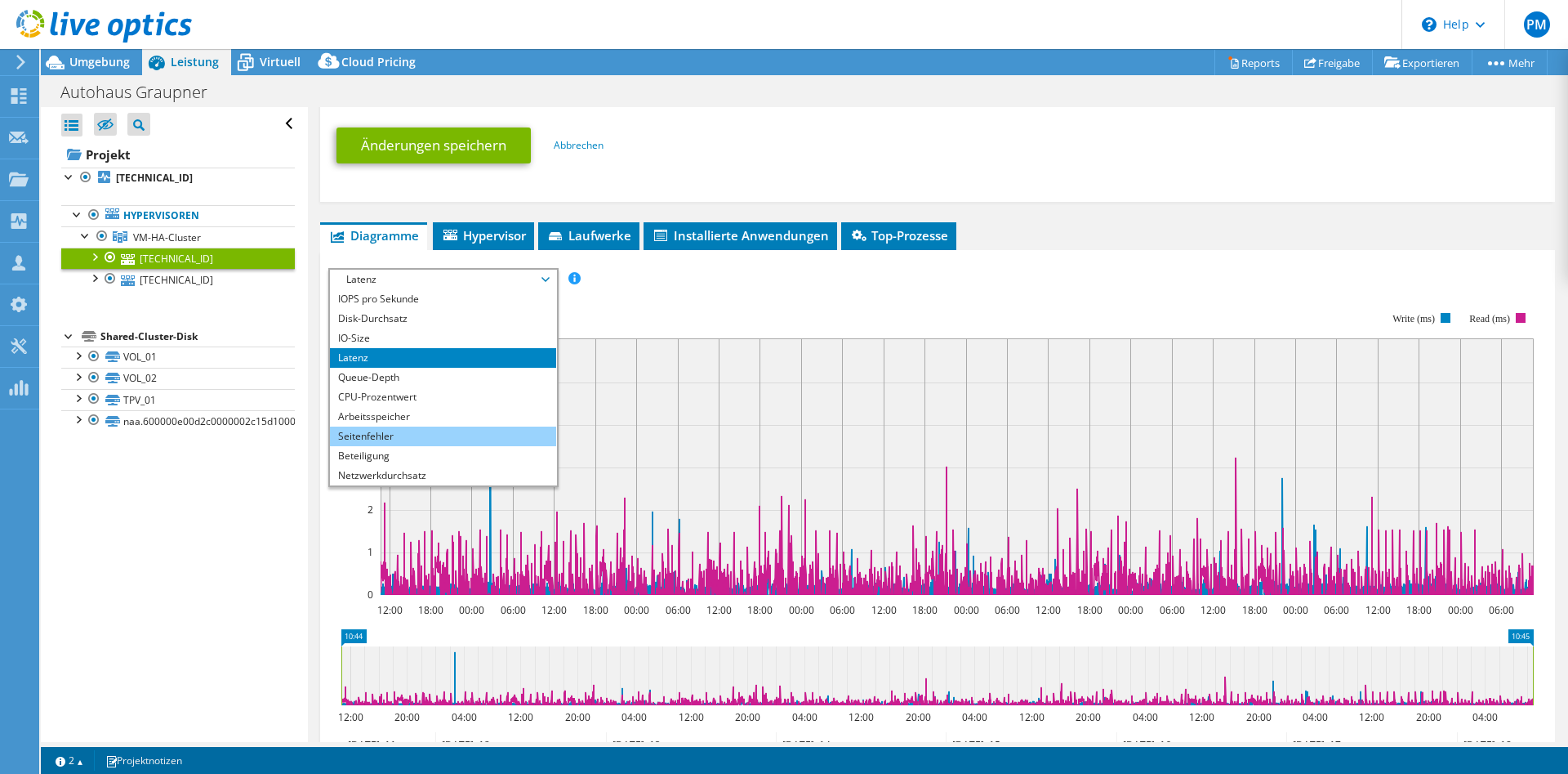
click at [402, 433] on li "Seitenfehler" at bounding box center [443, 436] width 226 height 20
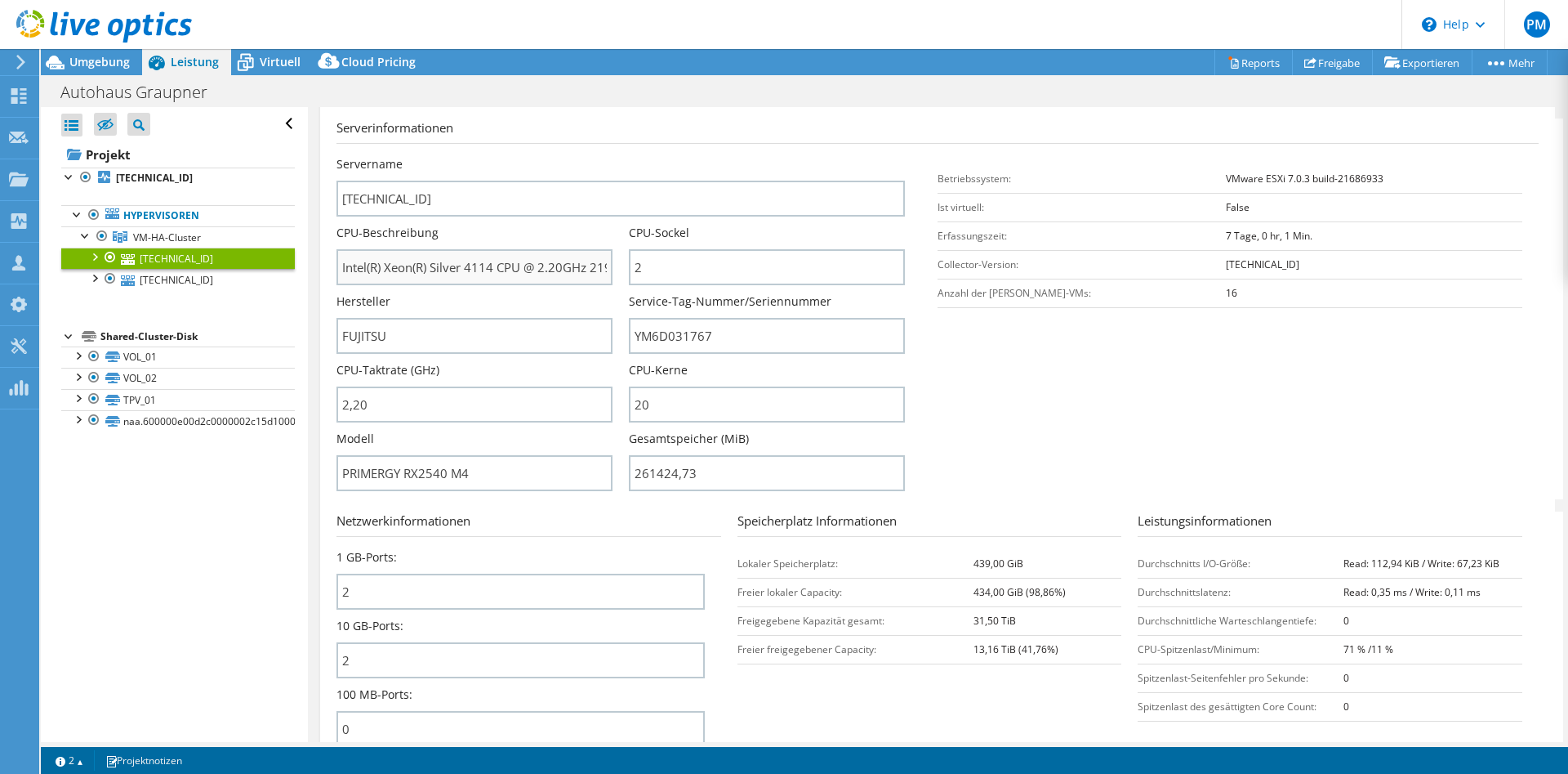
scroll to position [204, 0]
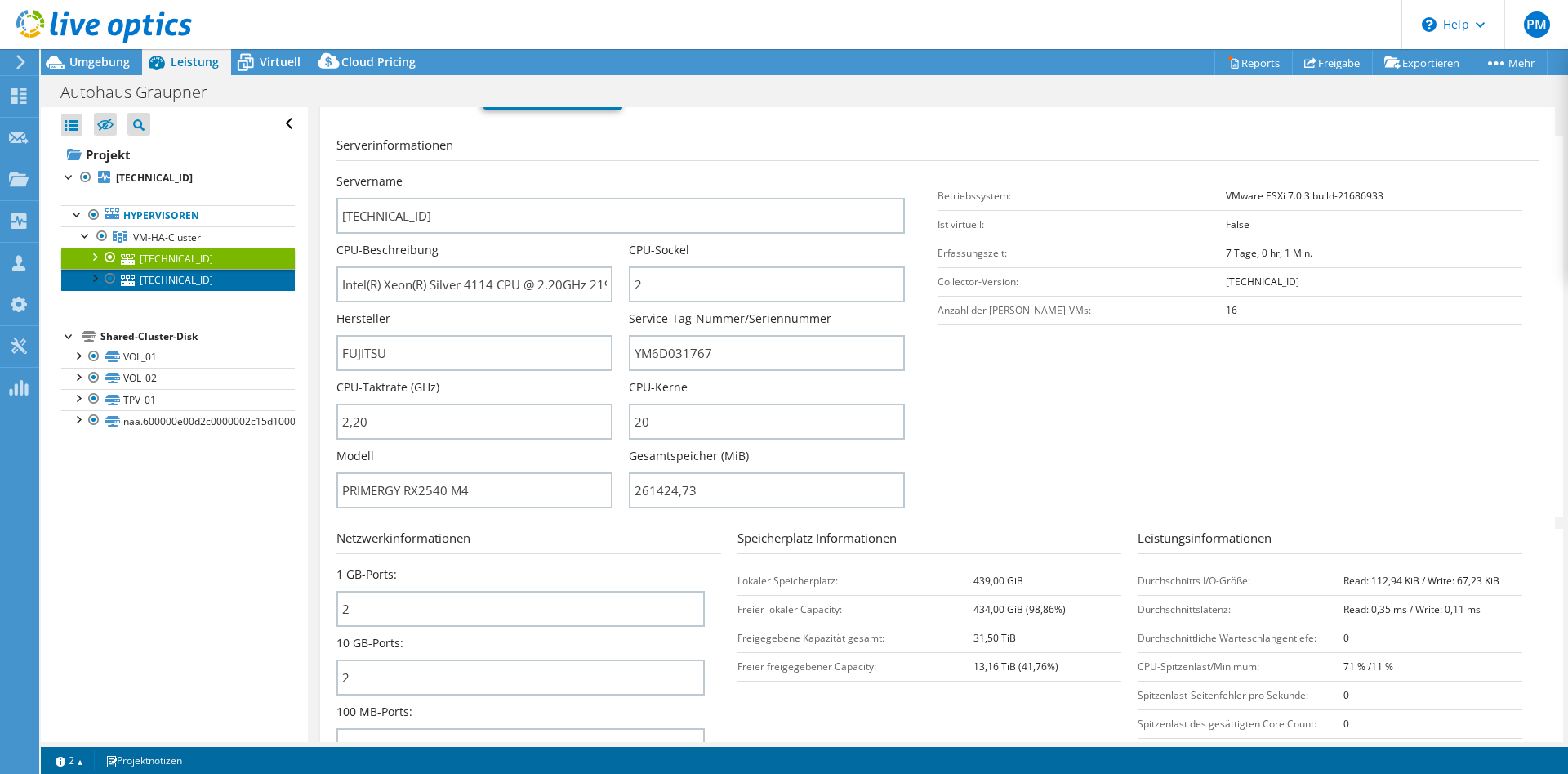
click at [161, 282] on link "10.56.131.212" at bounding box center [178, 280] width 234 height 22
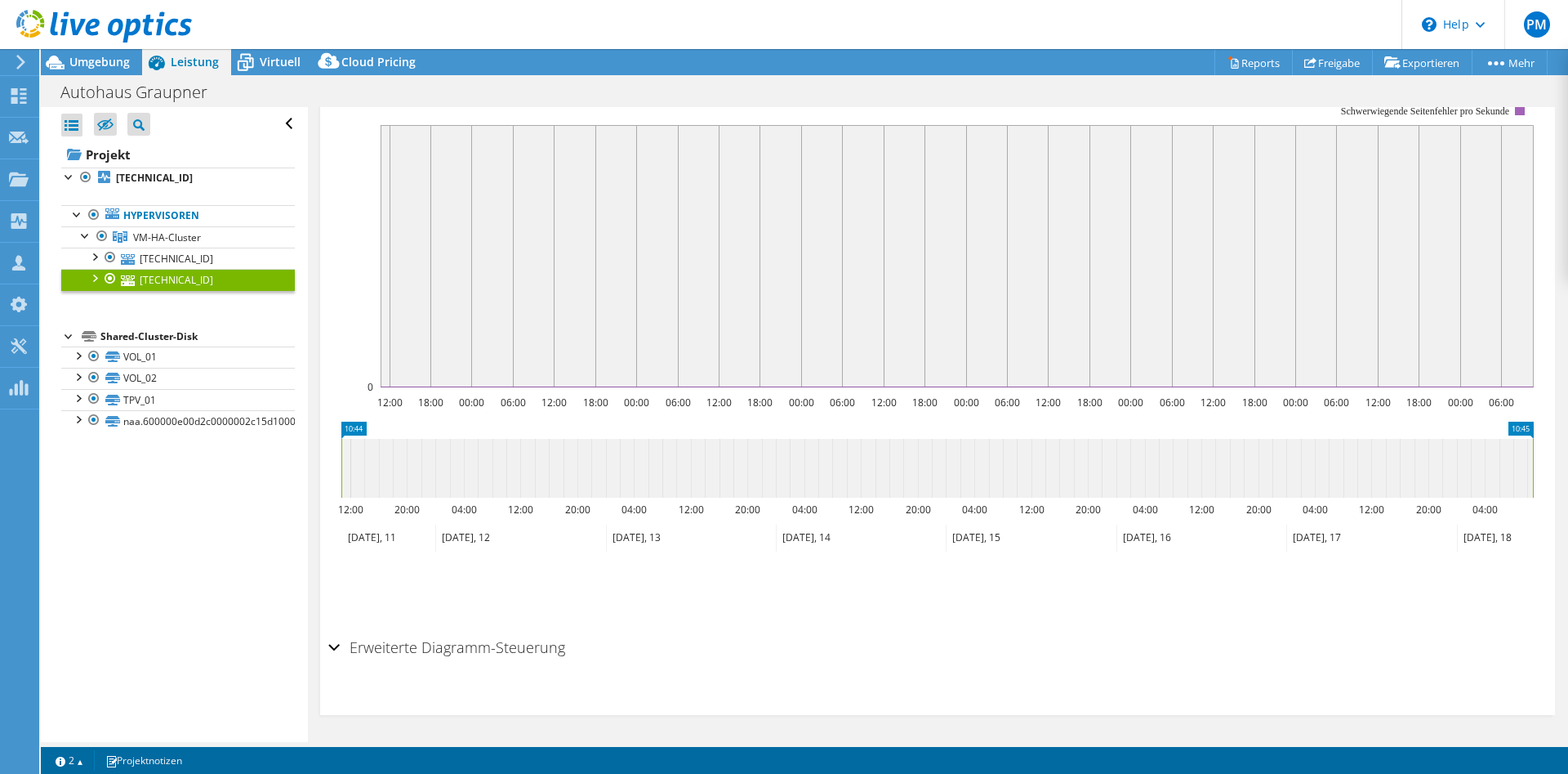
scroll to position [254, 0]
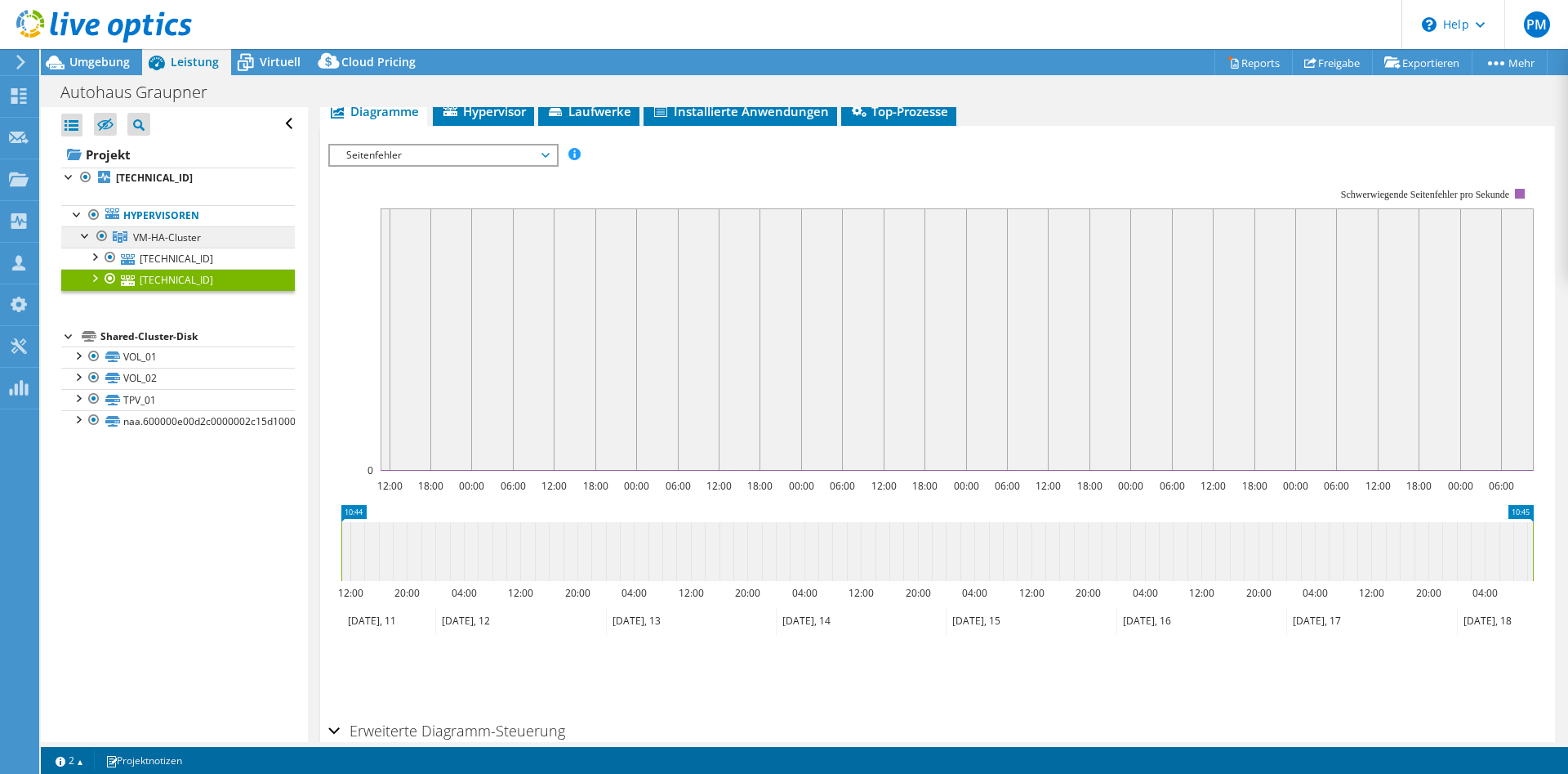
click at [156, 232] on span "VM-HA-Cluster" at bounding box center [166, 237] width 67 height 14
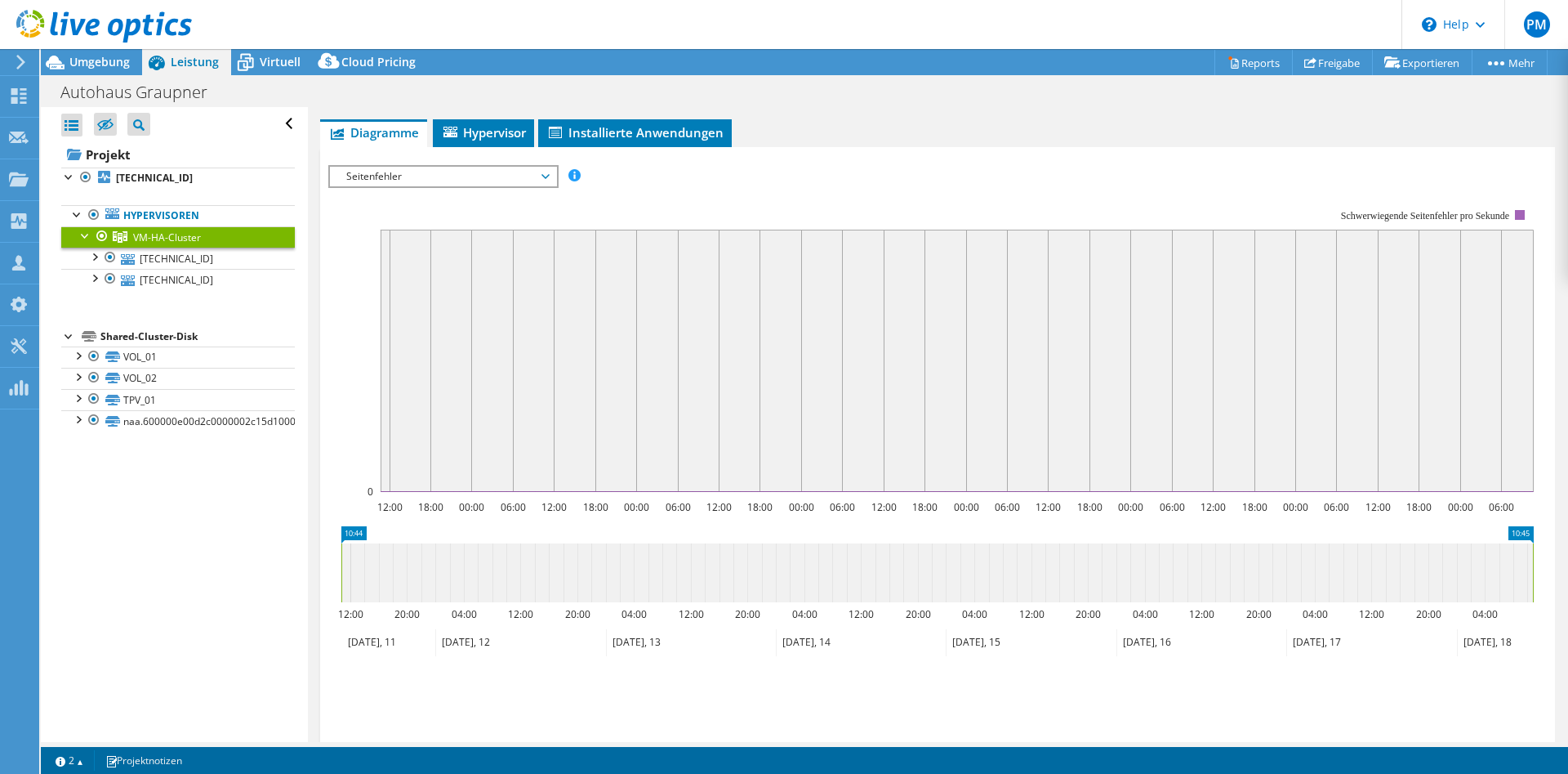
scroll to position [0, 0]
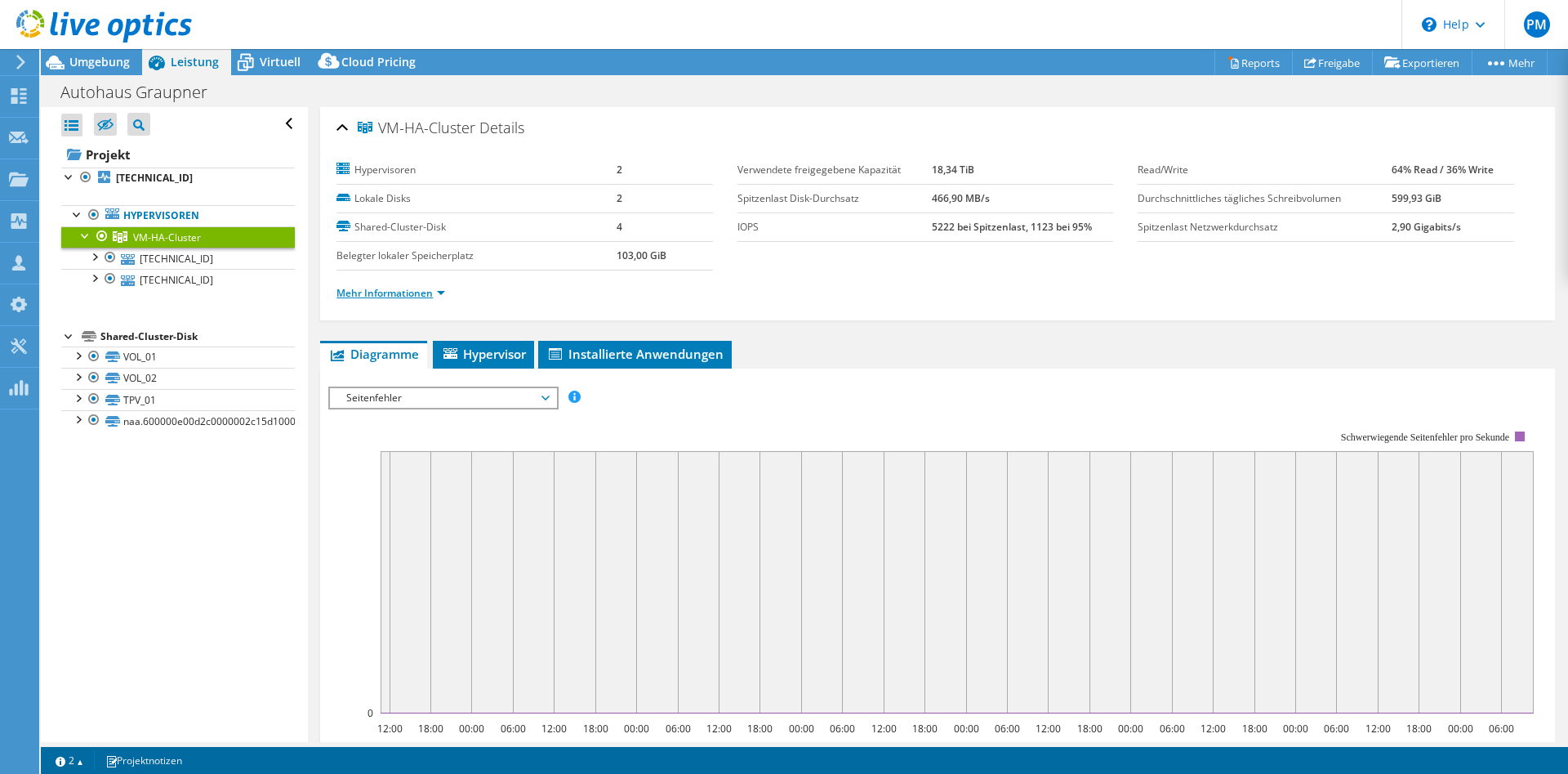
click at [365, 290] on link "Mehr Informationen" at bounding box center [390, 293] width 109 height 14
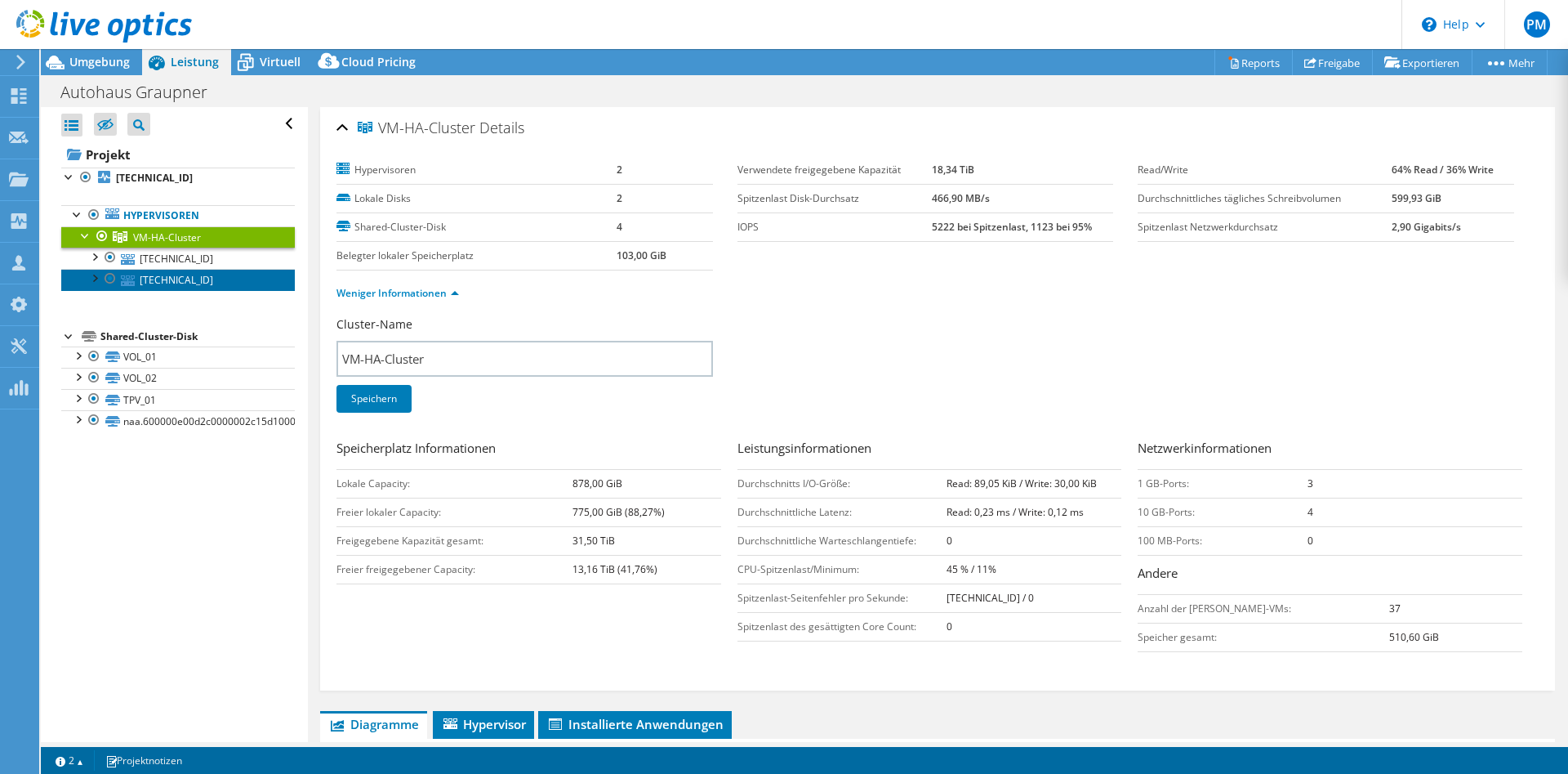
click at [156, 279] on link "10.56.131.212" at bounding box center [178, 280] width 234 height 22
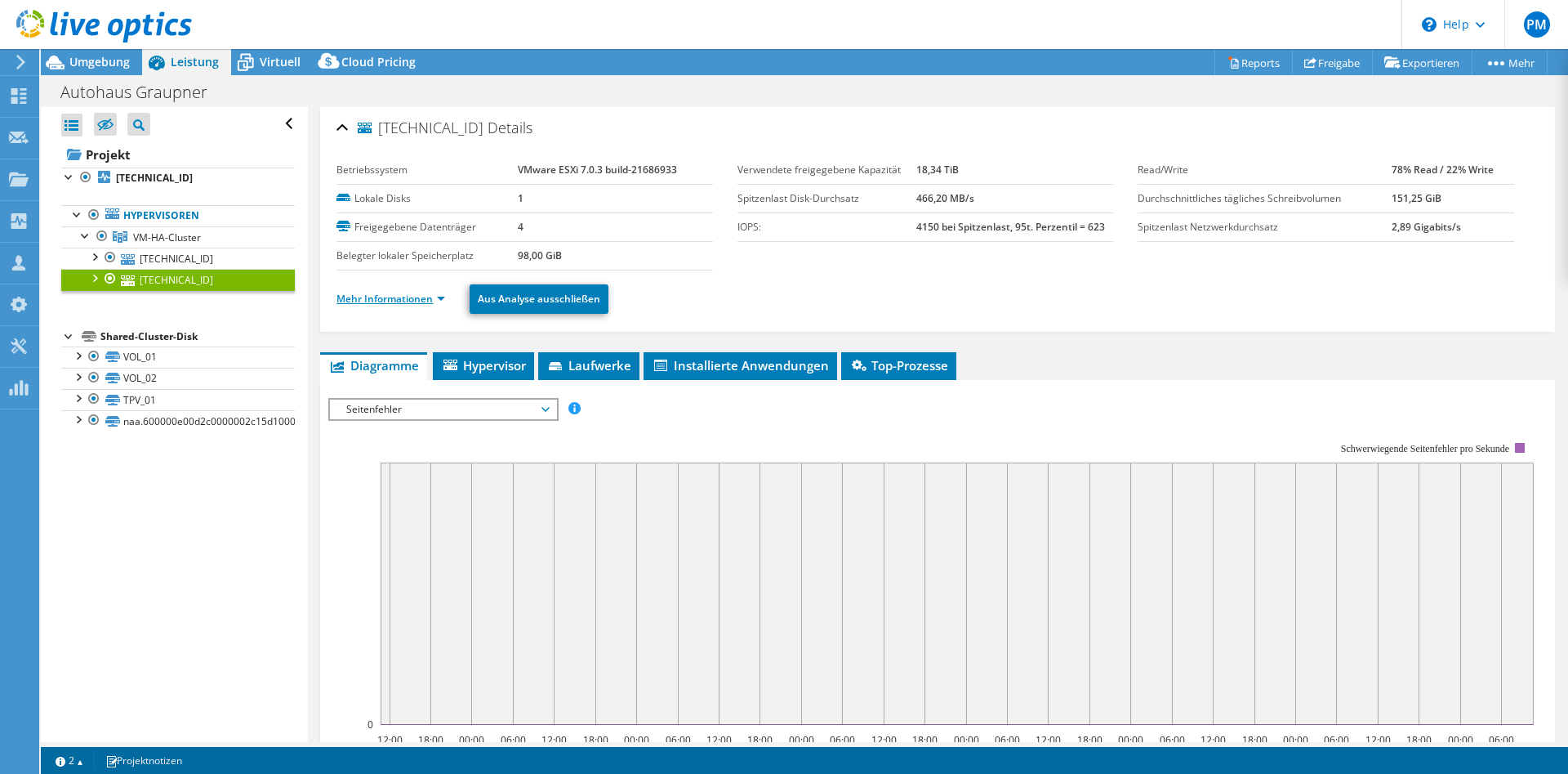
click at [398, 300] on link "Mehr Informationen" at bounding box center [390, 298] width 109 height 14
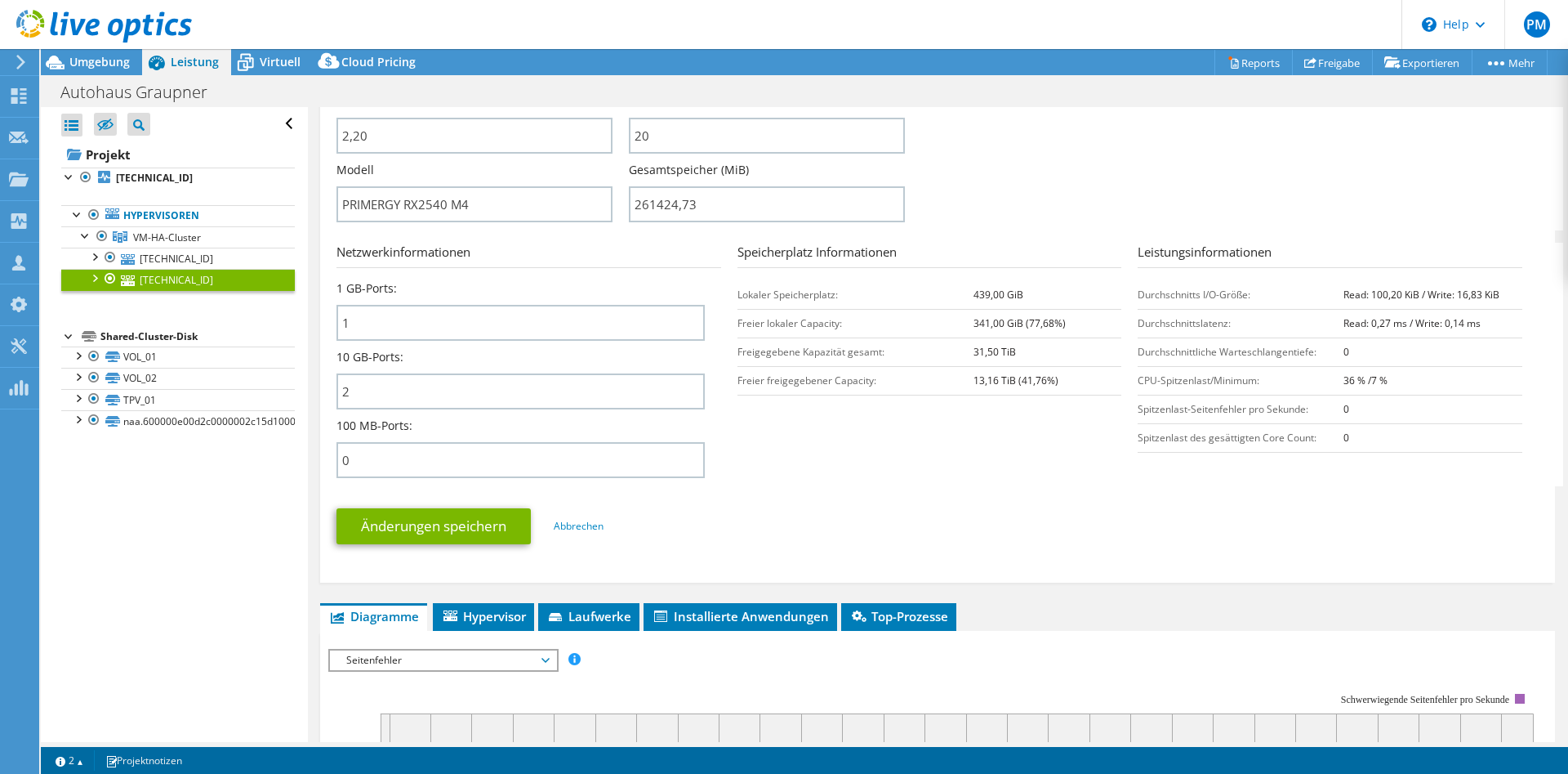
scroll to position [583, 0]
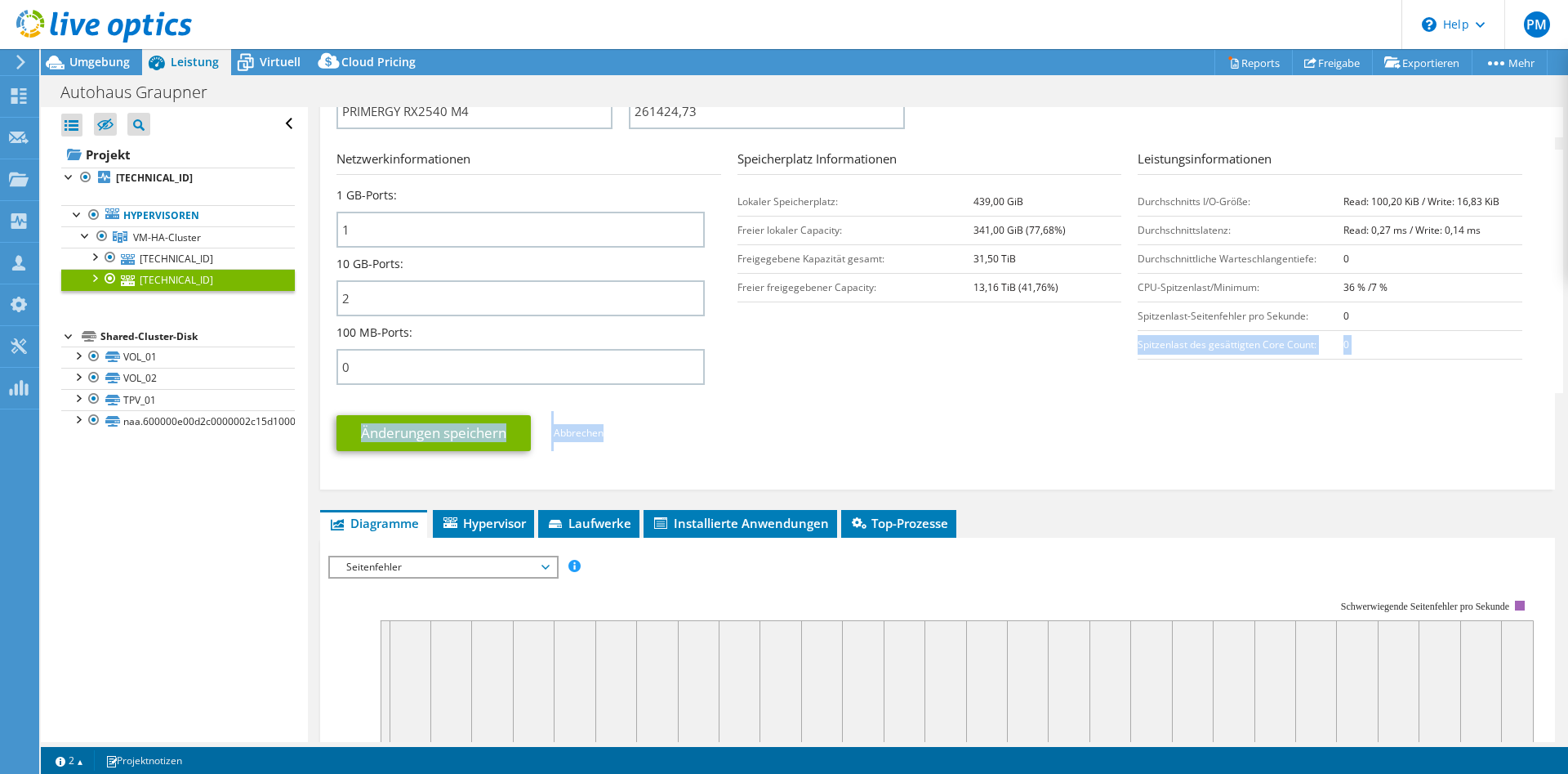
drag, startPoint x: 1317, startPoint y: 325, endPoint x: 1212, endPoint y: 395, distance: 126.2
click at [1212, 395] on form "Serverinformationen Servername 10.56.131.212 CPU-Beschreibung Intel(R) Xeon(R) …" at bounding box center [937, 110] width 1202 height 708
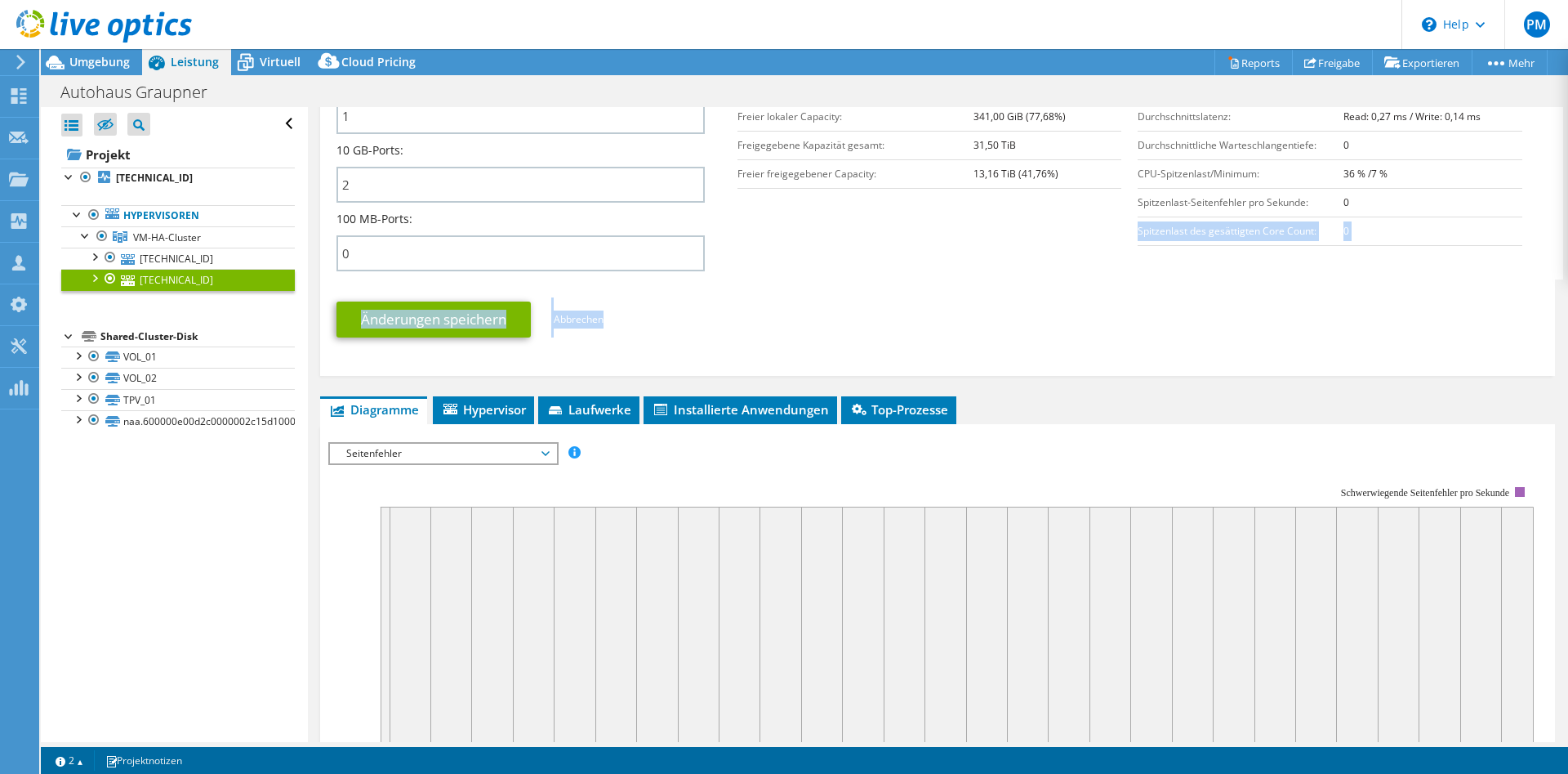
scroll to position [833, 0]
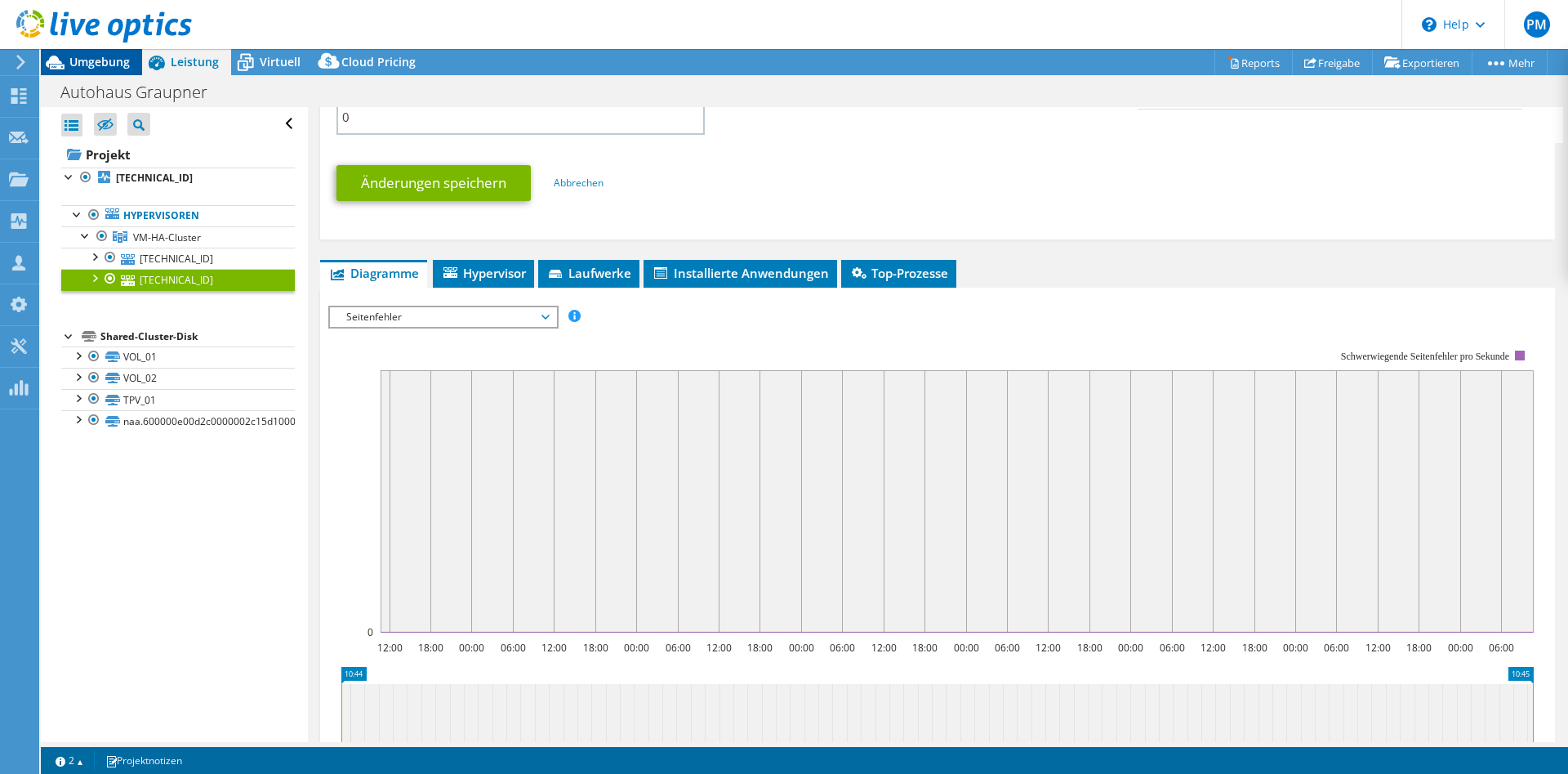
click at [95, 67] on span "Umgebung" at bounding box center [99, 62] width 61 height 16
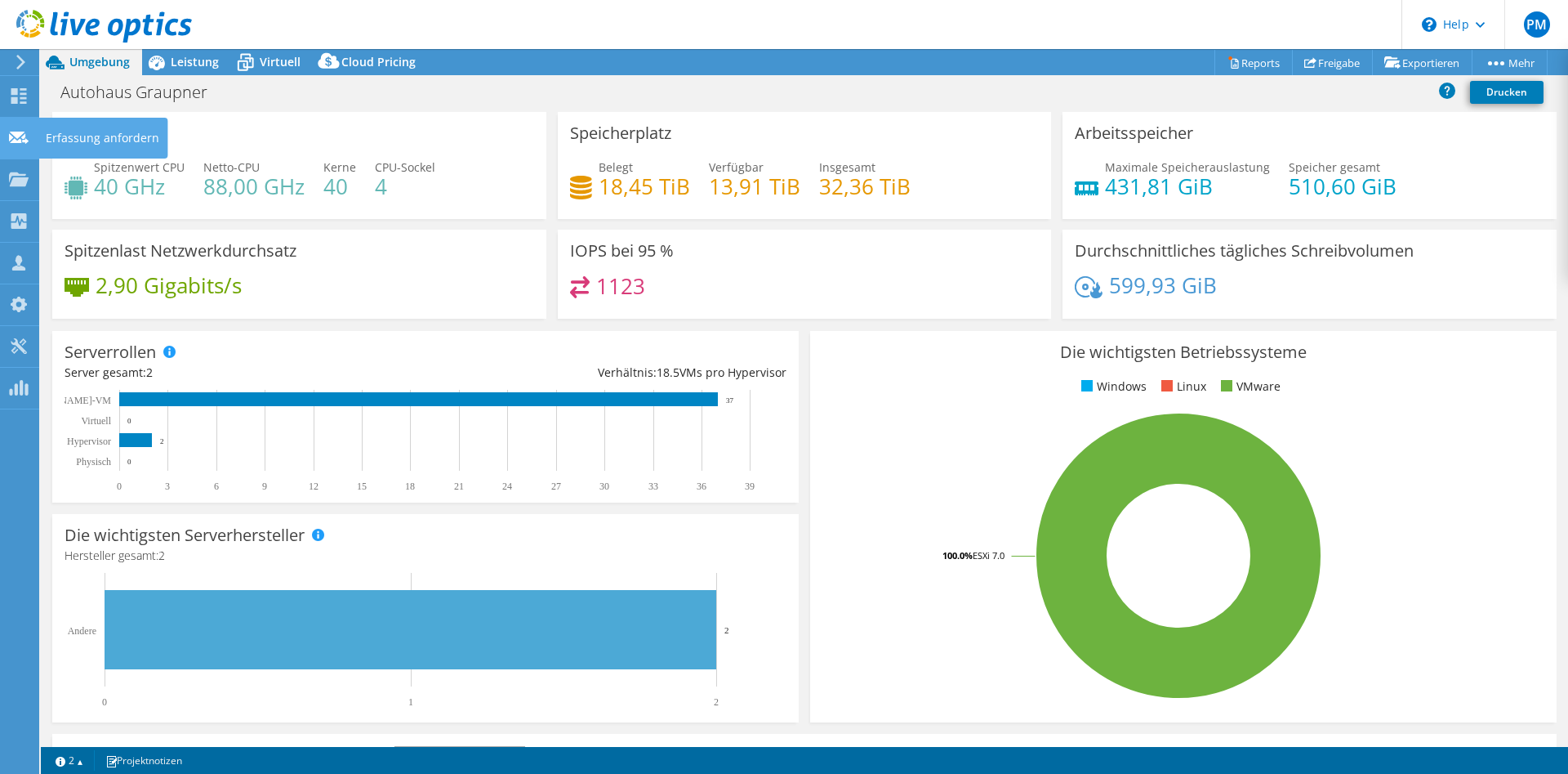
click at [16, 133] on use at bounding box center [19, 136] width 20 height 12
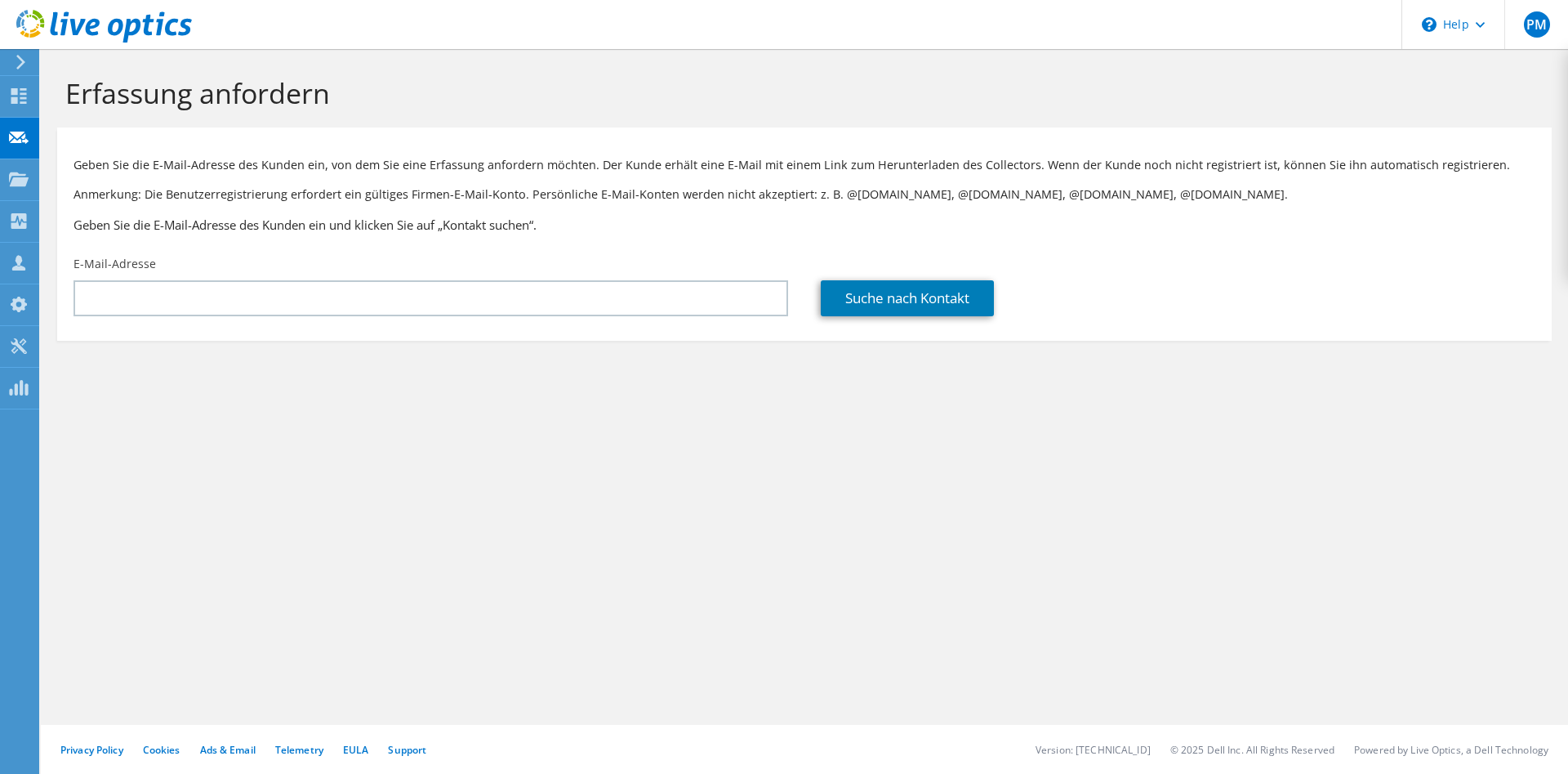
click at [176, 303] on input "text" at bounding box center [430, 298] width 715 height 36
click at [46, 177] on div "Projekte" at bounding box center [77, 179] width 79 height 41
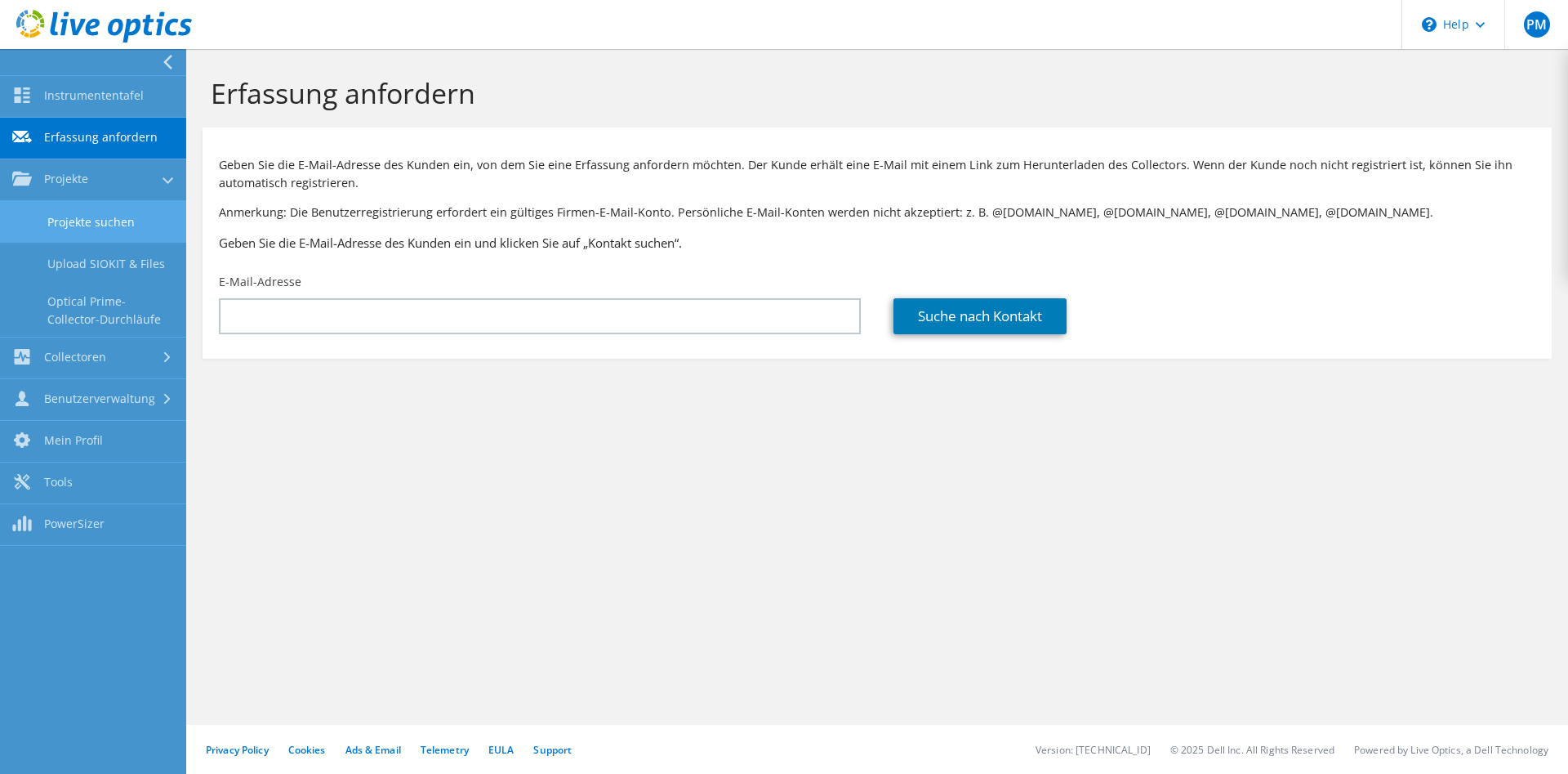
click at [79, 214] on link "Projekte suchen" at bounding box center [93, 222] width 186 height 42
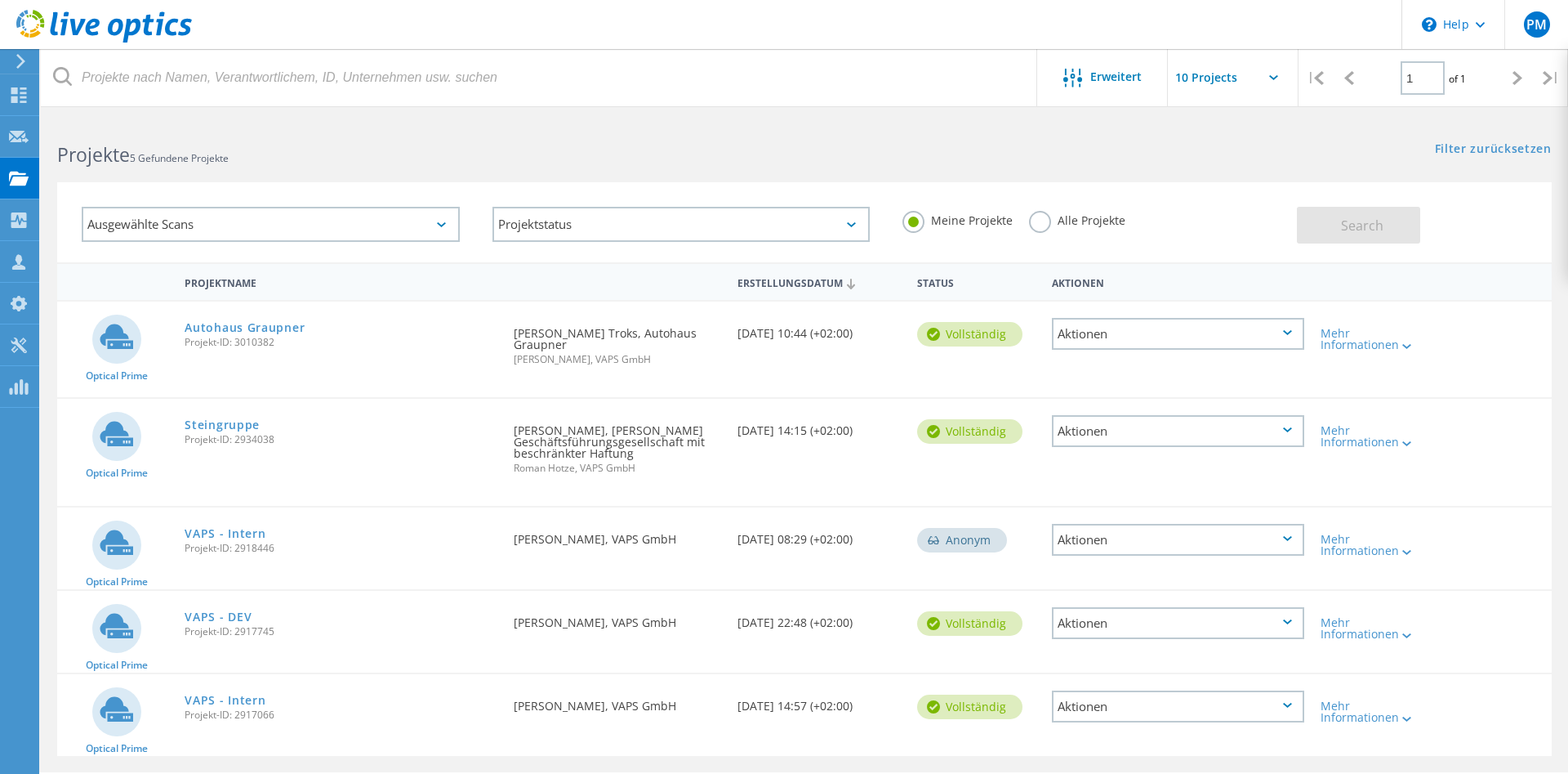
scroll to position [48, 0]
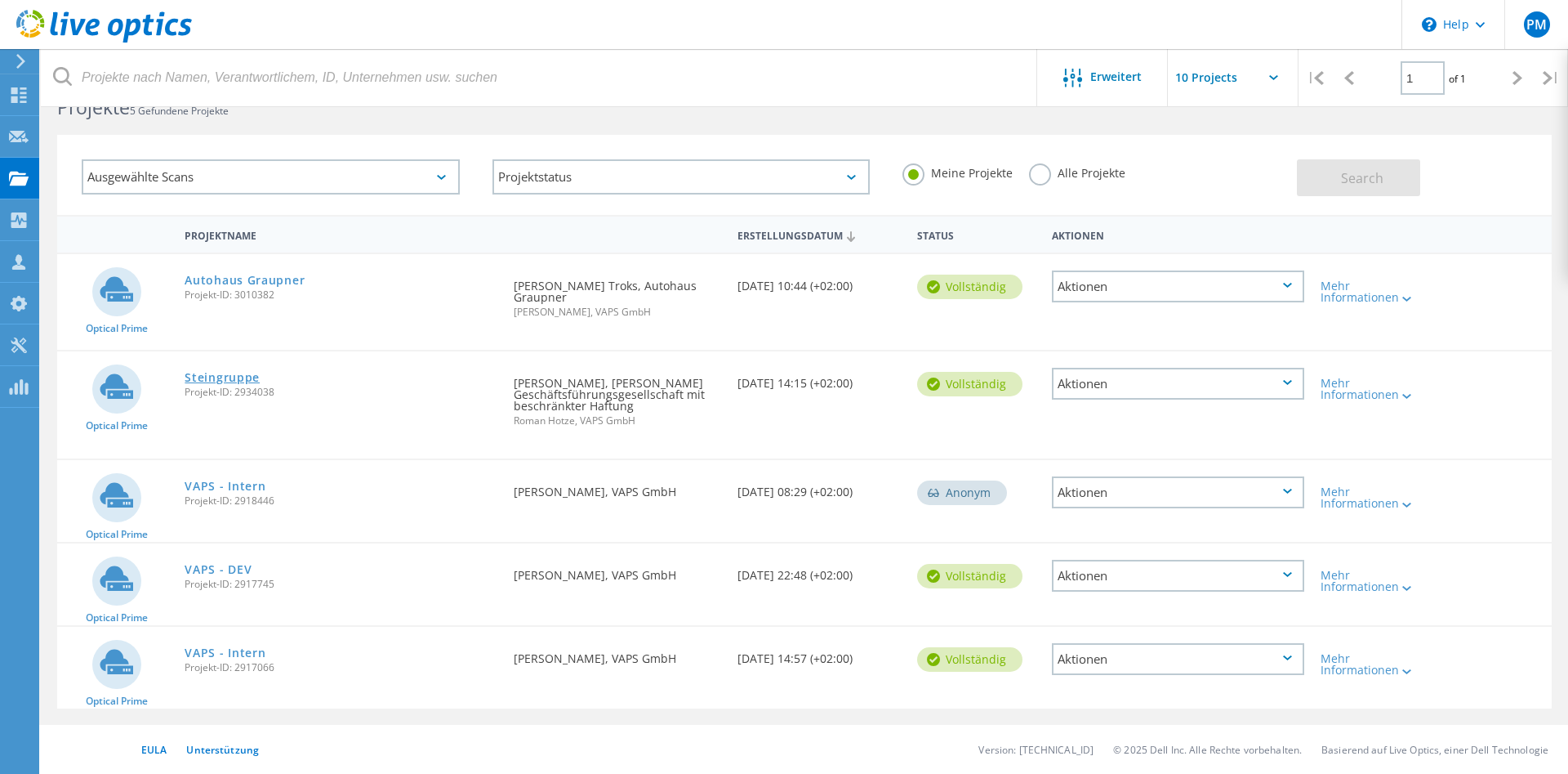
click at [236, 380] on link "Steingruppe" at bounding box center [222, 378] width 75 height 12
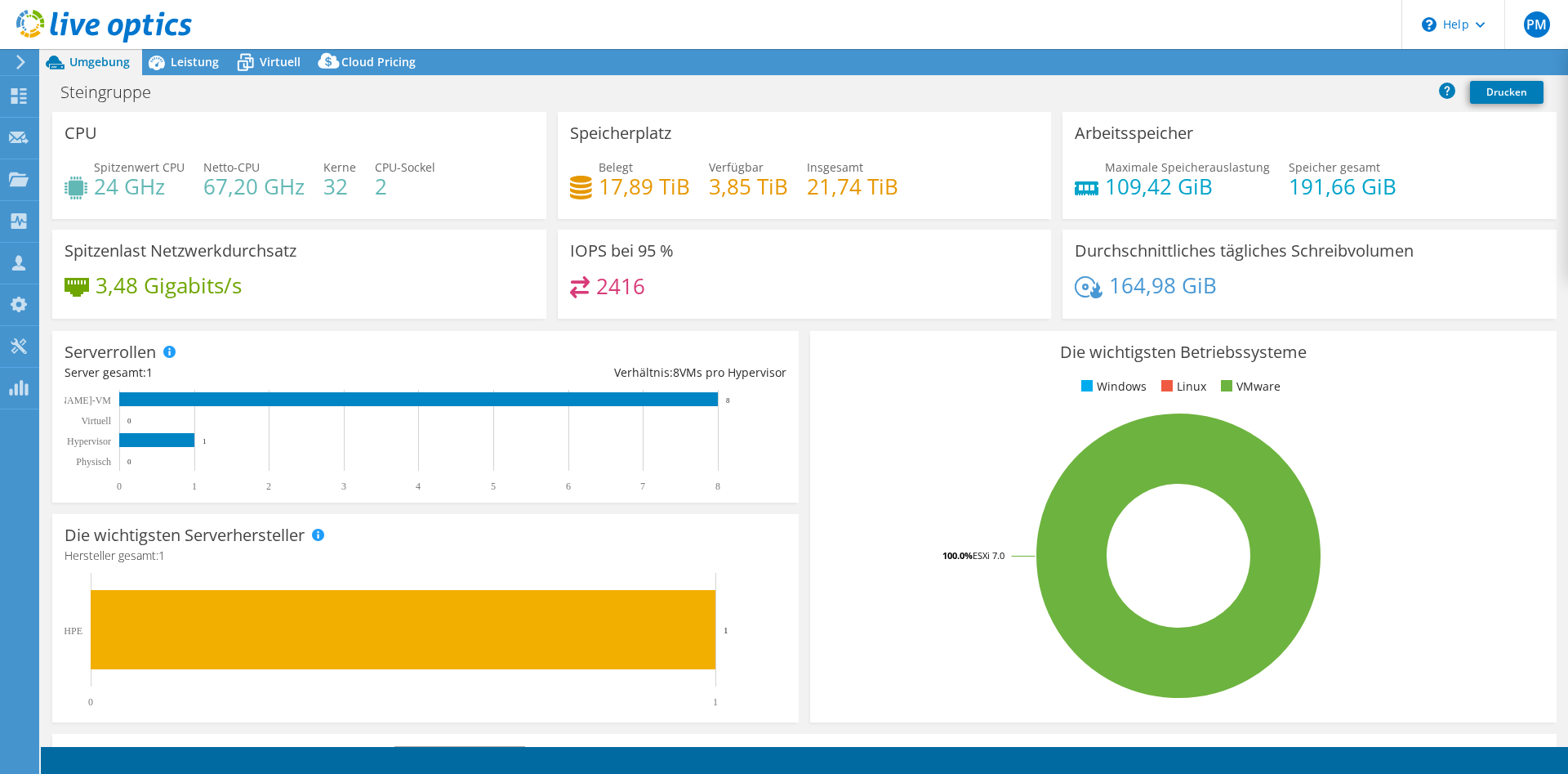
select select "USD"
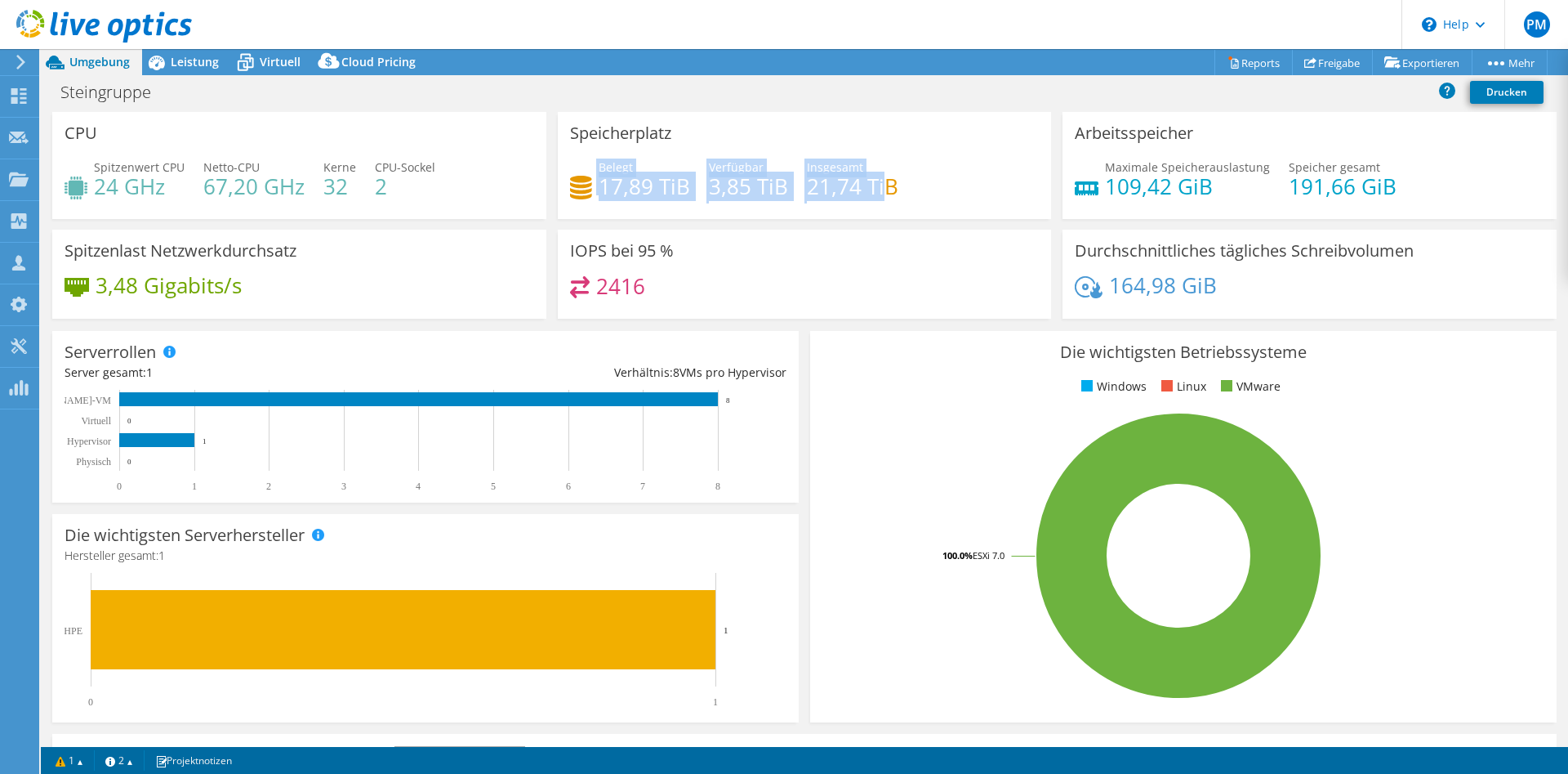
drag, startPoint x: 589, startPoint y: 174, endPoint x: 879, endPoint y: 201, distance: 291.3
click at [879, 201] on div "Belegt 17,89 TiB Verfügbar 3,85 TiB Insgesamt 21,74 TiB" at bounding box center [804, 185] width 469 height 53
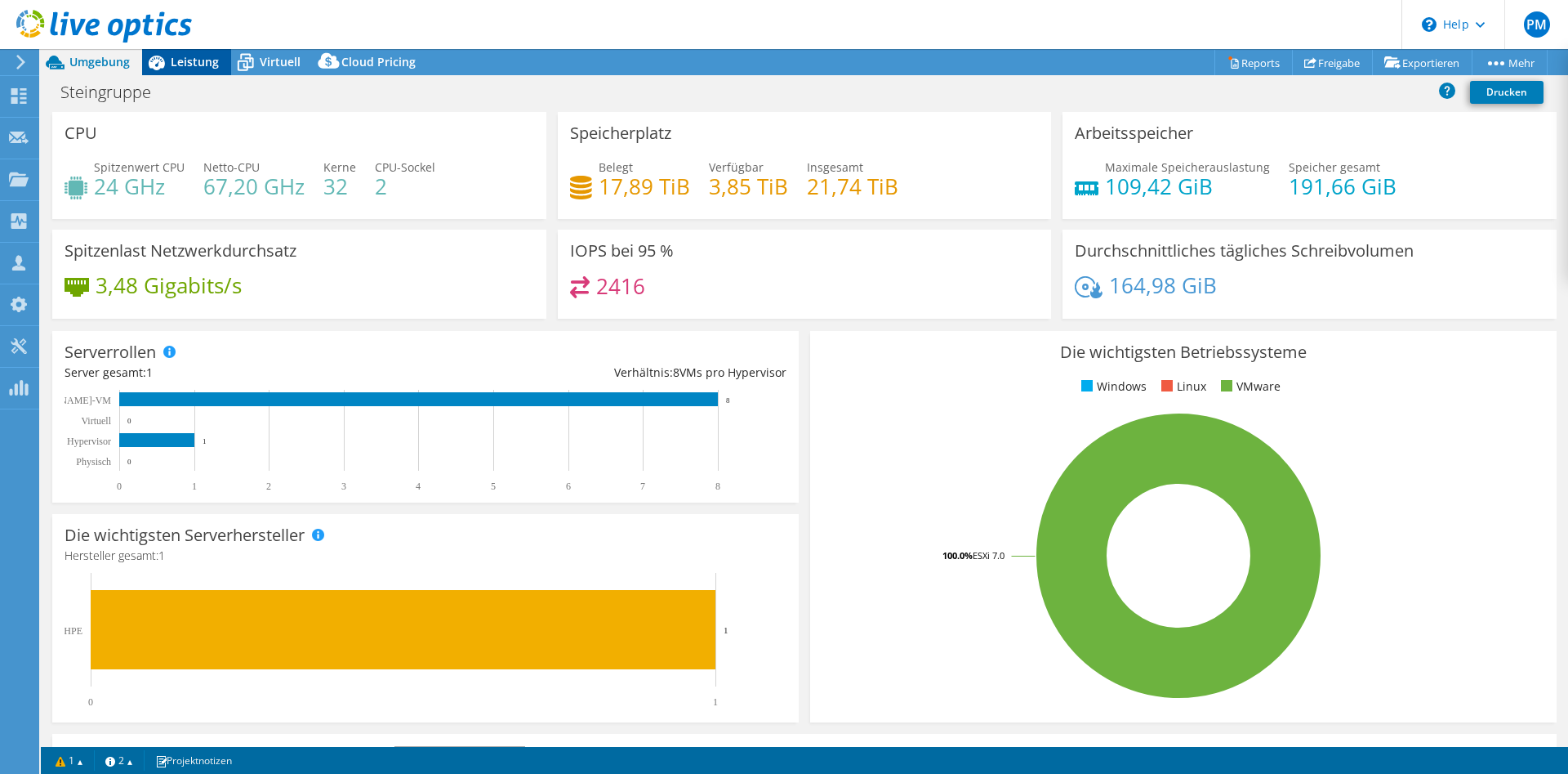
click at [190, 61] on span "Leistung" at bounding box center [195, 62] width 48 height 16
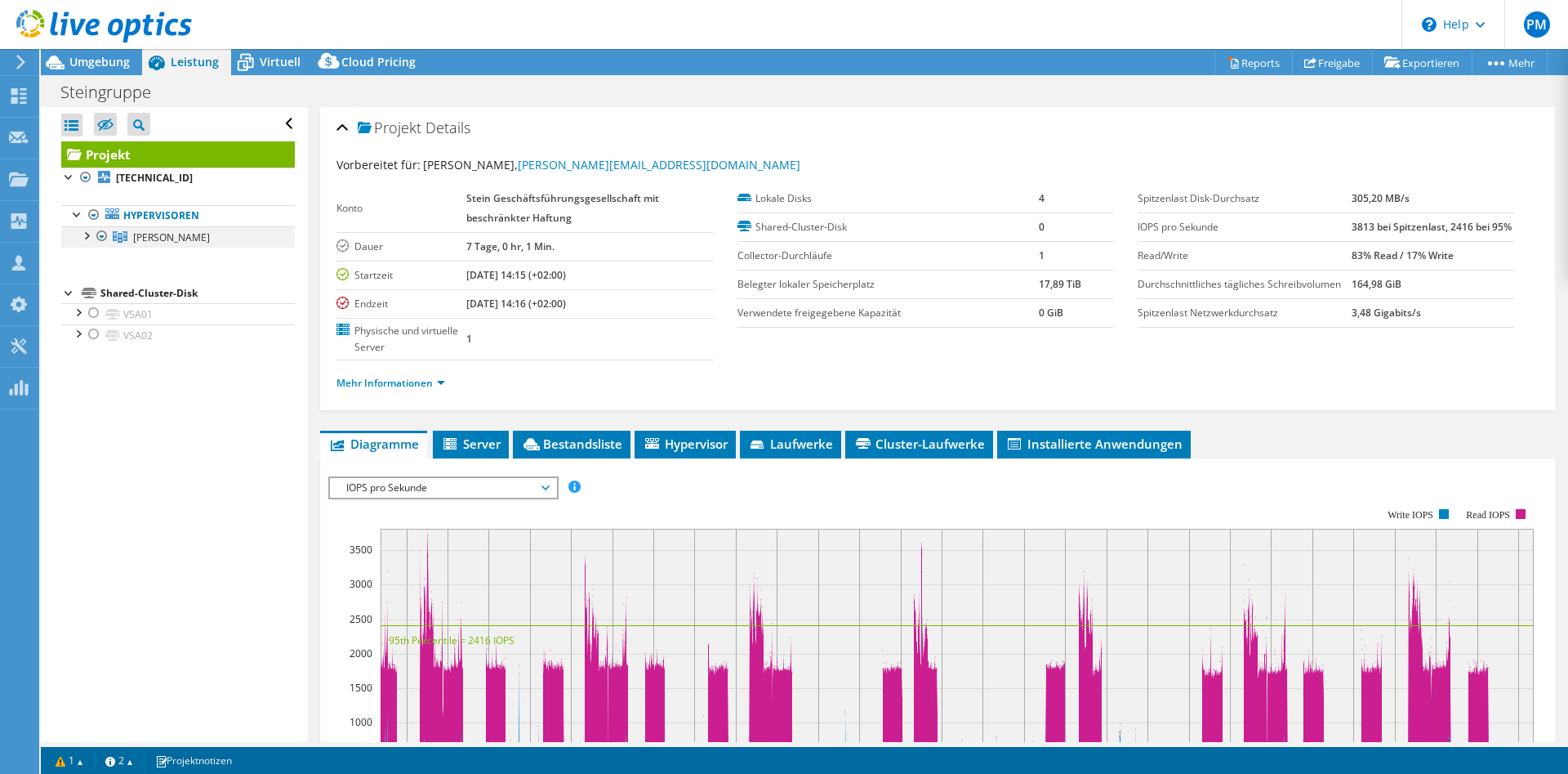
click at [85, 236] on div at bounding box center [86, 235] width 17 height 17
click at [95, 264] on div at bounding box center [94, 256] width 17 height 17
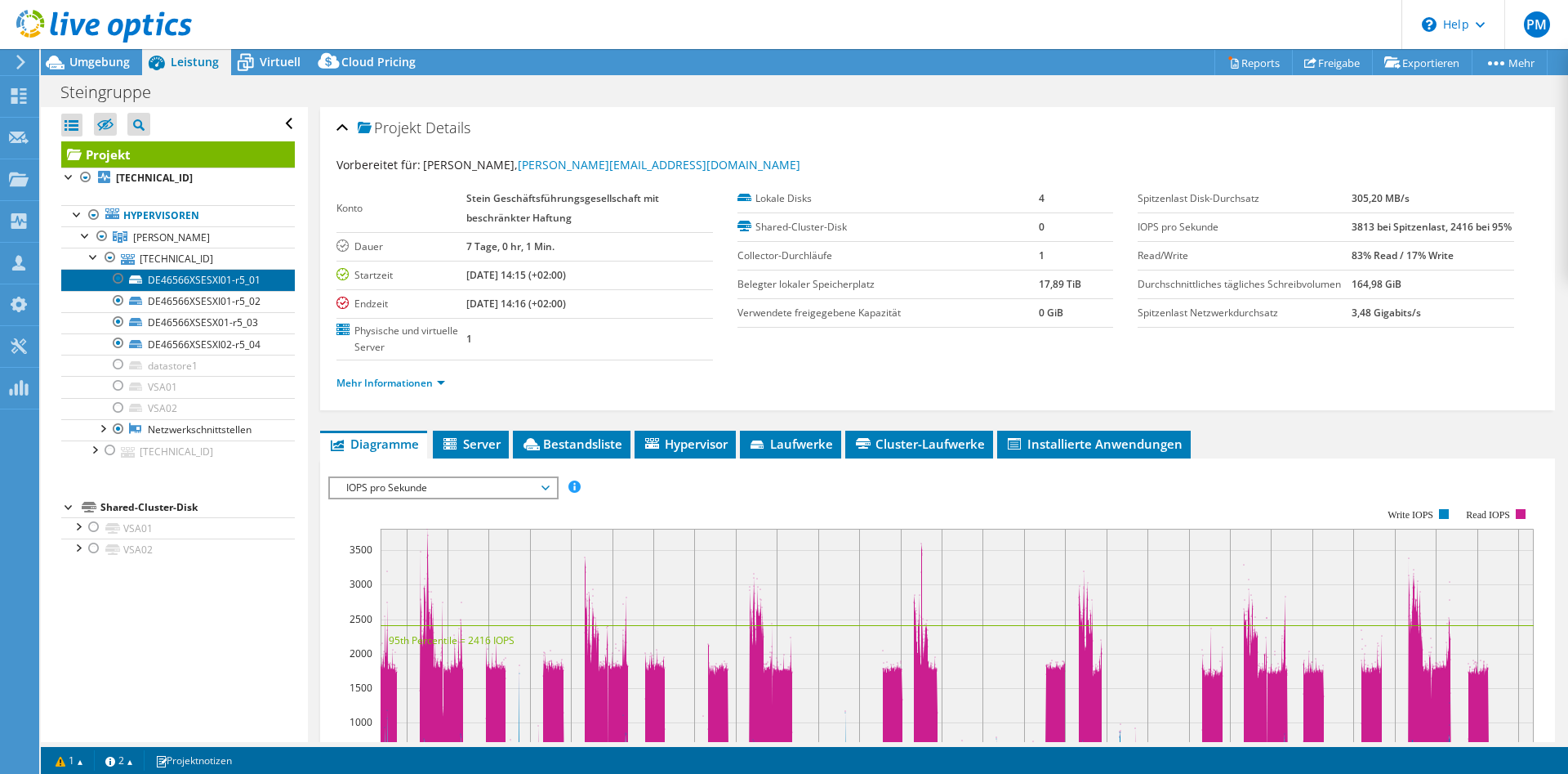
click at [195, 280] on link "DE46566XSESXI01-r5_01" at bounding box center [178, 280] width 234 height 22
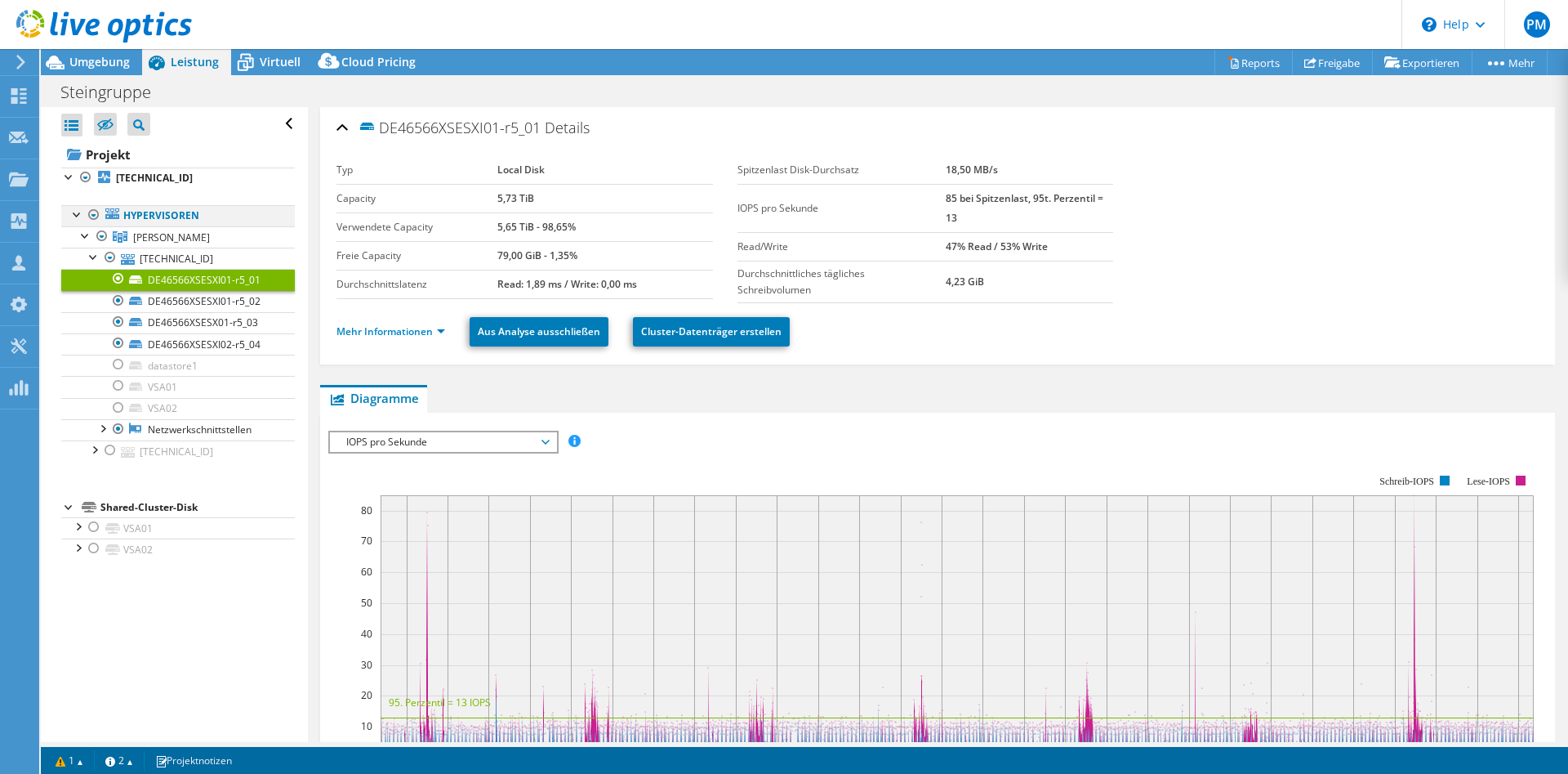
click at [92, 219] on div at bounding box center [94, 215] width 17 height 20
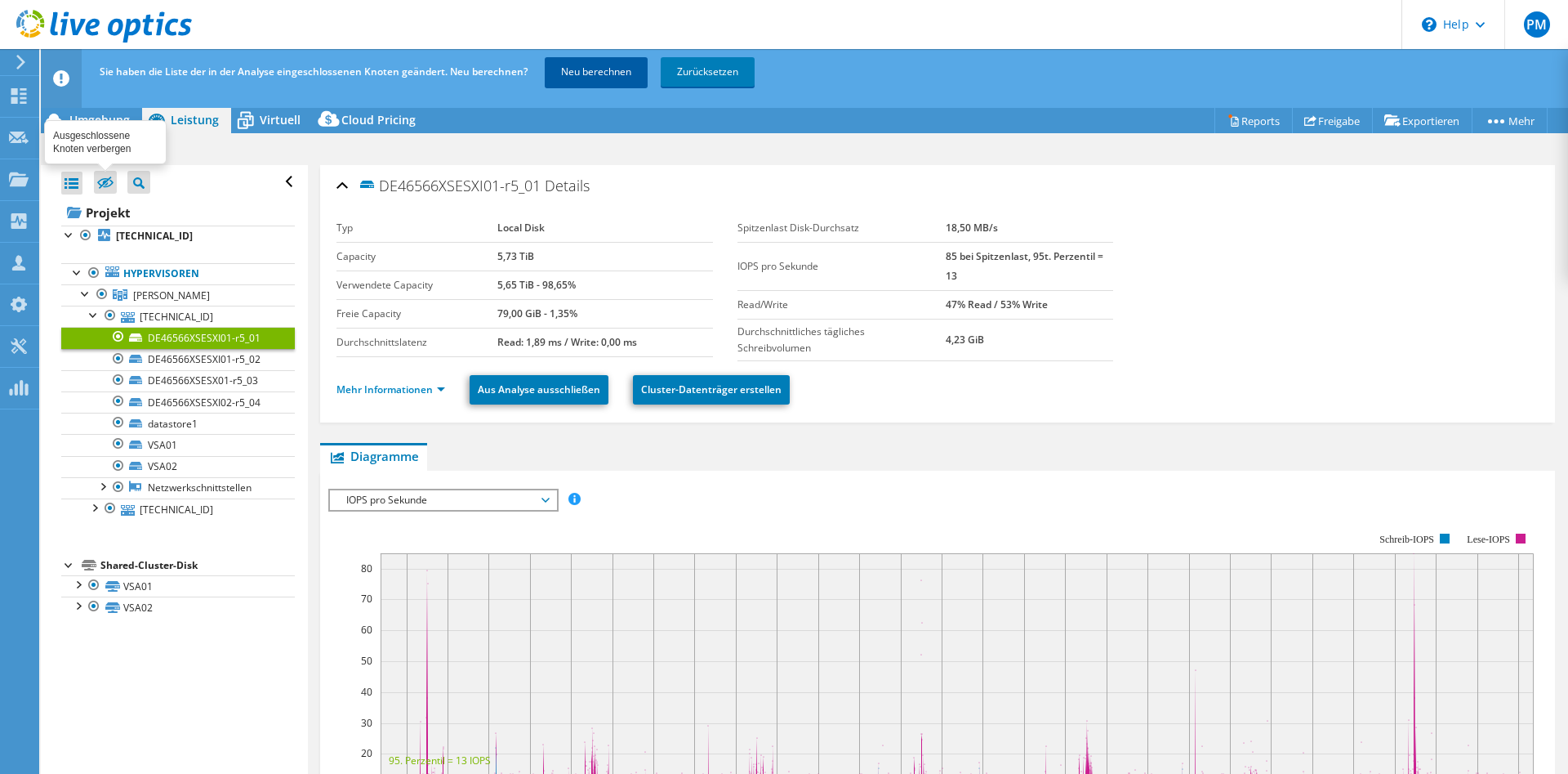
click at [610, 70] on link "Neu berechnen" at bounding box center [596, 72] width 103 height 29
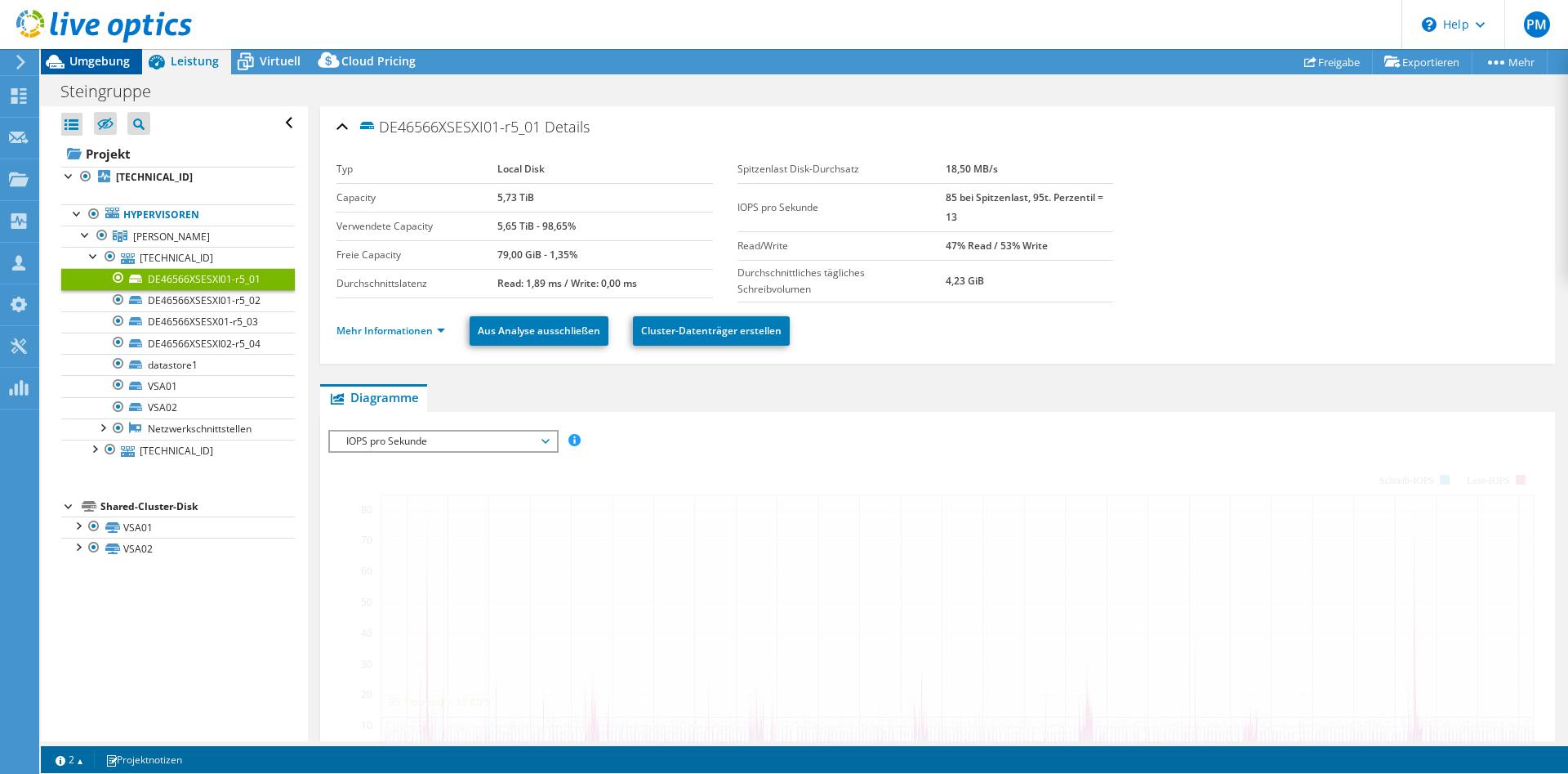
click at [97, 107] on div "Steingruppe Drucken" at bounding box center [804, 91] width 1527 height 30
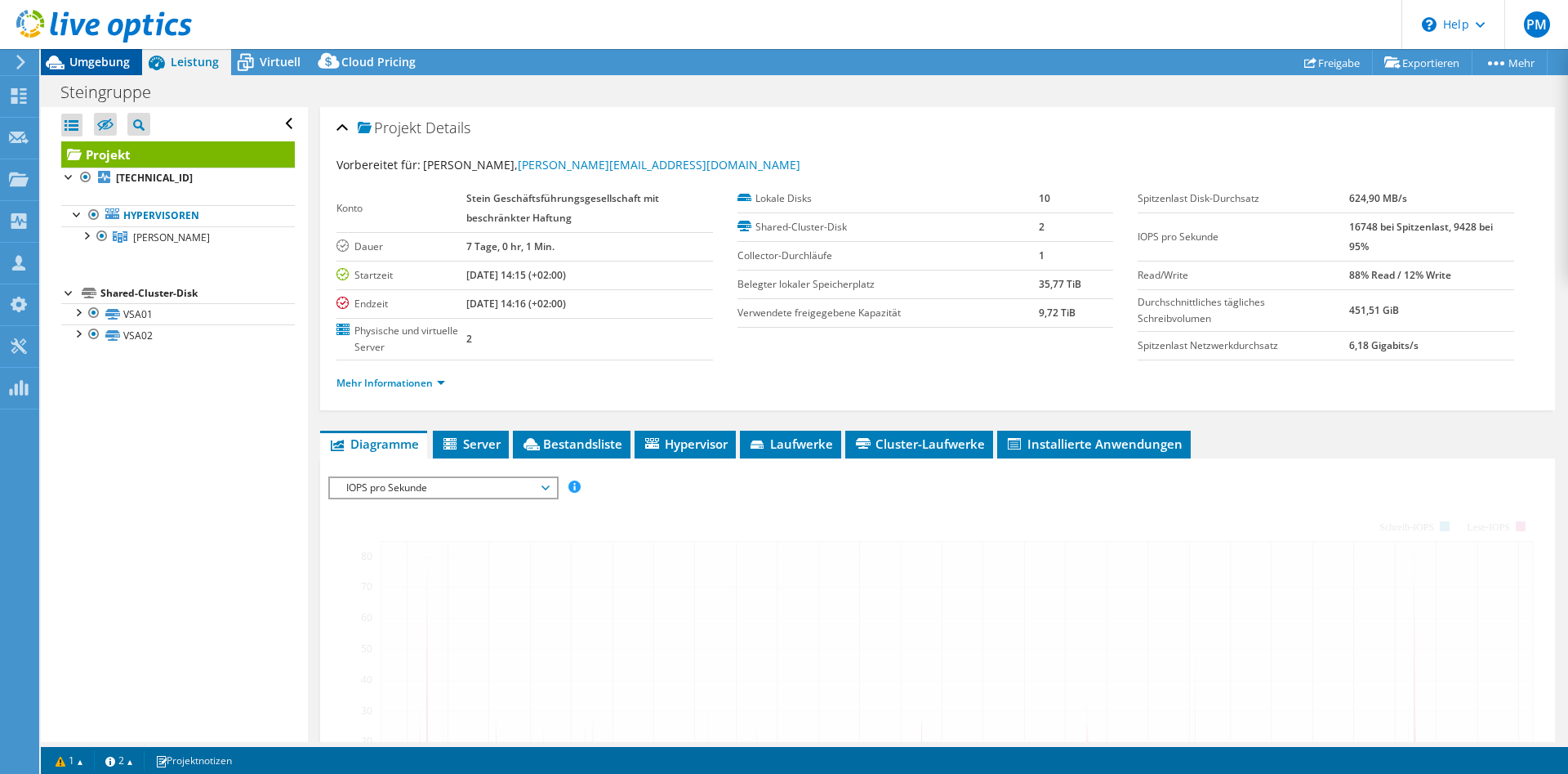
click at [90, 67] on span "Umgebung" at bounding box center [99, 62] width 61 height 16
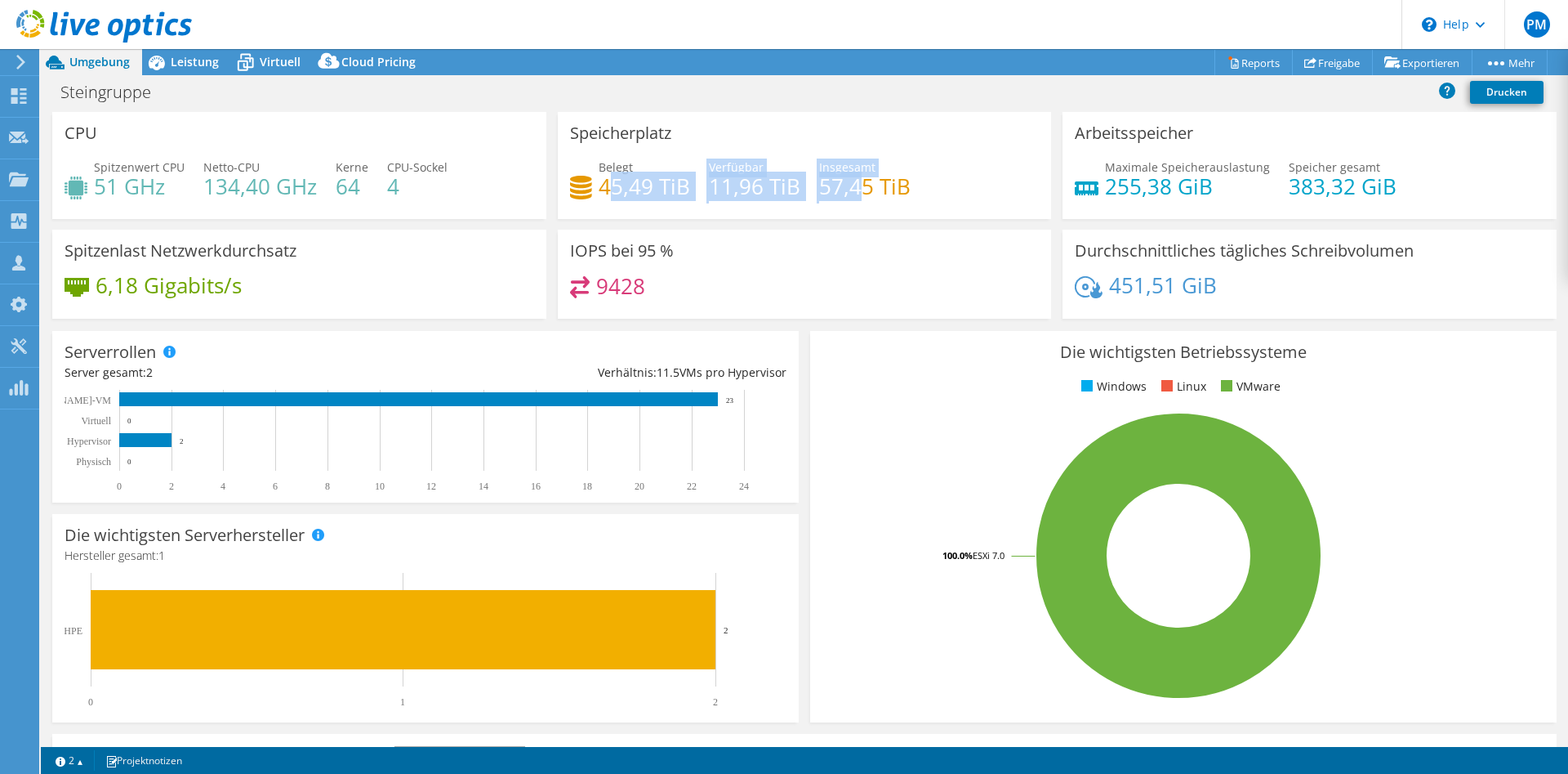
drag, startPoint x: 626, startPoint y: 186, endPoint x: 860, endPoint y: 201, distance: 234.5
click at [863, 180] on div "Belegt 45,49 TiB Verfügbar 11,96 TiB Insgesamt 57,45 TiB" at bounding box center [804, 185] width 469 height 53
click at [860, 201] on div "Belegt 45,49 TiB Verfügbar 11,96 TiB Insgesamt 57,45 TiB" at bounding box center [804, 185] width 469 height 53
